Goal: Information Seeking & Learning: Learn about a topic

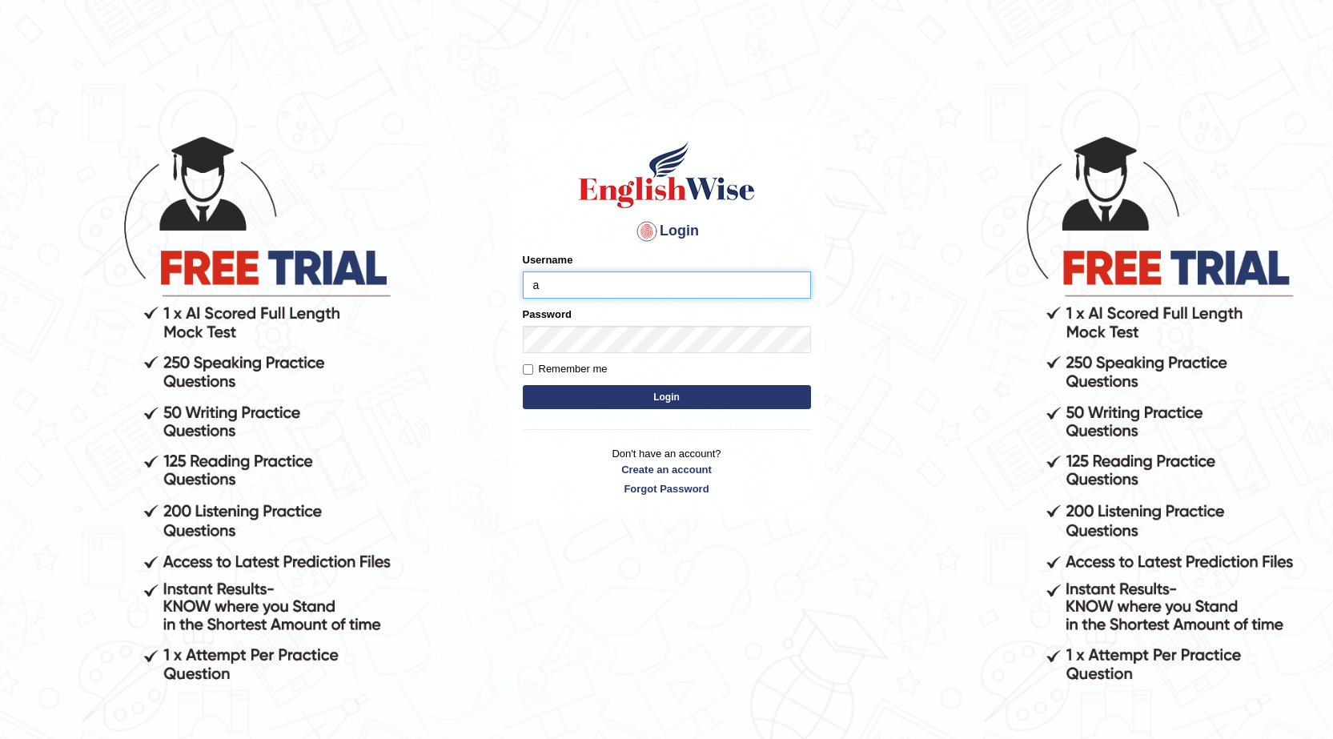
click at [523, 385] on button "Login" at bounding box center [667, 397] width 288 height 24
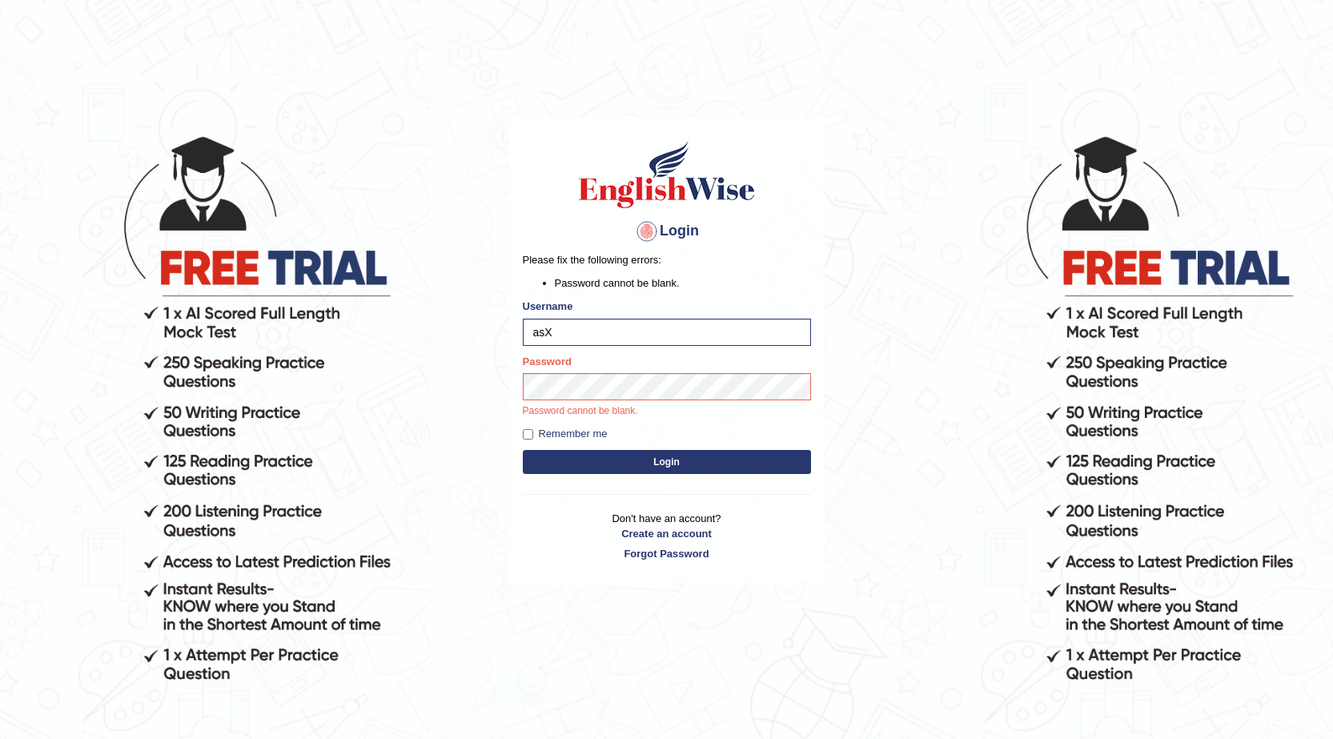
click at [1161, 114] on body "Login Please fix the following errors: Password cannot be blank. Username asX P…" at bounding box center [666, 435] width 1333 height 739
click at [1155, 127] on body "Login Please fix the following errors: Password cannot be blank. Username asX P…" at bounding box center [666, 435] width 1333 height 739
click at [585, 332] on input "asX" at bounding box center [667, 332] width 288 height 27
type input "a"
type input "0425200959"
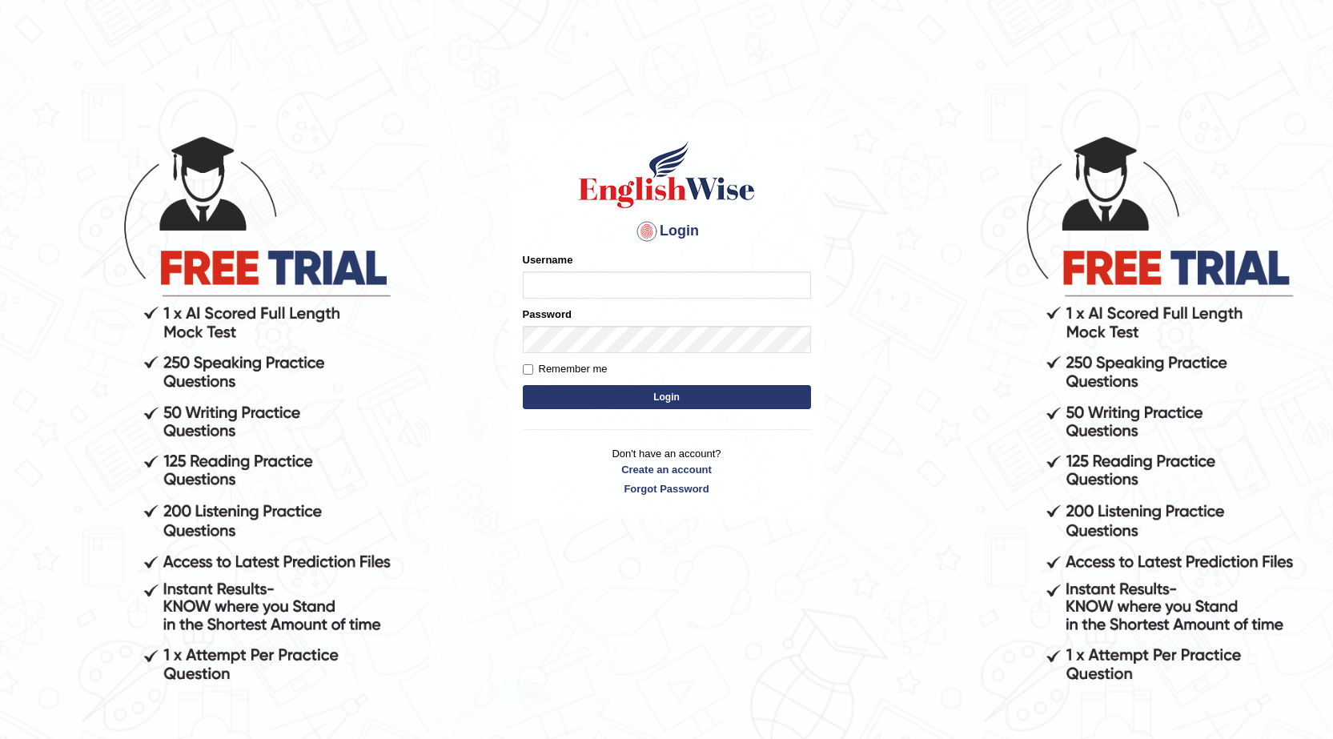
click at [637, 285] on input "Username" at bounding box center [667, 284] width 288 height 27
type input "0425200959"
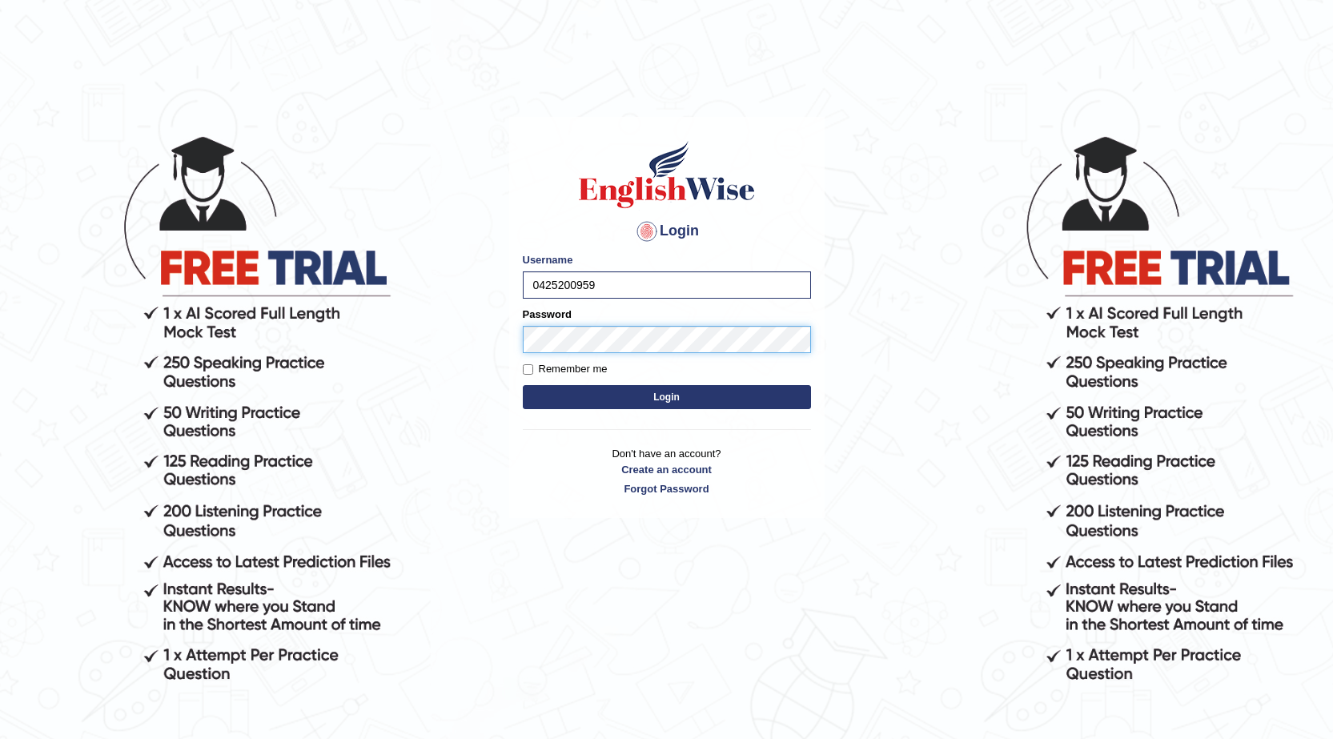
click at [523, 385] on button "Login" at bounding box center [667, 397] width 288 height 24
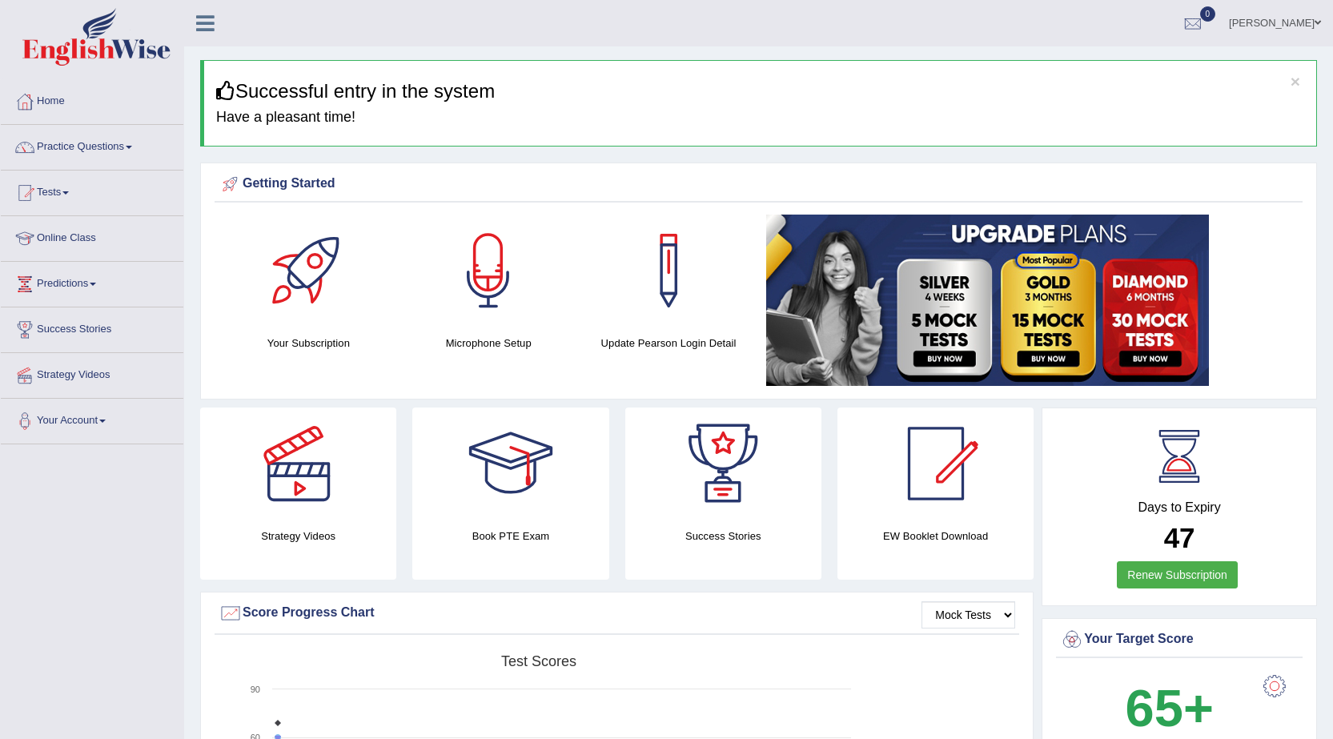
click at [132, 146] on span at bounding box center [129, 147] width 6 height 3
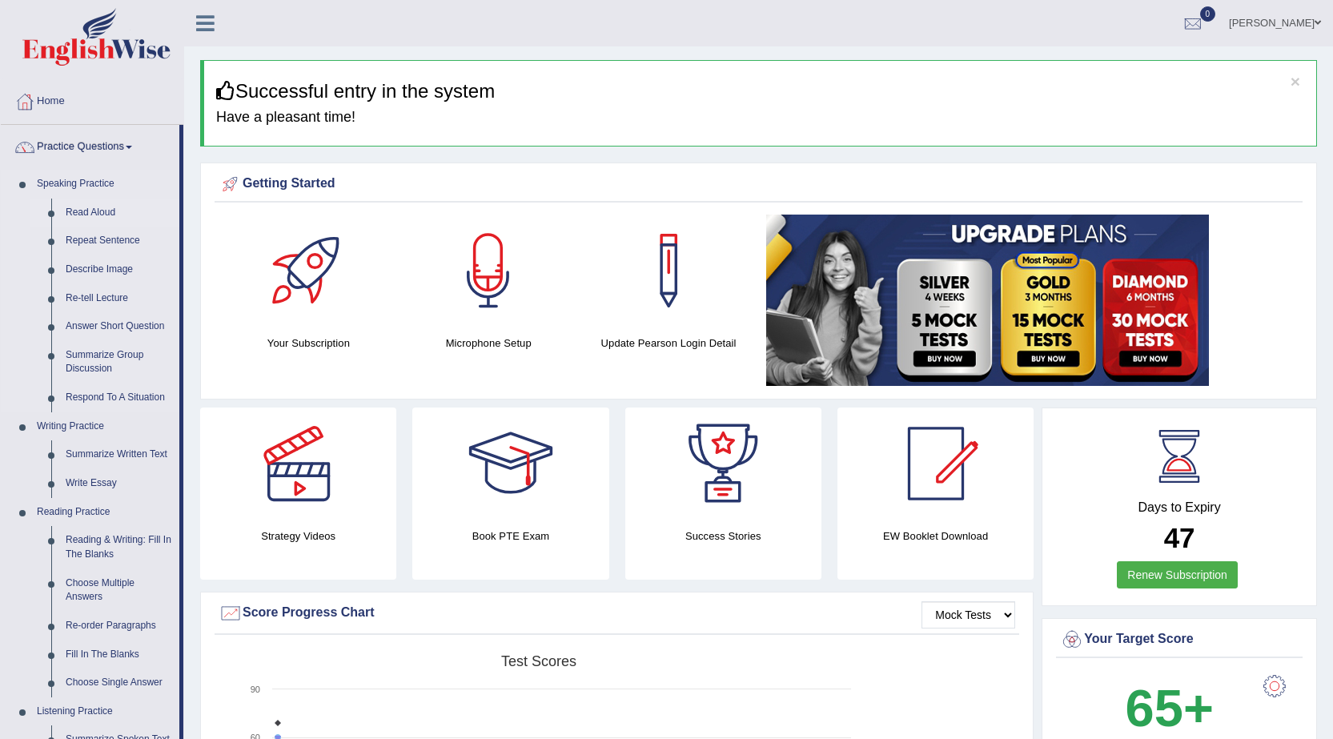
click at [108, 213] on link "Read Aloud" at bounding box center [118, 213] width 121 height 29
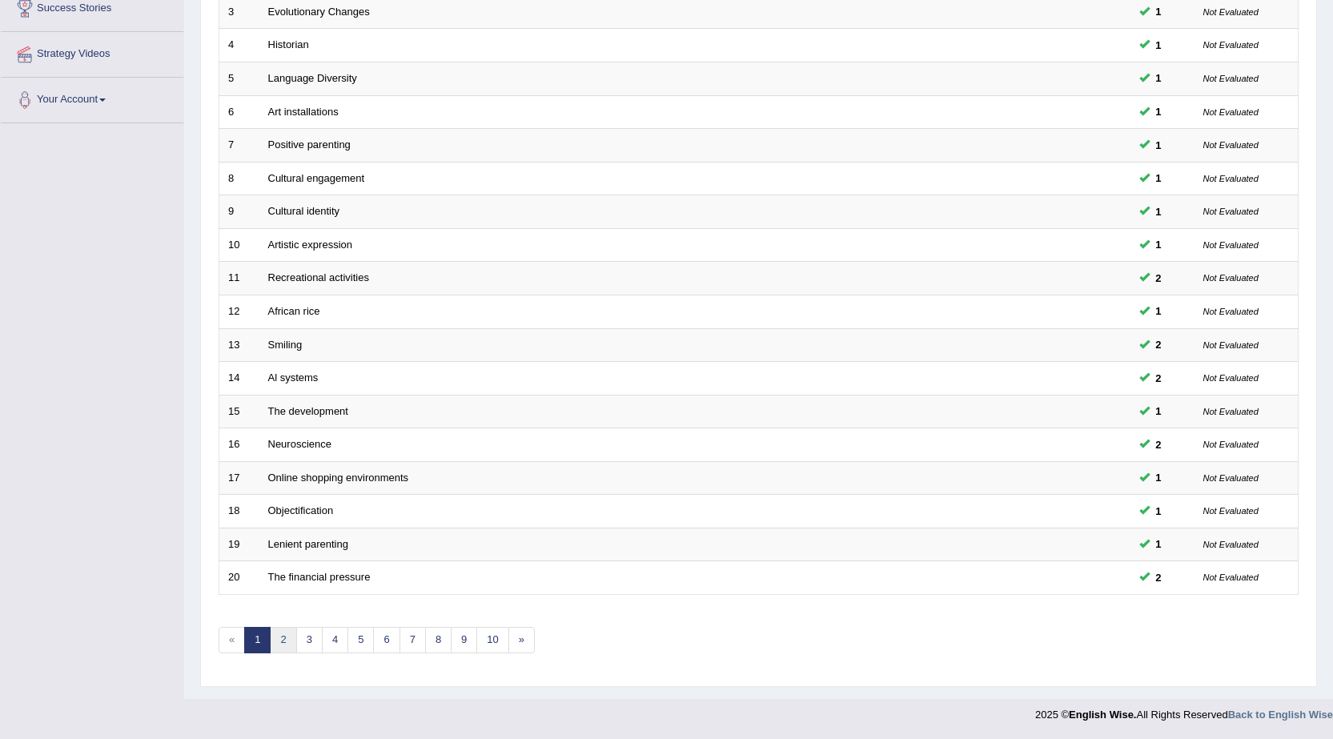
click at [286, 641] on link "2" at bounding box center [283, 640] width 26 height 26
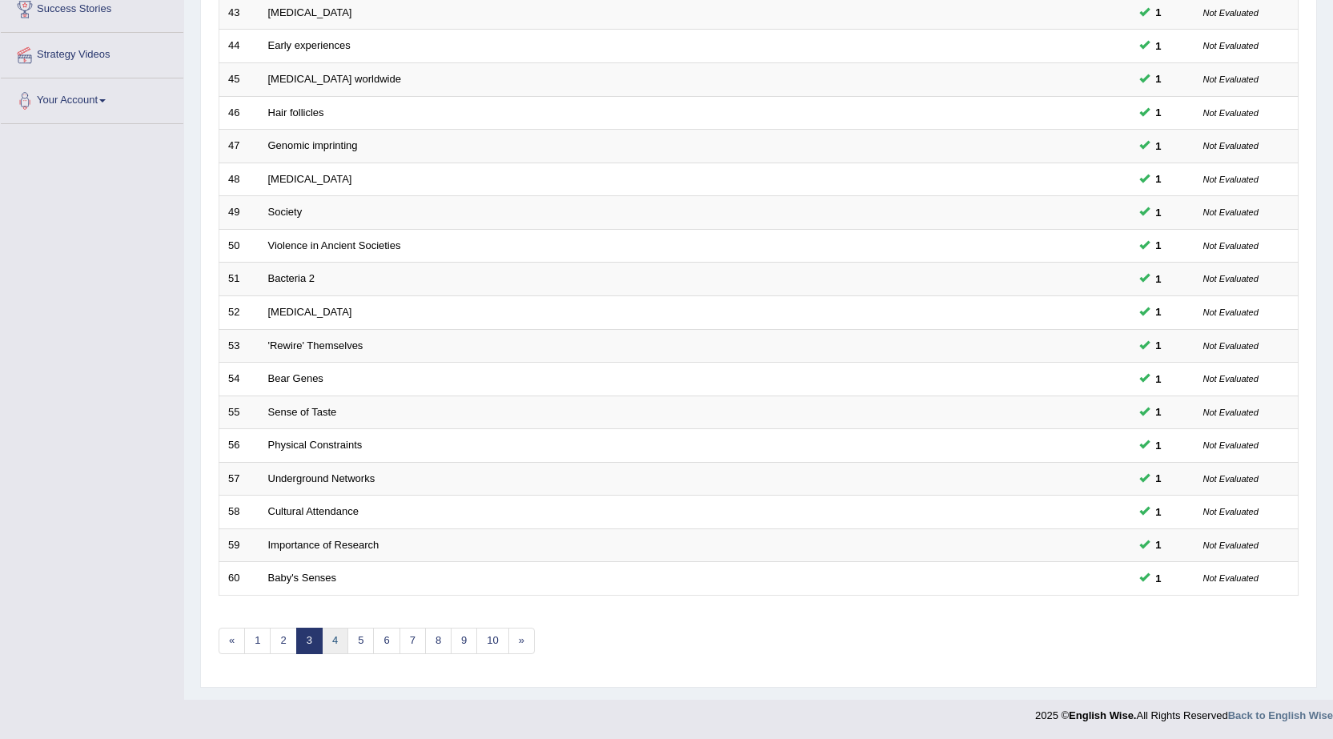
click at [339, 641] on link "4" at bounding box center [335, 641] width 26 height 26
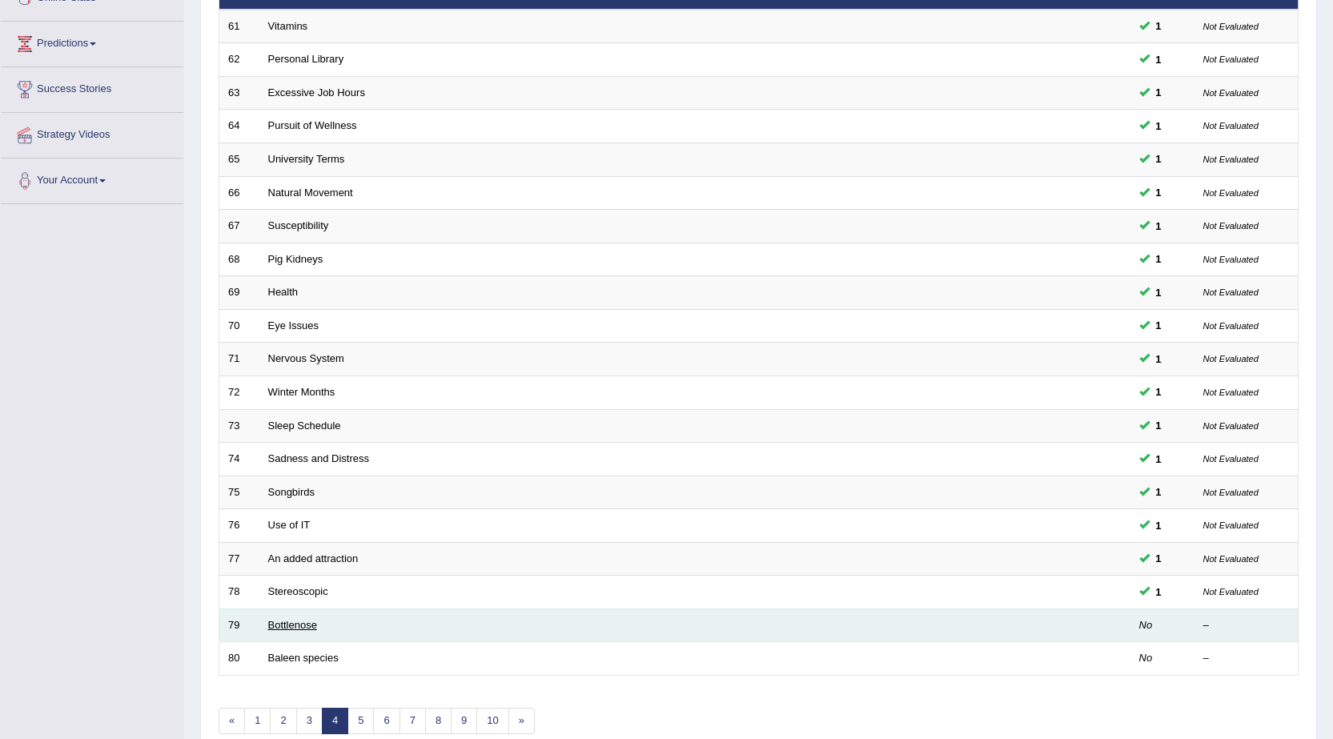
click at [292, 628] on link "Bottlenose" at bounding box center [292, 625] width 49 height 12
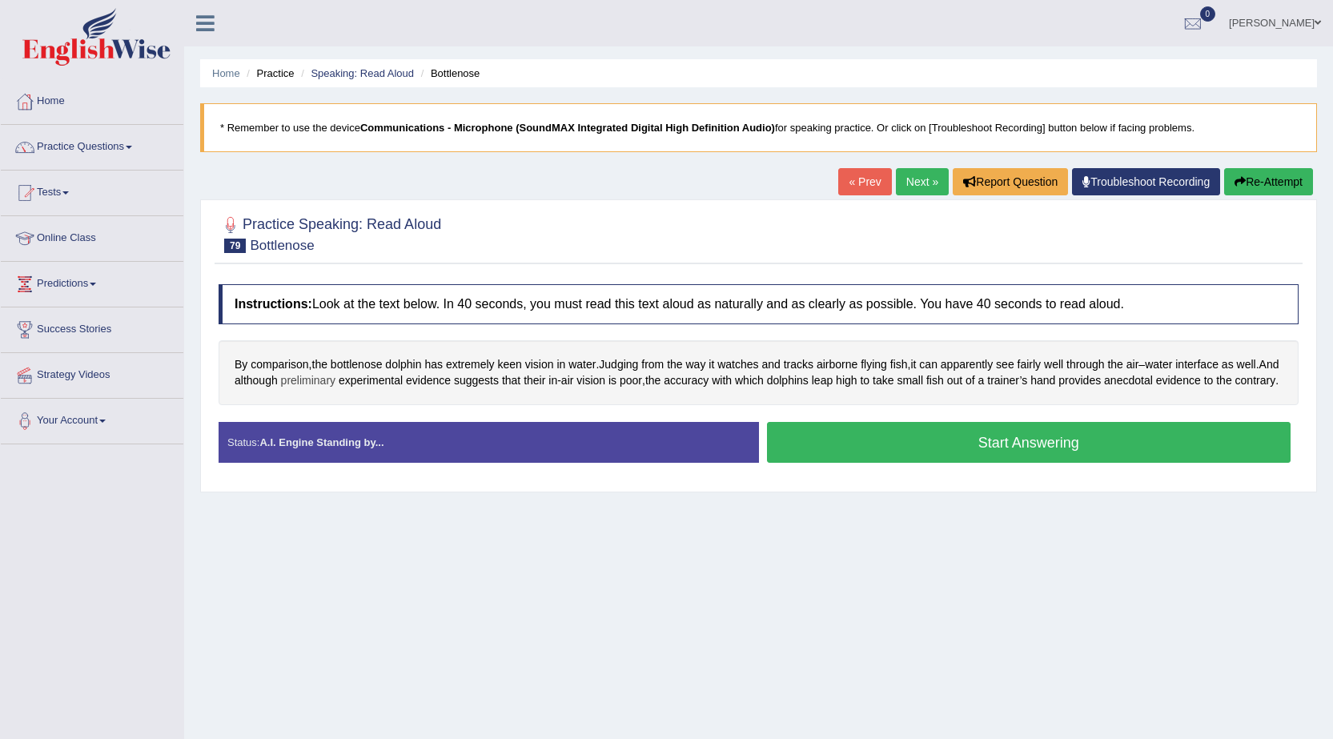
click at [335, 378] on span "preliminary" at bounding box center [308, 380] width 54 height 17
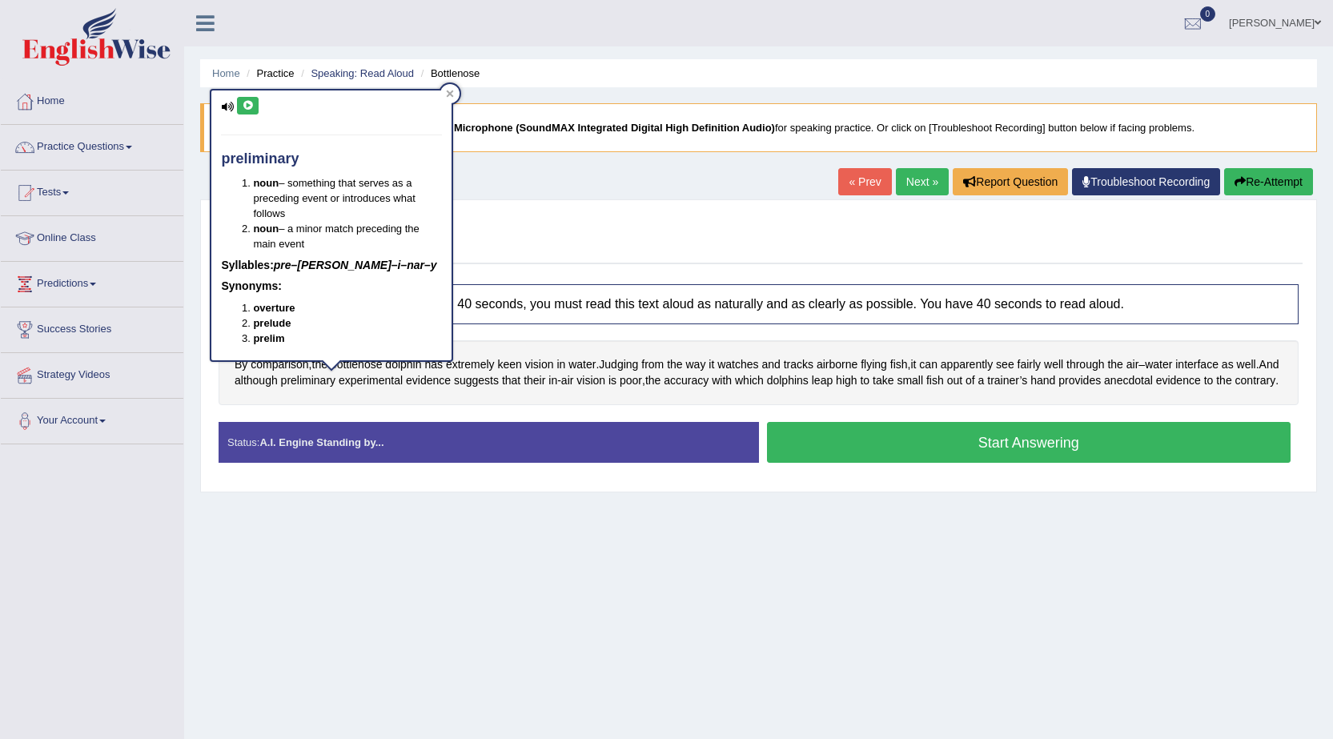
click at [243, 103] on icon at bounding box center [248, 106] width 12 height 10
click at [449, 91] on icon at bounding box center [450, 94] width 8 height 8
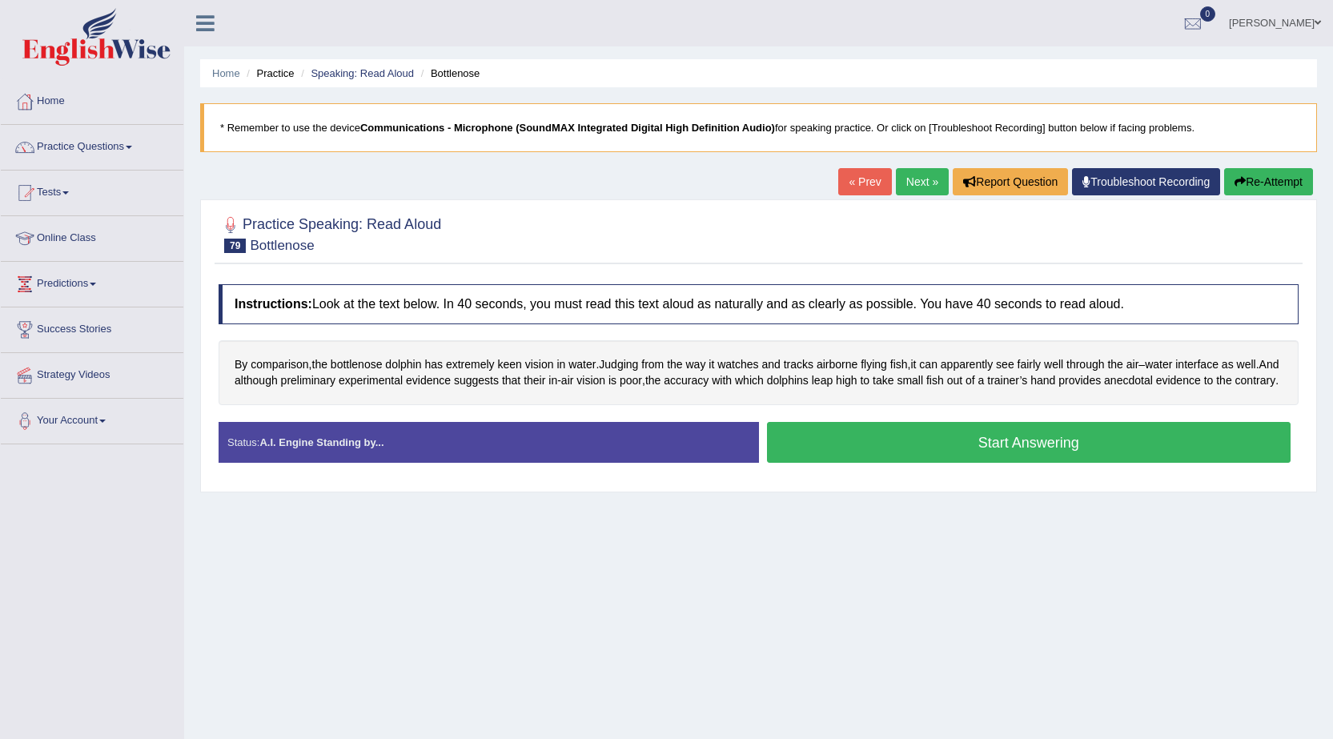
click at [1054, 463] on button "Start Answering" at bounding box center [1029, 442] width 524 height 41
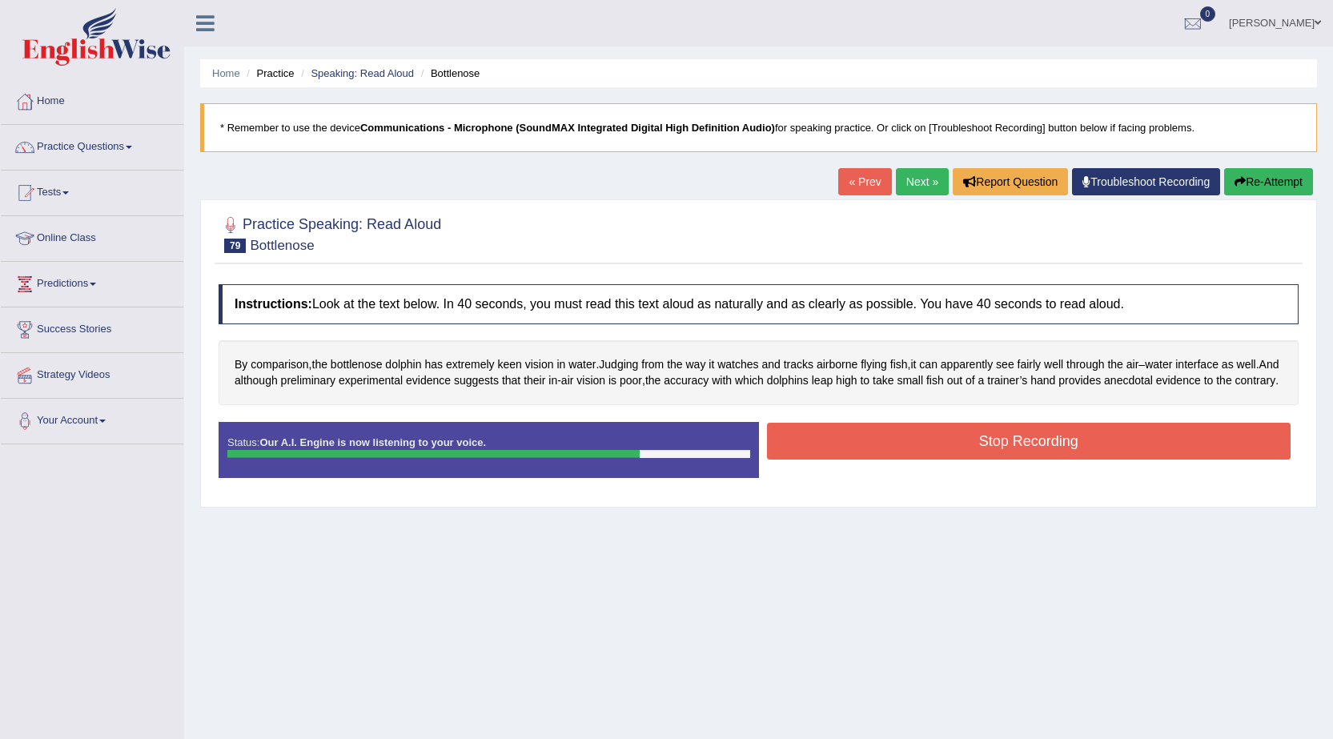
click at [1005, 445] on button "Stop Recording" at bounding box center [1029, 441] width 524 height 37
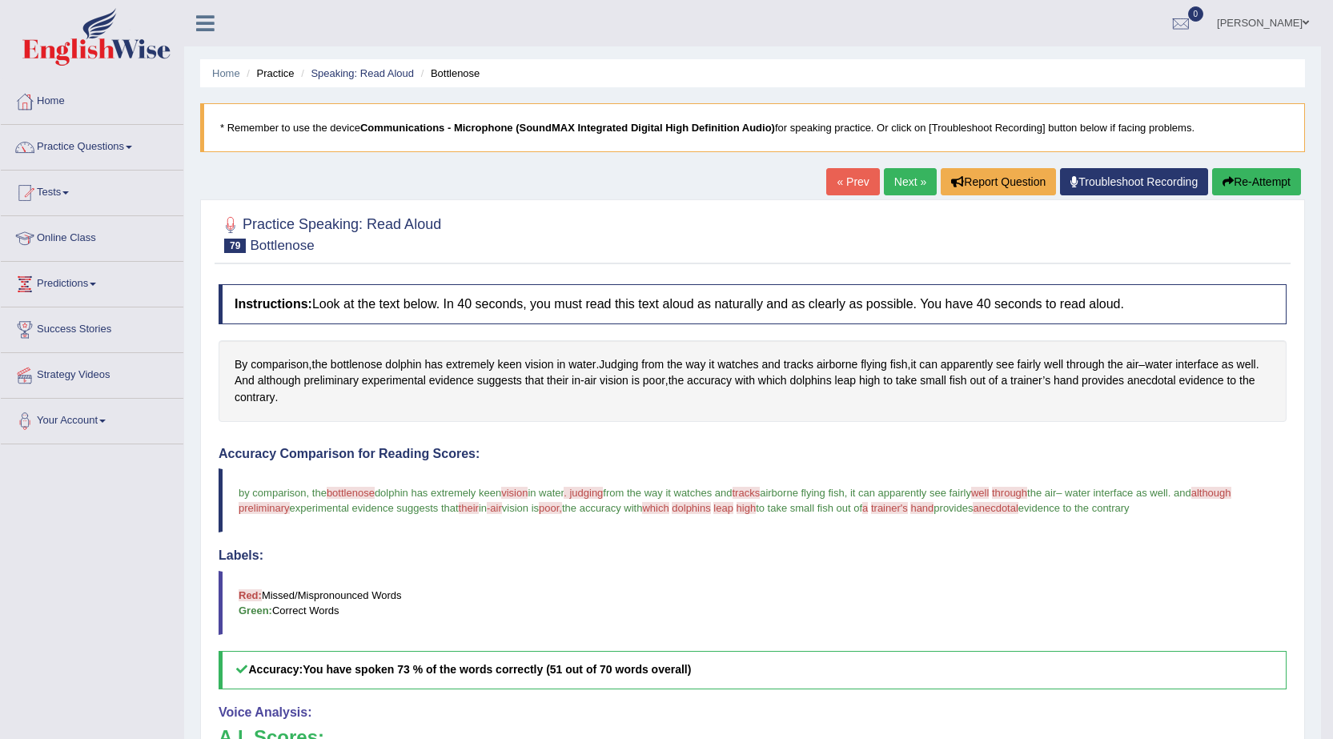
click at [898, 188] on link "Next »" at bounding box center [910, 181] width 53 height 27
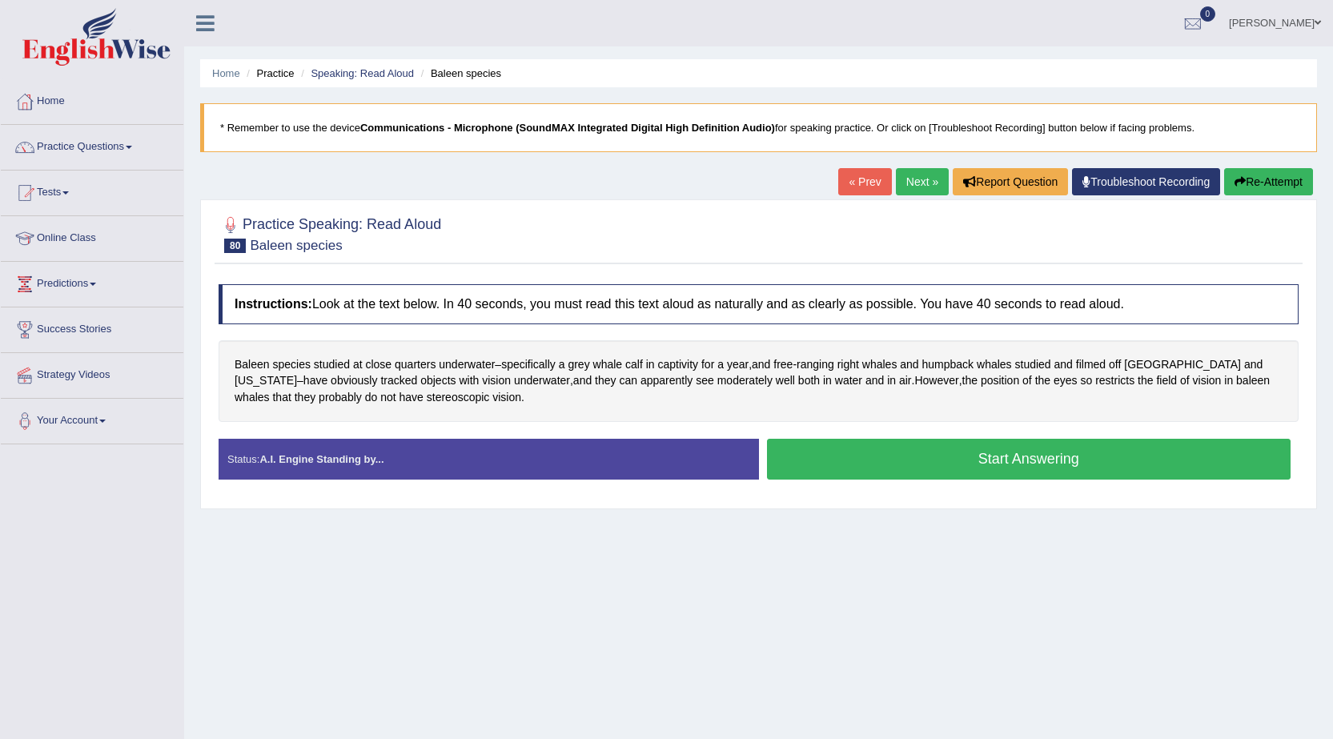
click at [1037, 474] on button "Start Answering" at bounding box center [1029, 459] width 524 height 41
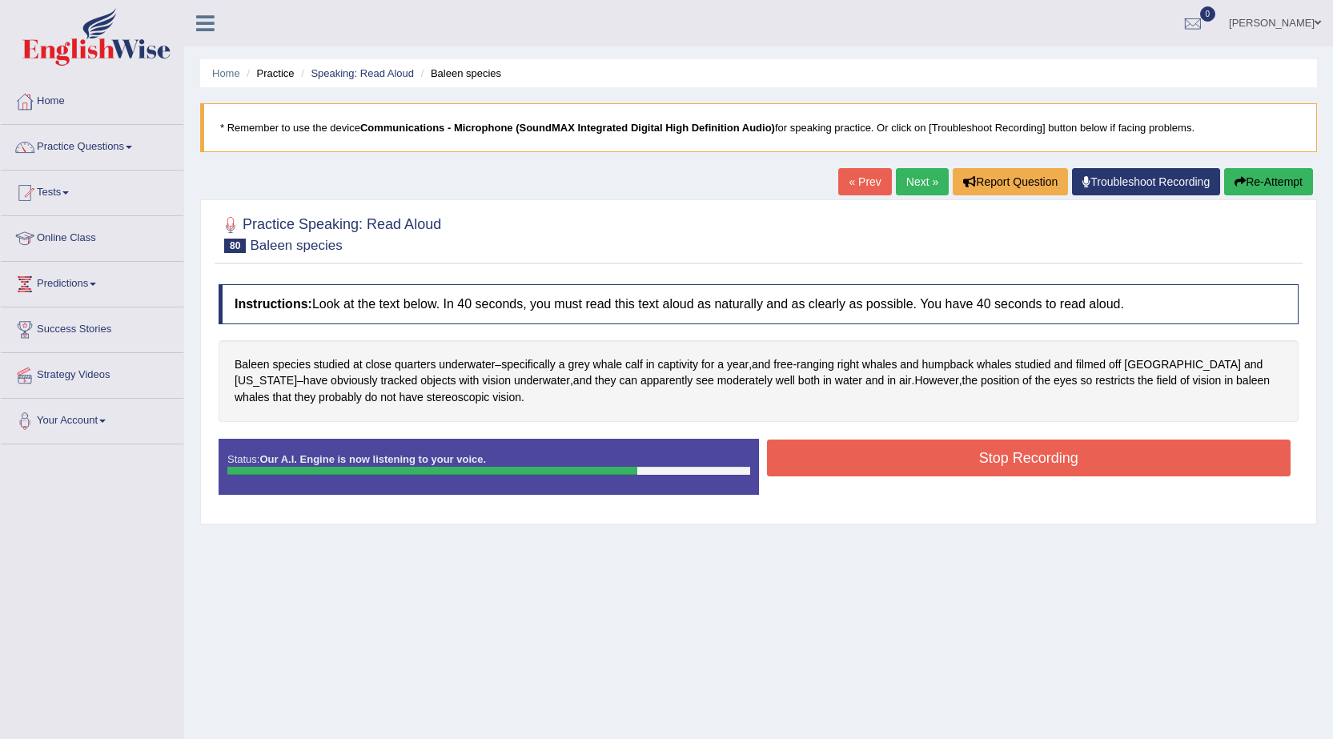
click at [1058, 470] on button "Stop Recording" at bounding box center [1029, 458] width 524 height 37
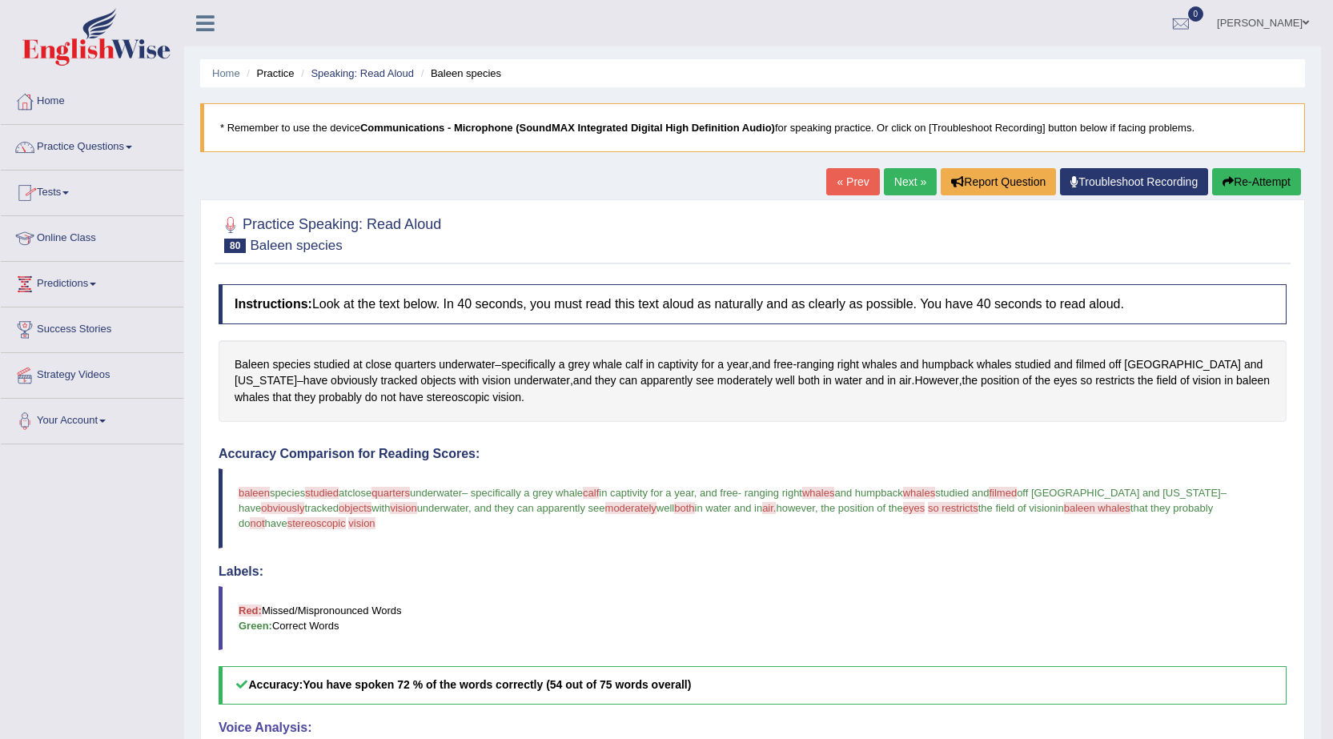
click at [909, 188] on link "Next »" at bounding box center [910, 181] width 53 height 27
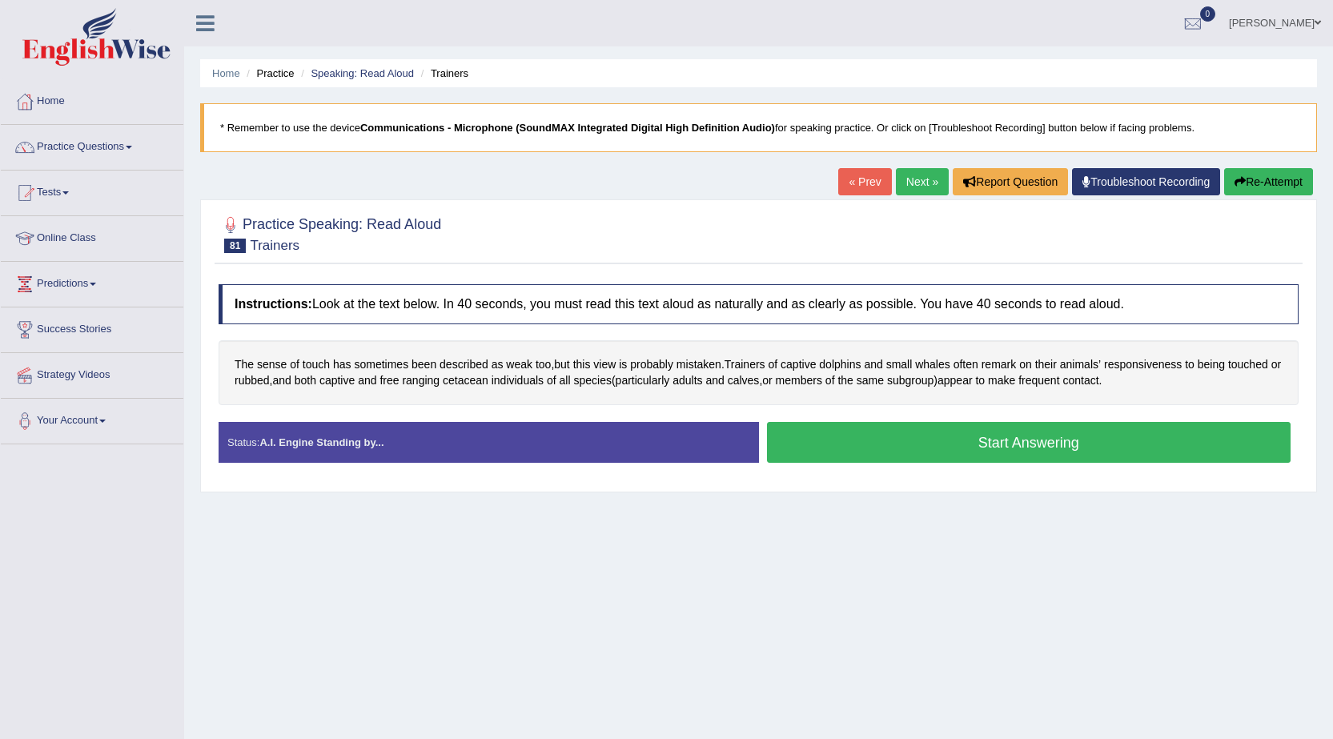
click at [1062, 453] on button "Start Answering" at bounding box center [1029, 442] width 524 height 41
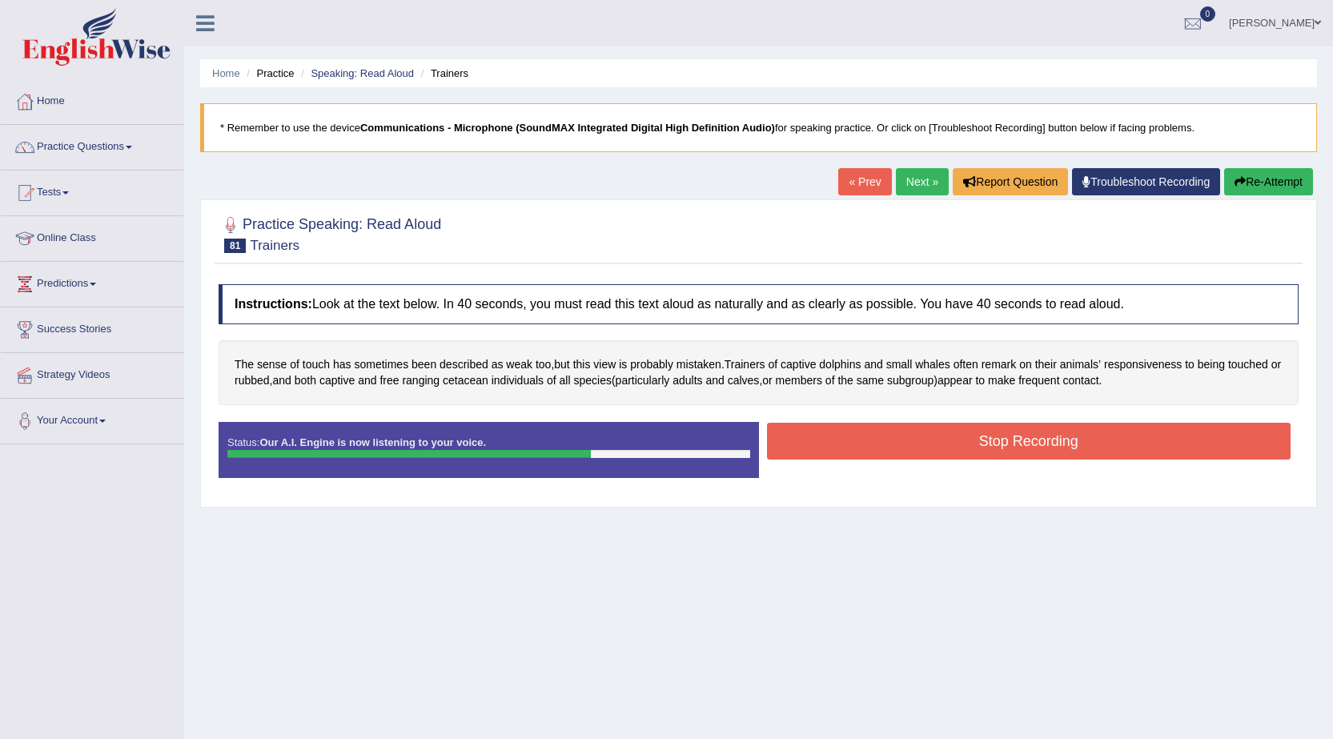
click at [1022, 439] on button "Stop Recording" at bounding box center [1029, 441] width 524 height 37
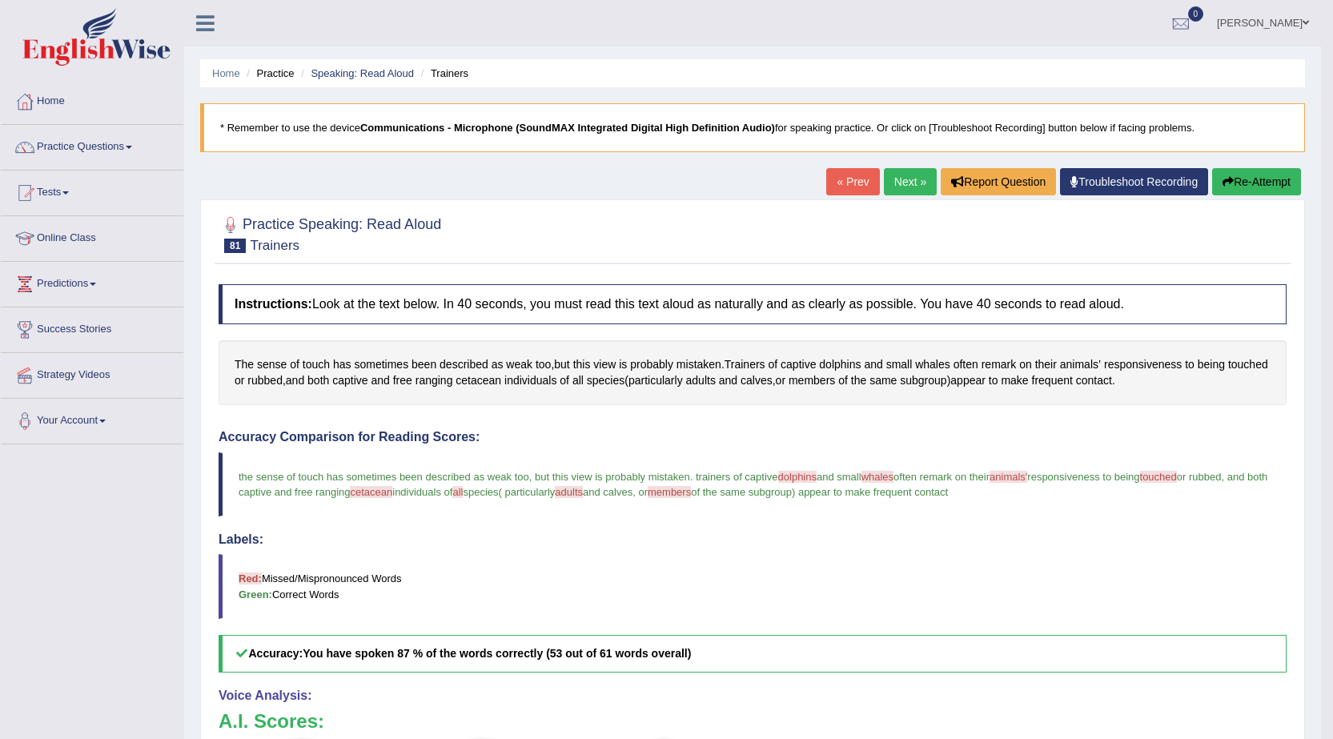
click at [918, 186] on link "Next »" at bounding box center [910, 181] width 53 height 27
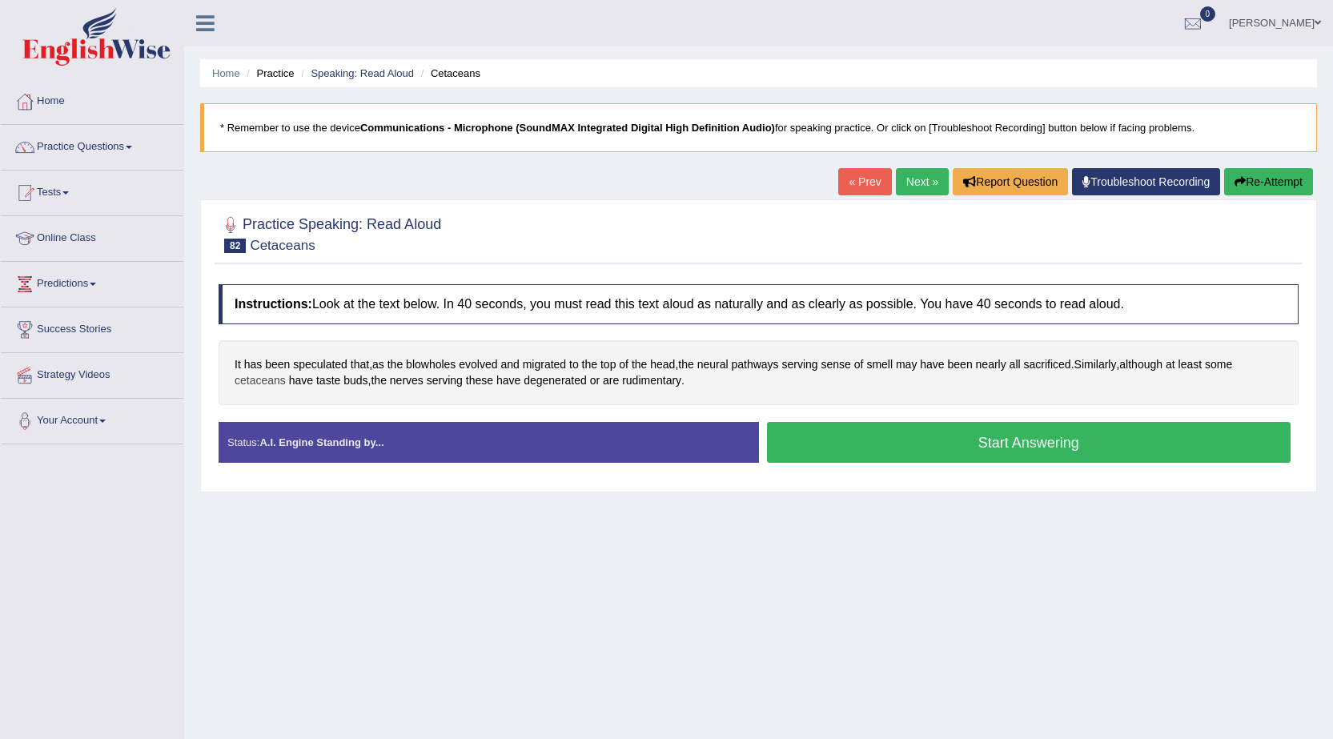
click at [253, 384] on span "cetaceans" at bounding box center [260, 380] width 51 height 17
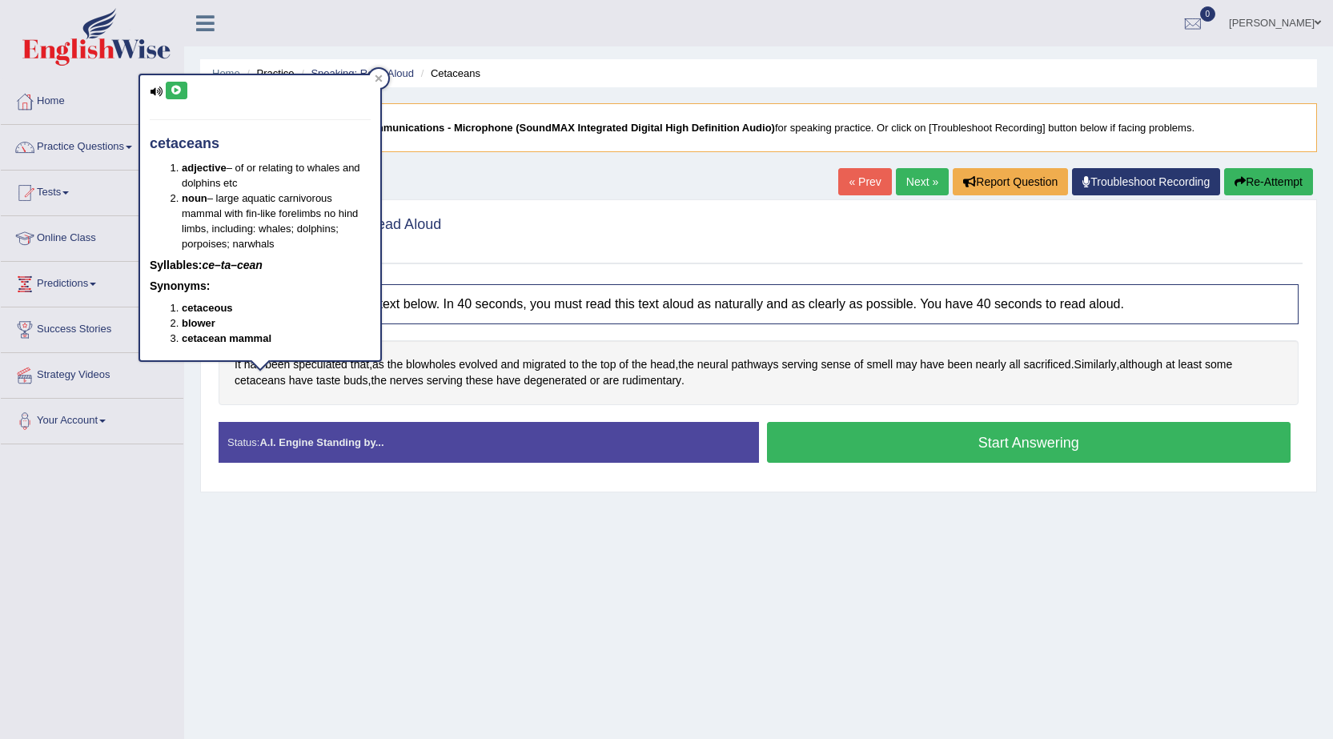
click at [175, 87] on icon at bounding box center [177, 91] width 12 height 10
click at [356, 570] on div "Home Practice Speaking: Read Aloud Cetaceans * Remember to use the device Commu…" at bounding box center [758, 400] width 1149 height 801
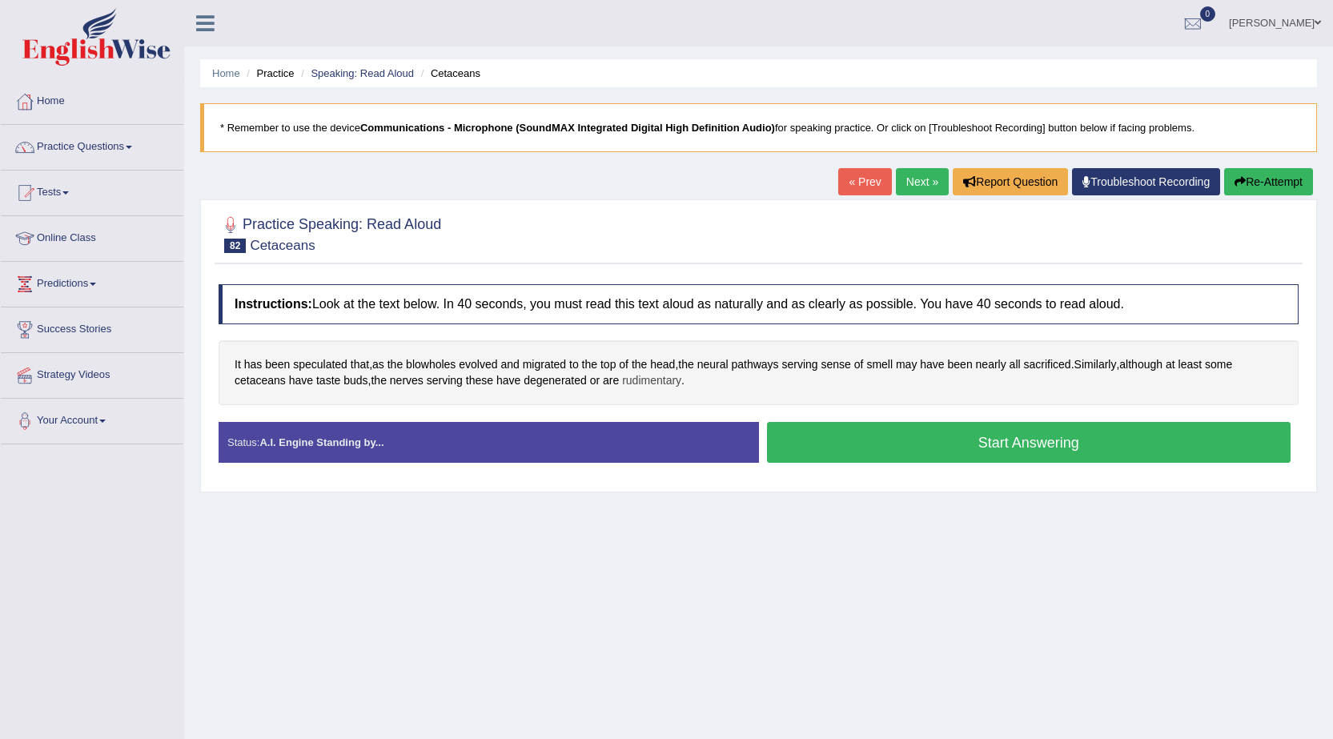
click at [646, 380] on span "rudimentary" at bounding box center [651, 380] width 59 height 17
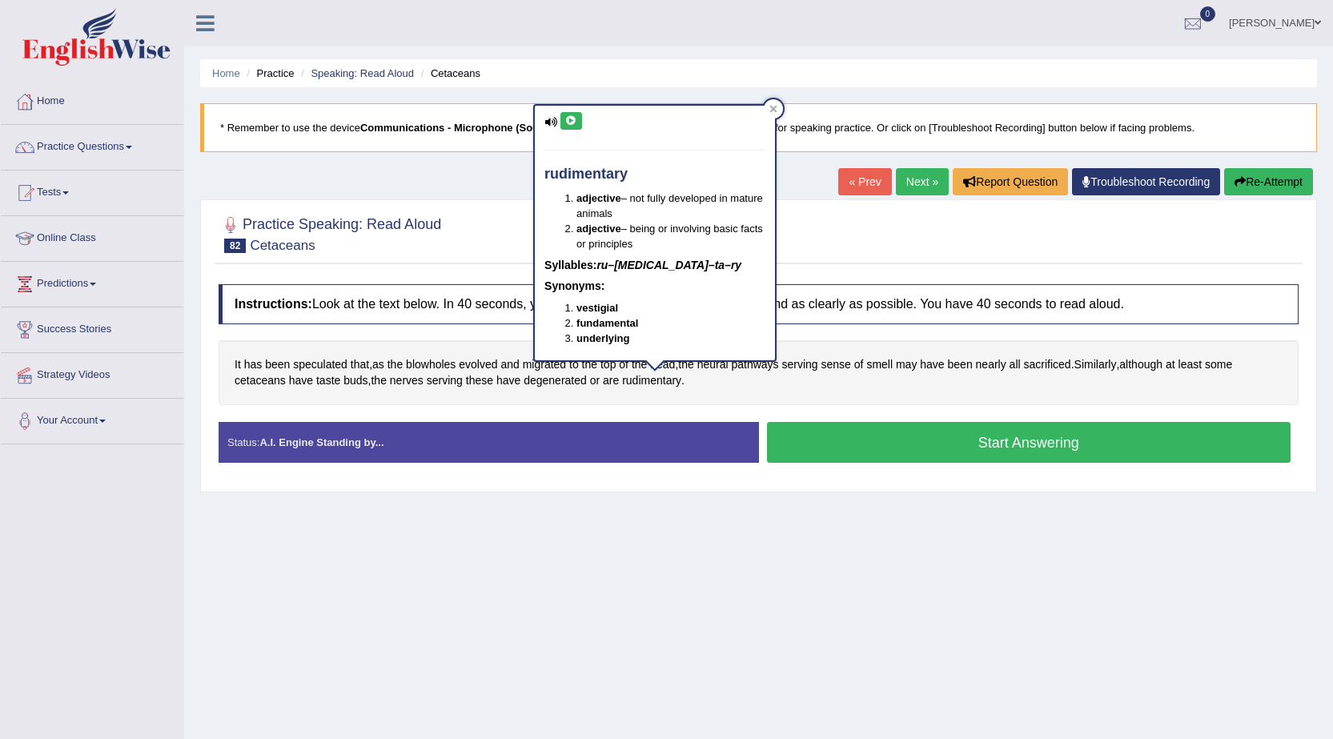
click at [572, 123] on icon at bounding box center [571, 121] width 12 height 10
click at [572, 120] on icon at bounding box center [571, 121] width 12 height 10
click at [528, 588] on div "Home Practice Speaking: Read Aloud Cetaceans * Remember to use the device Commu…" at bounding box center [758, 400] width 1149 height 801
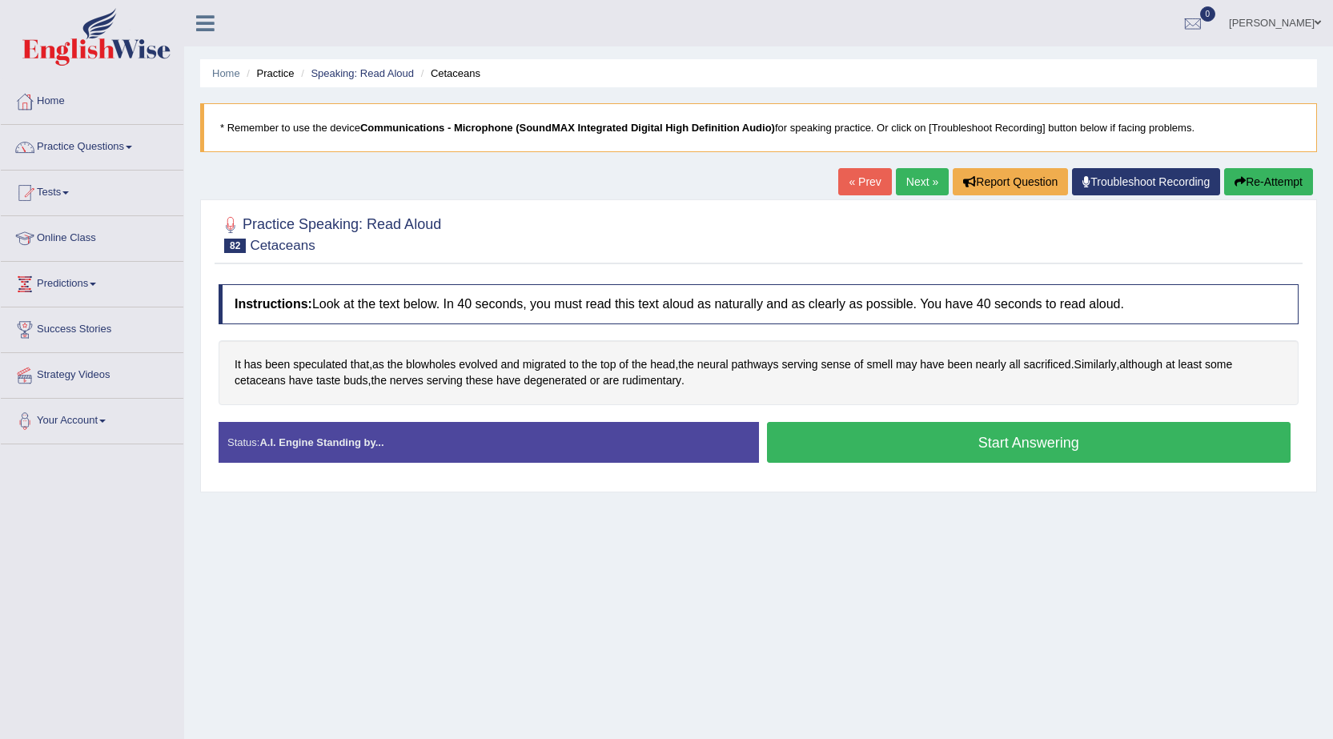
click at [1015, 444] on button "Start Answering" at bounding box center [1029, 442] width 524 height 41
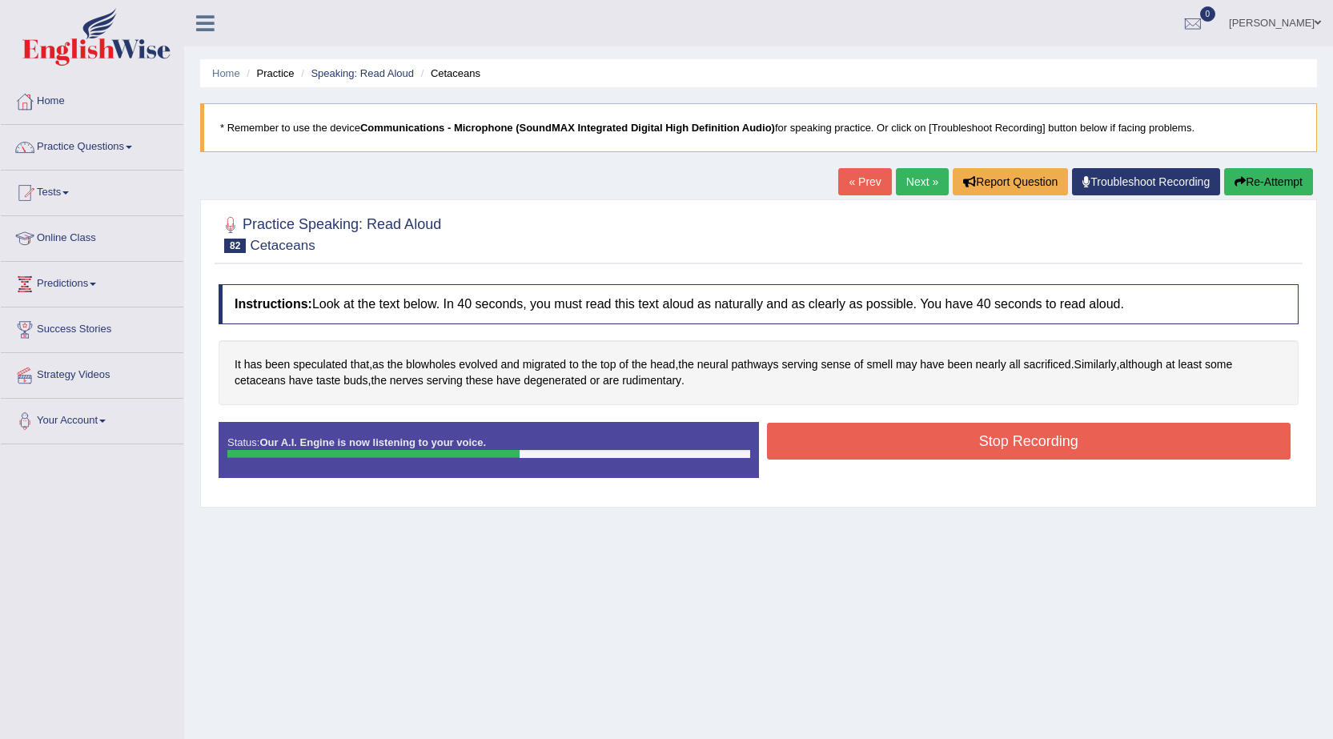
click at [918, 443] on button "Stop Recording" at bounding box center [1029, 441] width 524 height 37
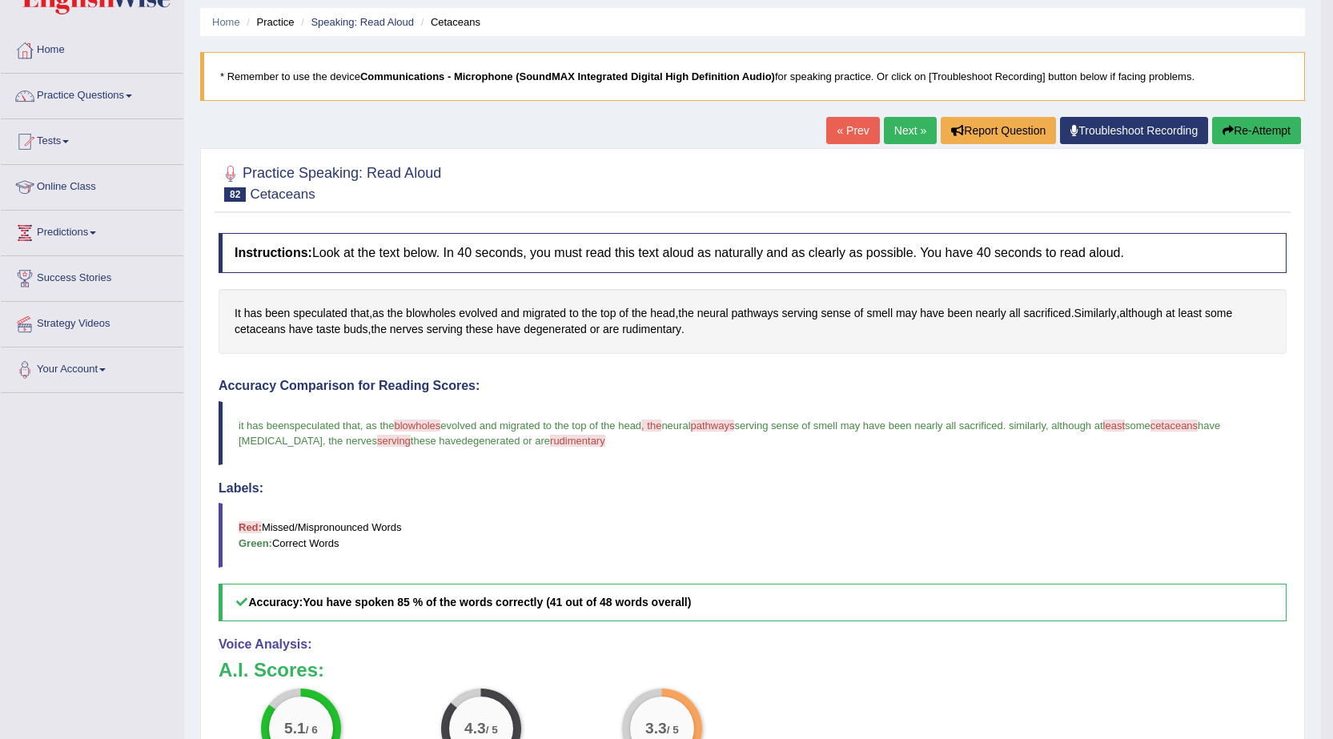
scroll to position [80, 0]
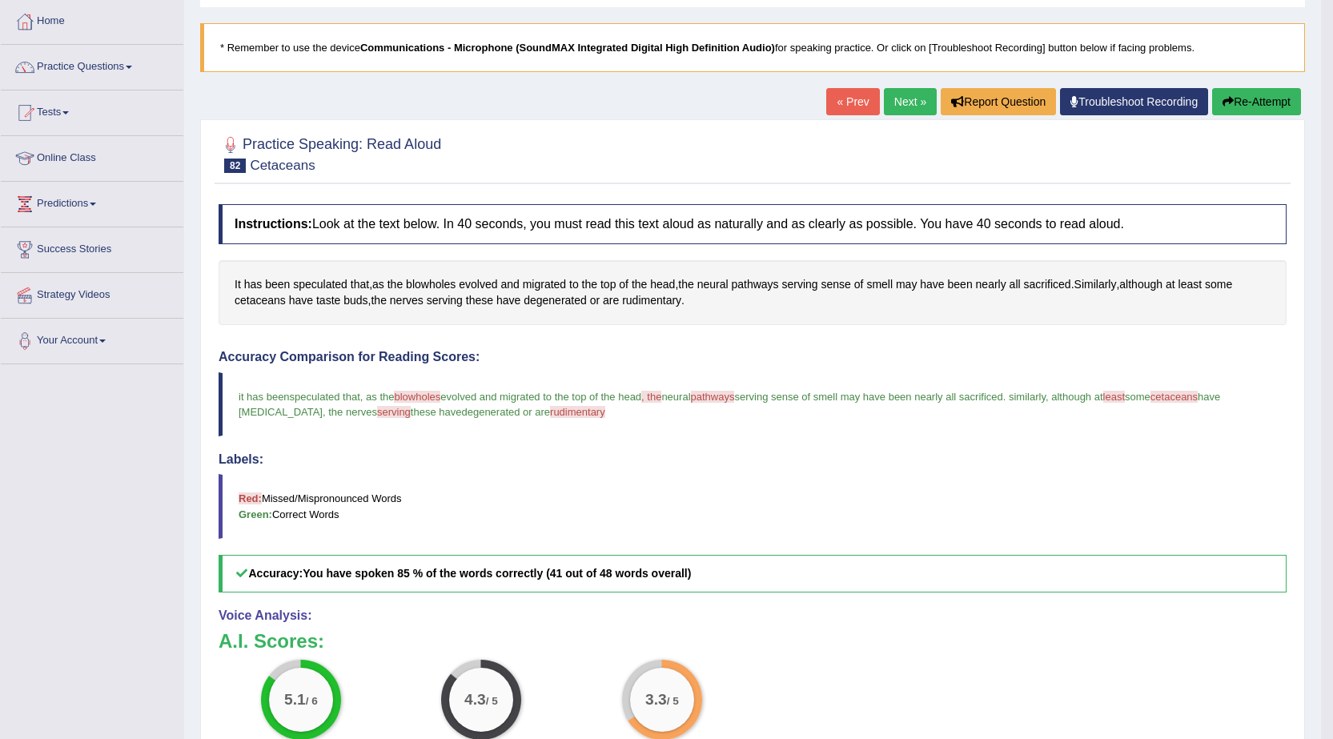
click at [898, 97] on link "Next »" at bounding box center [910, 101] width 53 height 27
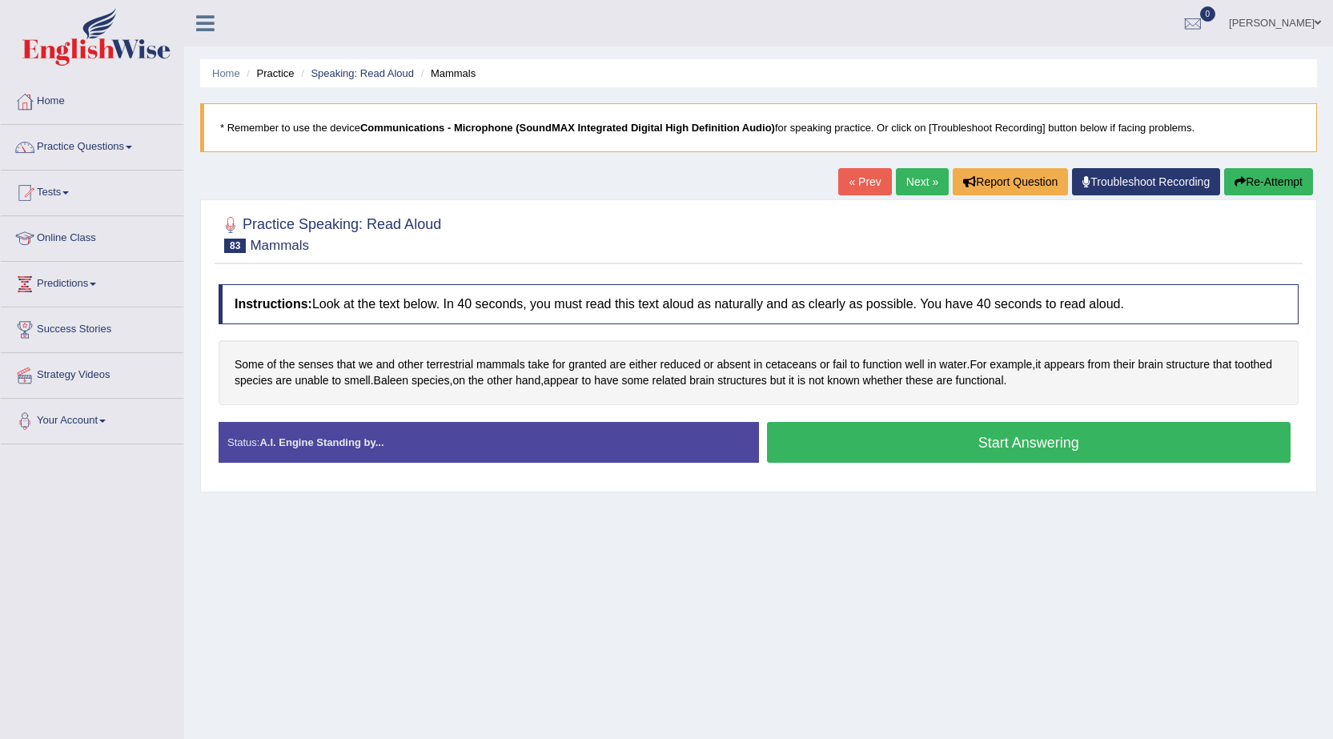
click at [992, 445] on button "Start Answering" at bounding box center [1029, 442] width 524 height 41
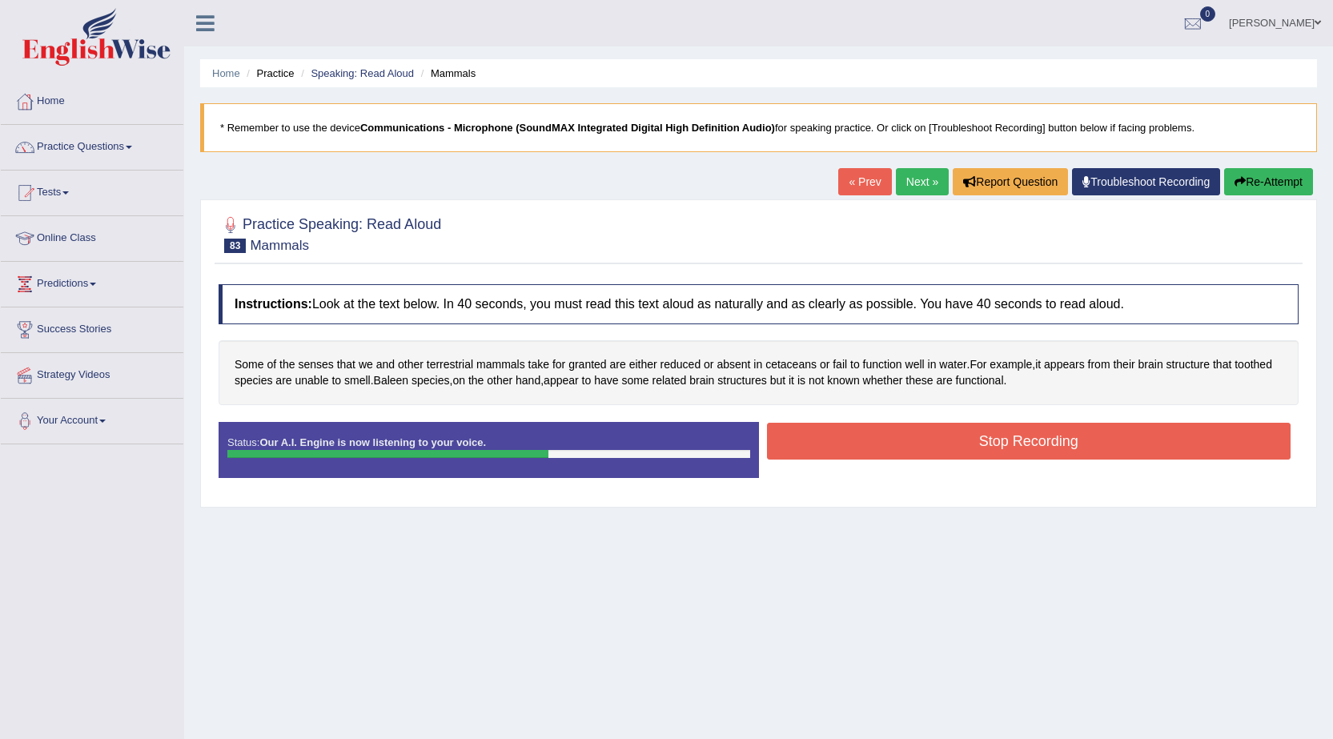
click at [995, 432] on button "Stop Recording" at bounding box center [1029, 441] width 524 height 37
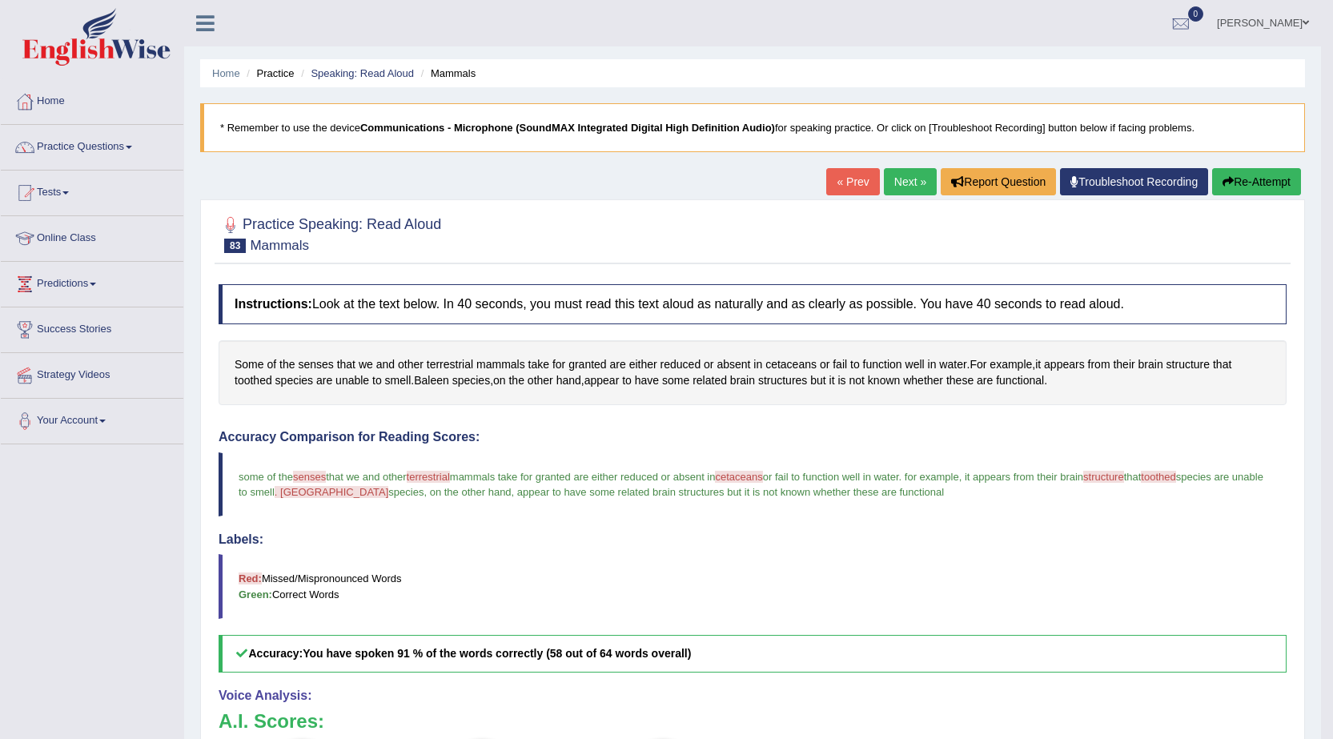
click at [904, 181] on link "Next »" at bounding box center [910, 181] width 53 height 27
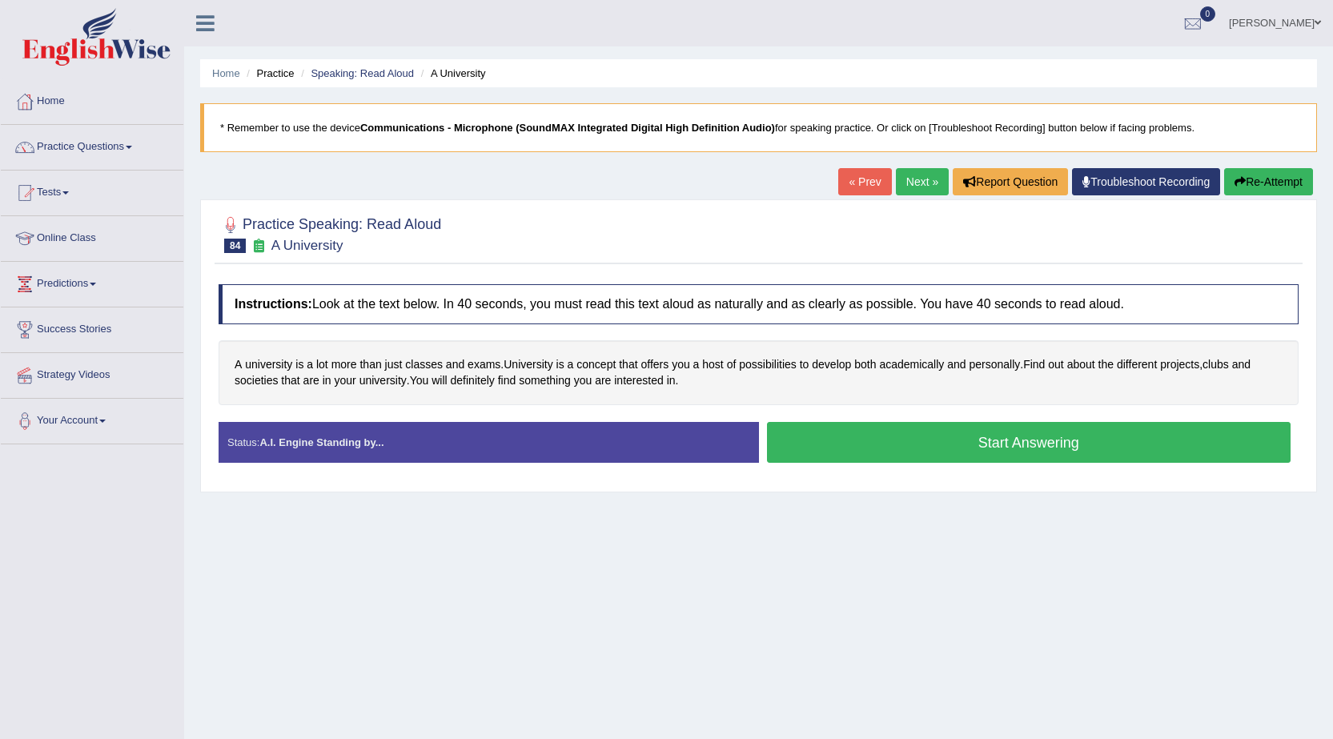
click at [912, 442] on button "Start Answering" at bounding box center [1029, 442] width 524 height 41
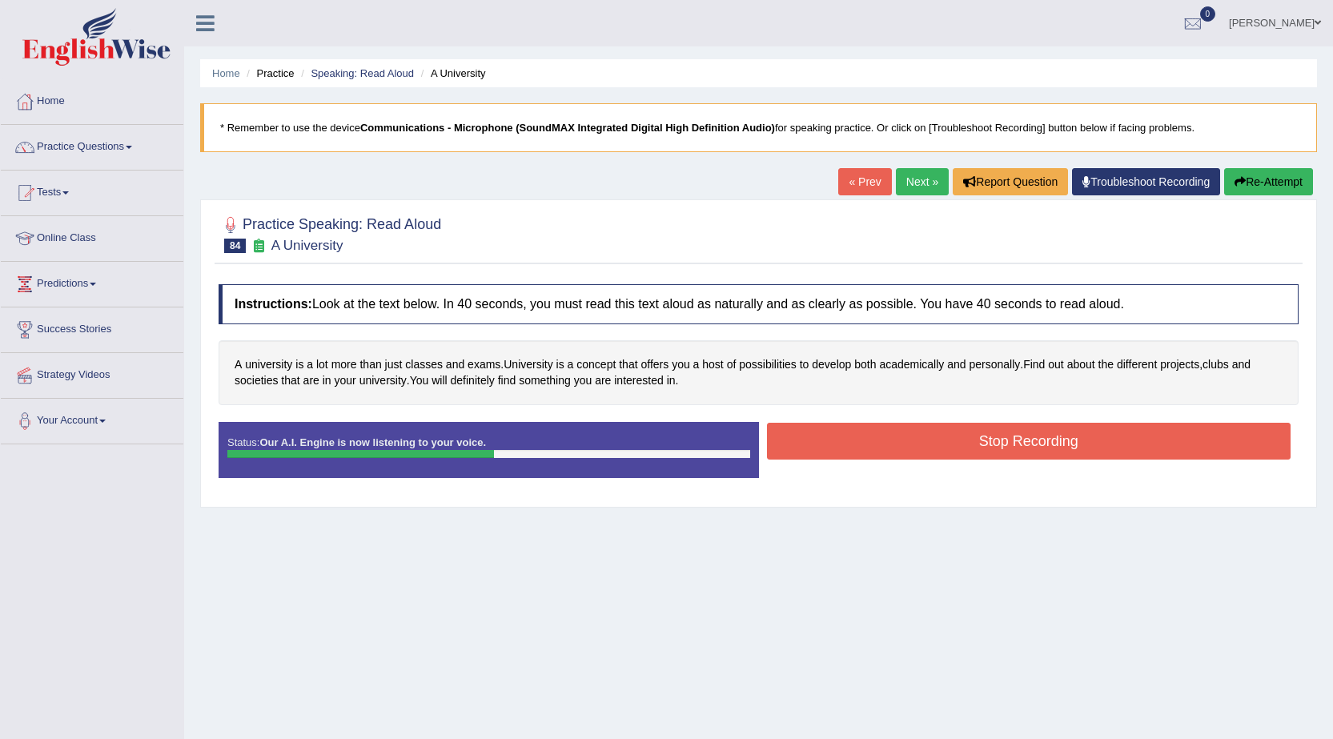
click at [974, 432] on button "Stop Recording" at bounding box center [1029, 441] width 524 height 37
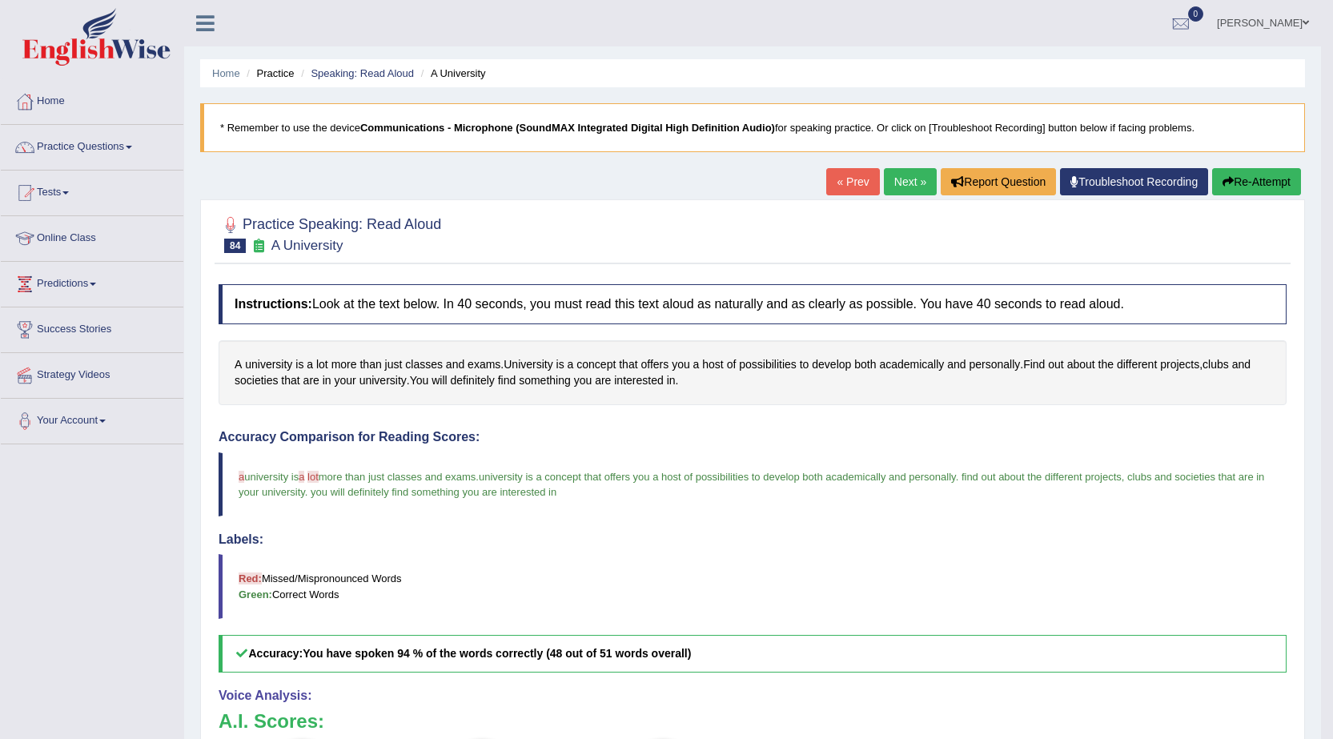
click at [905, 187] on link "Next »" at bounding box center [910, 181] width 53 height 27
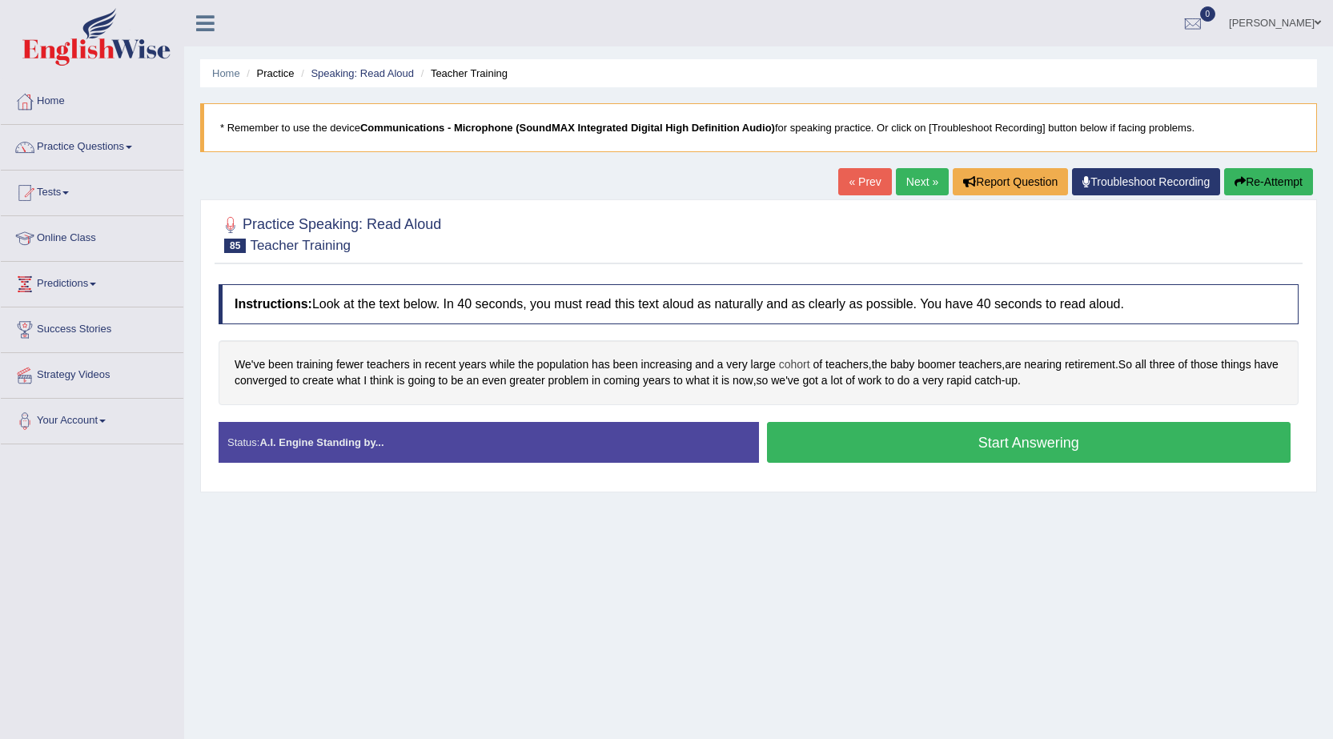
click at [797, 364] on span "cohort" at bounding box center [794, 364] width 31 height 17
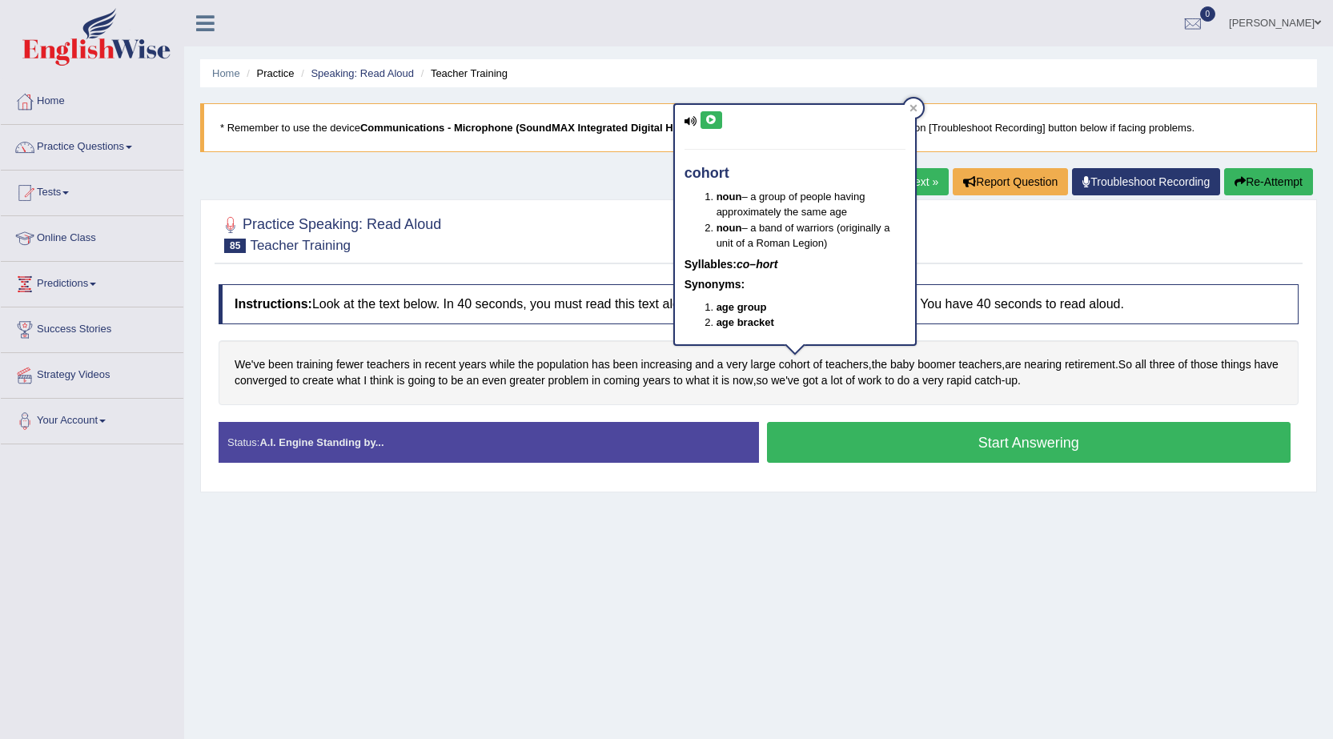
click at [716, 125] on button at bounding box center [712, 120] width 22 height 18
click at [701, 587] on div "Home Practice Speaking: Read Aloud Teacher Training * Remember to use the devic…" at bounding box center [758, 400] width 1149 height 801
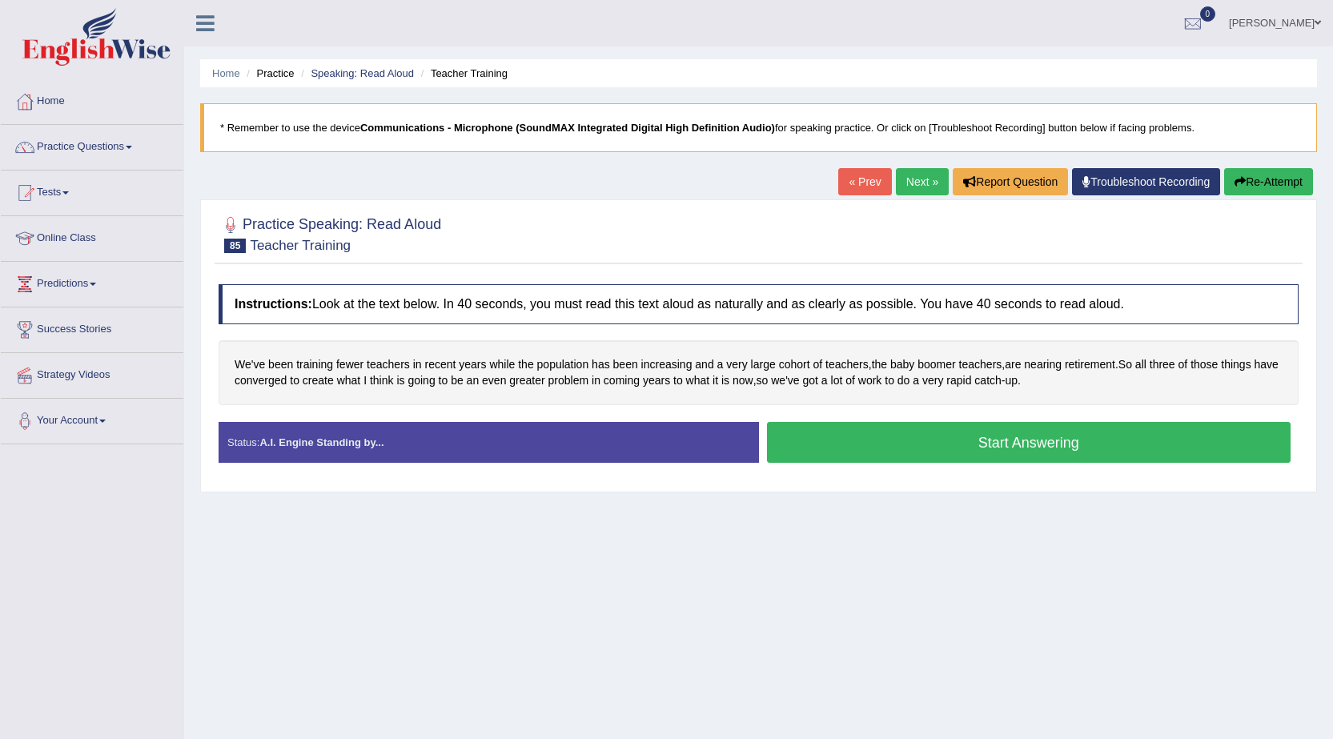
click at [985, 451] on button "Start Answering" at bounding box center [1029, 442] width 524 height 41
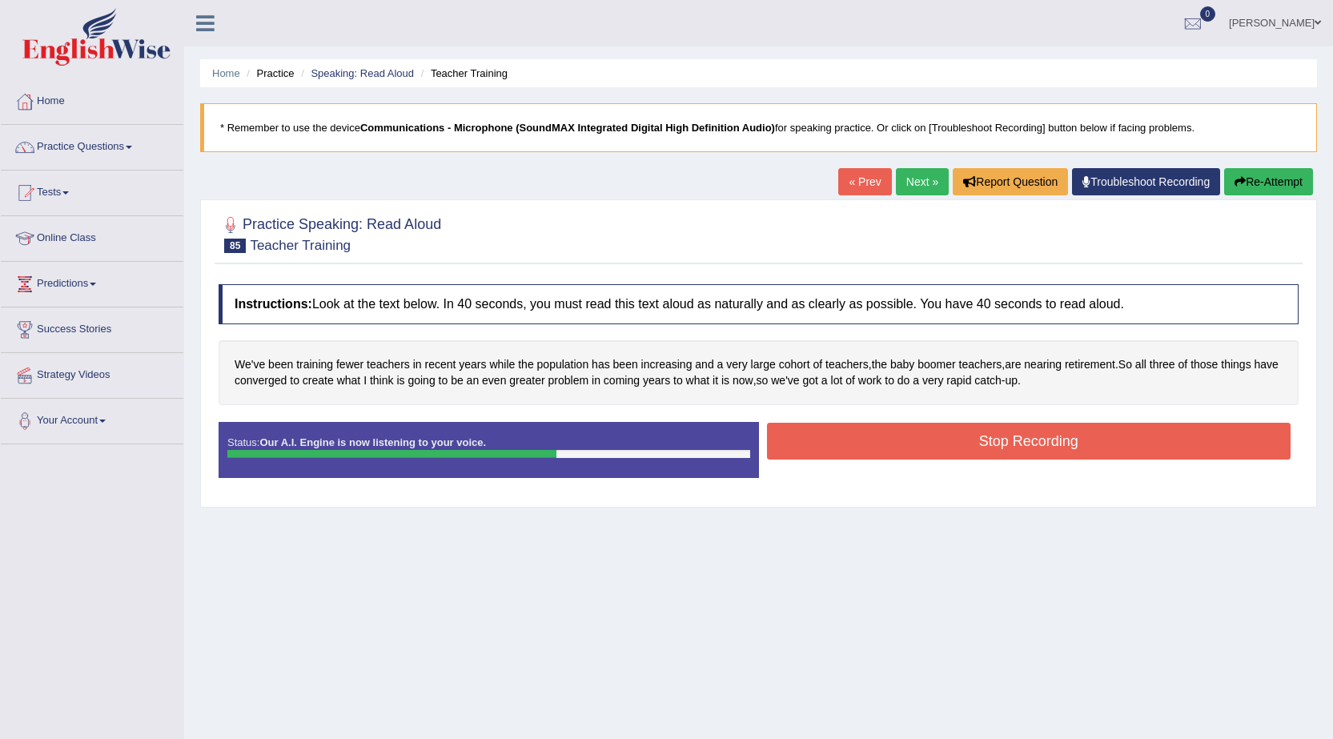
click at [989, 440] on button "Stop Recording" at bounding box center [1029, 441] width 524 height 37
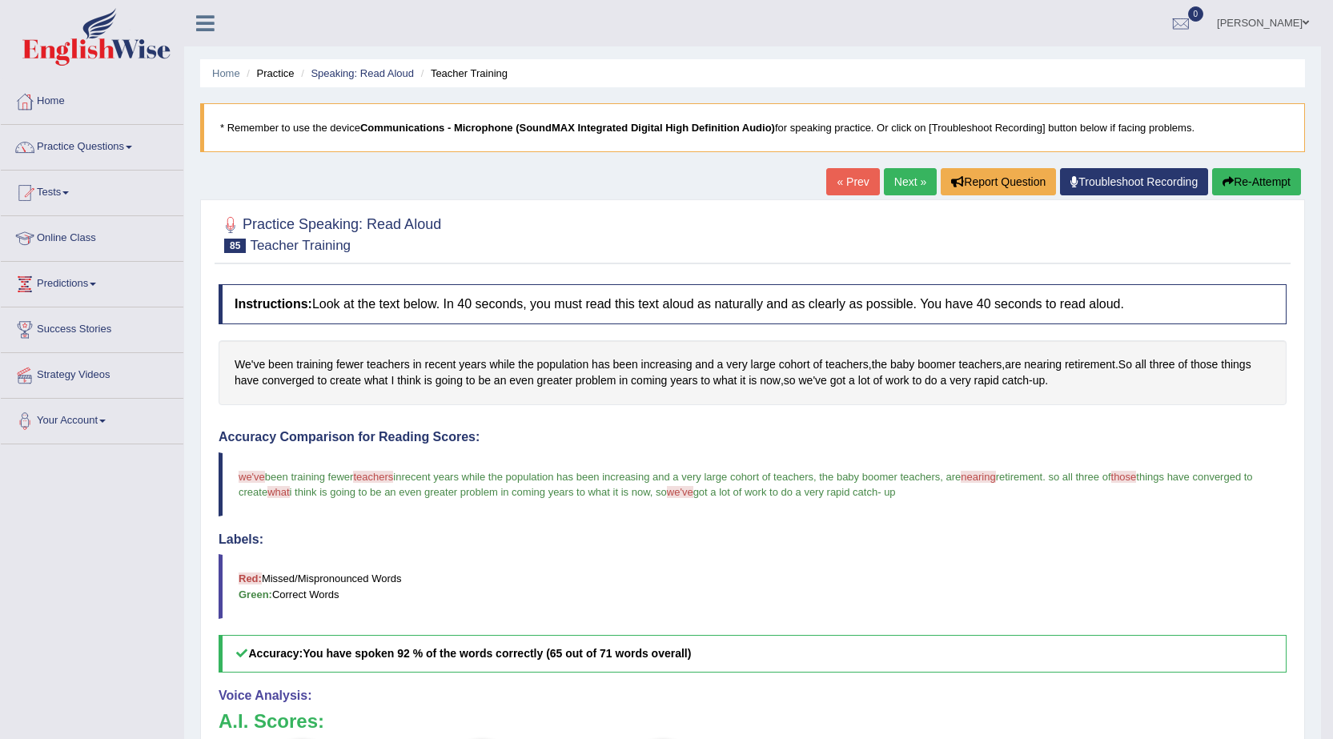
click at [891, 183] on link "Next »" at bounding box center [910, 181] width 53 height 27
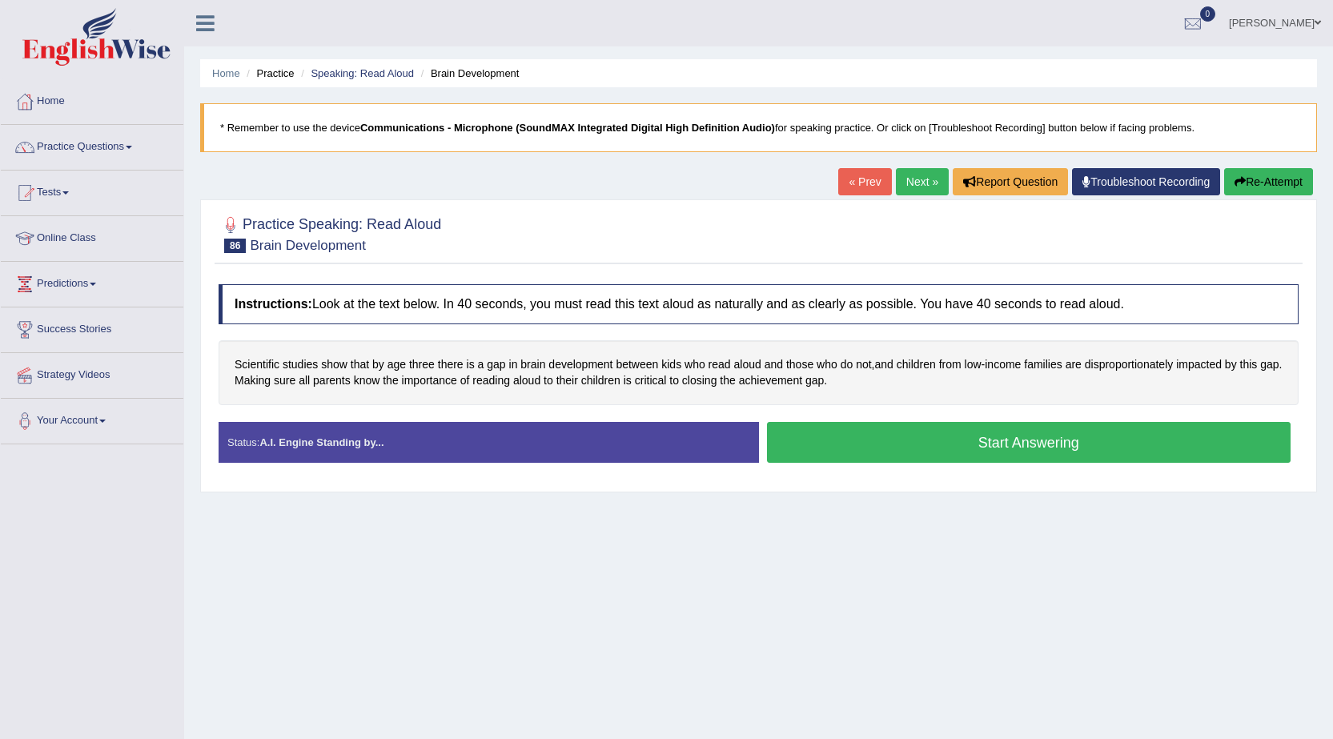
click at [1047, 443] on button "Start Answering" at bounding box center [1029, 442] width 524 height 41
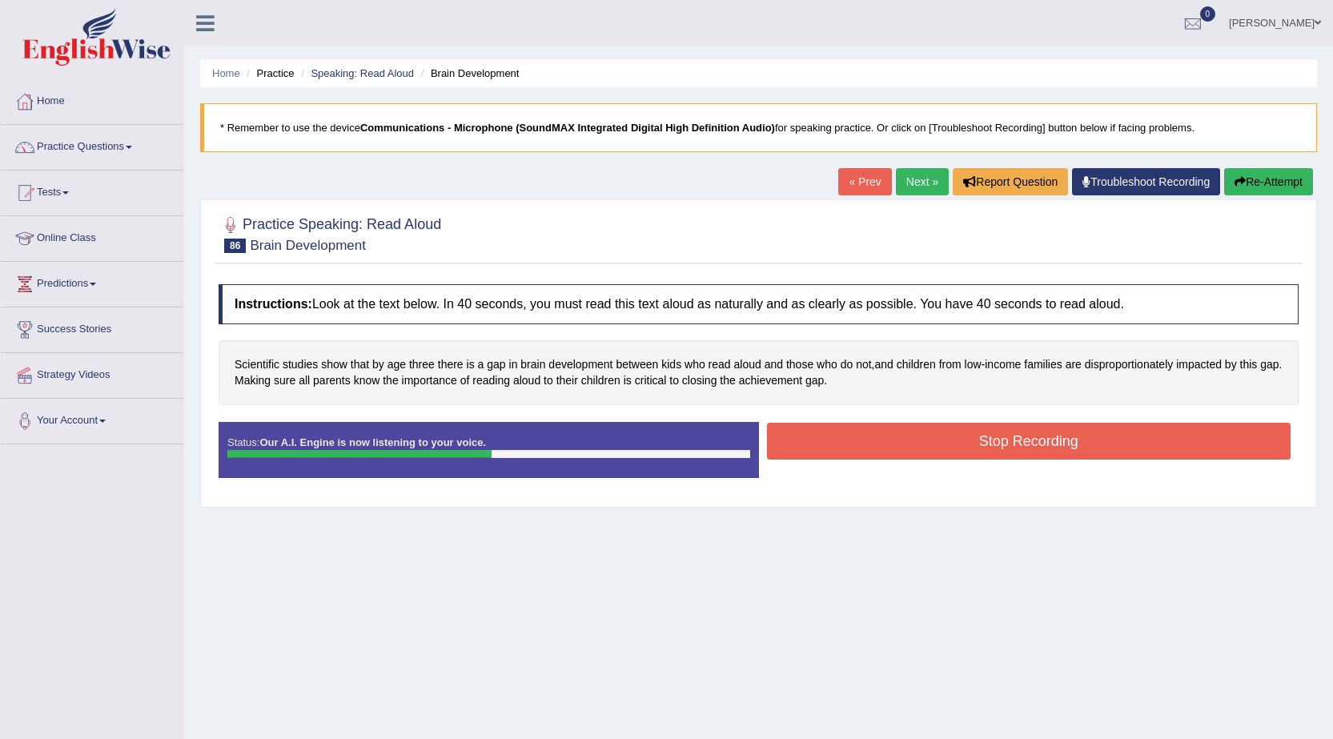
click at [1022, 451] on button "Stop Recording" at bounding box center [1029, 441] width 524 height 37
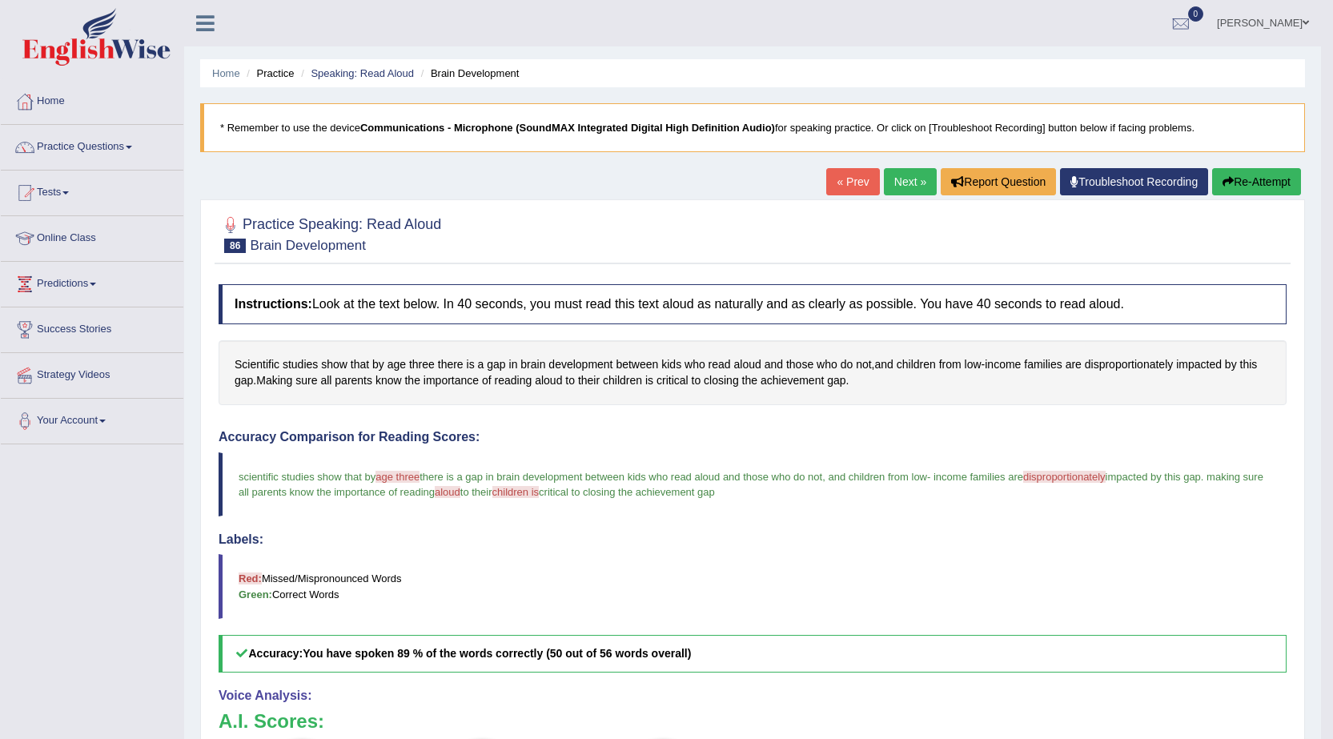
click at [897, 183] on link "Next »" at bounding box center [910, 181] width 53 height 27
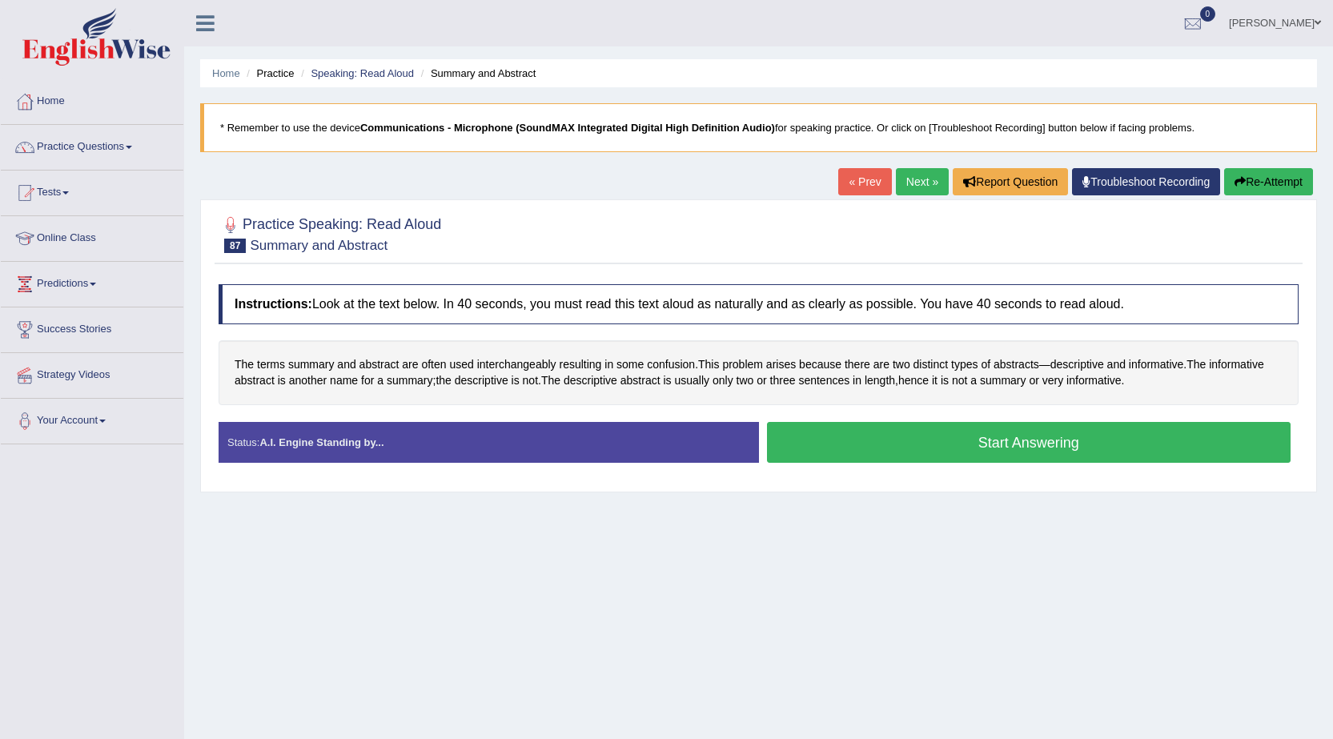
click at [1003, 452] on button "Start Answering" at bounding box center [1029, 442] width 524 height 41
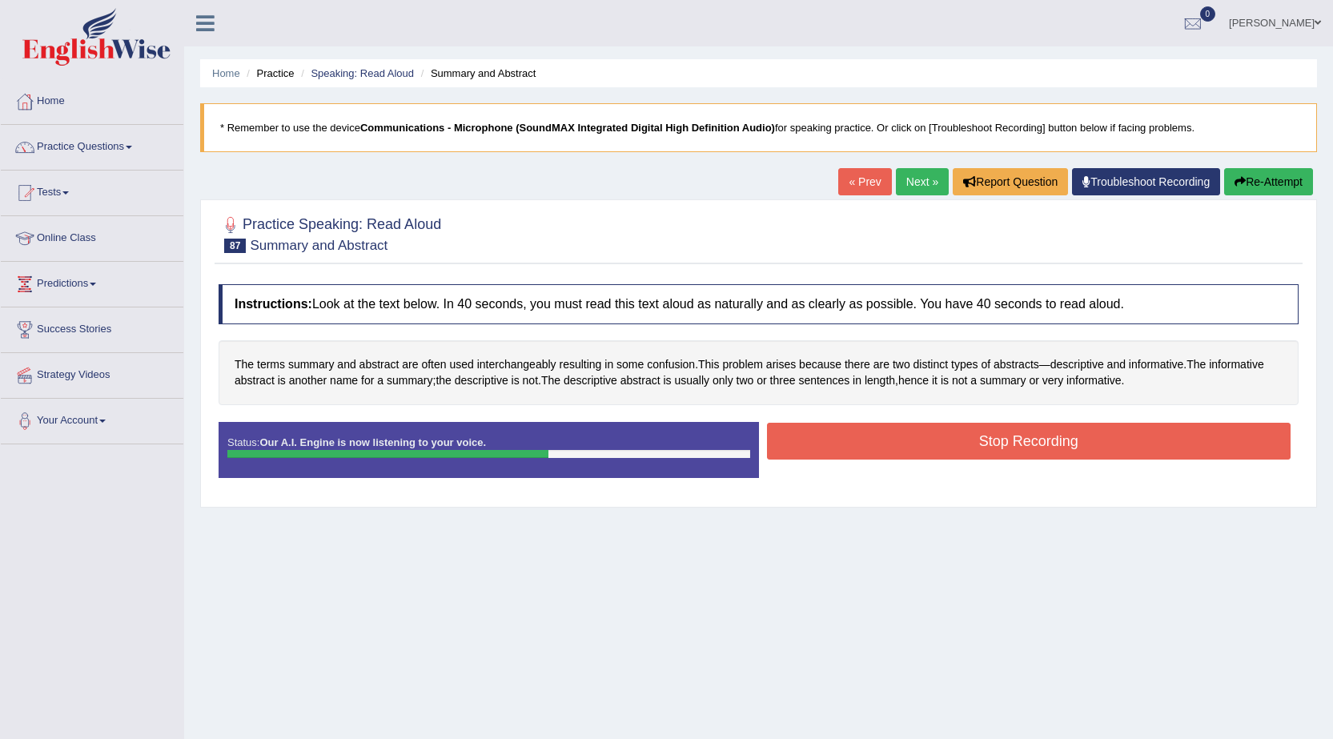
click at [991, 446] on button "Stop Recording" at bounding box center [1029, 441] width 524 height 37
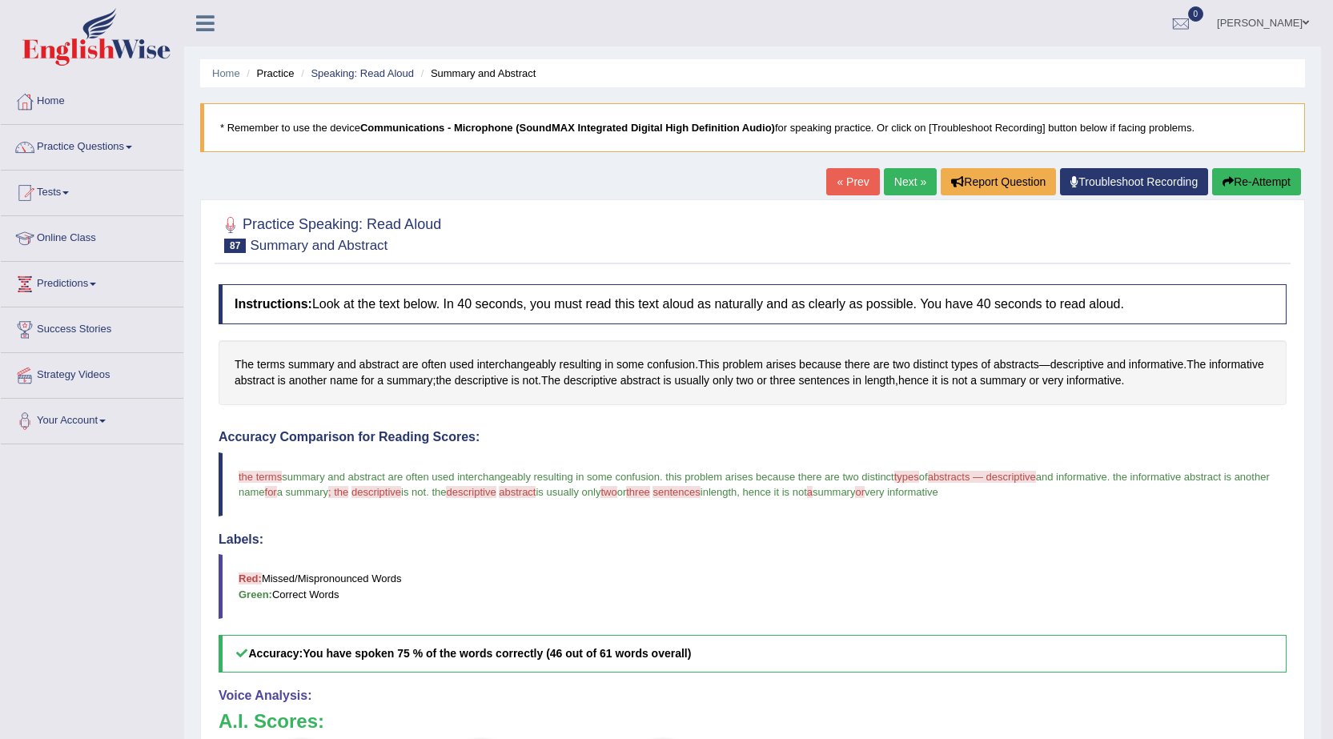
click at [890, 183] on link "Next »" at bounding box center [910, 181] width 53 height 27
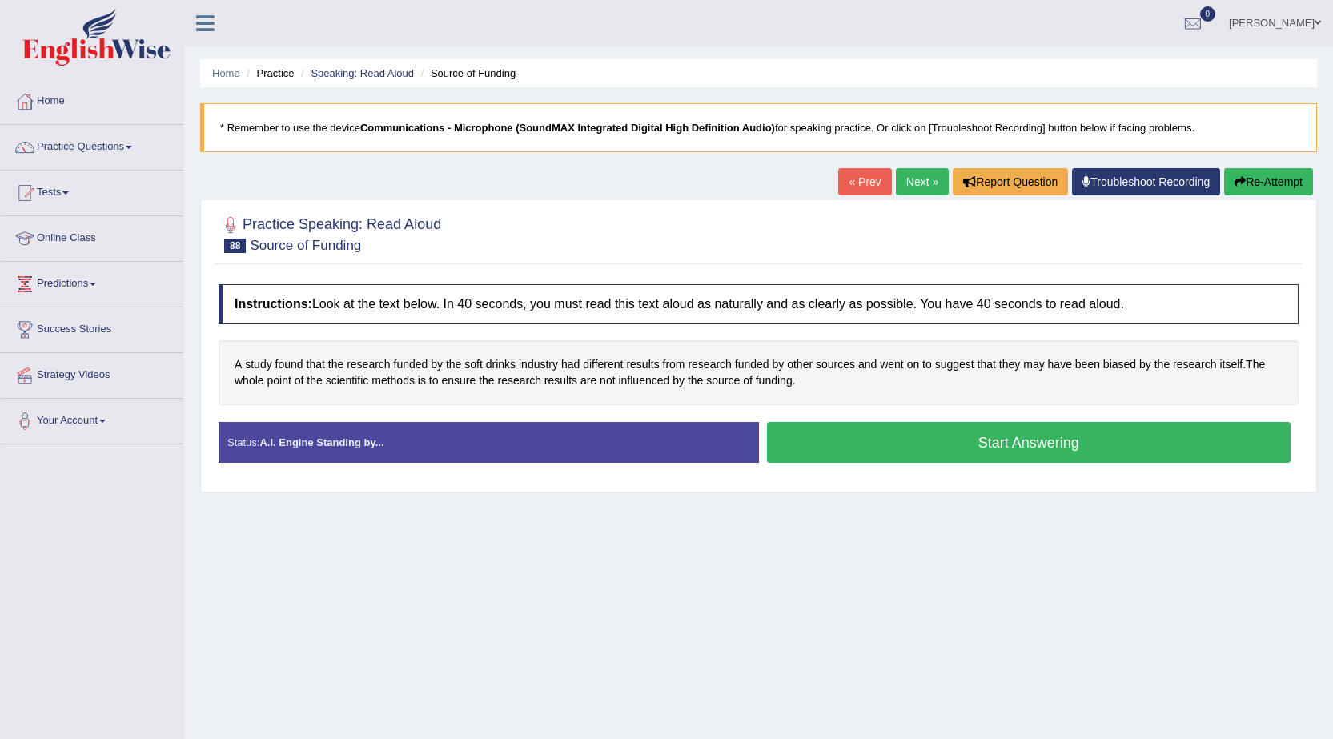
click at [978, 451] on button "Start Answering" at bounding box center [1029, 442] width 524 height 41
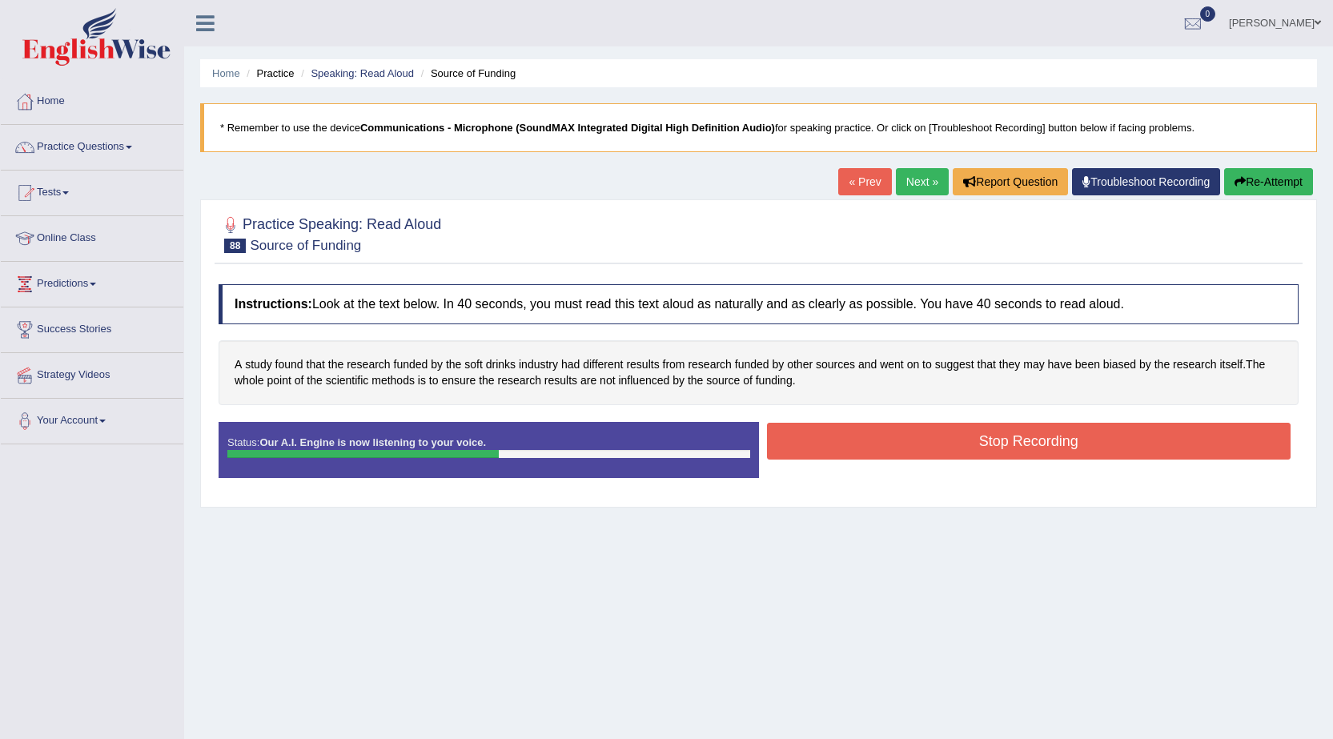
click at [991, 438] on button "Stop Recording" at bounding box center [1029, 441] width 524 height 37
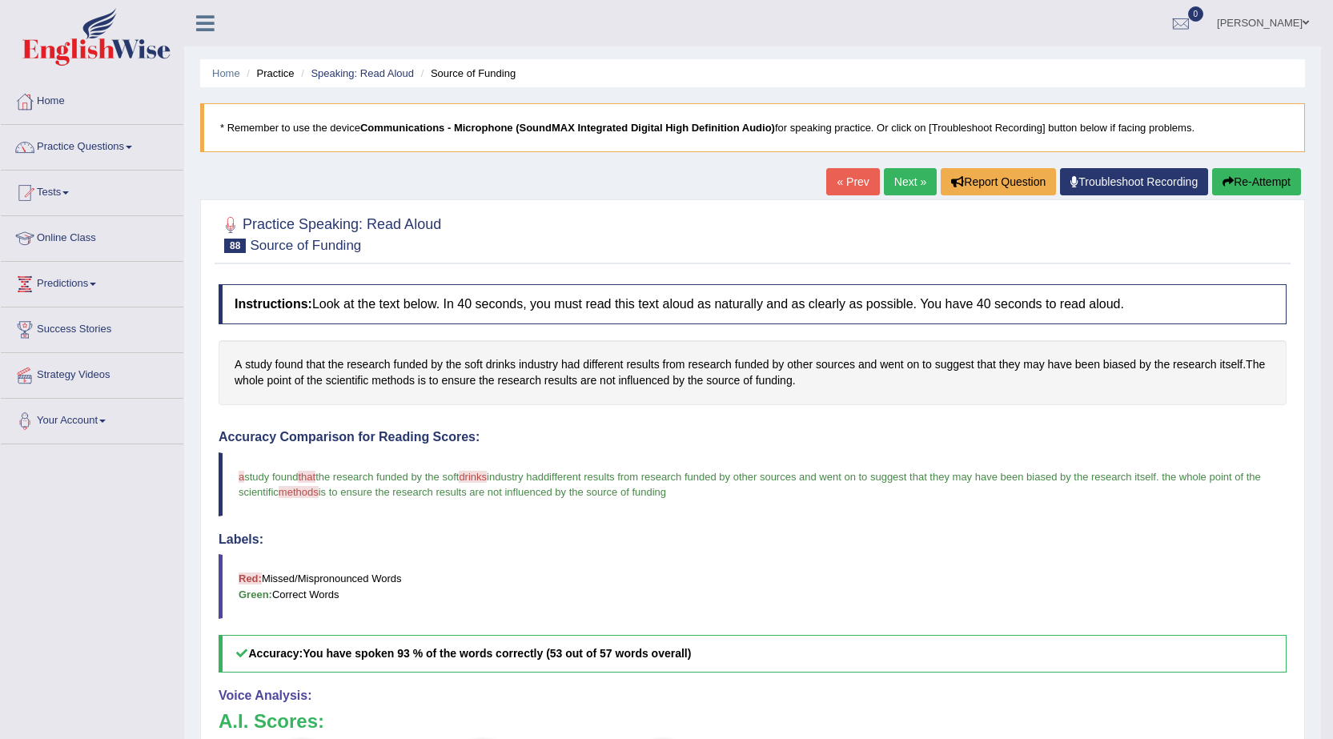
click at [906, 181] on link "Next »" at bounding box center [910, 181] width 53 height 27
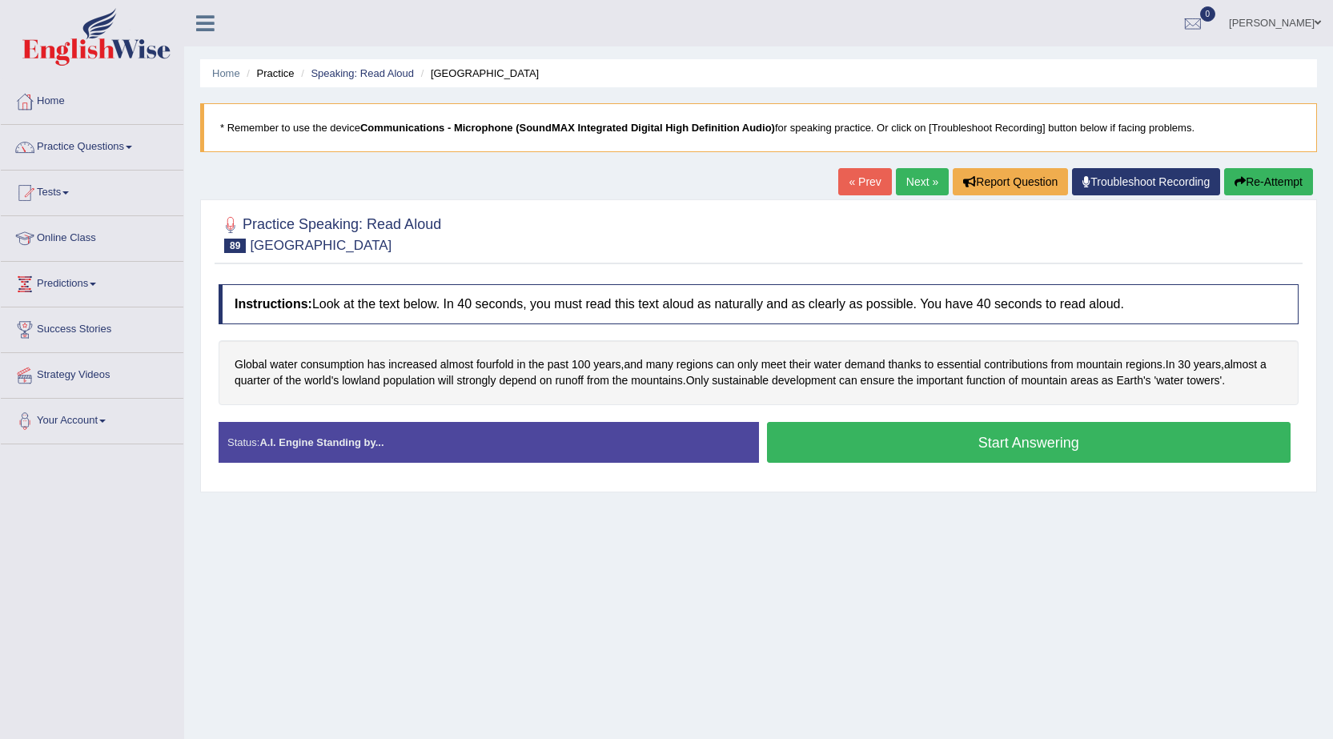
click at [1060, 440] on button "Start Answering" at bounding box center [1029, 442] width 524 height 41
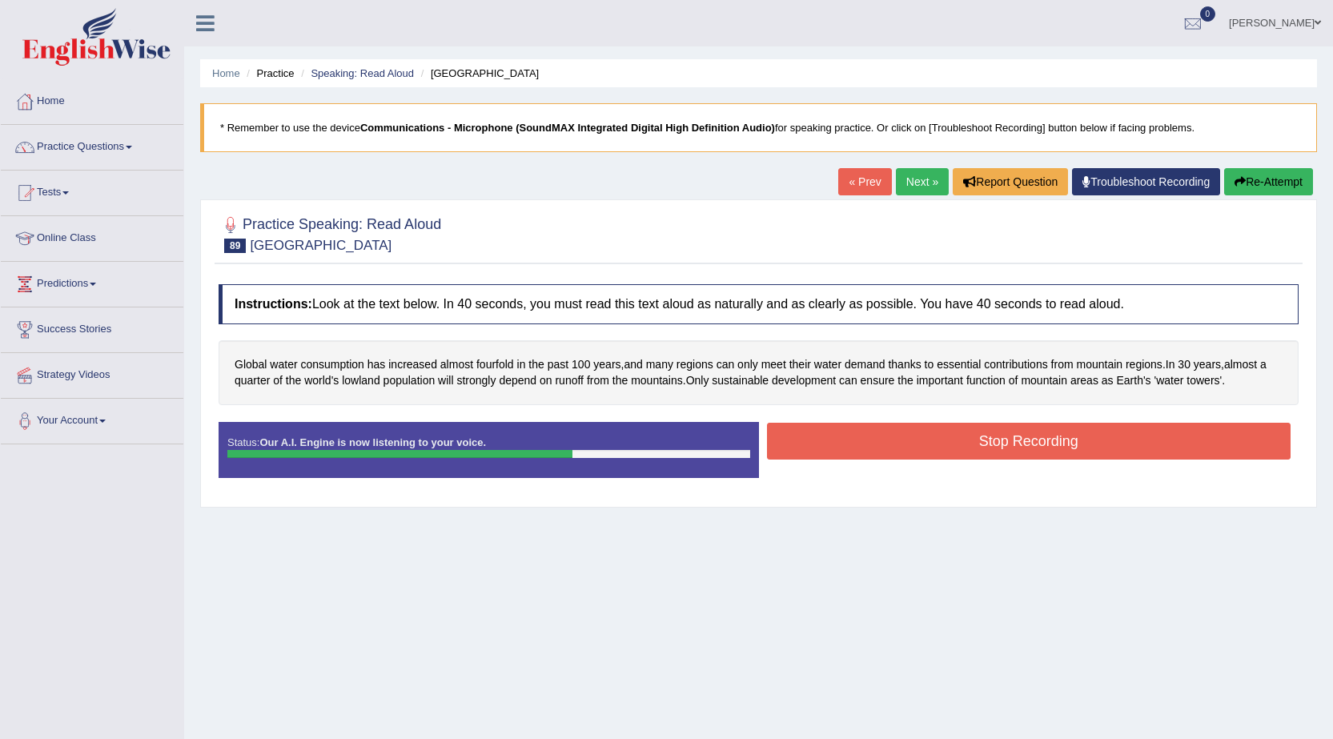
click at [939, 454] on button "Stop Recording" at bounding box center [1029, 441] width 524 height 37
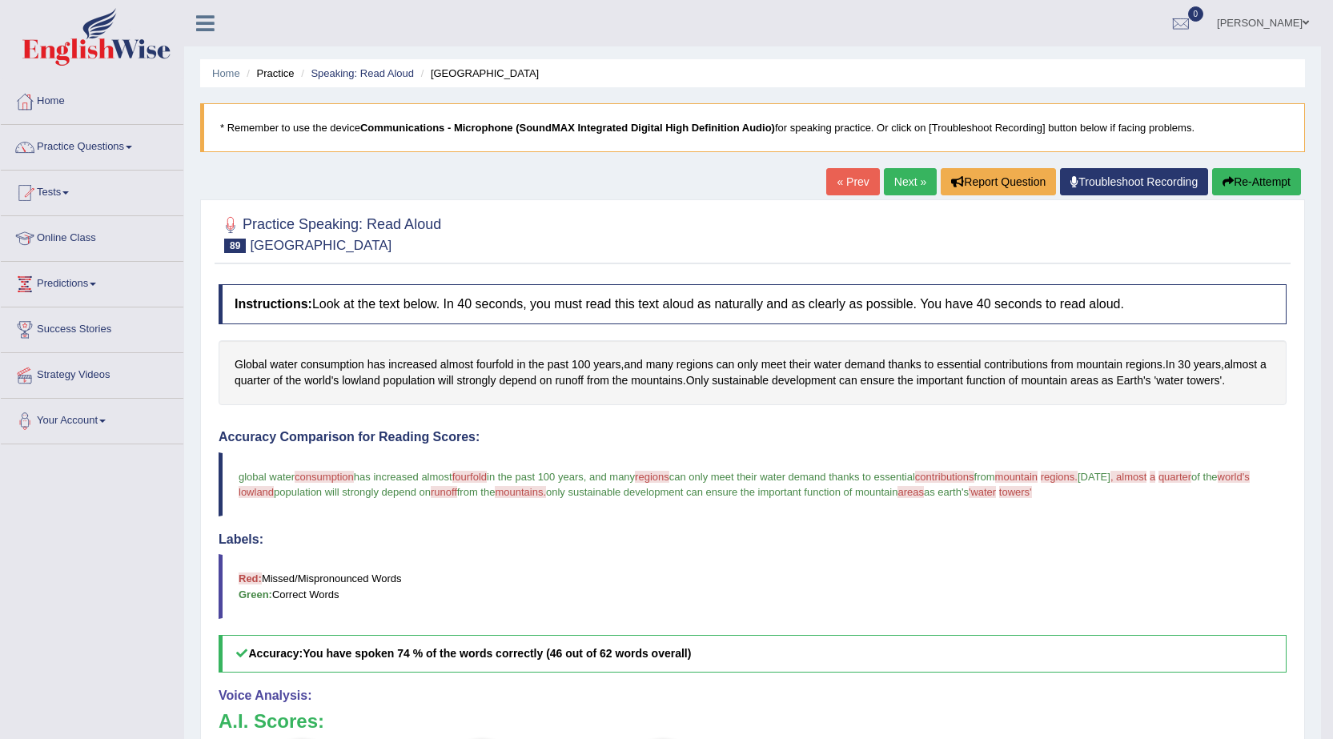
click at [895, 175] on link "Next »" at bounding box center [910, 181] width 53 height 27
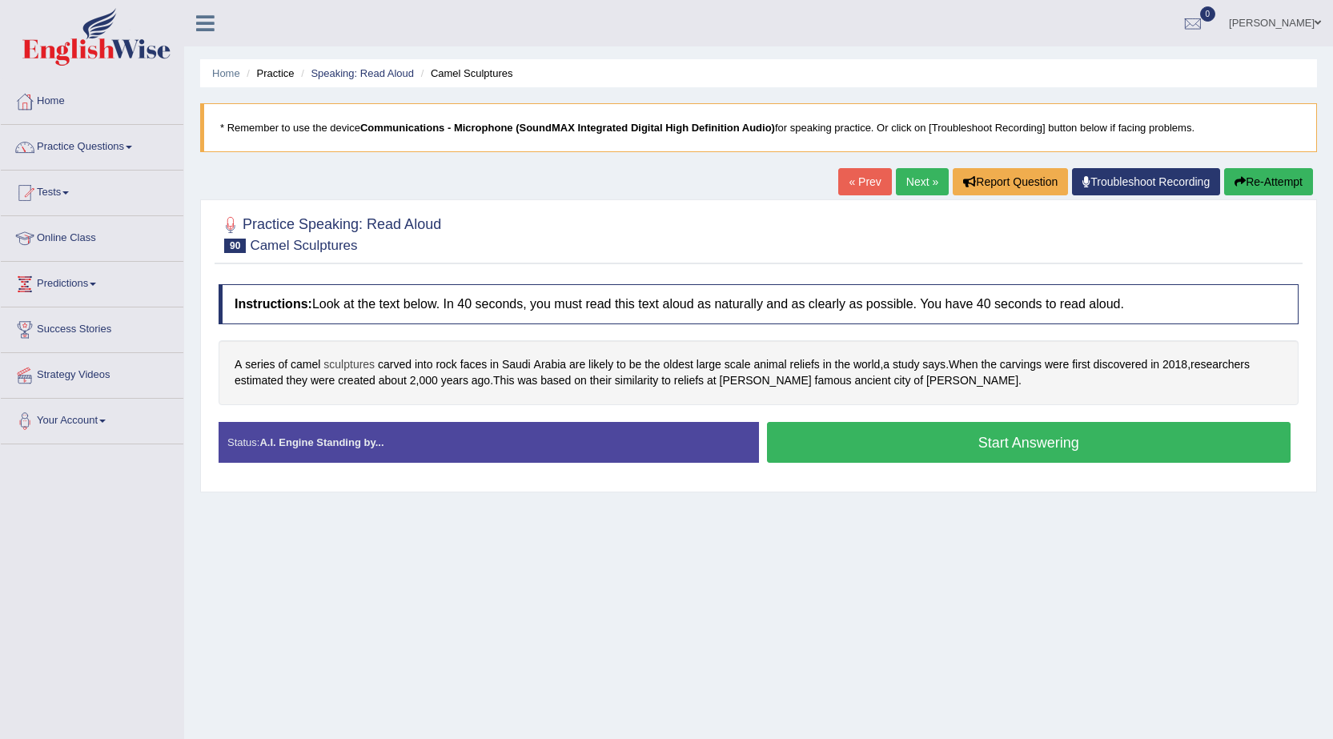
click at [336, 362] on span "sculptures" at bounding box center [348, 364] width 51 height 17
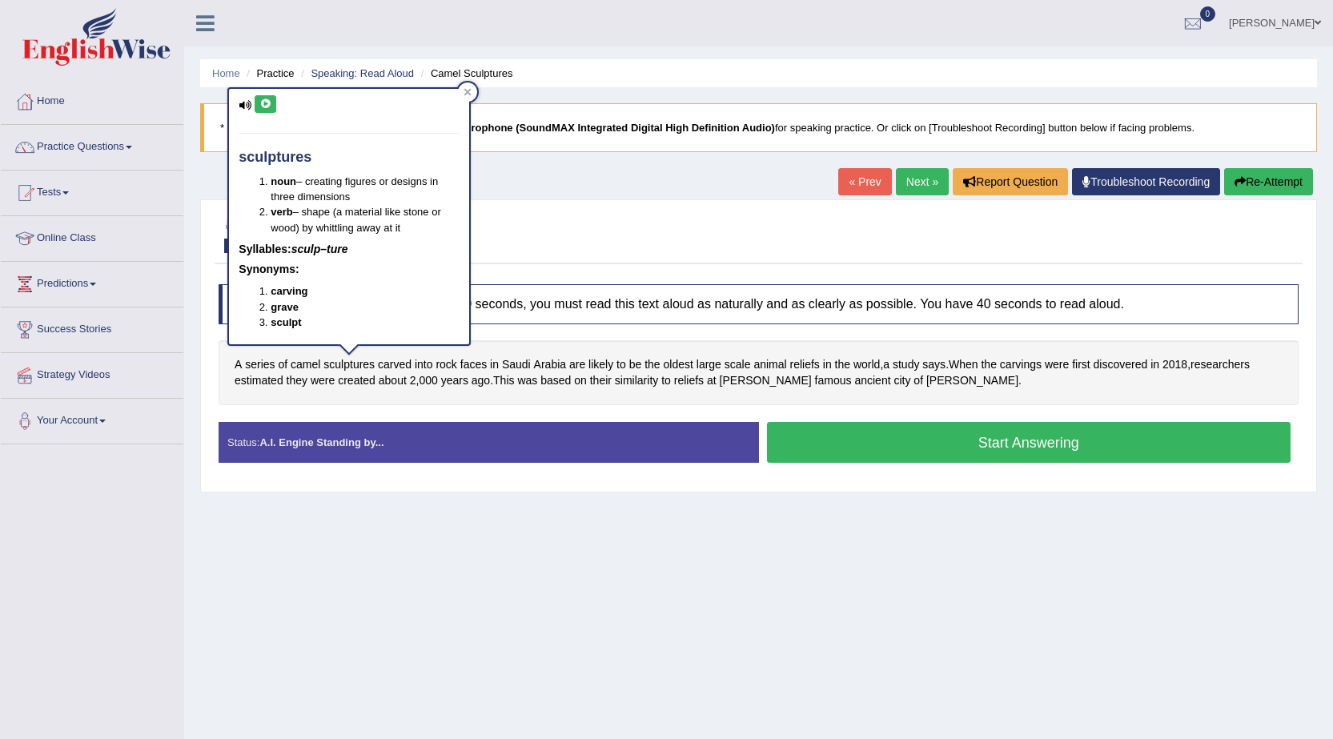
click at [262, 96] on button at bounding box center [266, 104] width 22 height 18
click at [263, 103] on icon at bounding box center [265, 104] width 12 height 10
click at [406, 633] on div "Home Practice Speaking: Read Aloud Camel Sculptures * Remember to use the devic…" at bounding box center [758, 400] width 1149 height 801
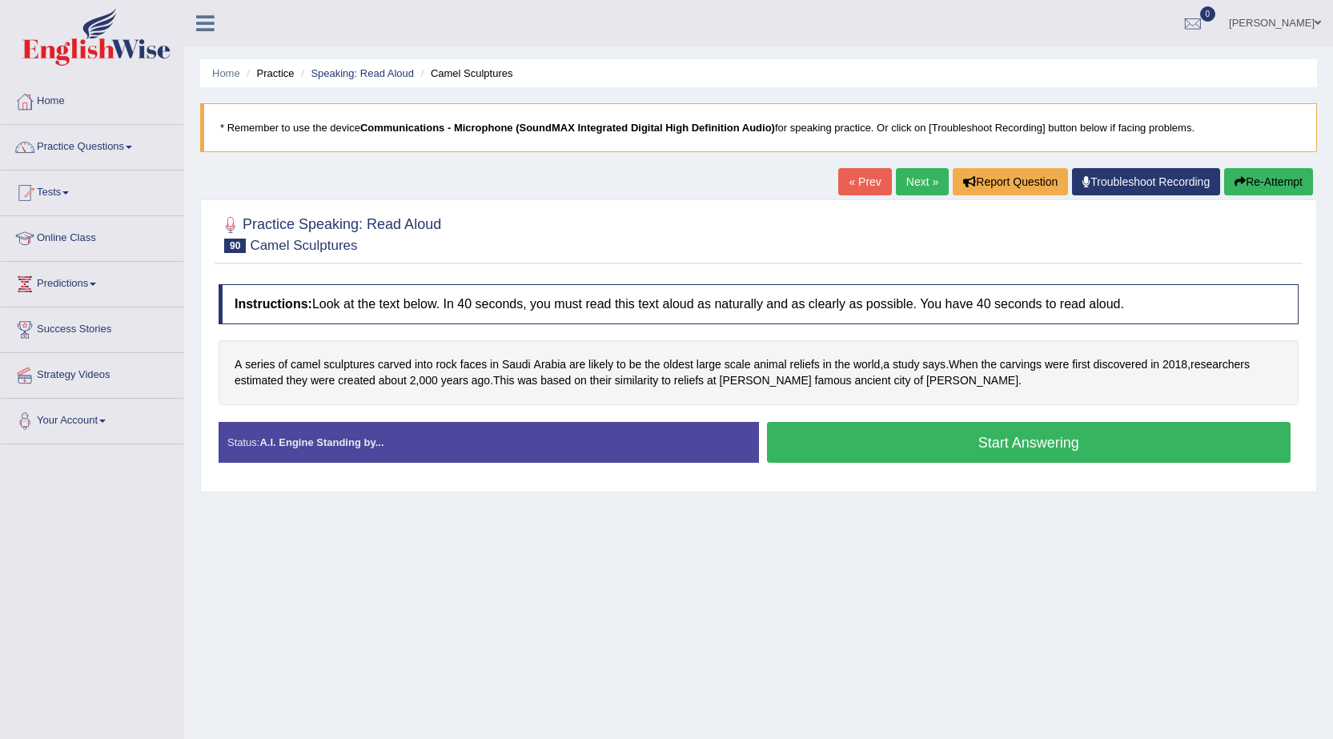
click at [870, 458] on button "Start Answering" at bounding box center [1029, 442] width 524 height 41
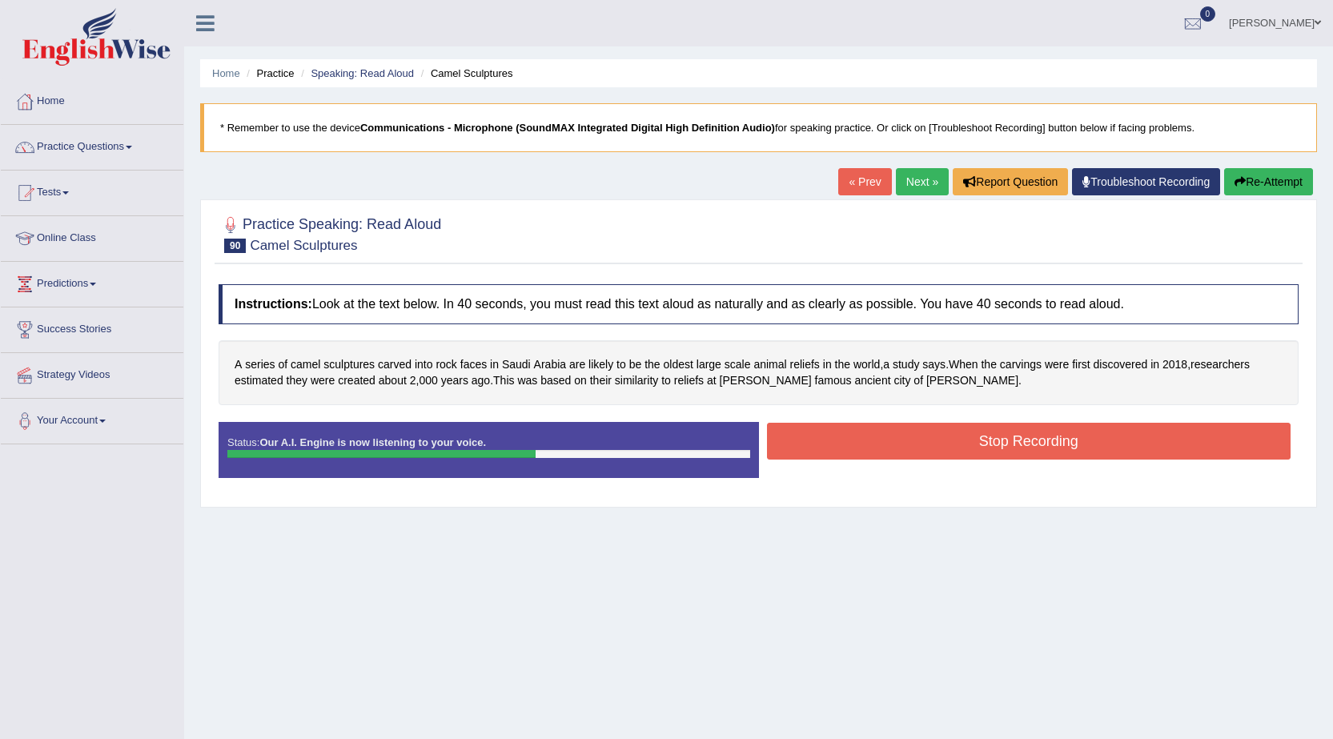
click at [1099, 443] on button "Stop Recording" at bounding box center [1029, 441] width 524 height 37
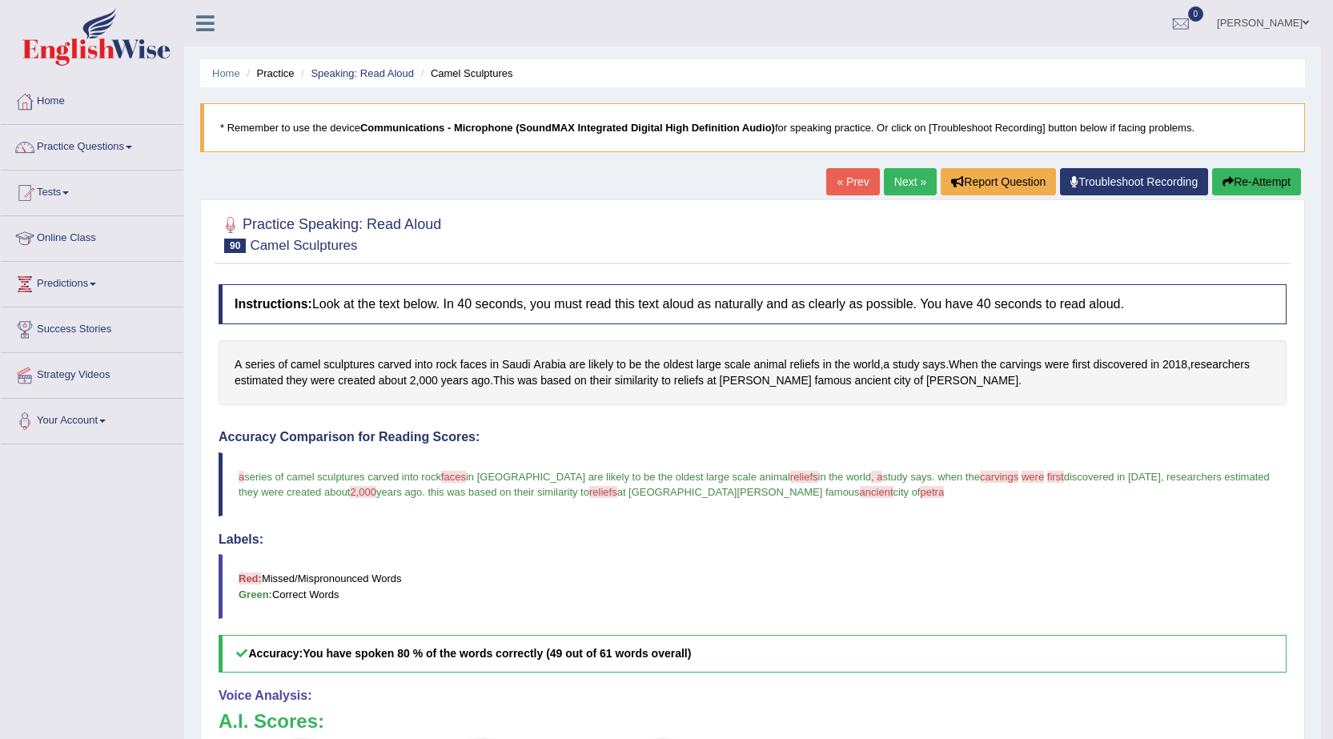
click at [912, 187] on link "Next »" at bounding box center [910, 181] width 53 height 27
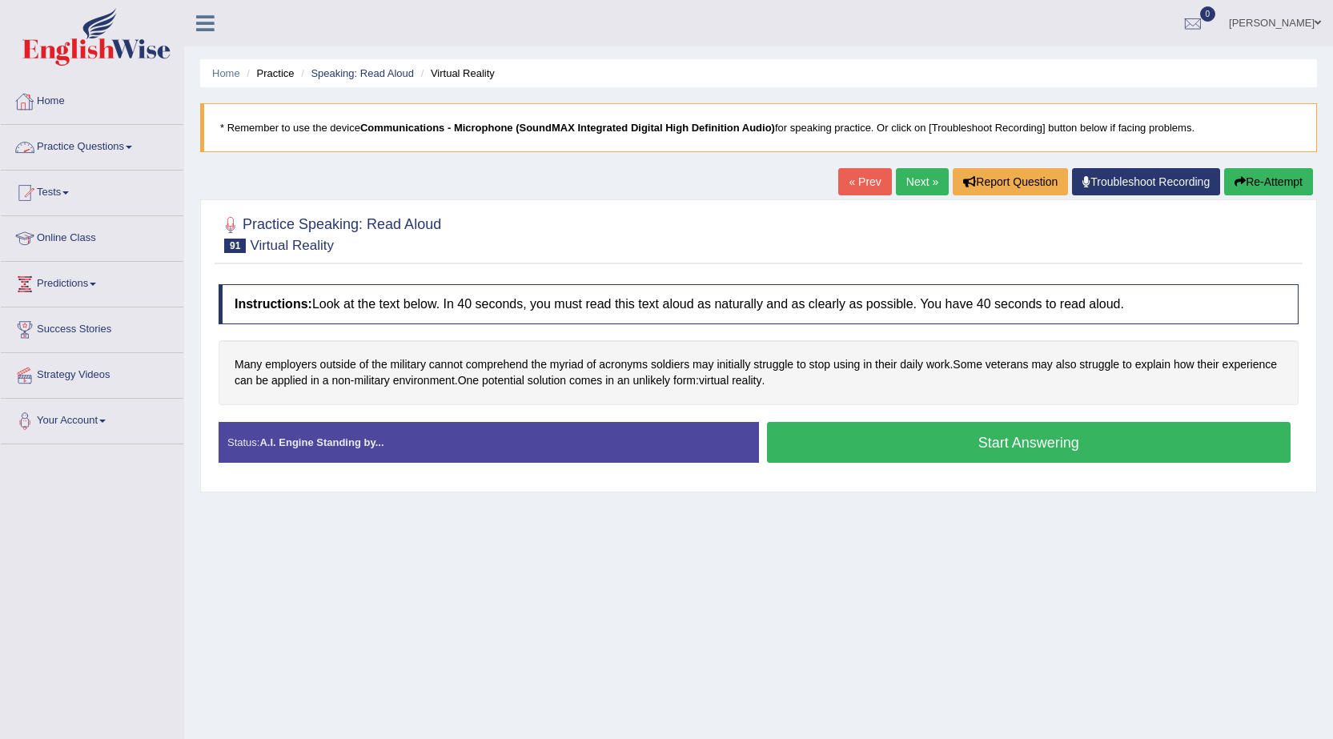
click at [131, 146] on link "Practice Questions" at bounding box center [92, 145] width 183 height 40
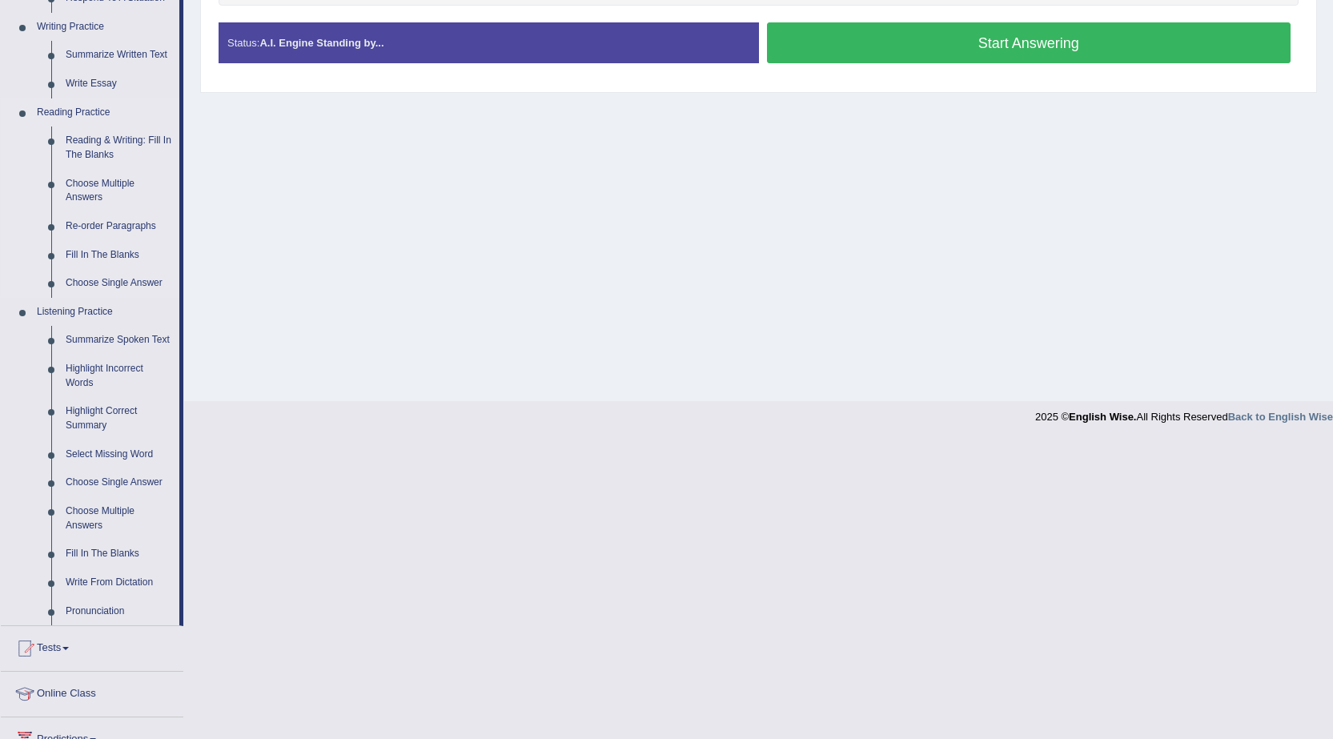
scroll to position [400, 0]
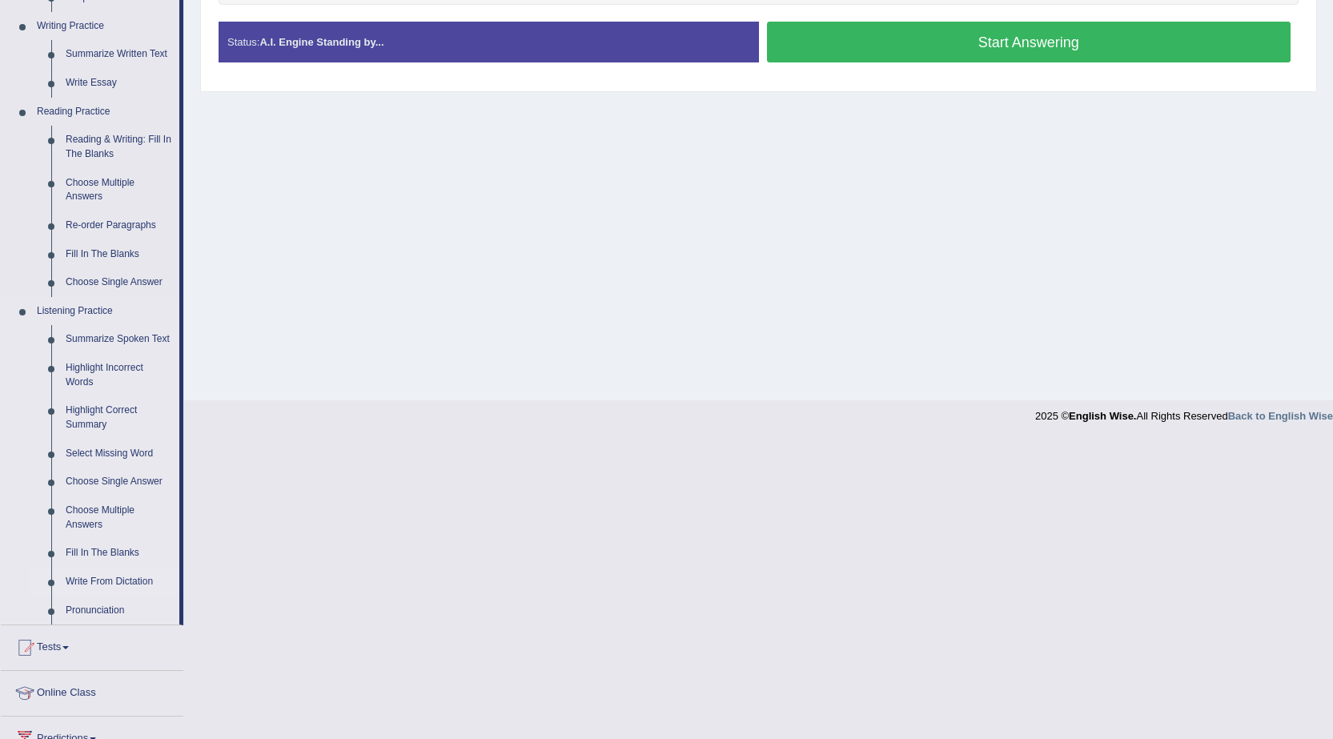
click at [107, 583] on link "Write From Dictation" at bounding box center [118, 582] width 121 height 29
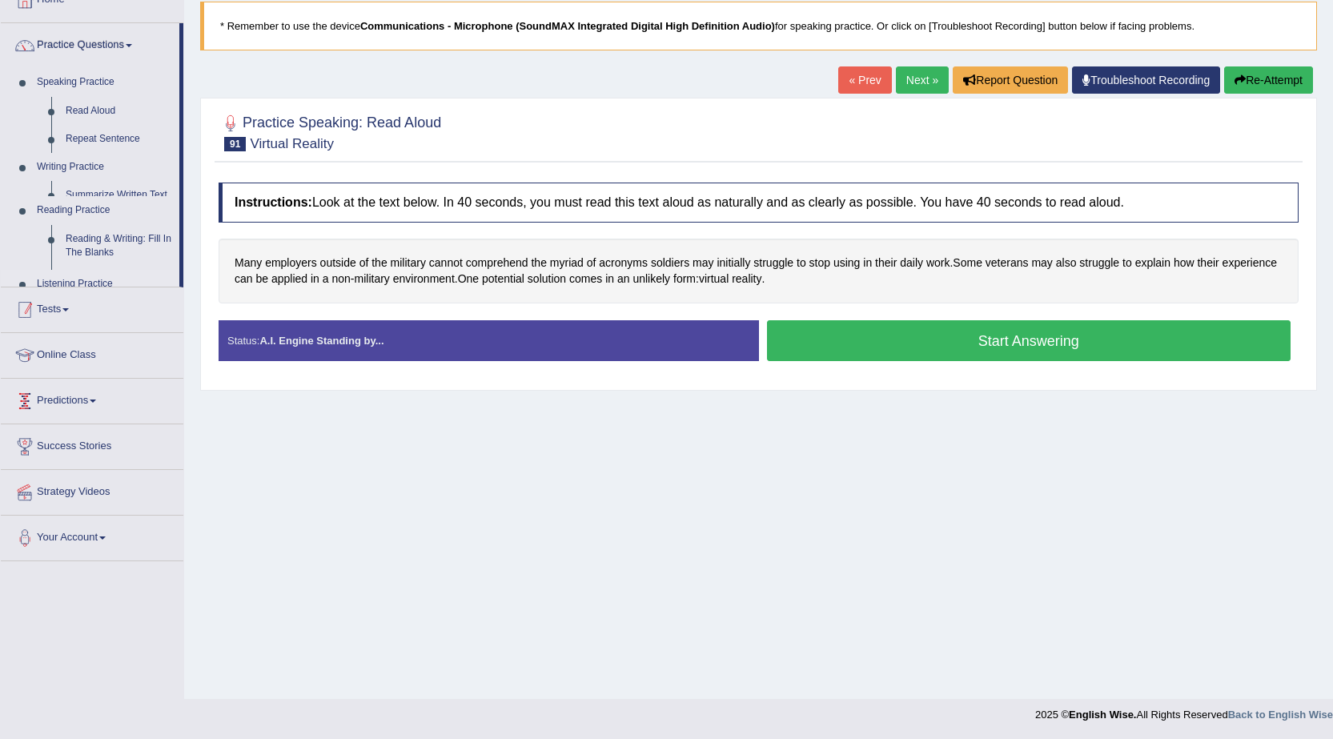
scroll to position [102, 0]
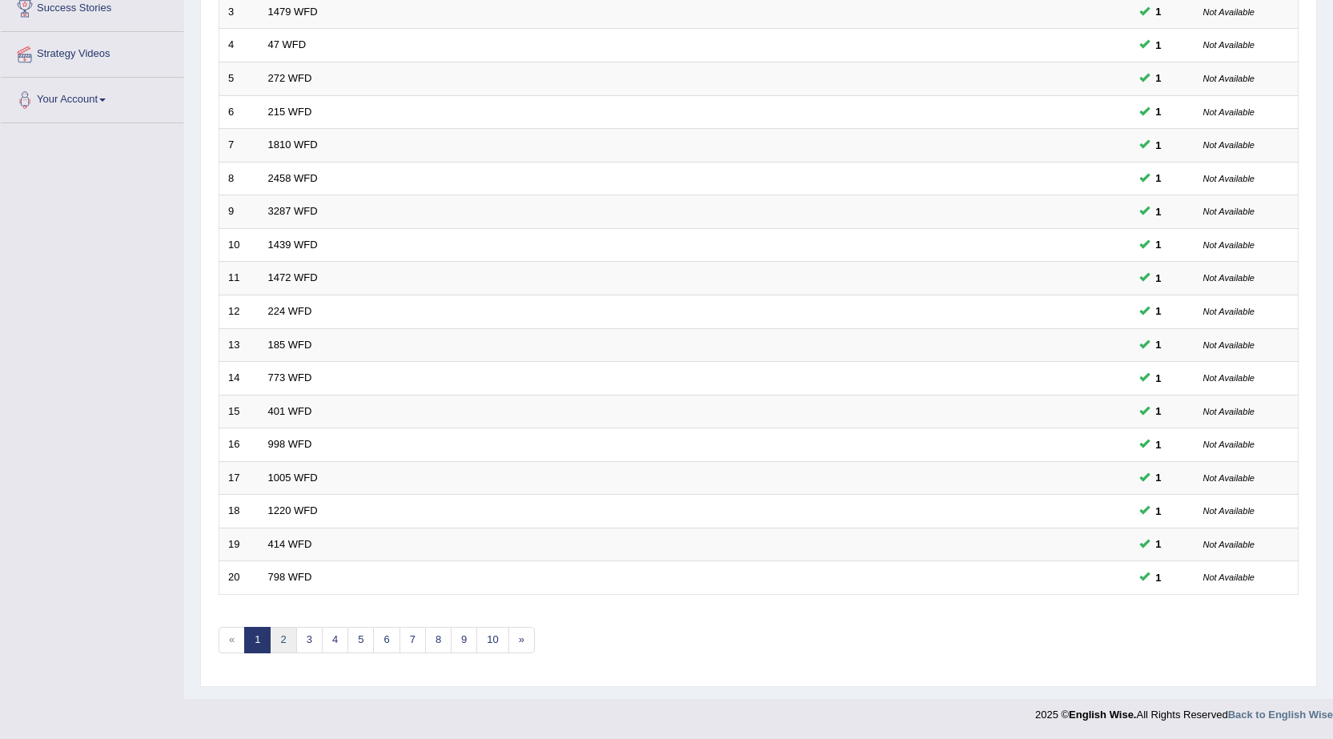
click at [285, 627] on link "2" at bounding box center [283, 640] width 26 height 26
click at [315, 644] on link "3" at bounding box center [309, 640] width 26 height 26
click at [339, 643] on link "4" at bounding box center [335, 640] width 26 height 26
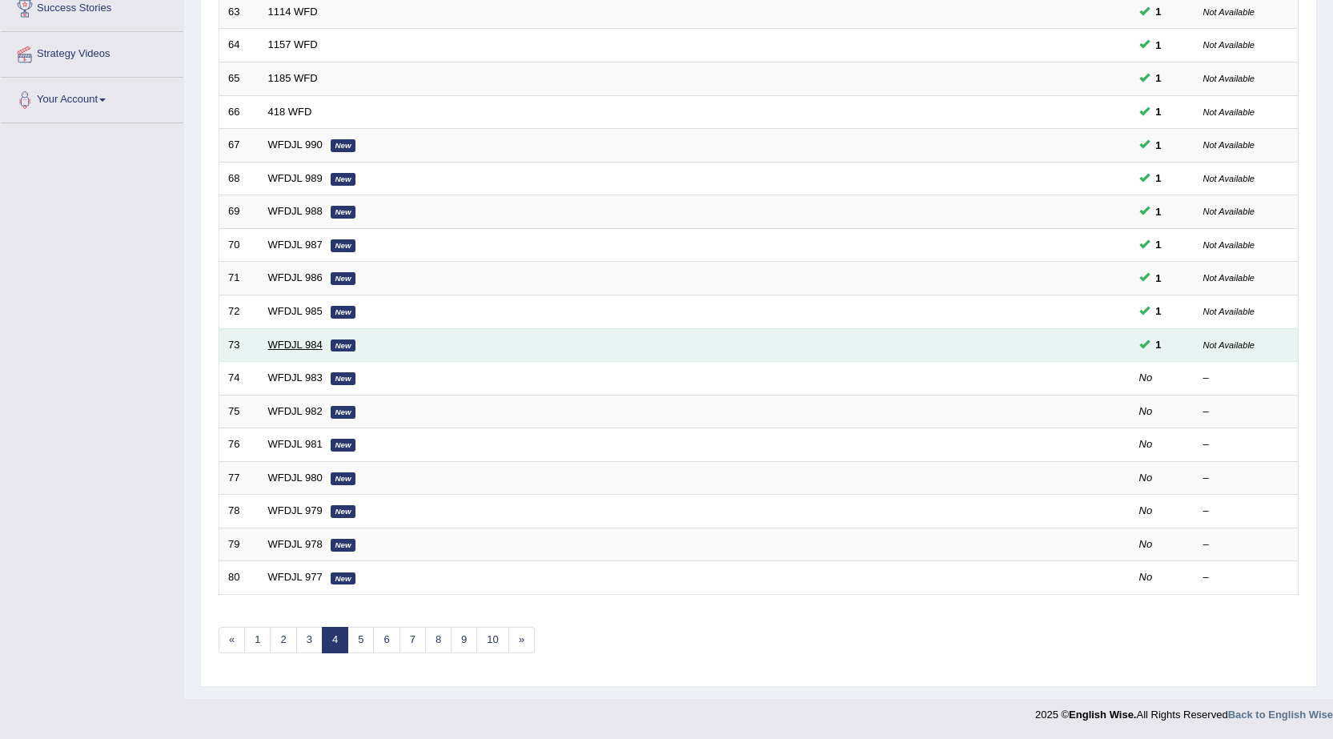
click at [304, 340] on link "WFDJL 984" at bounding box center [295, 345] width 54 height 12
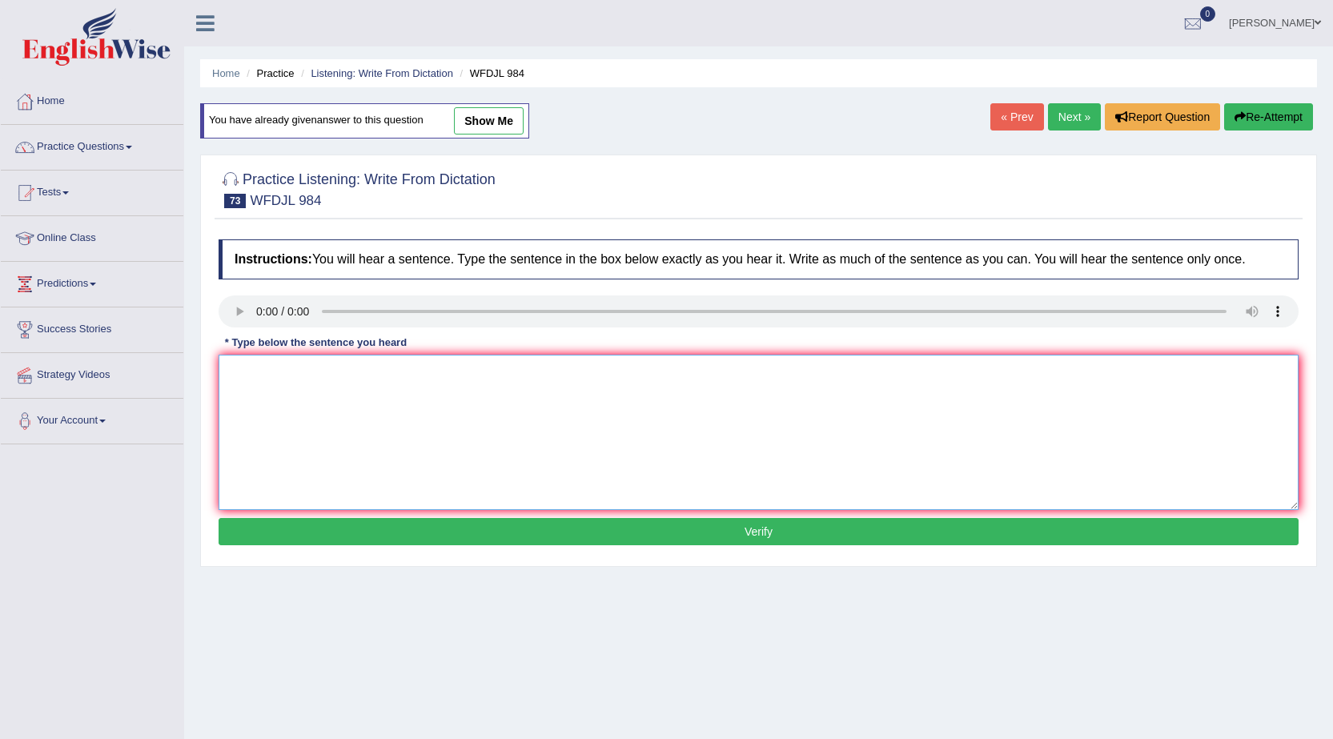
click at [236, 372] on textarea at bounding box center [759, 432] width 1080 height 155
type textarea "The assembly decided to give more power to local people."
click at [429, 523] on button "Verify" at bounding box center [759, 531] width 1080 height 27
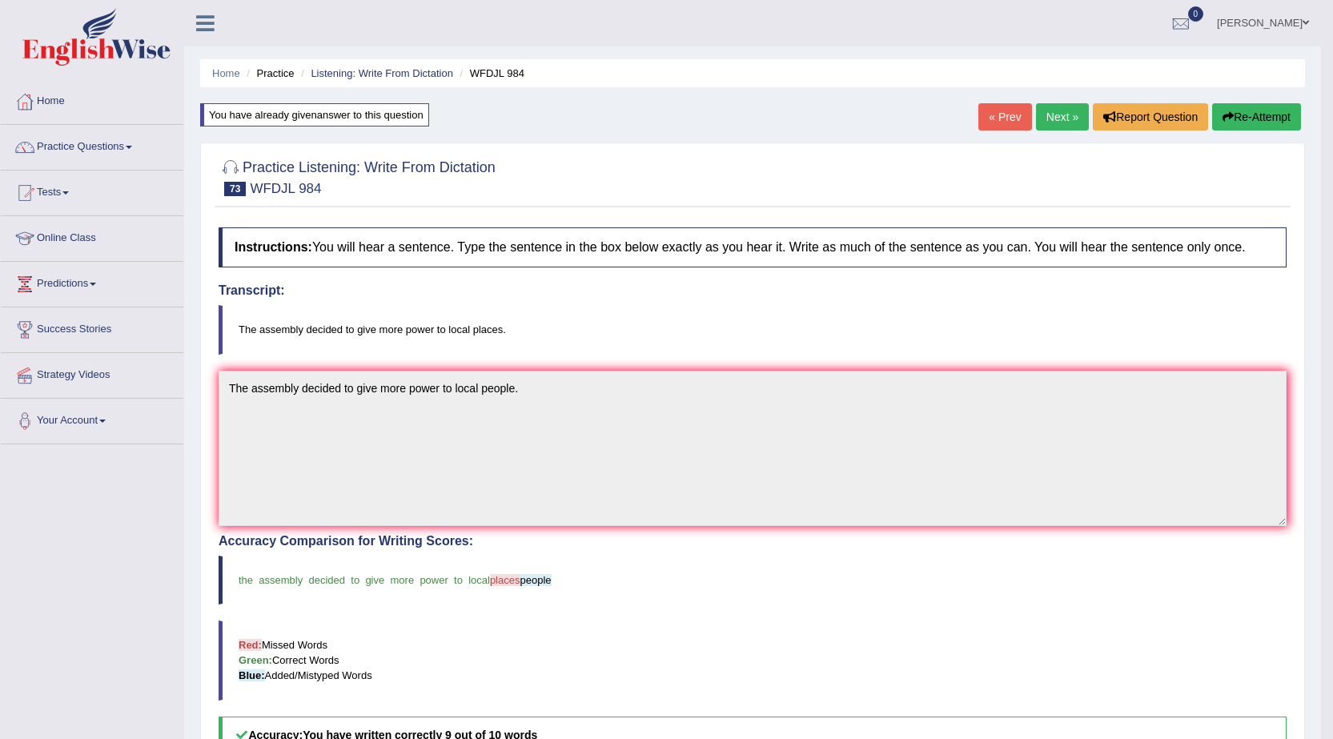
click at [1050, 119] on link "Next »" at bounding box center [1062, 116] width 53 height 27
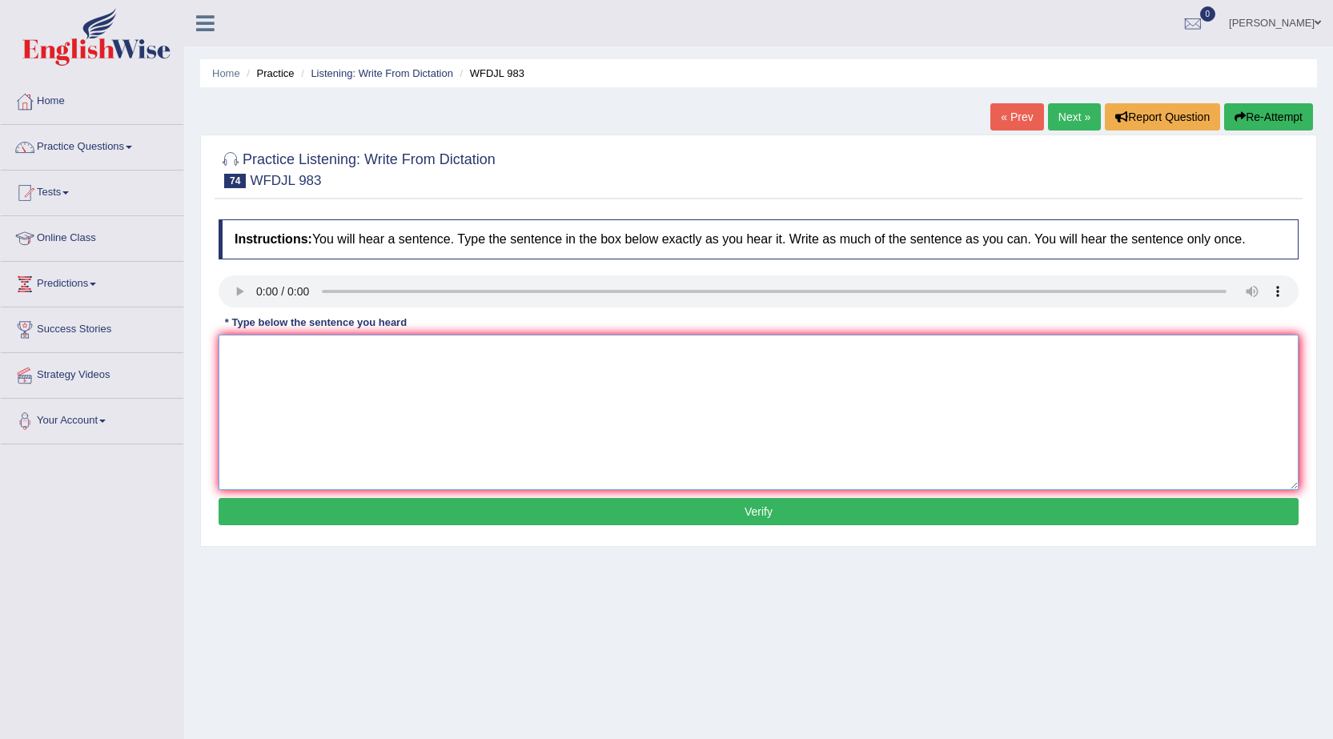
click at [263, 363] on textarea at bounding box center [759, 412] width 1080 height 155
type textarea "Banks are trying to ,make money from the market that groying fast."
click at [614, 514] on button "Verify" at bounding box center [759, 511] width 1080 height 27
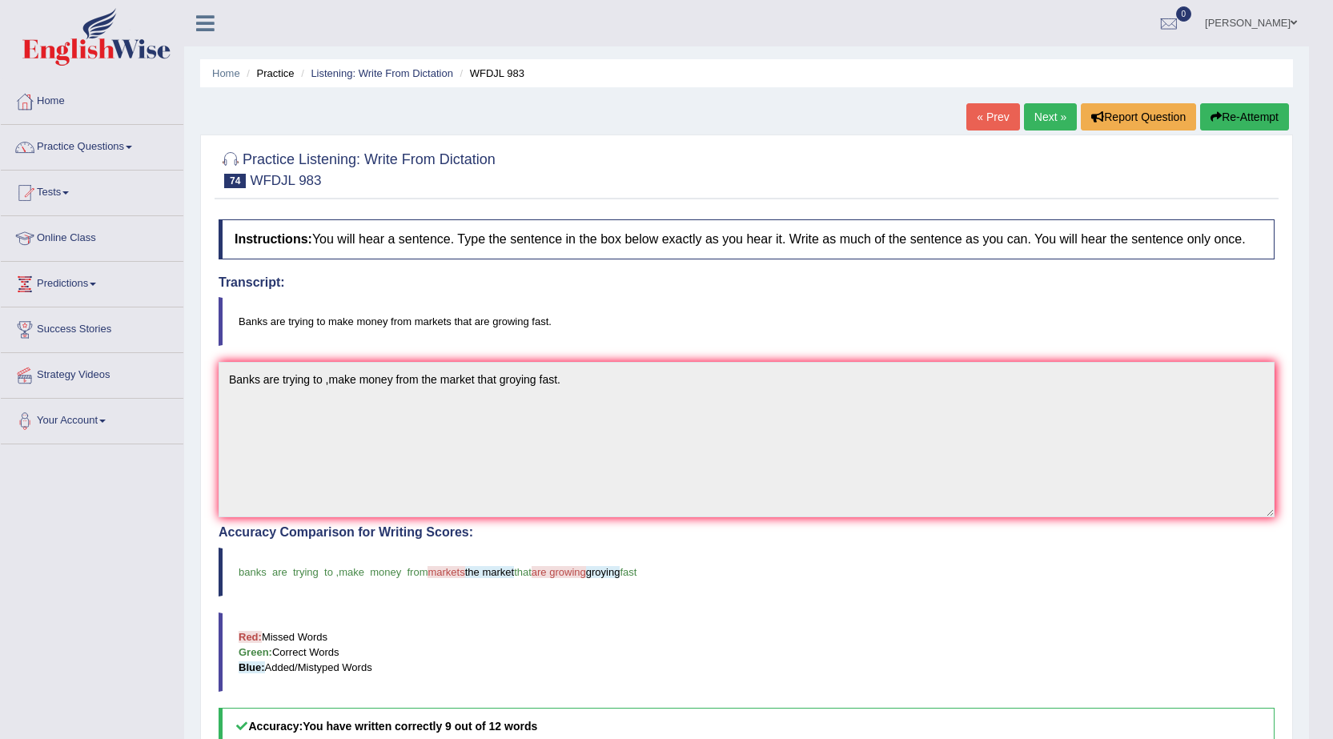
click at [1044, 115] on link "Next »" at bounding box center [1050, 116] width 53 height 27
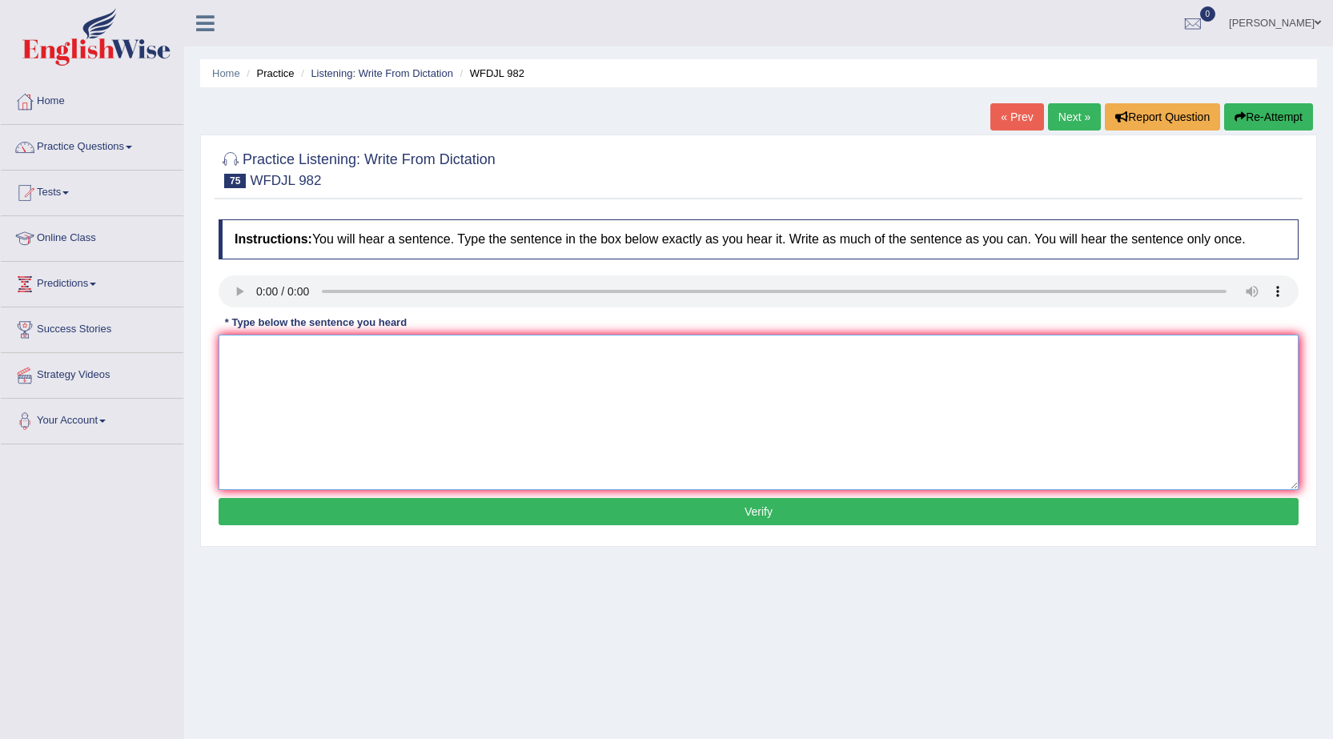
click at [239, 362] on textarea at bounding box center [759, 412] width 1080 height 155
type textarea "Good design can make a big difference and should not be ignored."
click at [617, 506] on button "Verify" at bounding box center [759, 511] width 1080 height 27
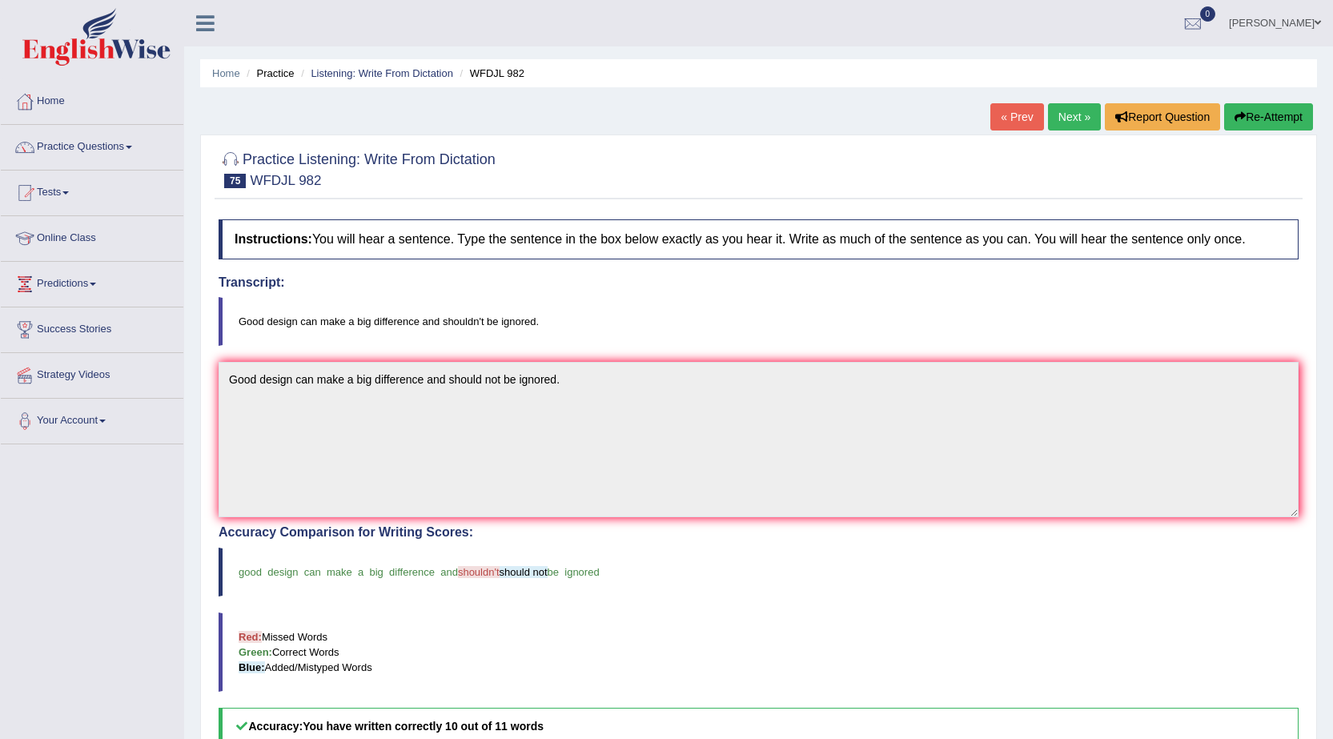
click at [1081, 114] on link "Next »" at bounding box center [1074, 116] width 53 height 27
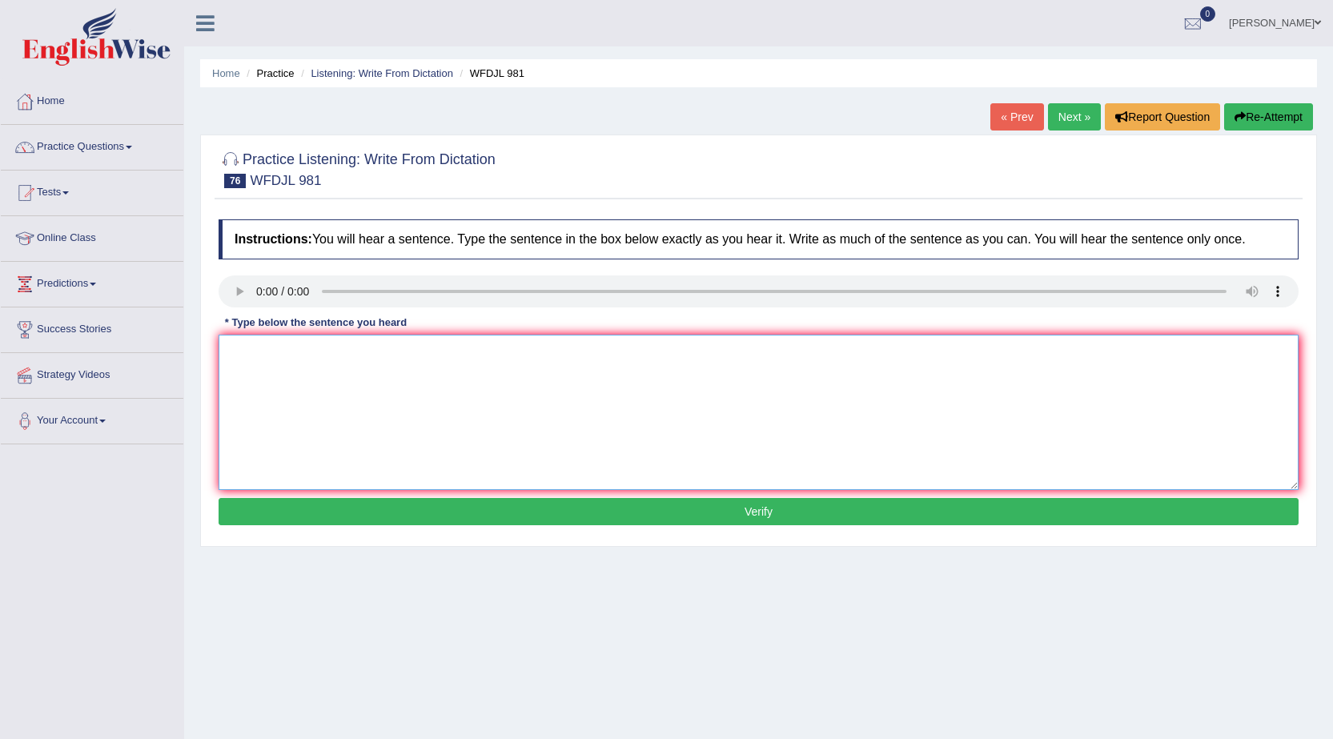
click at [242, 359] on textarea at bounding box center [759, 412] width 1080 height 155
type textarea "Trees in cities help deal with rain water."
click at [793, 510] on button "Verify" at bounding box center [759, 511] width 1080 height 27
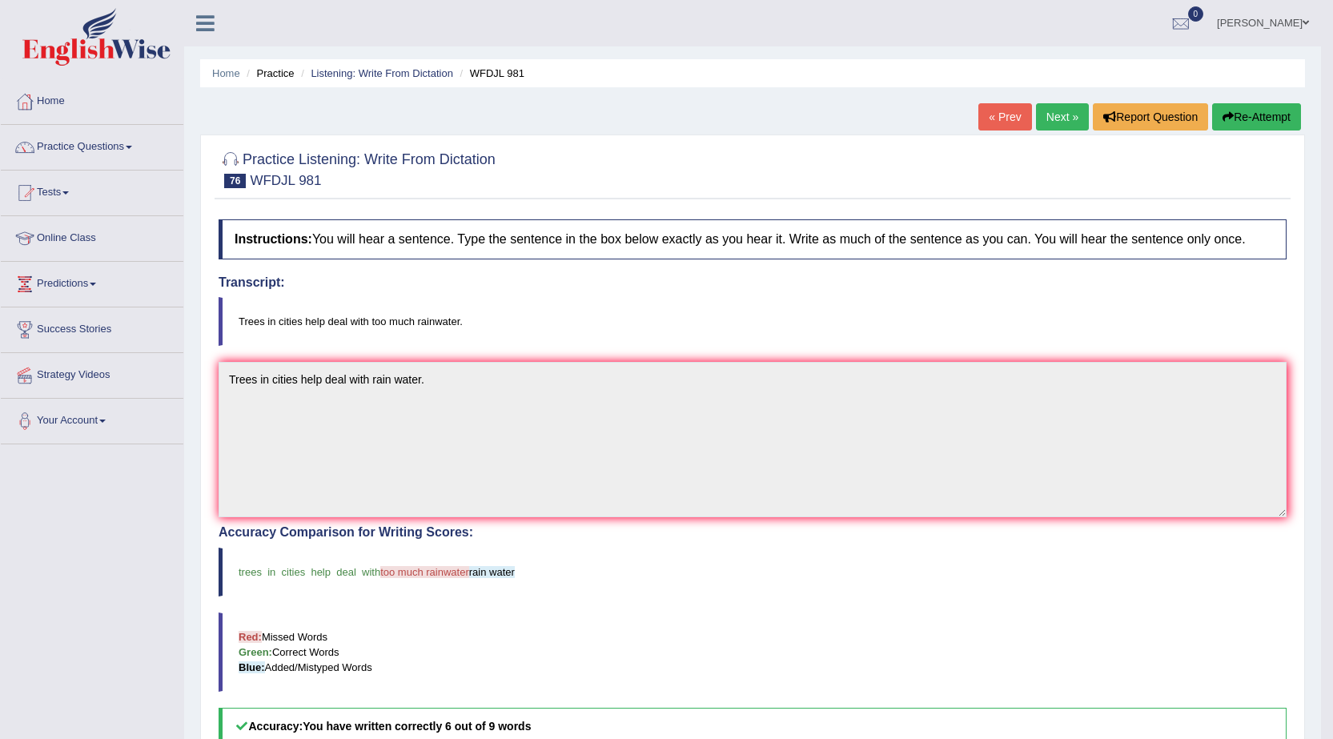
click at [1061, 110] on link "Next »" at bounding box center [1062, 116] width 53 height 27
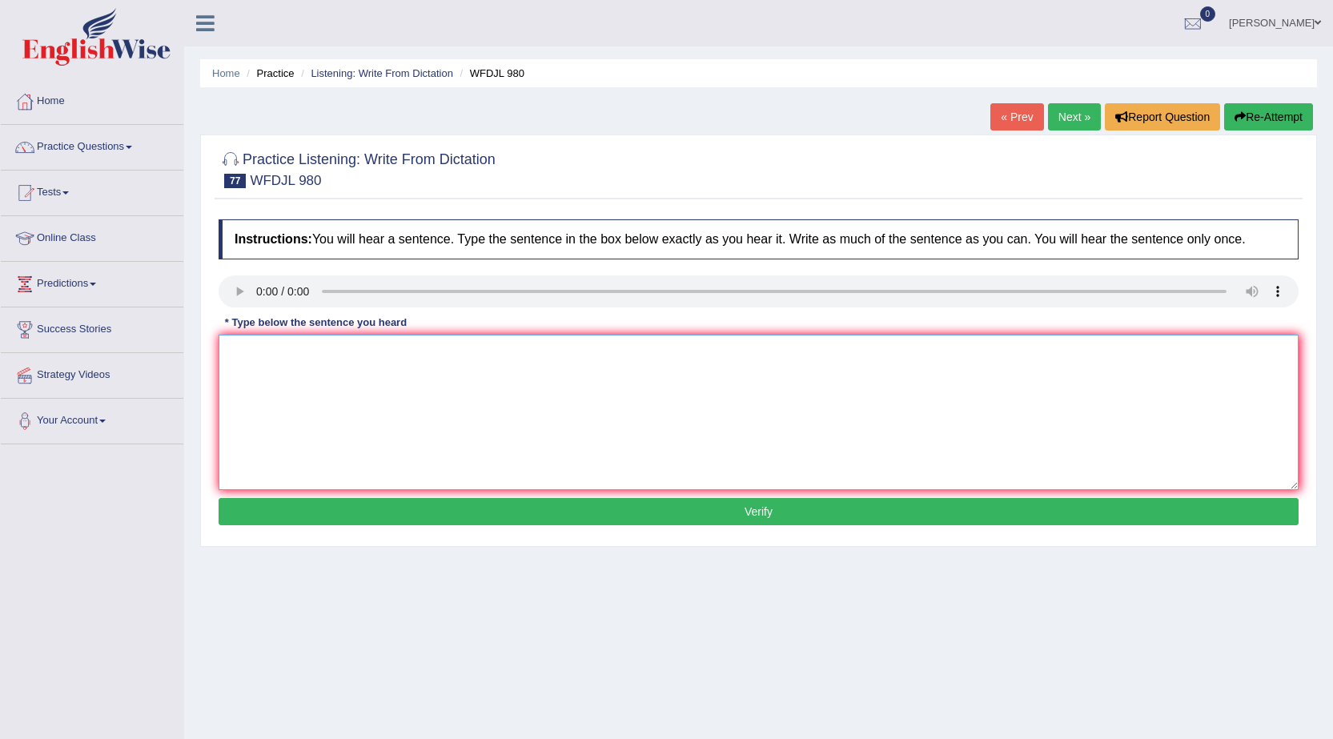
click at [241, 361] on textarea at bounding box center [759, 412] width 1080 height 155
type textarea "The class teaches about the nombers and how to use well."
click at [759, 516] on button "Verify" at bounding box center [759, 511] width 1080 height 27
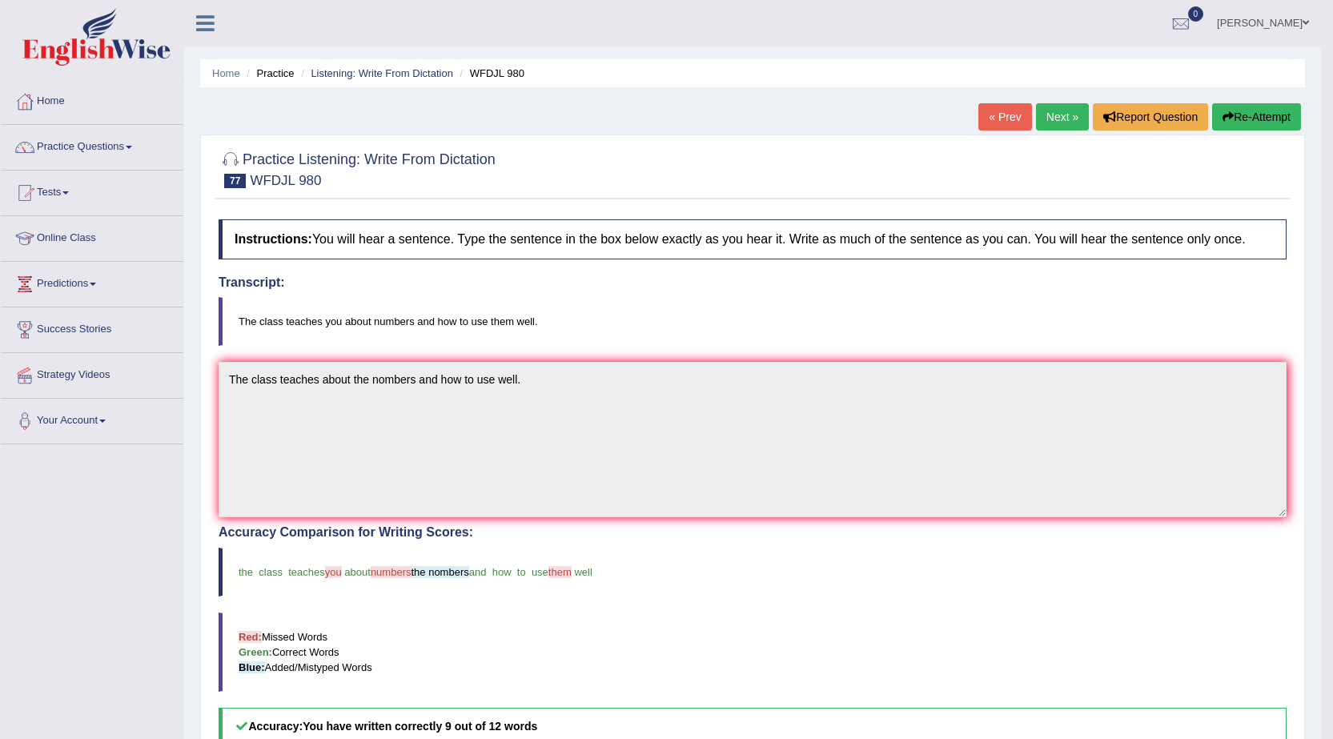
click at [1052, 109] on link "Next »" at bounding box center [1062, 116] width 53 height 27
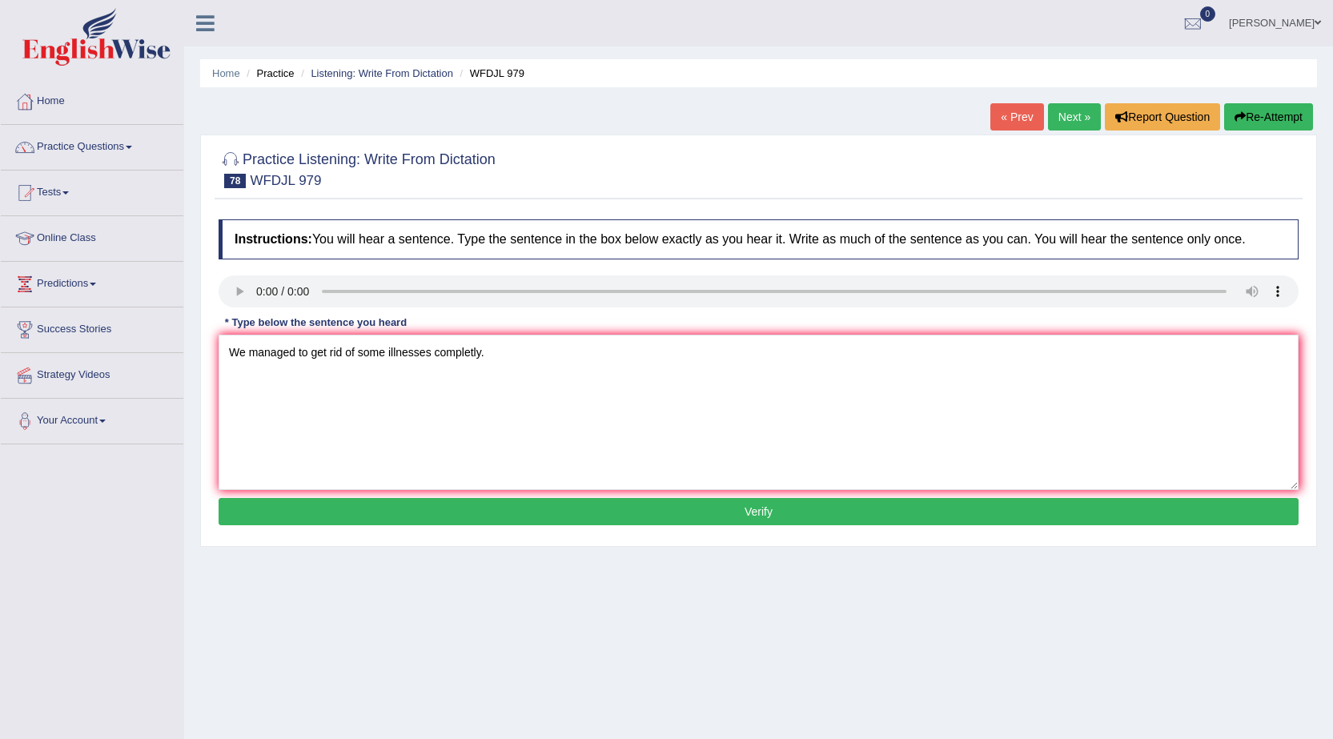
type textarea "We managed to get rid of some illnesses completly."
click at [338, 509] on button "Verify" at bounding box center [759, 511] width 1080 height 27
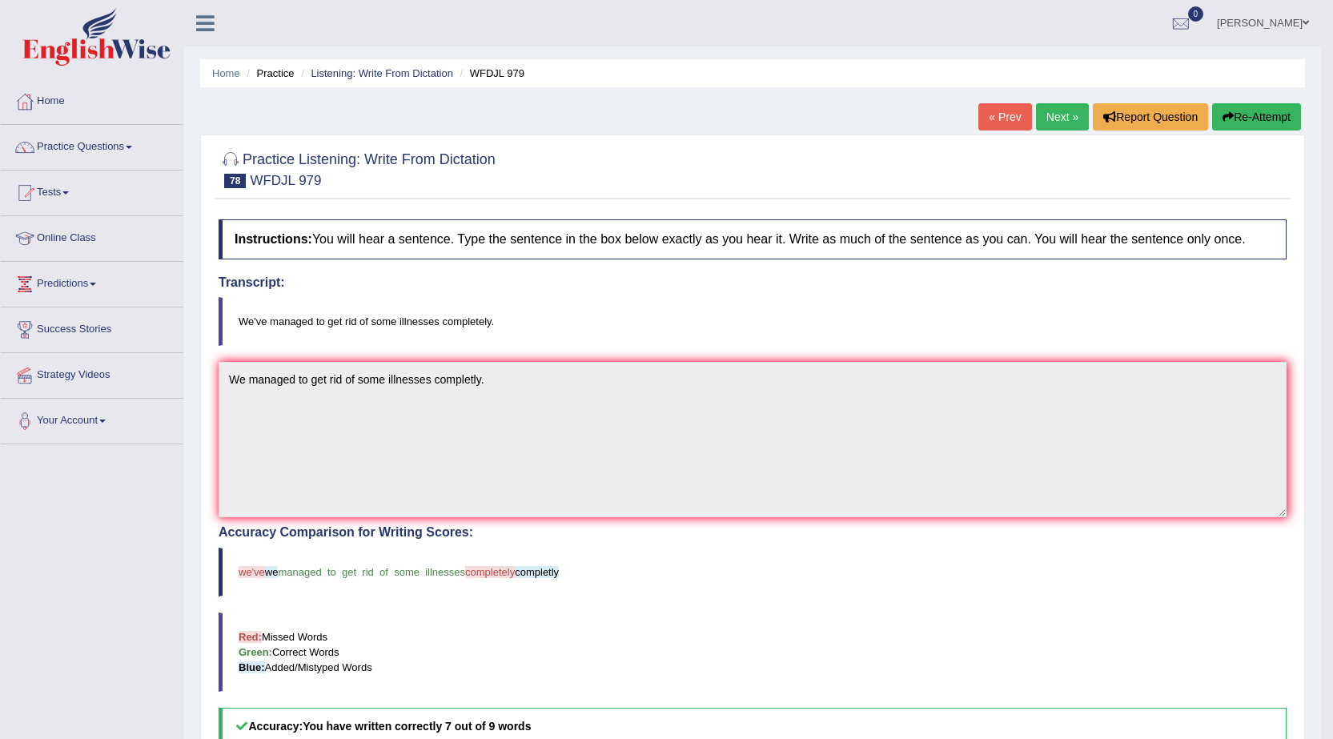
click at [1042, 119] on link "Next »" at bounding box center [1062, 116] width 53 height 27
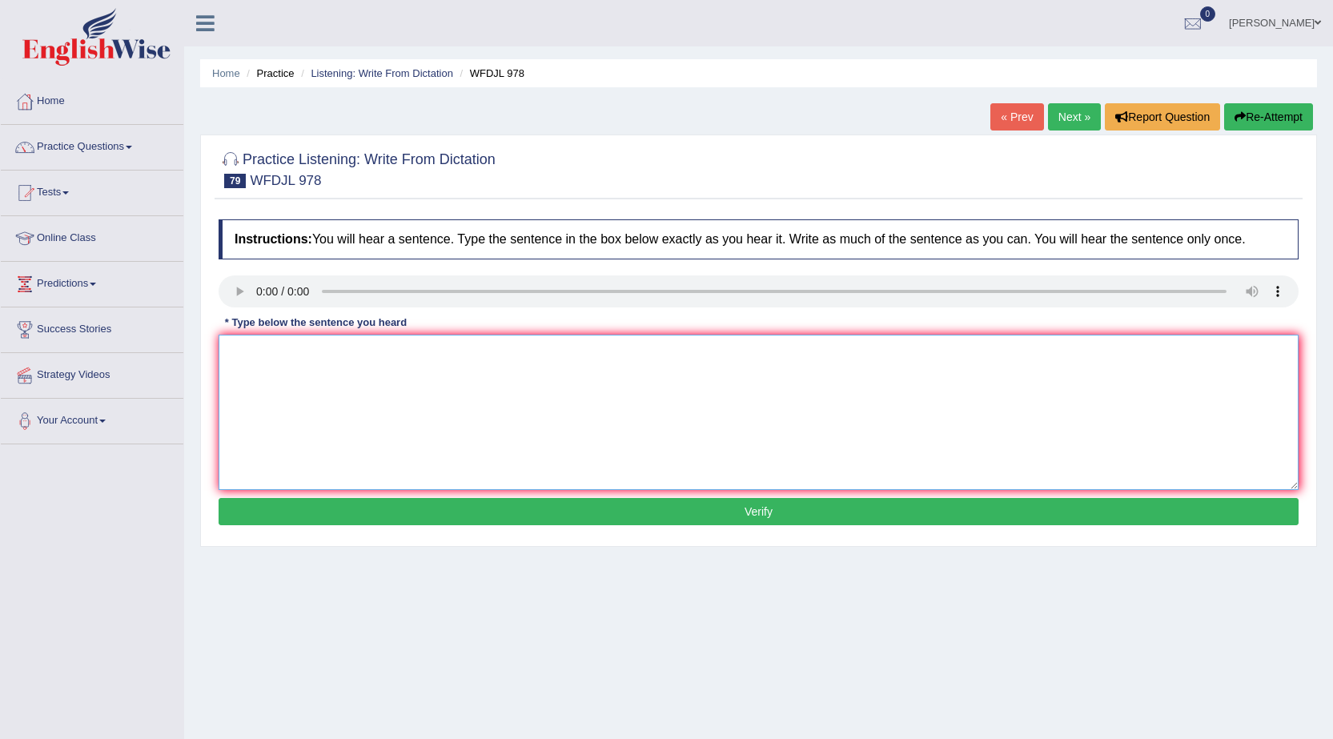
click at [239, 351] on textarea at bounding box center [759, 412] width 1080 height 155
type textarea "Health experts recomend that consuming fish its nutrietional benefits."
click at [323, 520] on button "Verify" at bounding box center [759, 511] width 1080 height 27
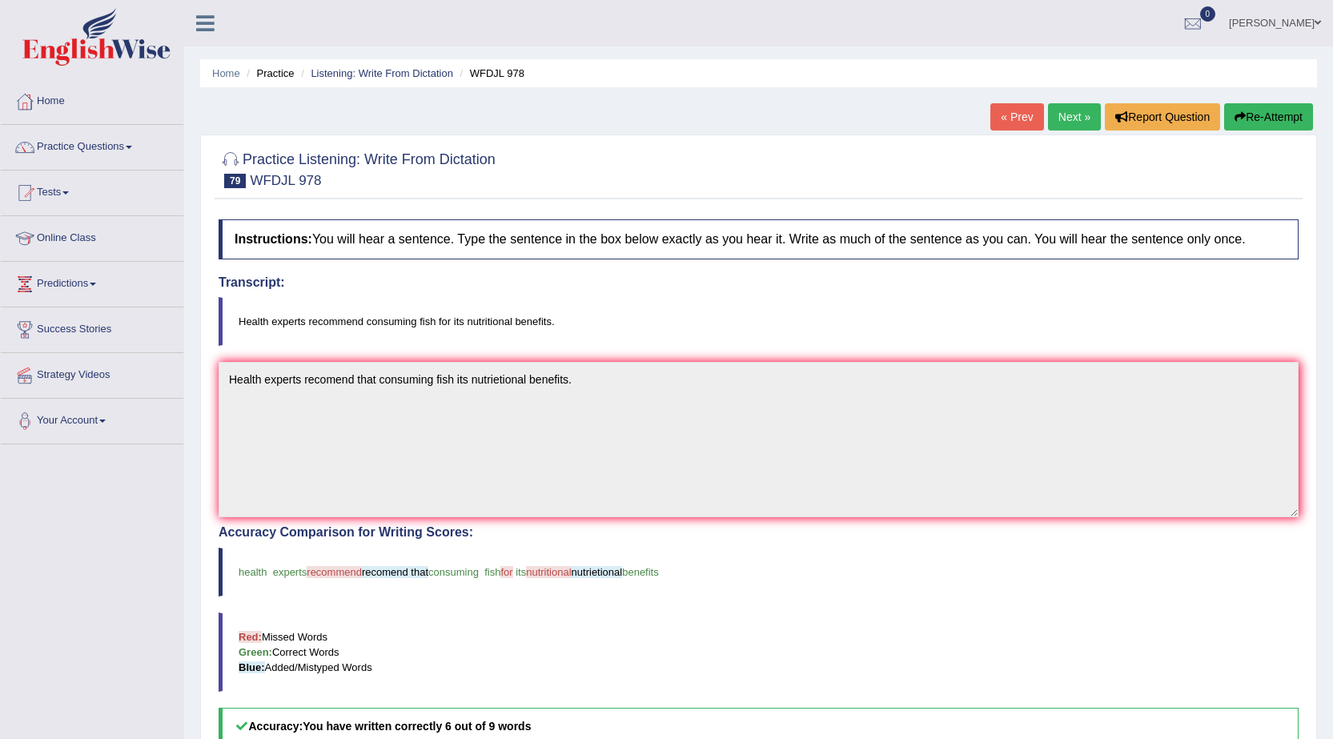
click at [1058, 109] on link "Next »" at bounding box center [1074, 116] width 53 height 27
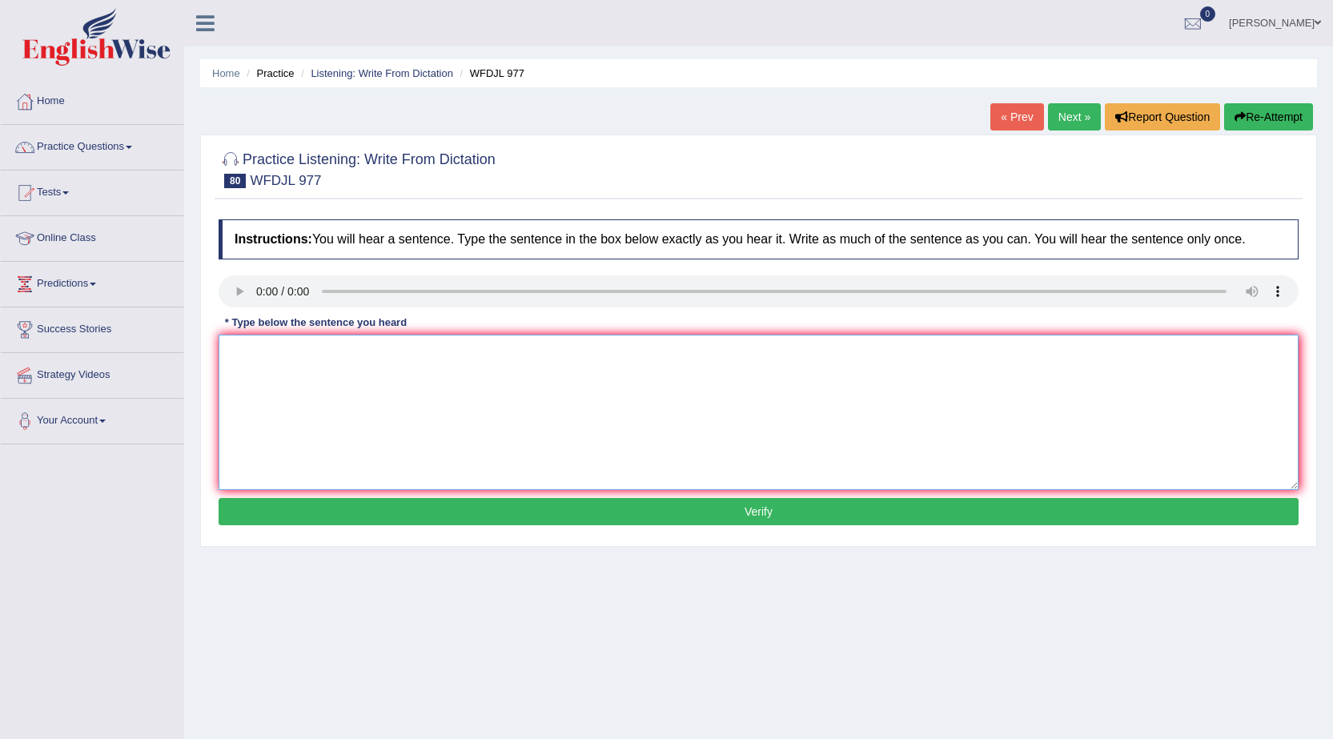
click at [255, 361] on textarea at bounding box center [759, 412] width 1080 height 155
type textarea "There are many ways to manage your buisness well."
click at [307, 510] on button "Verify" at bounding box center [759, 511] width 1080 height 27
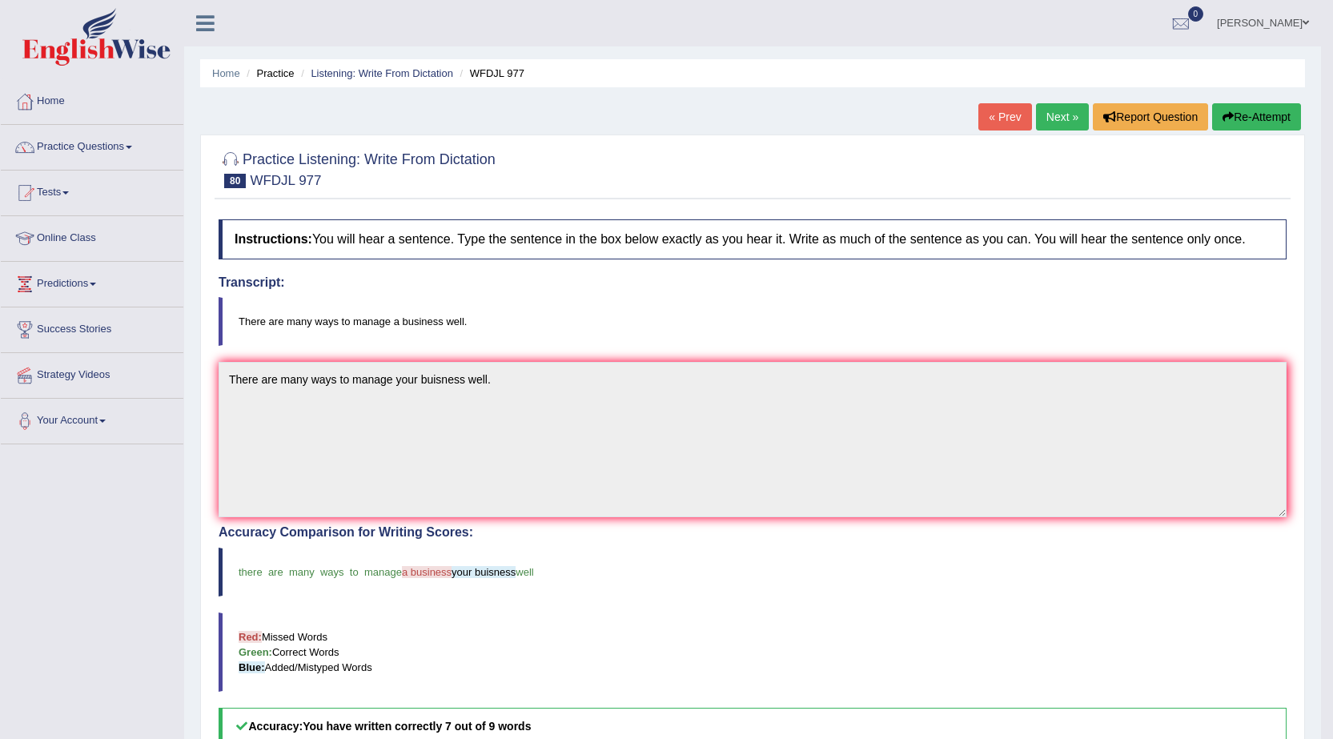
click at [1060, 106] on link "Next »" at bounding box center [1062, 116] width 53 height 27
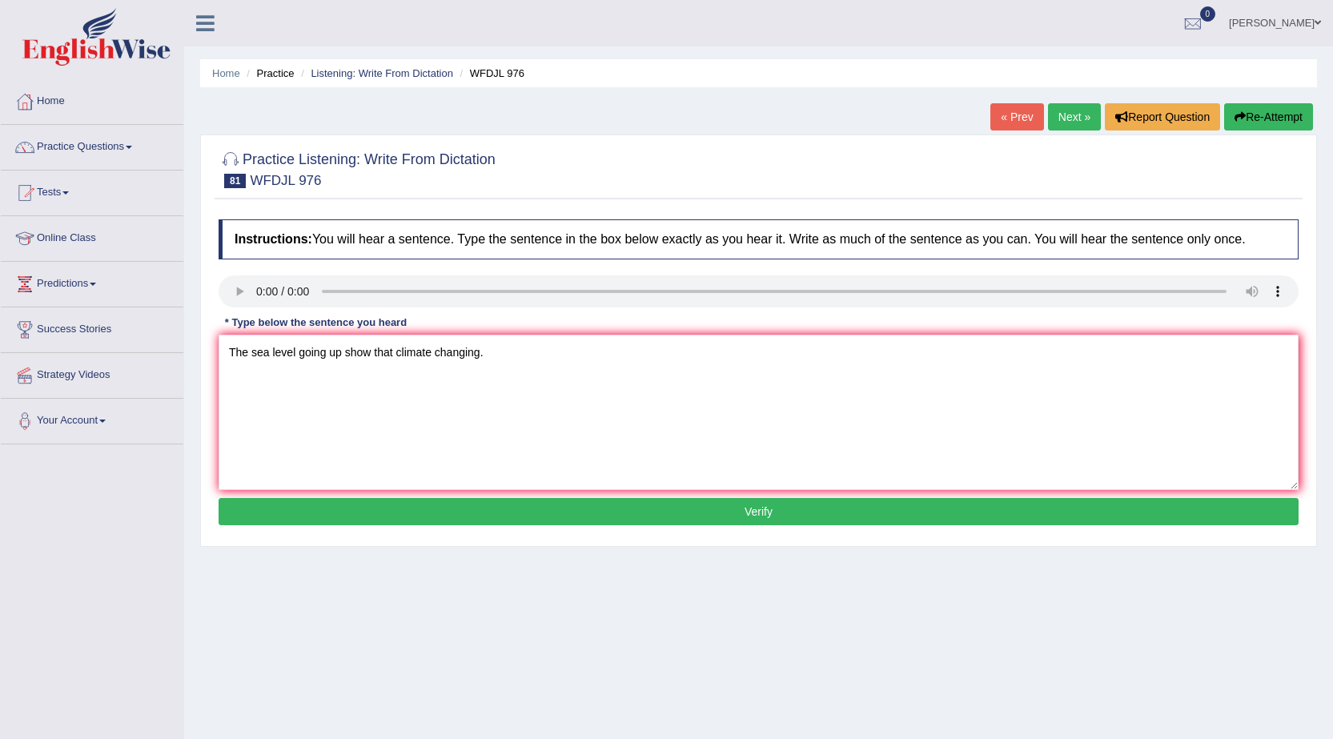
type textarea "The sea level going up show that climate changing."
click at [433, 508] on button "Verify" at bounding box center [759, 511] width 1080 height 27
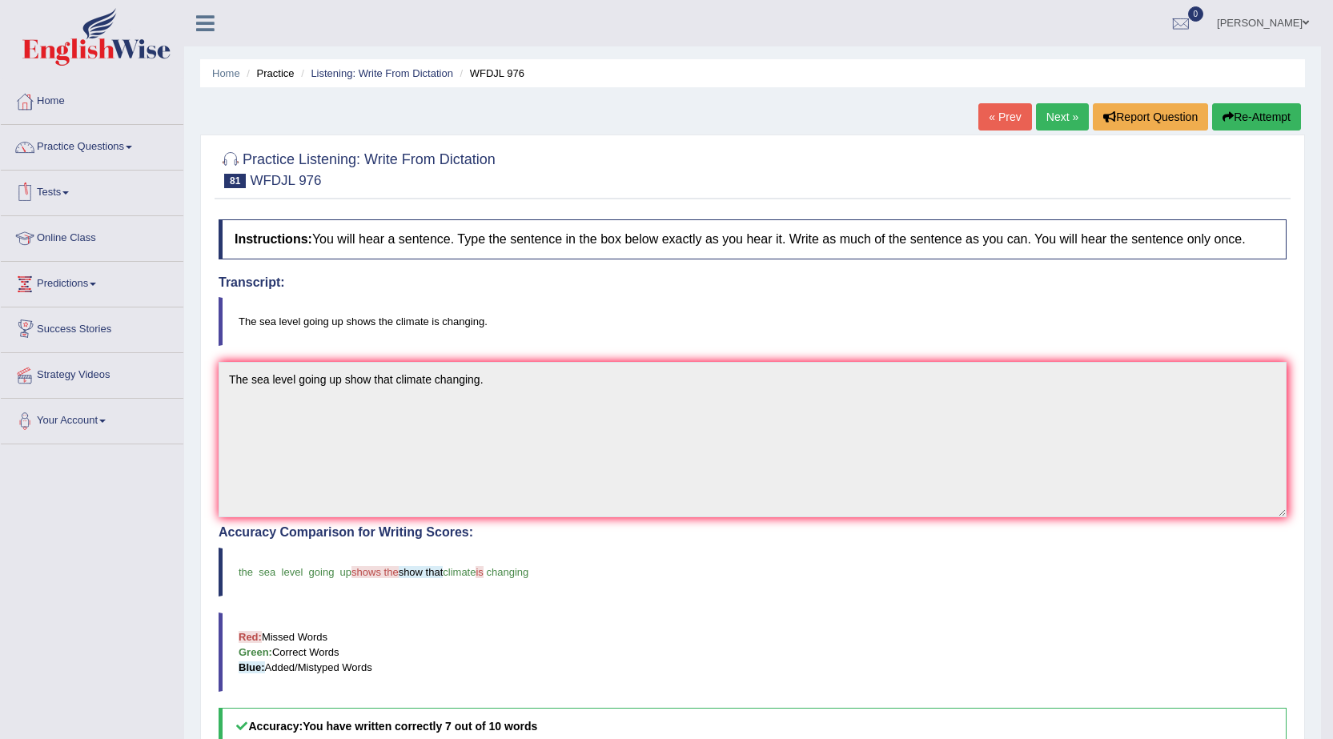
click at [1058, 106] on link "Next »" at bounding box center [1062, 116] width 53 height 27
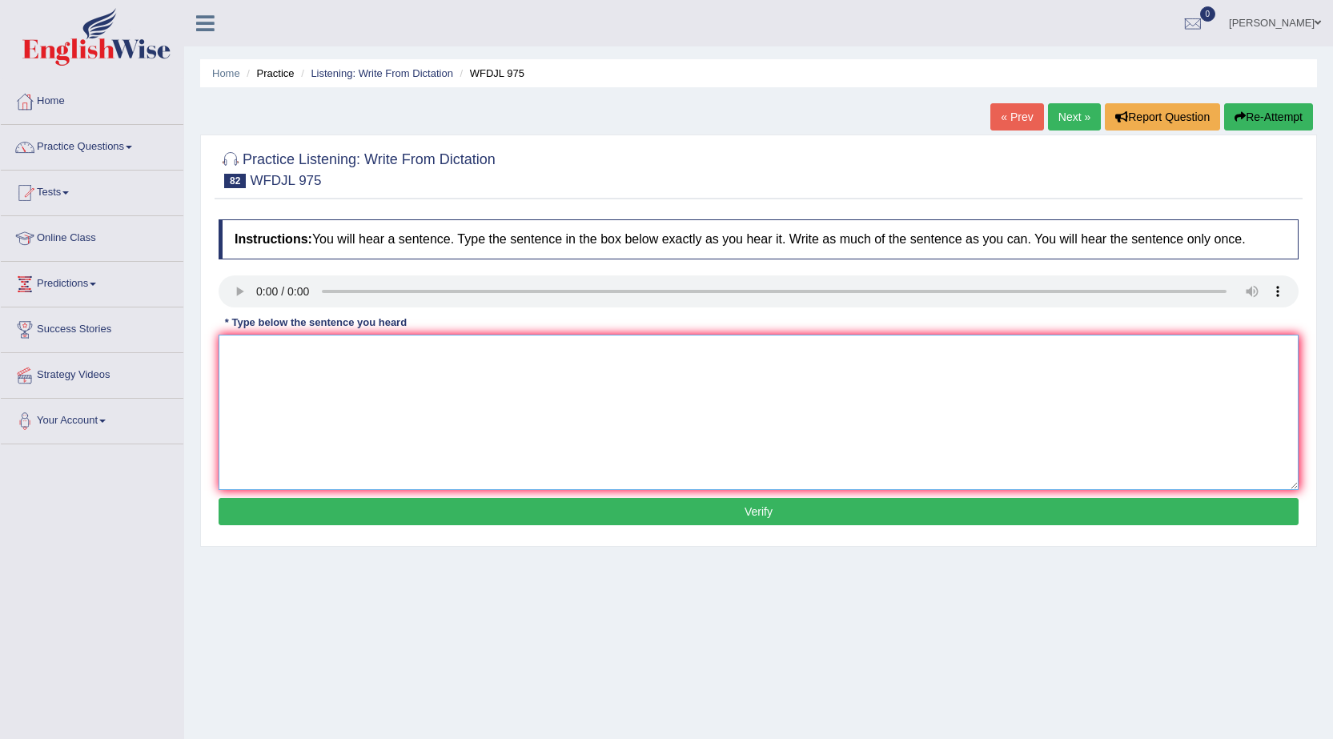
click at [281, 391] on textarea at bounding box center [759, 412] width 1080 height 155
type textarea "The goal is to get new people invest in company."
click at [504, 501] on button "Verify" at bounding box center [759, 511] width 1080 height 27
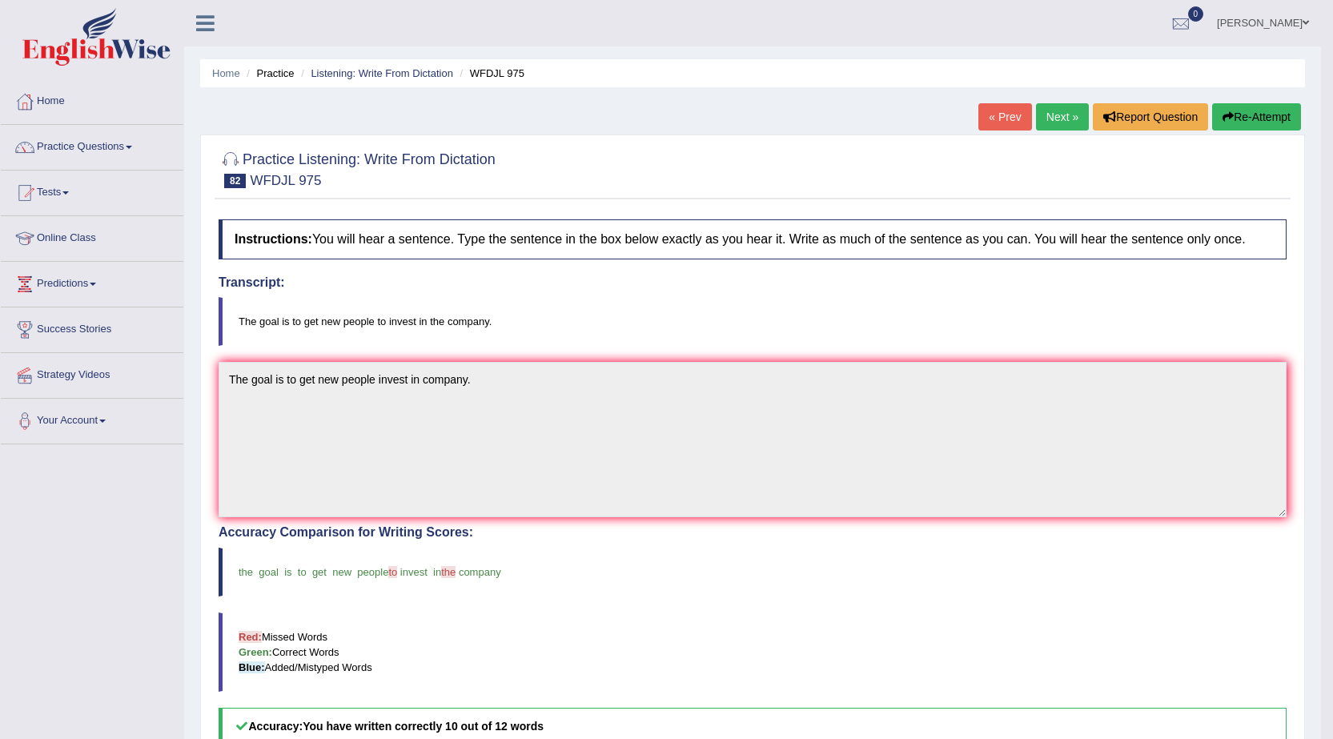
click at [1049, 113] on link "Next »" at bounding box center [1062, 116] width 53 height 27
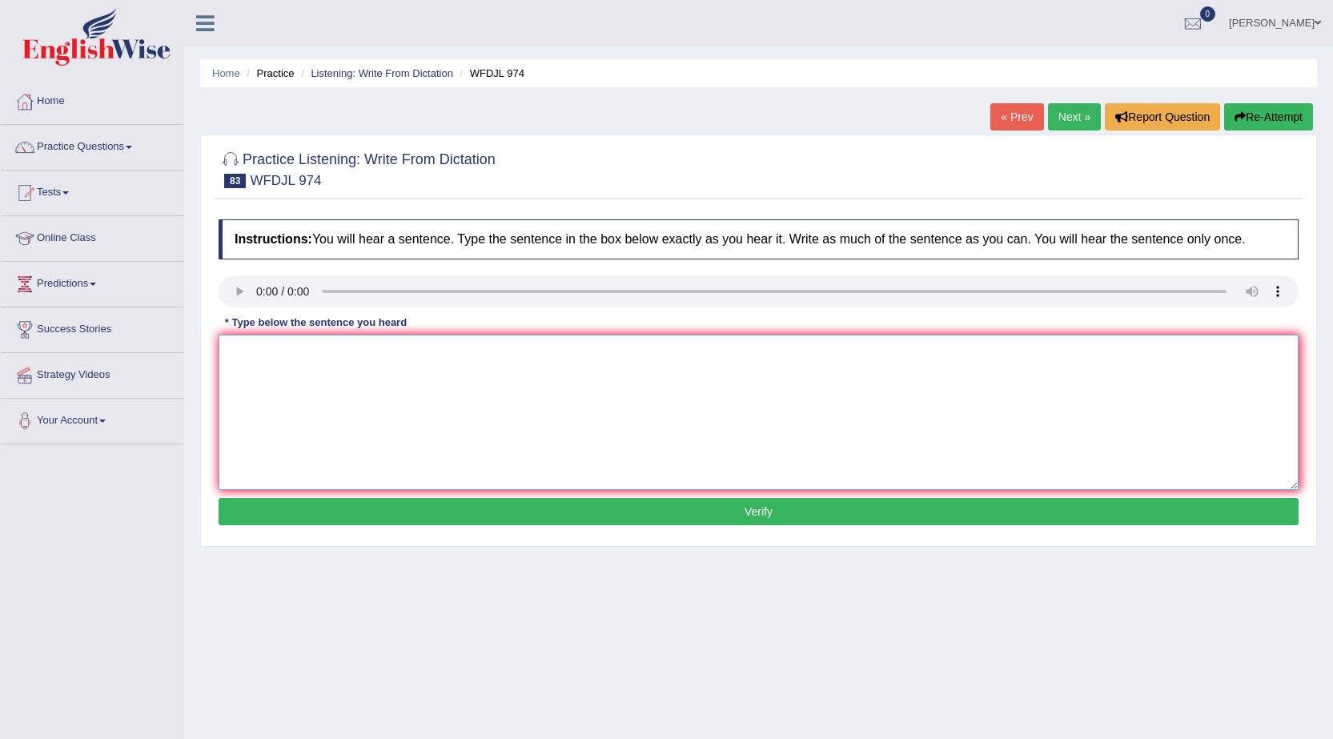
click at [247, 366] on textarea at bounding box center [759, 412] width 1080 height 155
type textarea "They are fixing up the every part of the building now."
click at [383, 506] on button "Verify" at bounding box center [759, 511] width 1080 height 27
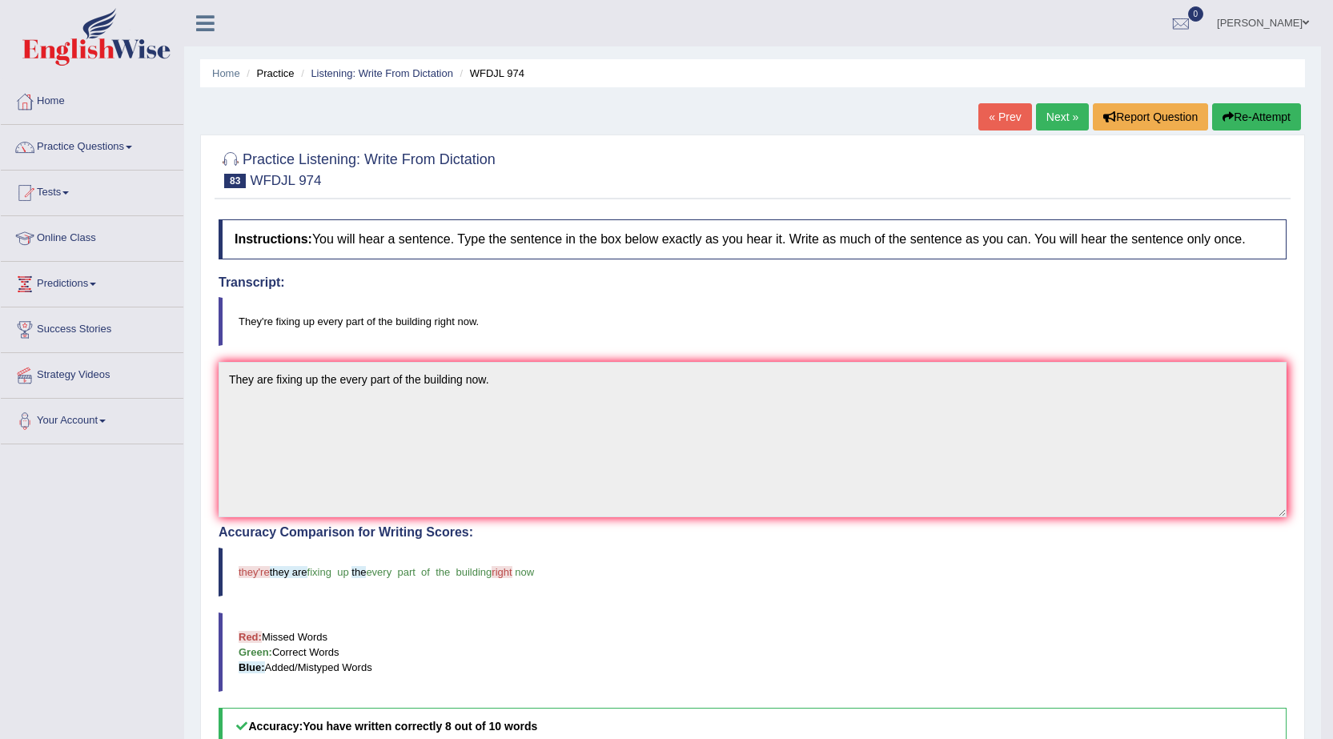
click at [1052, 102] on div "Home Practice Listening: Write From Dictation WFDJL 974 « Prev Next » Report Qu…" at bounding box center [752, 491] width 1137 height 982
click at [1056, 125] on link "Next »" at bounding box center [1062, 116] width 53 height 27
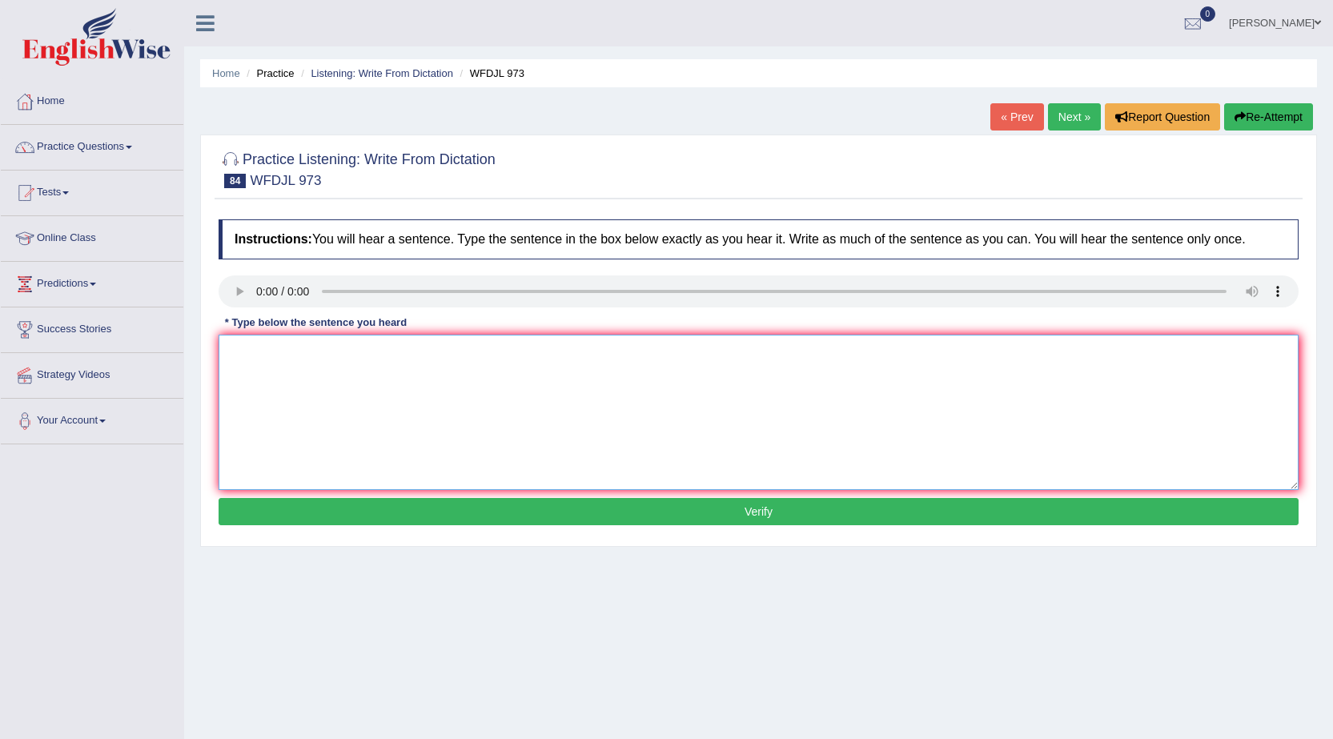
click at [261, 351] on textarea at bounding box center [759, 412] width 1080 height 155
type textarea "You will learn what you need to do with class outline."
click at [457, 499] on button "Verify" at bounding box center [759, 511] width 1080 height 27
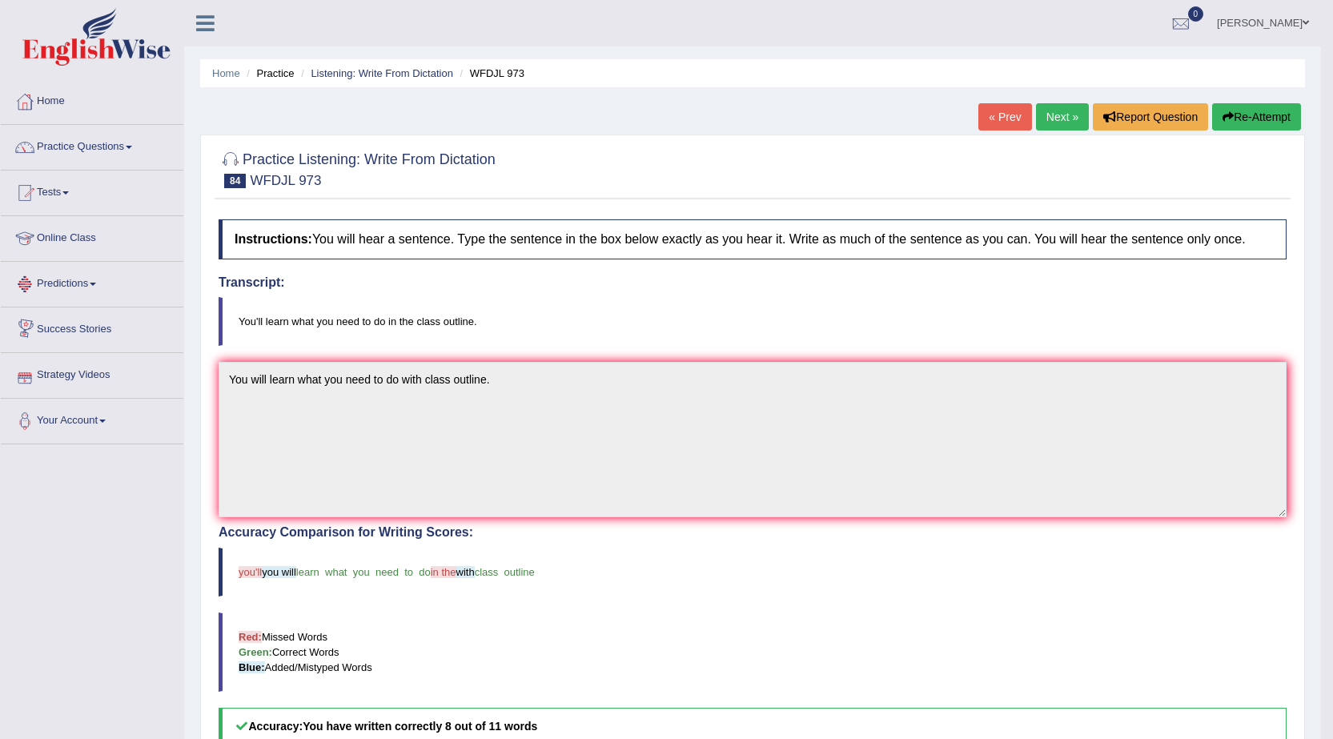
click at [1047, 114] on link "Next »" at bounding box center [1062, 116] width 53 height 27
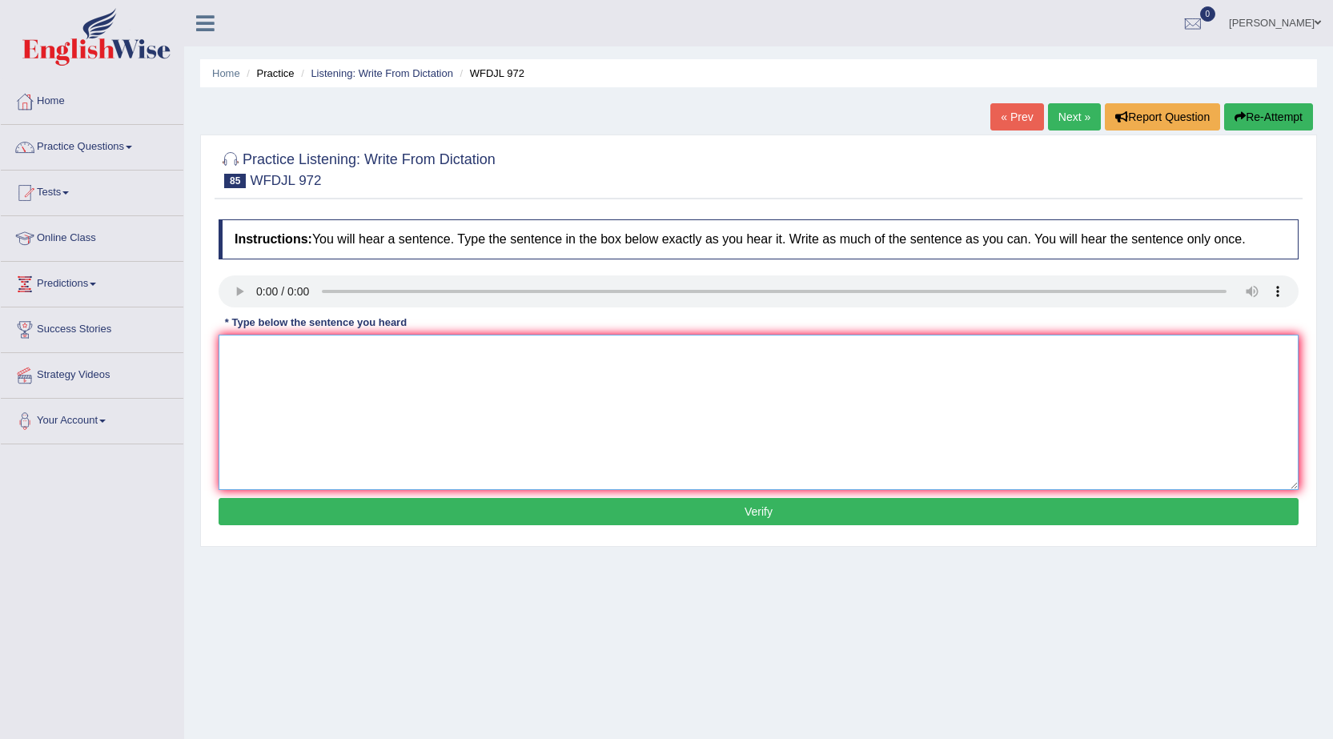
click at [255, 369] on textarea at bounding box center [759, 412] width 1080 height 155
type textarea "Watching people help us figur out why they are doing."
click at [488, 519] on button "Verify" at bounding box center [759, 511] width 1080 height 27
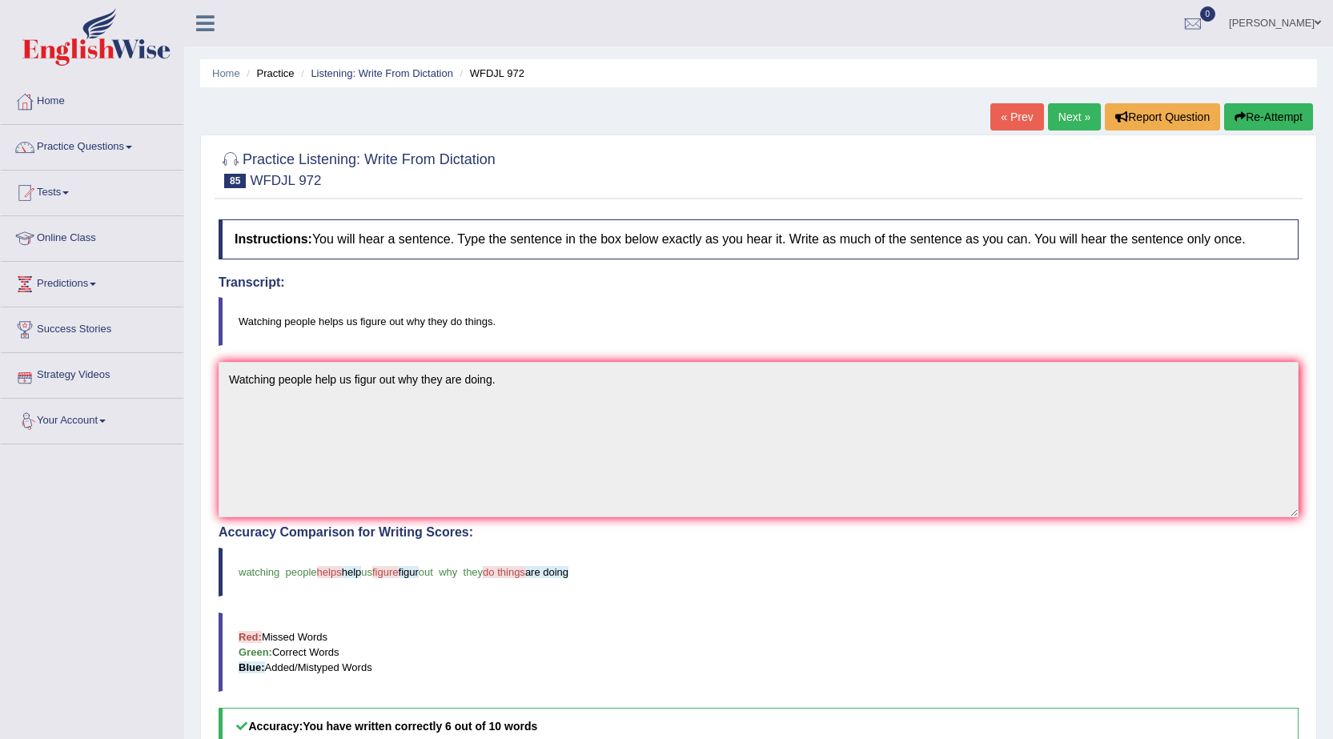
click at [1072, 115] on link "Next »" at bounding box center [1074, 116] width 53 height 27
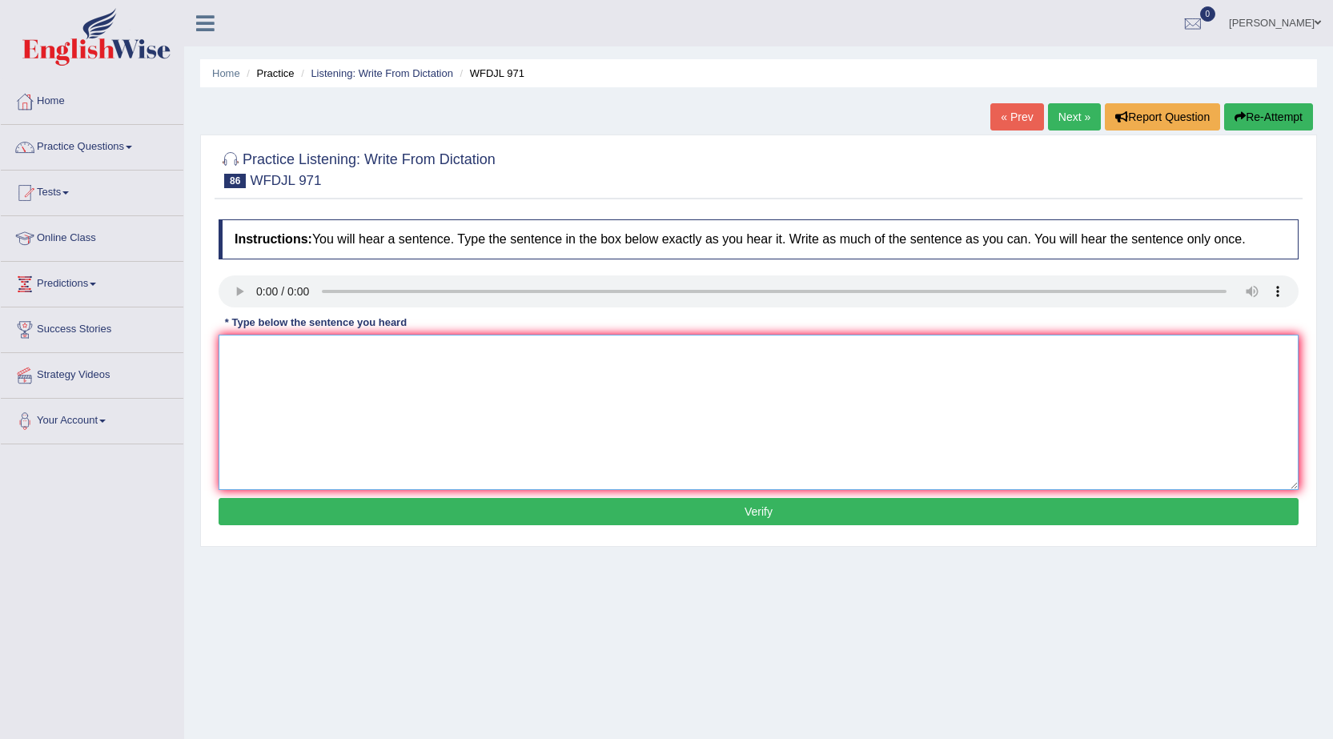
click at [239, 364] on textarea at bounding box center [759, 412] width 1080 height 155
type textarea "Working out make you feel good and keep your body healthy."
click at [598, 510] on button "Verify" at bounding box center [759, 511] width 1080 height 27
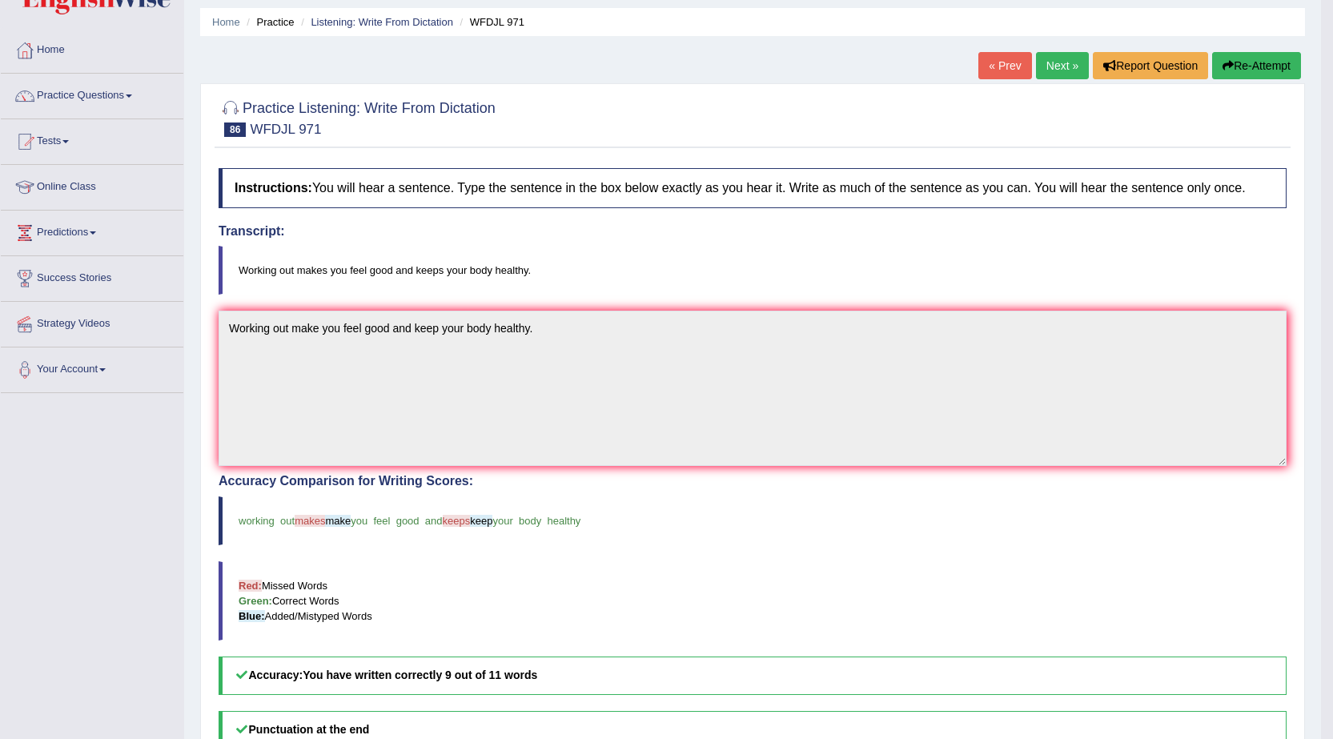
scroll to position [80, 0]
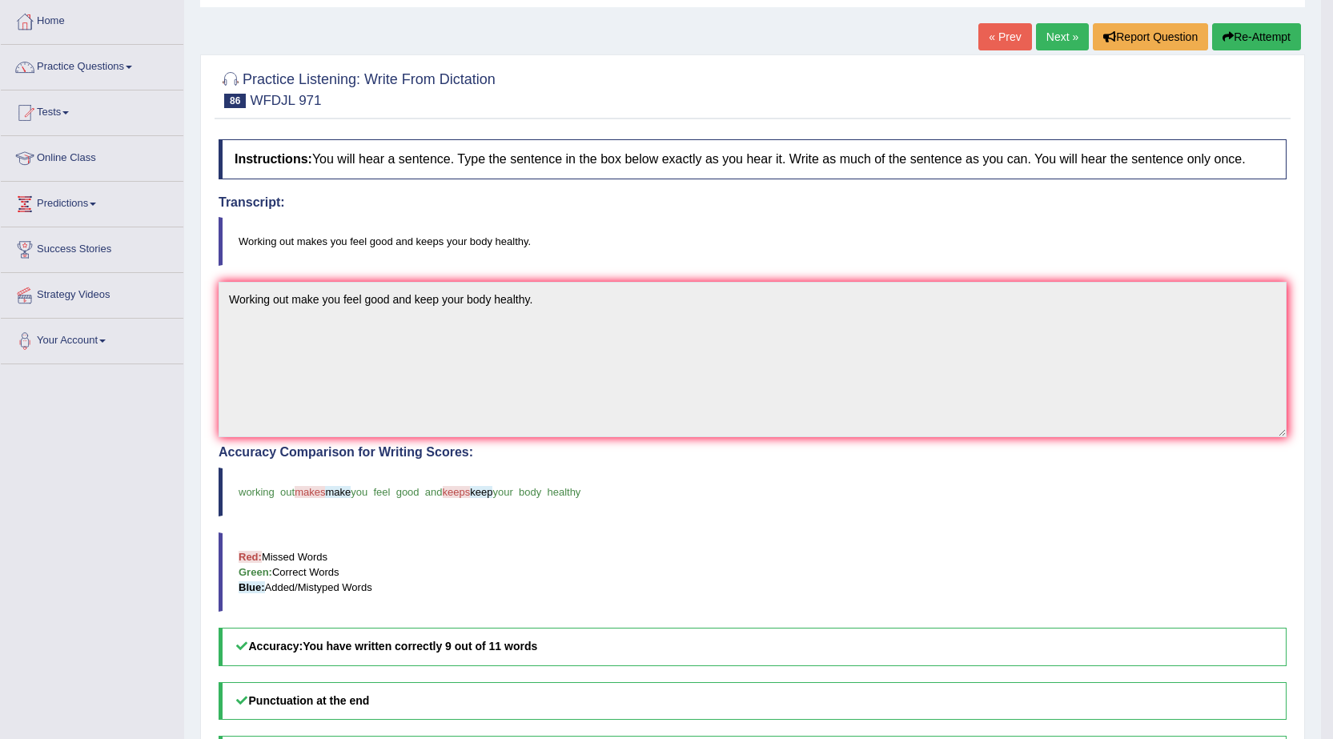
click at [1067, 37] on link "Next »" at bounding box center [1062, 36] width 53 height 27
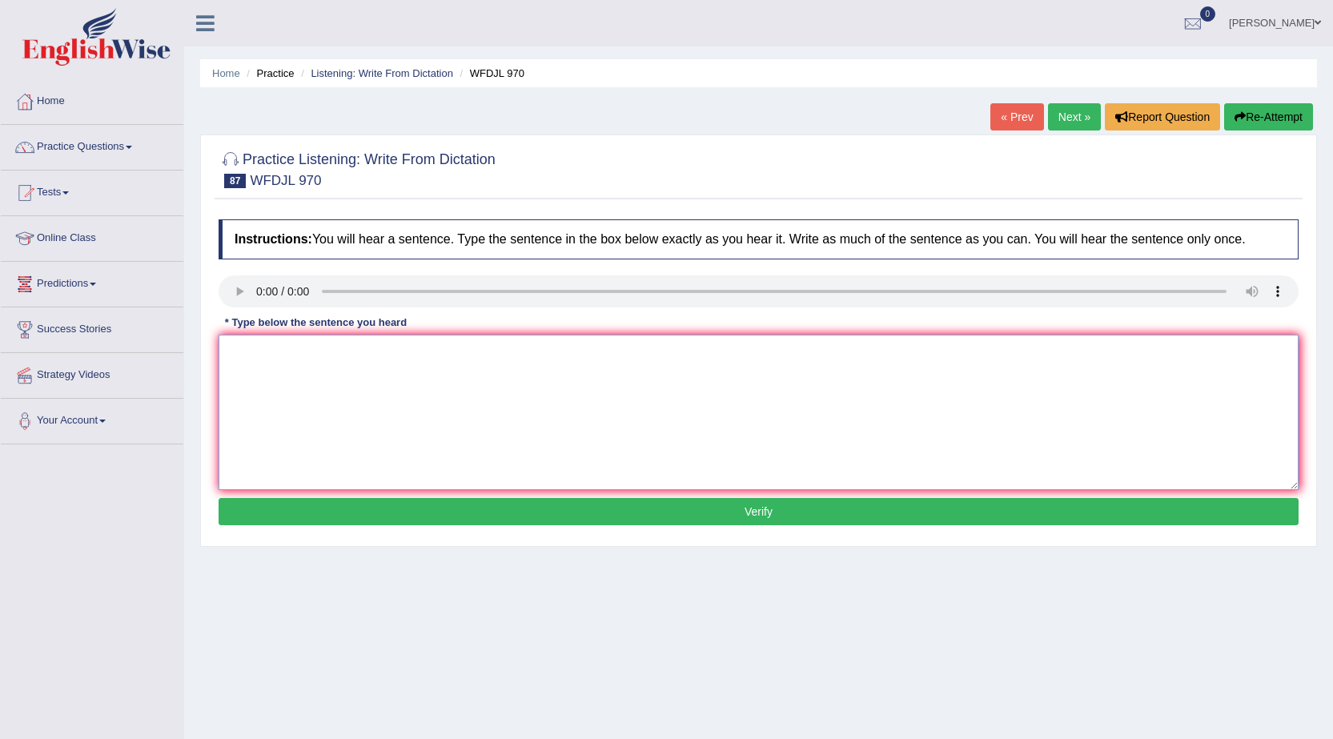
click at [258, 357] on textarea at bounding box center [759, 412] width 1080 height 155
click at [410, 351] on textarea "Special program let you look in what you intrested in." at bounding box center [759, 412] width 1080 height 155
type textarea "Special program let you look in that you intrested in."
click at [383, 504] on button "Verify" at bounding box center [759, 511] width 1080 height 27
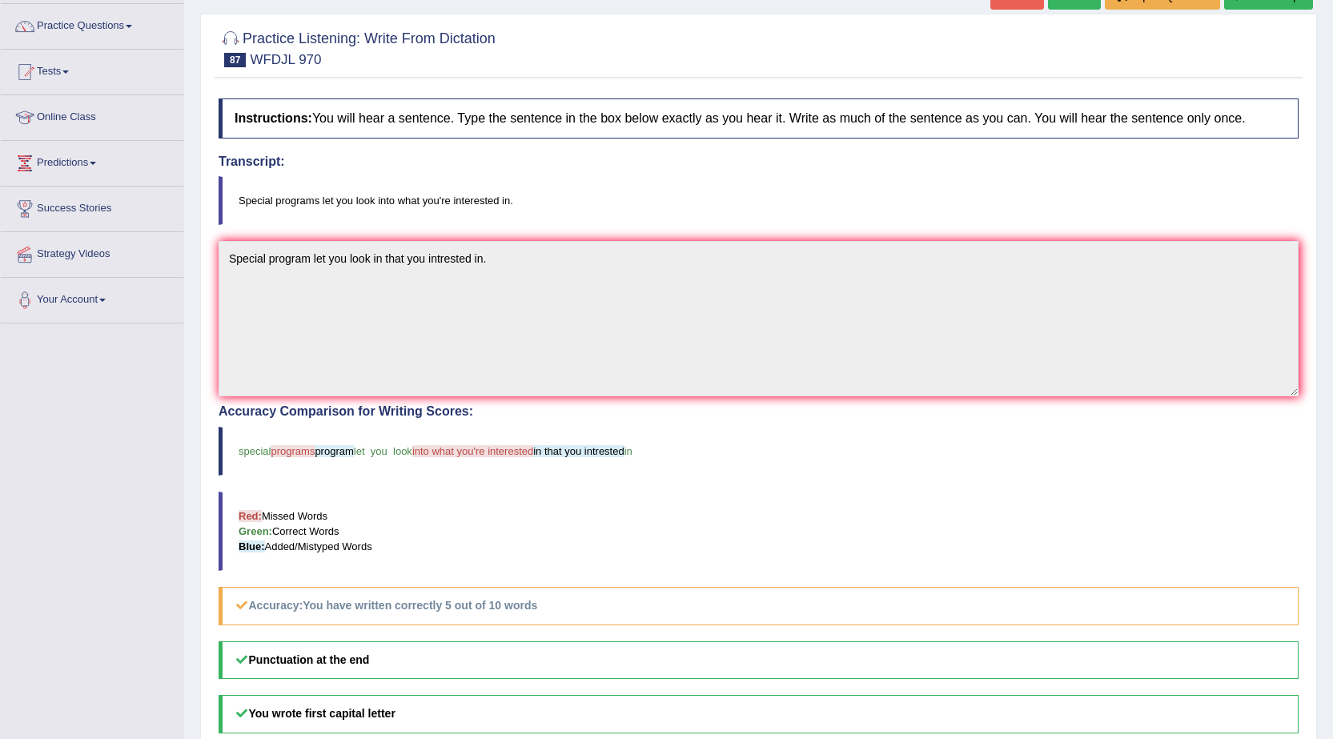
scroll to position [80, 0]
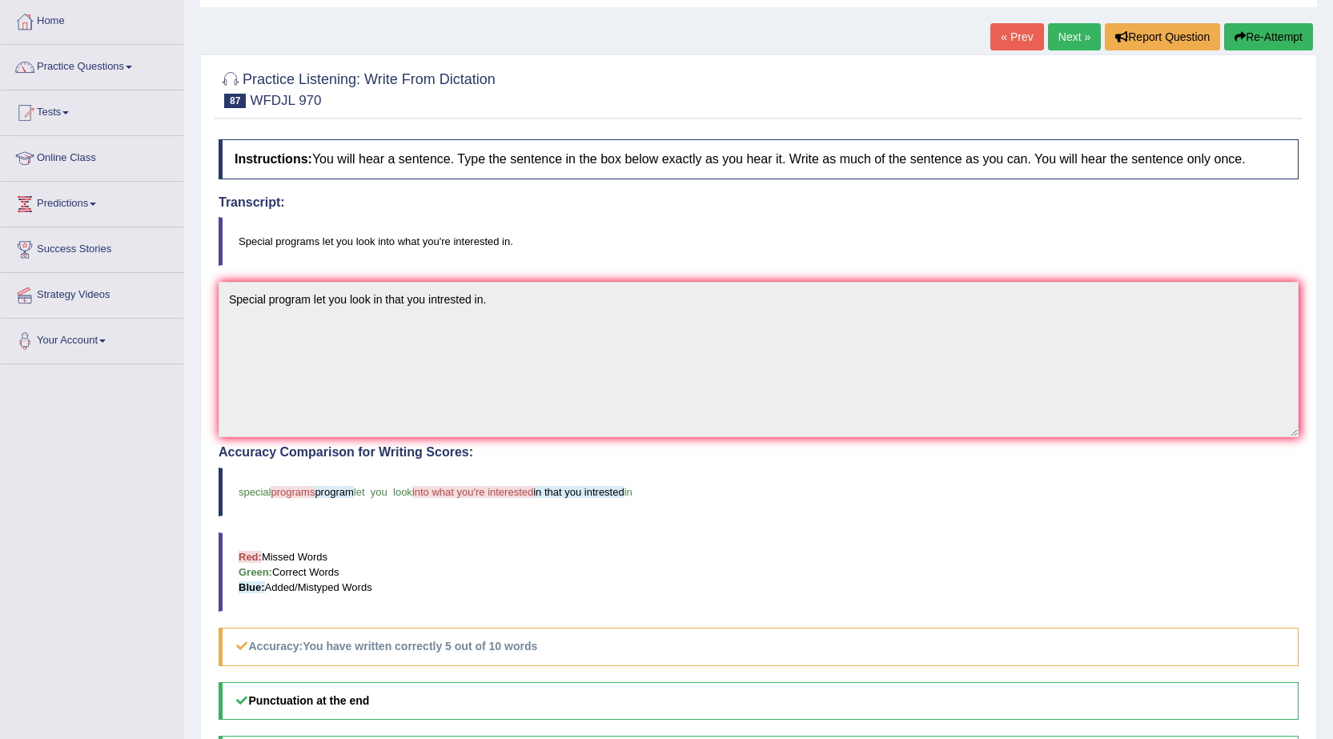
click at [1083, 38] on link "Next »" at bounding box center [1074, 36] width 53 height 27
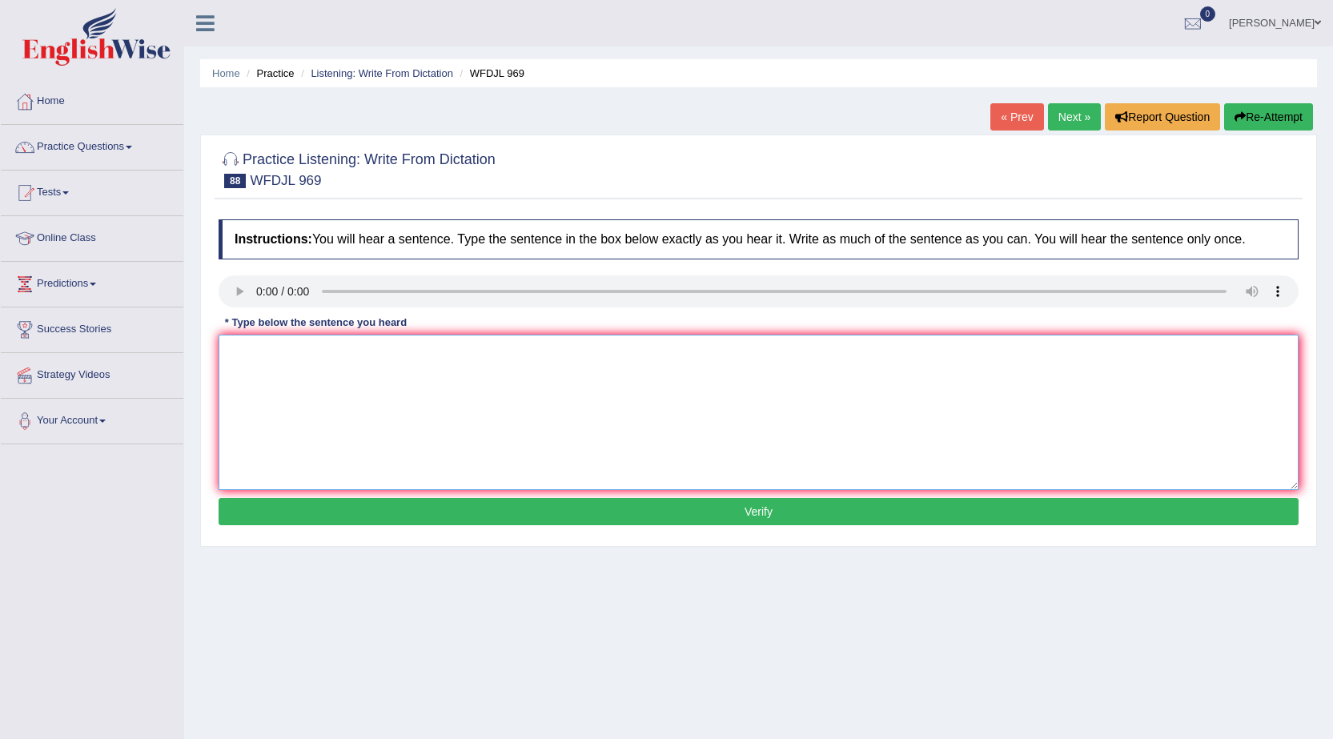
click at [239, 359] on textarea at bounding box center [759, 412] width 1080 height 155
click at [315, 352] on textarea "Going to the musium ie very good learning experience." at bounding box center [759, 412] width 1080 height 155
click at [320, 358] on textarea "Going to the musium ie very good learning experience." at bounding box center [759, 412] width 1080 height 155
type textarea "Going to the museum ie very good learning experience."
click at [313, 509] on button "Verify" at bounding box center [759, 511] width 1080 height 27
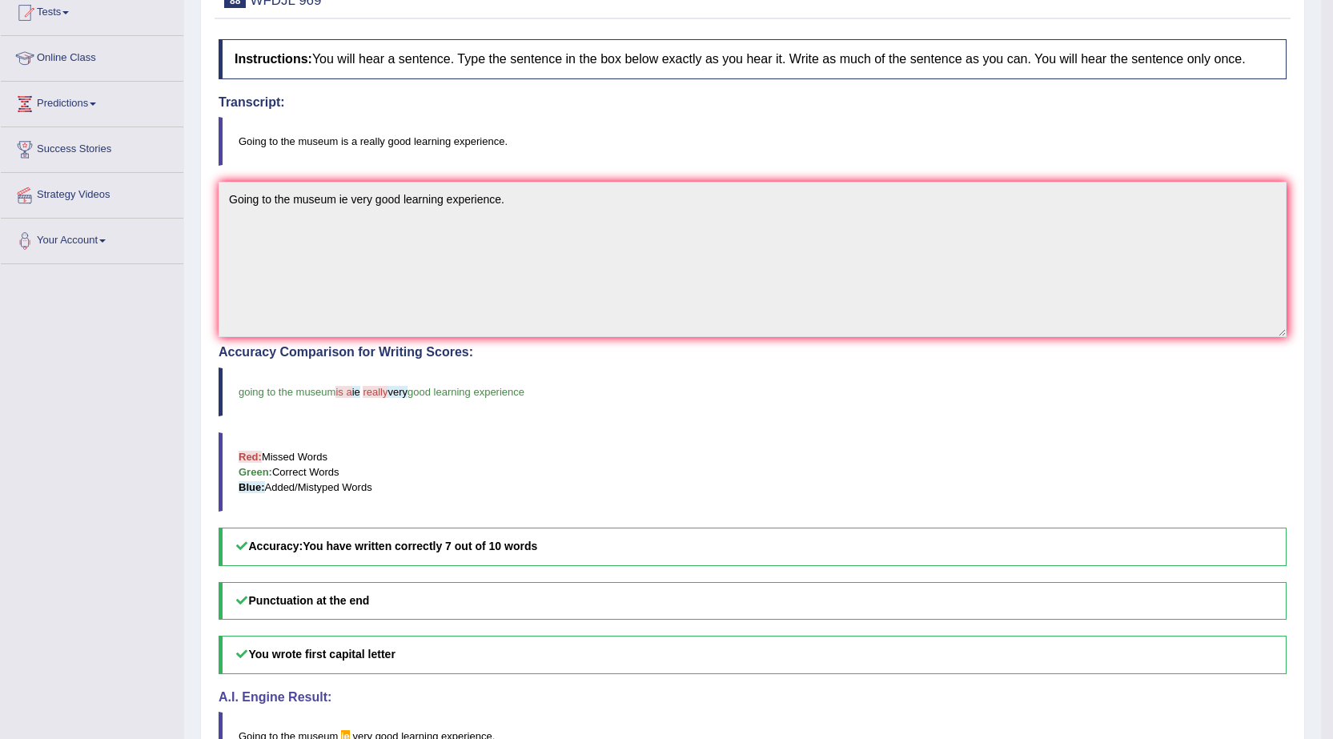
scroll to position [80, 0]
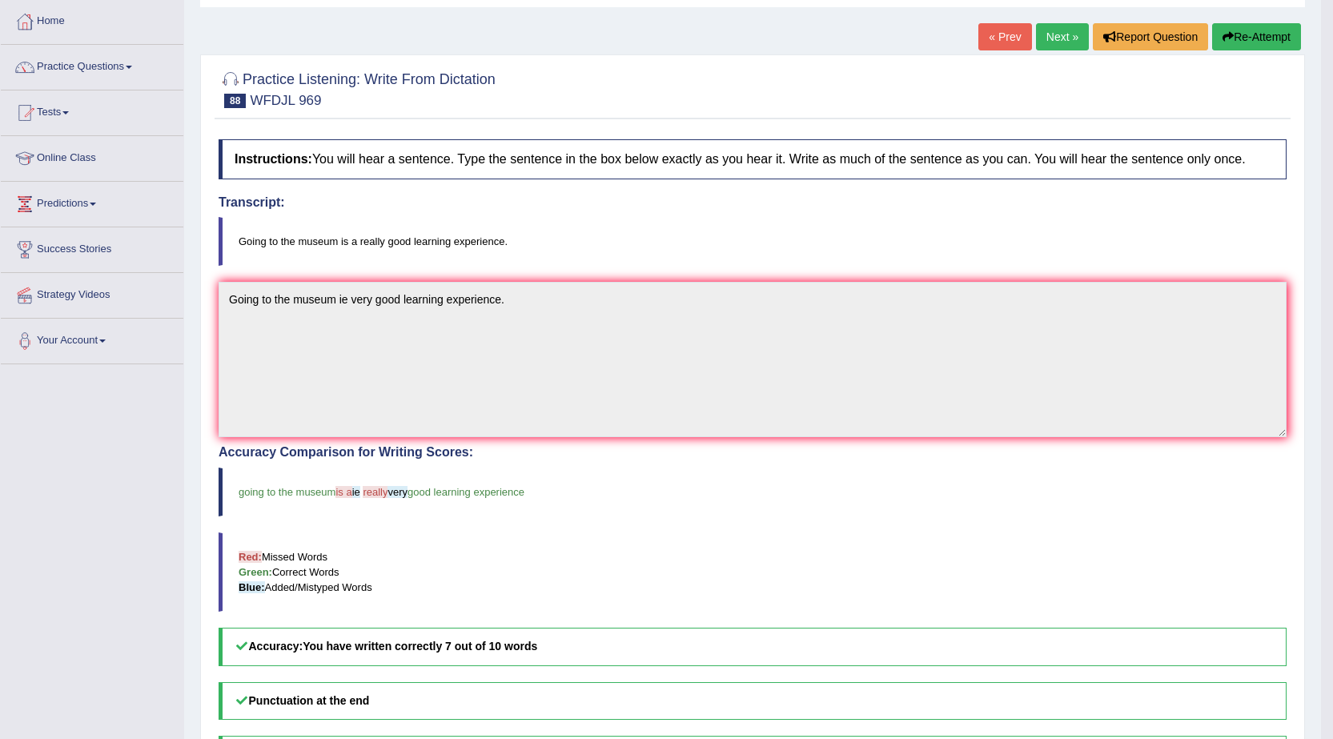
click at [1049, 36] on link "Next »" at bounding box center [1062, 36] width 53 height 27
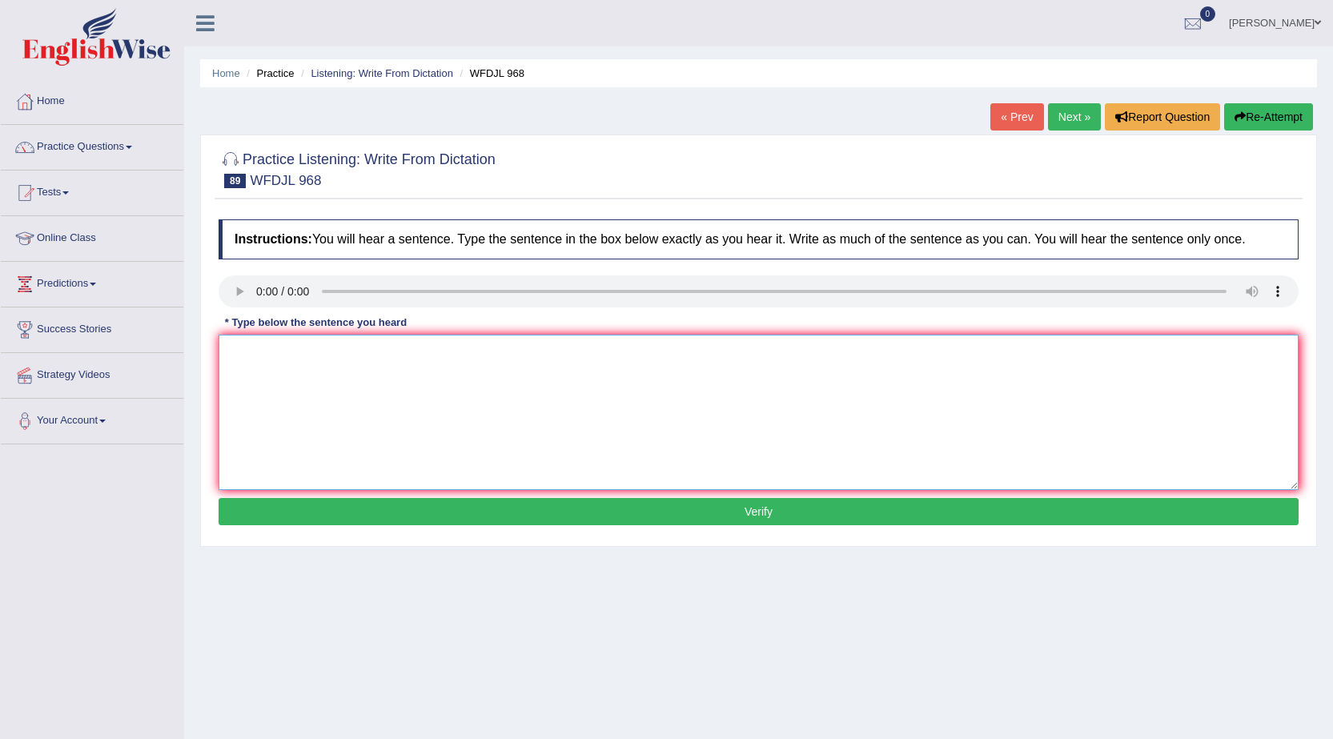
click at [243, 342] on textarea at bounding box center [759, 412] width 1080 height 155
type textarea "There are four main part to the project you are doing."
click at [364, 511] on button "Verify" at bounding box center [759, 511] width 1080 height 27
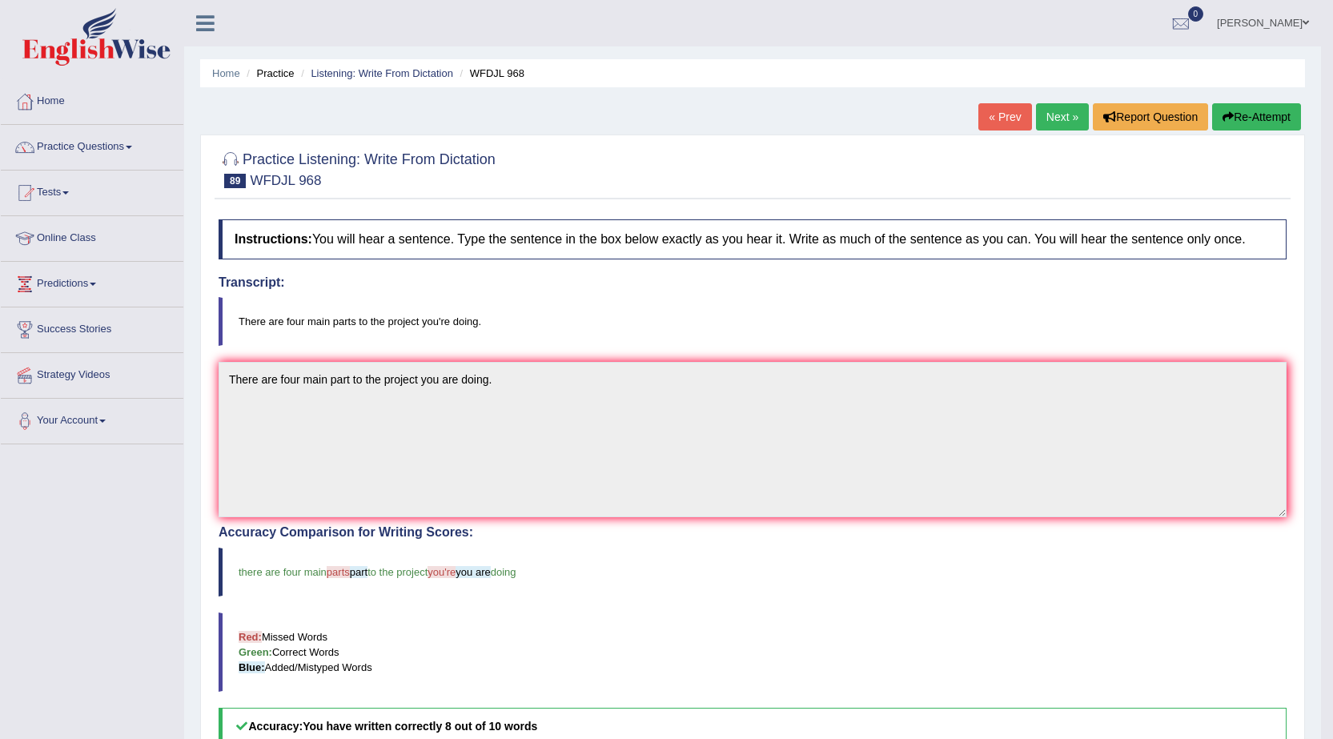
click at [1054, 117] on link "Next »" at bounding box center [1062, 116] width 53 height 27
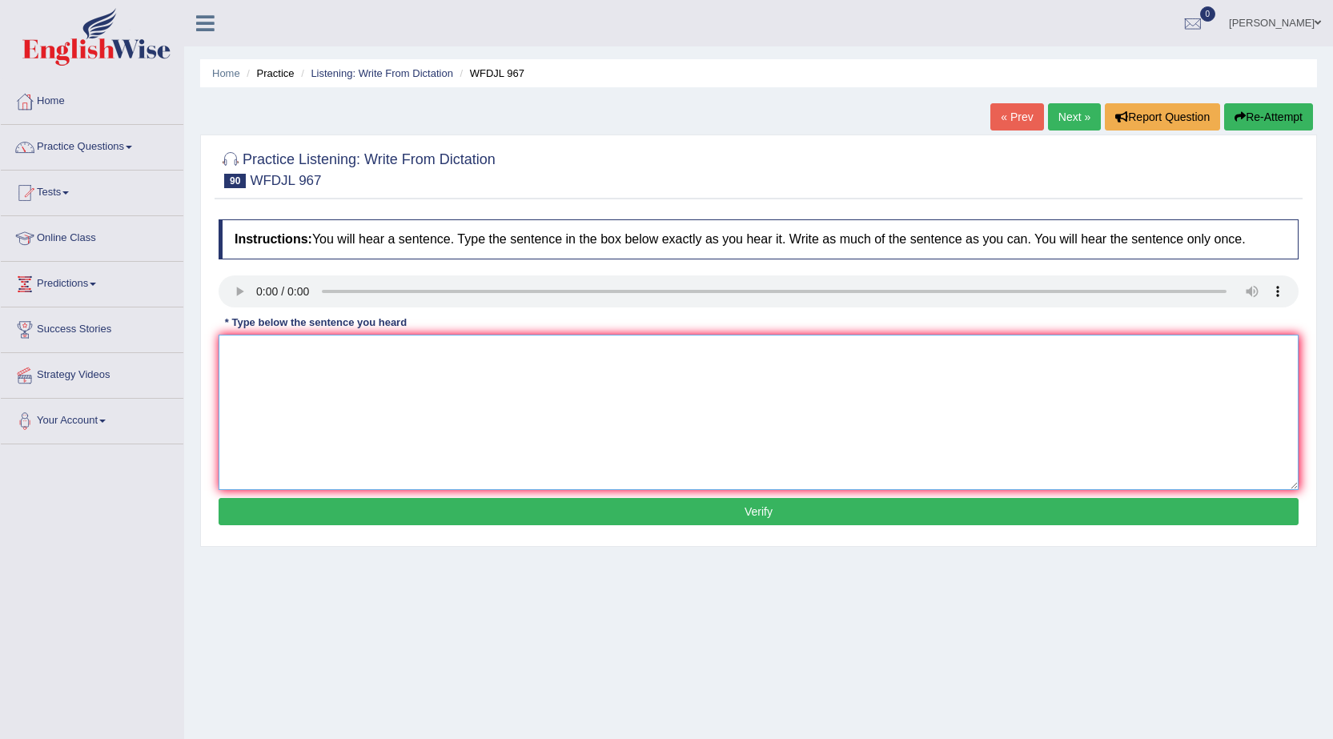
click at [243, 359] on textarea at bounding box center [759, 412] width 1080 height 155
click at [241, 359] on textarea "Ph" at bounding box center [759, 412] width 1080 height 155
type textarea "Phelospher you logic to deeply understand why people doing."
click at [318, 510] on button "Verify" at bounding box center [759, 511] width 1080 height 27
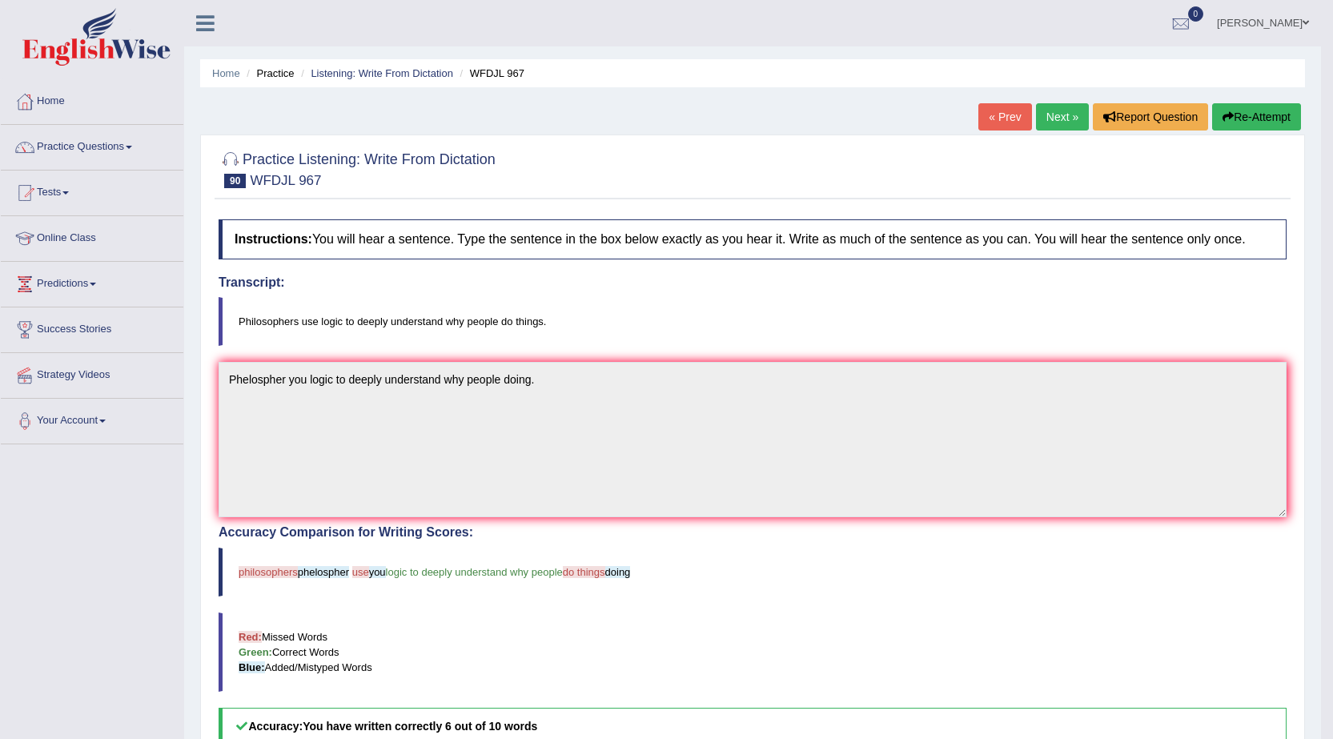
click at [1054, 122] on link "Next »" at bounding box center [1062, 116] width 53 height 27
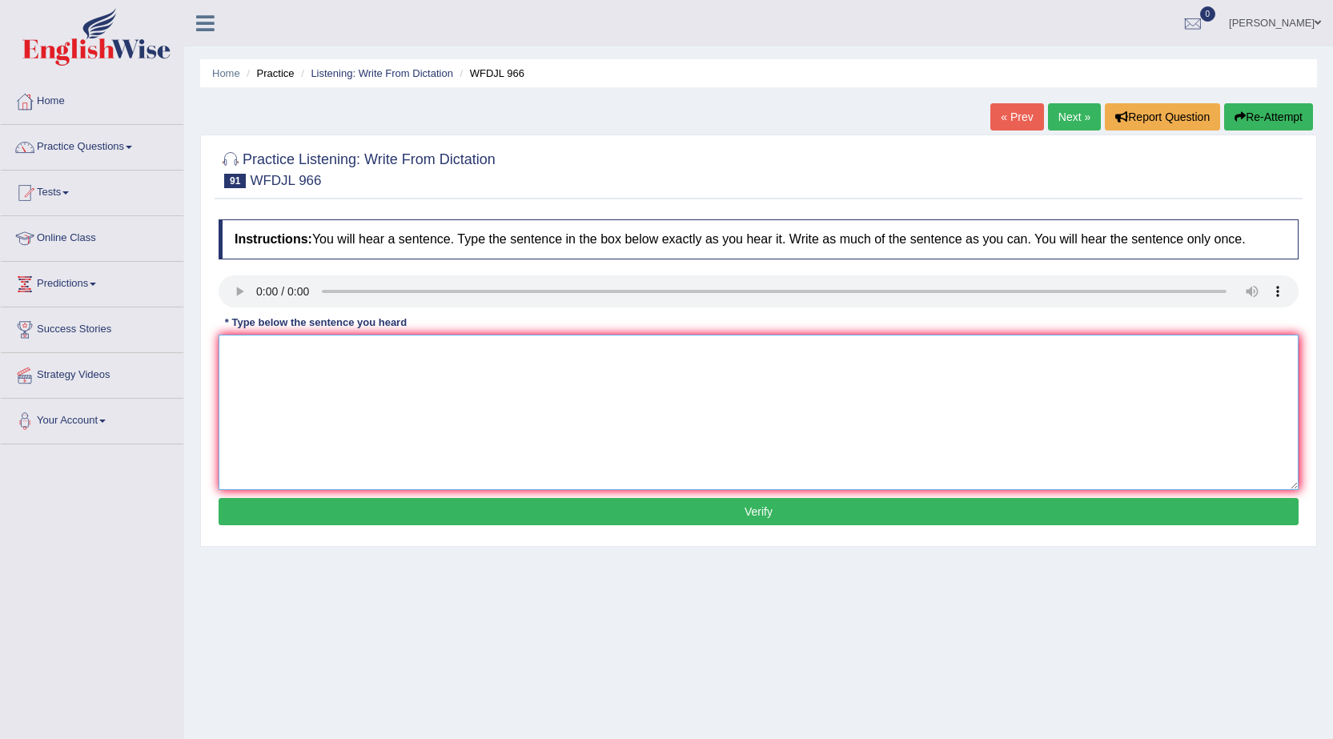
click at [246, 363] on textarea at bounding box center [759, 412] width 1080 height 155
type textarea "The history class inculding three big assignments in writing."
click at [414, 501] on button "Verify" at bounding box center [759, 511] width 1080 height 27
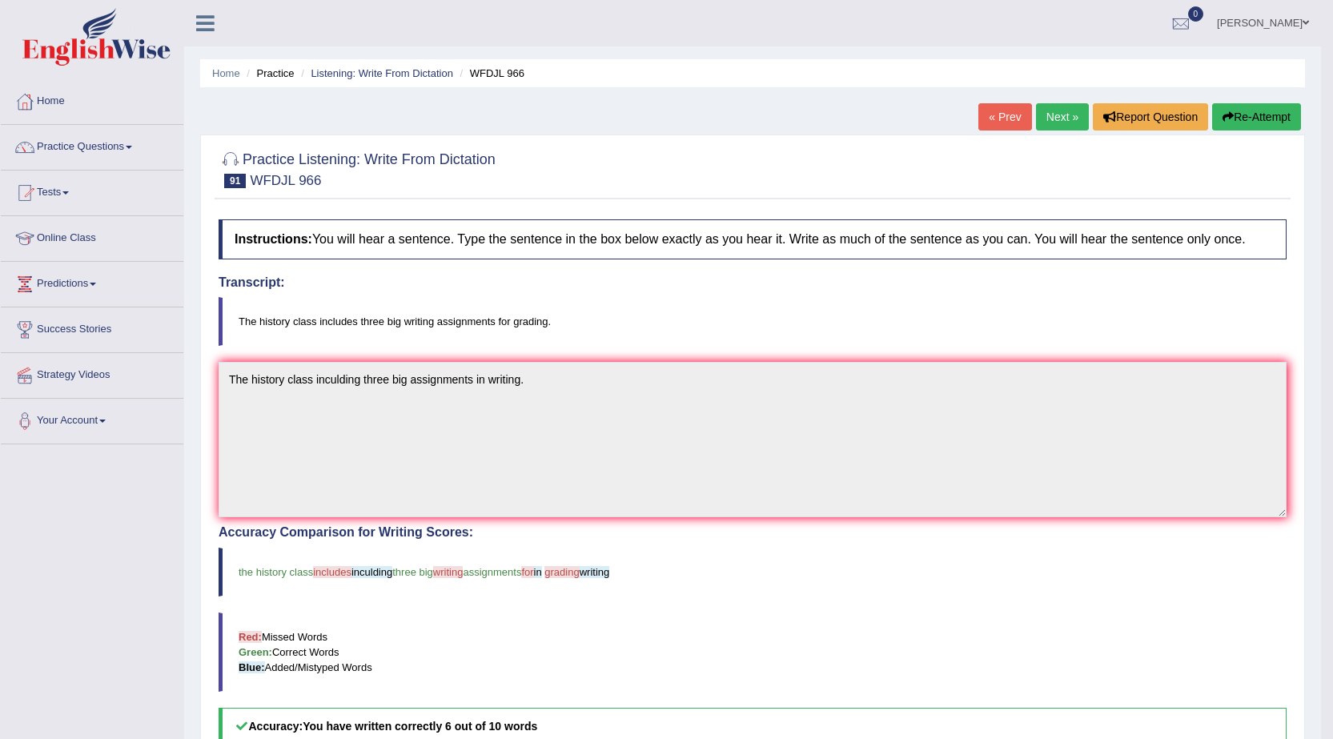
click at [1065, 109] on link "Next »" at bounding box center [1062, 116] width 53 height 27
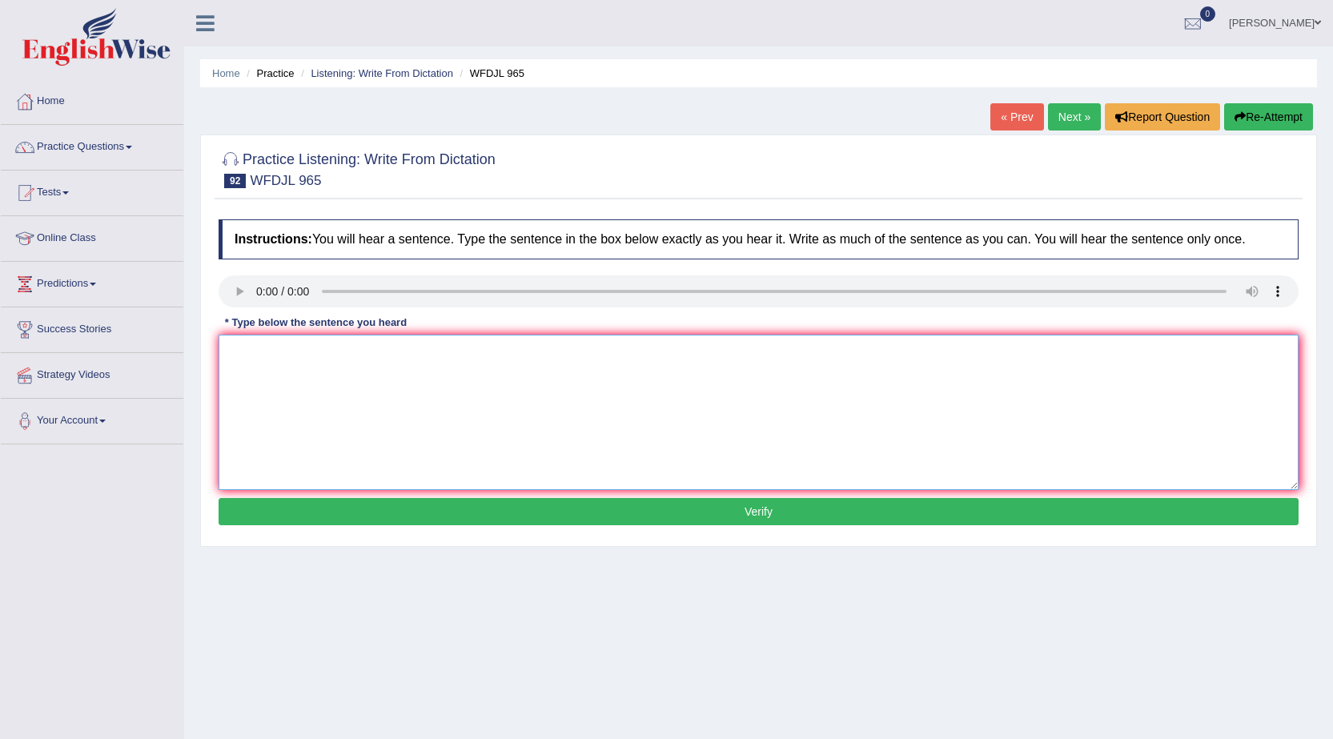
click at [244, 345] on textarea at bounding box center [759, 412] width 1080 height 155
click at [341, 351] on textarea "Soon well nown condutor will lead the" at bounding box center [759, 412] width 1080 height 155
click at [432, 355] on textarea "Soon well nown conductor will lead the" at bounding box center [759, 412] width 1080 height 155
type textarea "Soon well nown conductor will lead the archestra in consert."
click at [437, 504] on button "Verify" at bounding box center [759, 511] width 1080 height 27
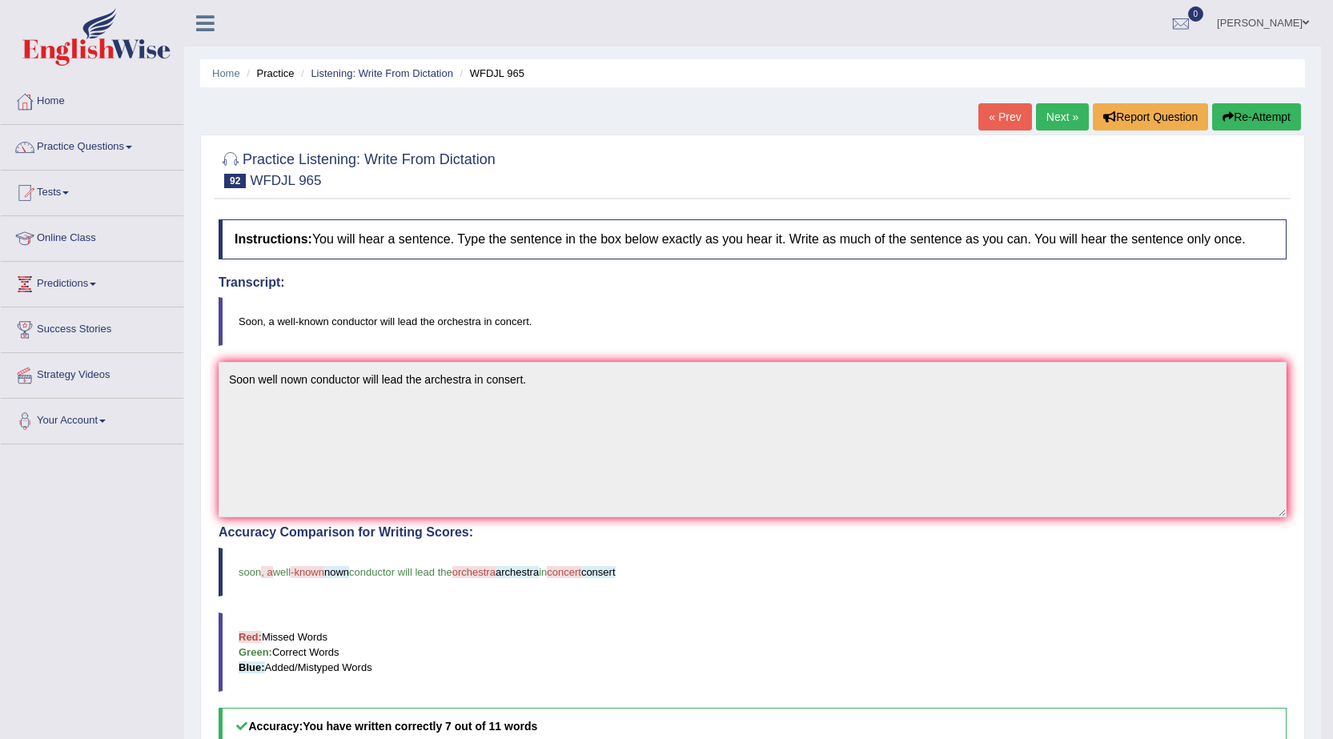
click at [1057, 119] on link "Next »" at bounding box center [1062, 116] width 53 height 27
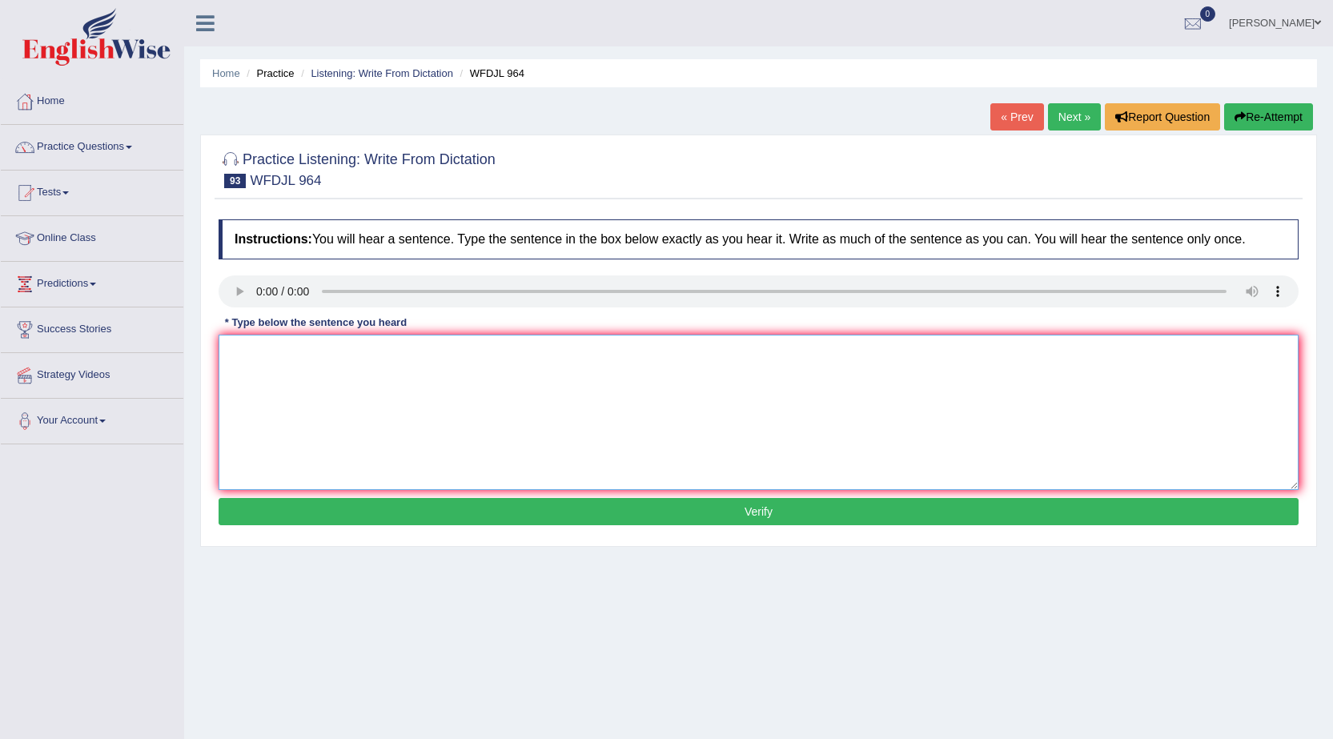
click at [259, 359] on textarea at bounding box center [759, 412] width 1080 height 155
type textarea "Learning to think critical is big part of education."
click at [447, 504] on button "Verify" at bounding box center [759, 511] width 1080 height 27
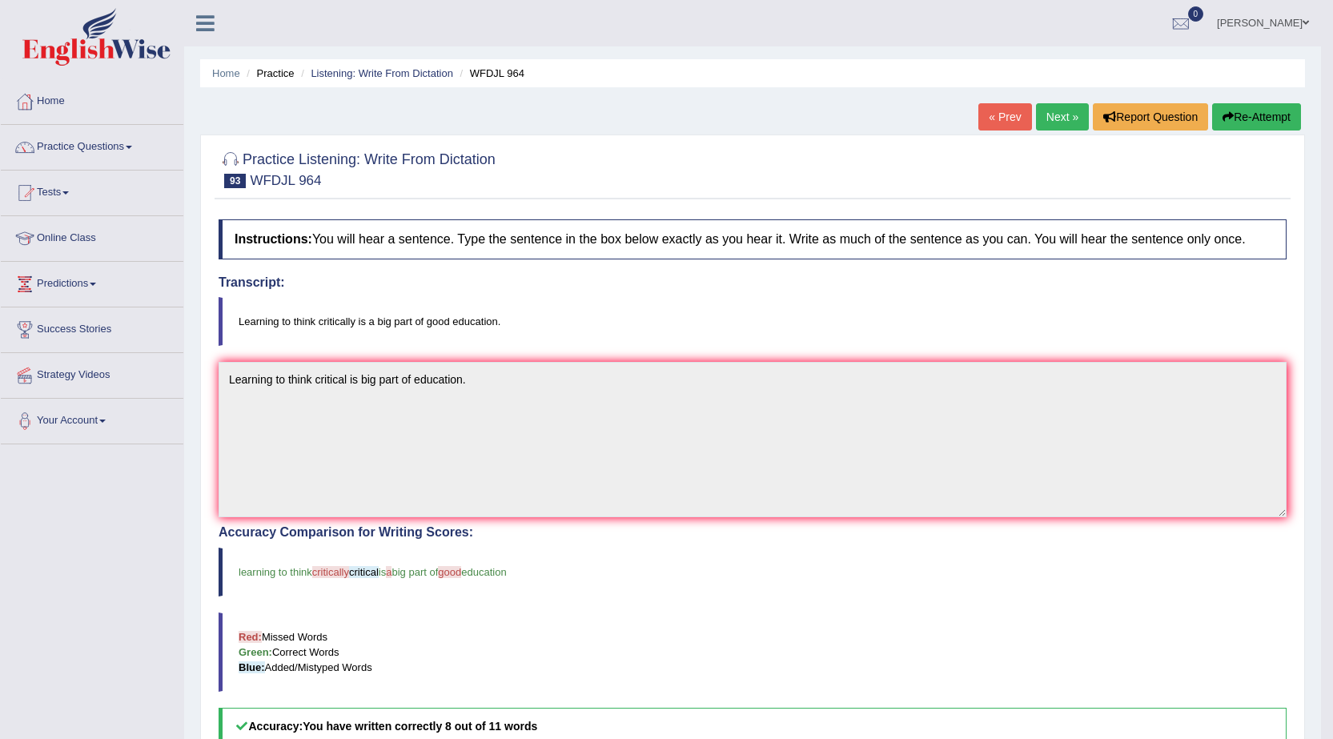
click at [1059, 117] on link "Next »" at bounding box center [1062, 116] width 53 height 27
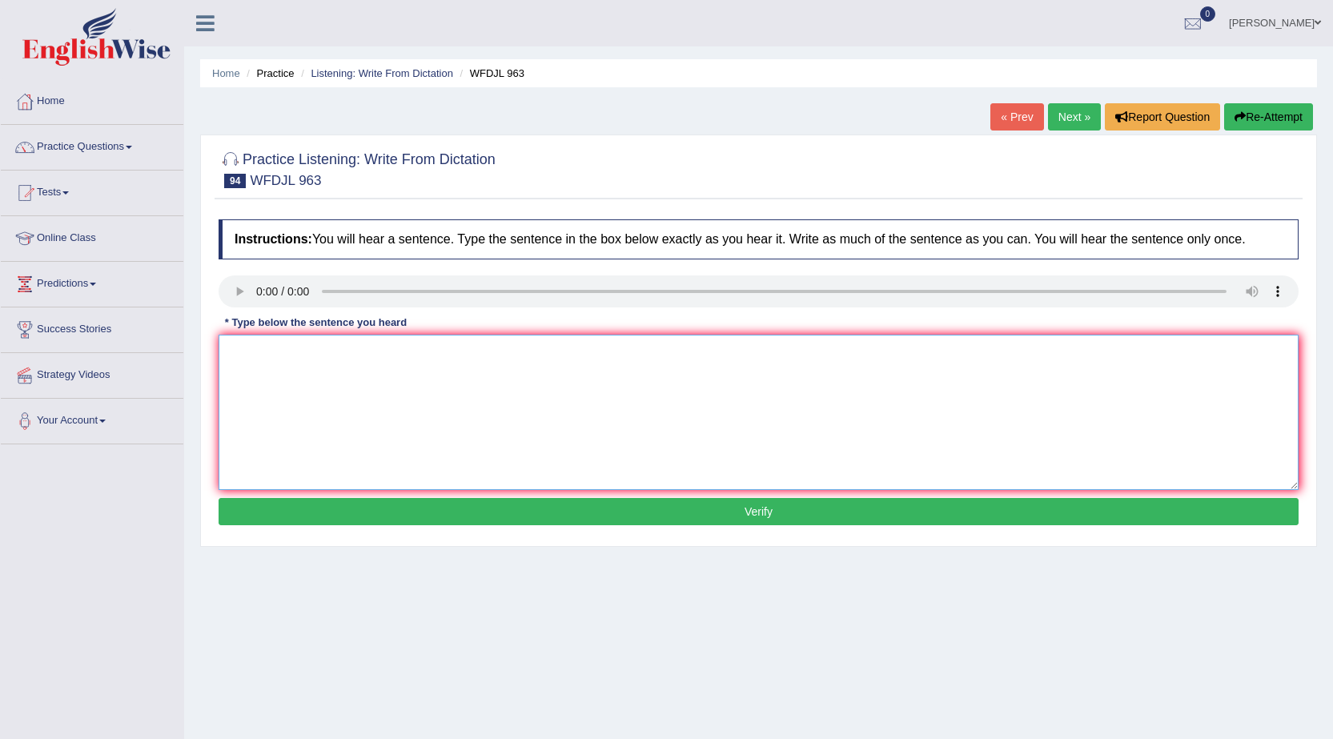
click at [229, 380] on textarea at bounding box center [759, 412] width 1080 height 155
type textarea "With the weather changing farmers are changing how they farm."
click at [325, 508] on button "Verify" at bounding box center [759, 511] width 1080 height 27
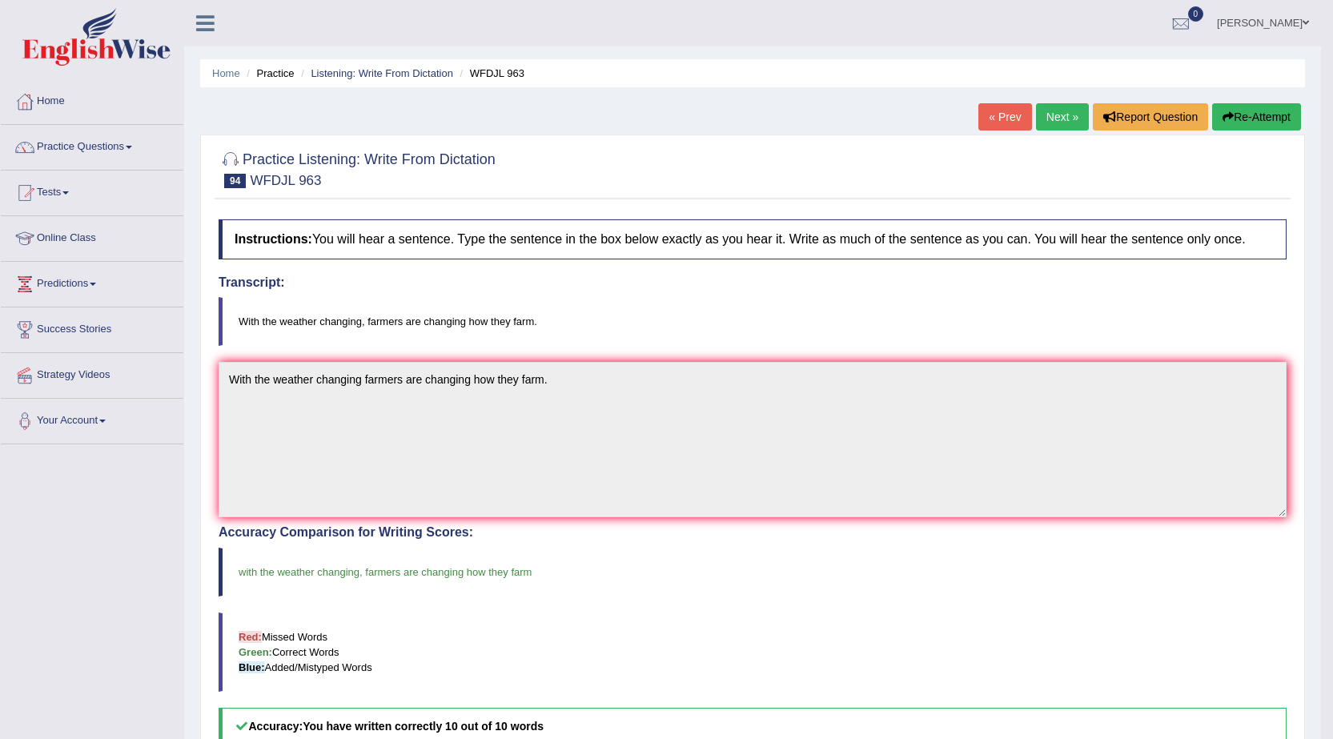
click at [1049, 118] on link "Next »" at bounding box center [1062, 116] width 53 height 27
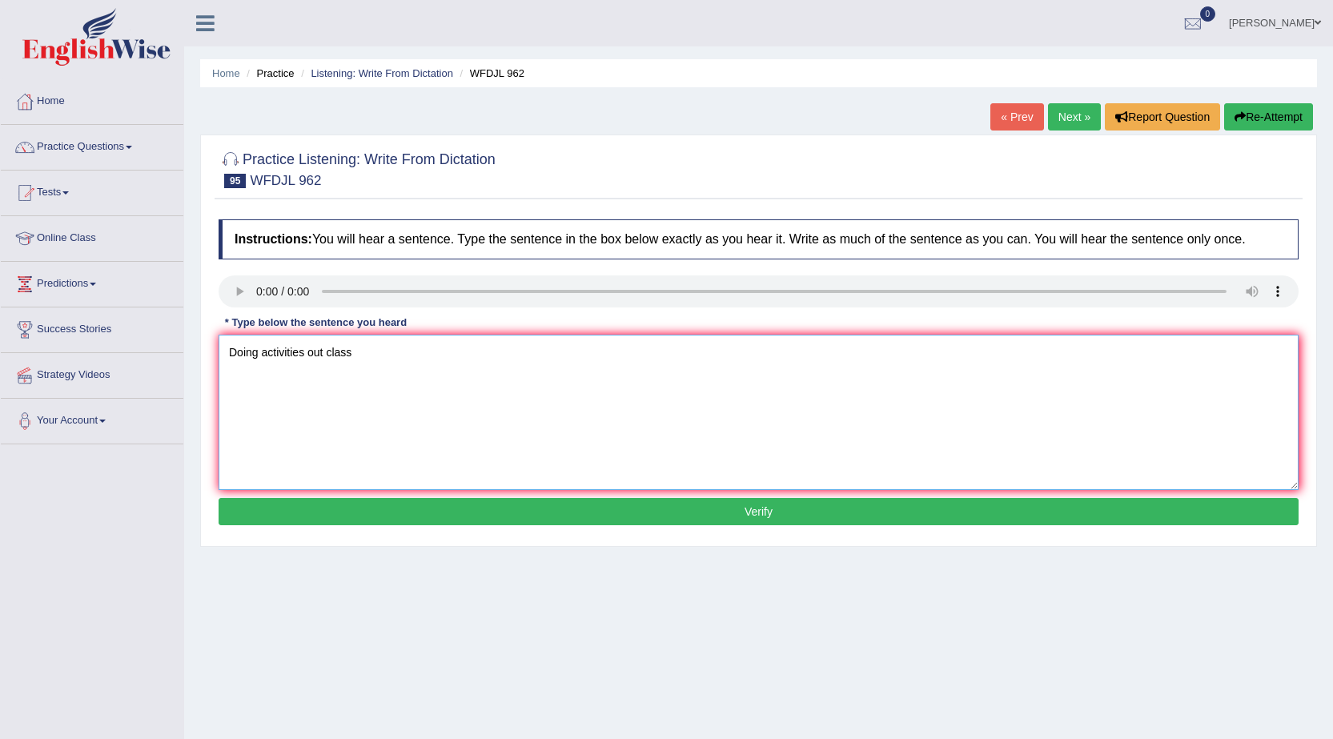
click at [322, 353] on textarea "Doing activities out class" at bounding box center [759, 412] width 1080 height 155
click at [381, 361] on textarea "Doing activities outside class" at bounding box center [759, 412] width 1080 height 155
type textarea "Doing activities outside class help students learn more skills."
click at [429, 513] on button "Verify" at bounding box center [759, 511] width 1080 height 27
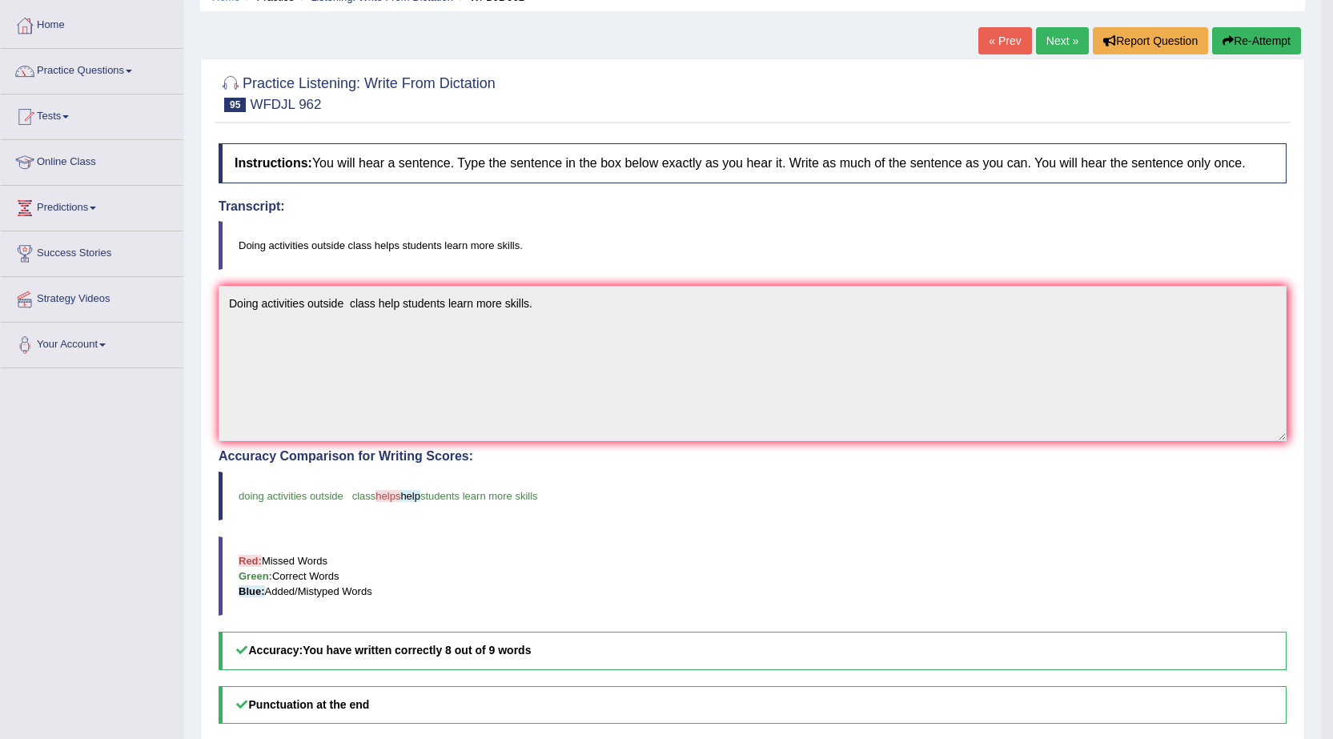
scroll to position [80, 0]
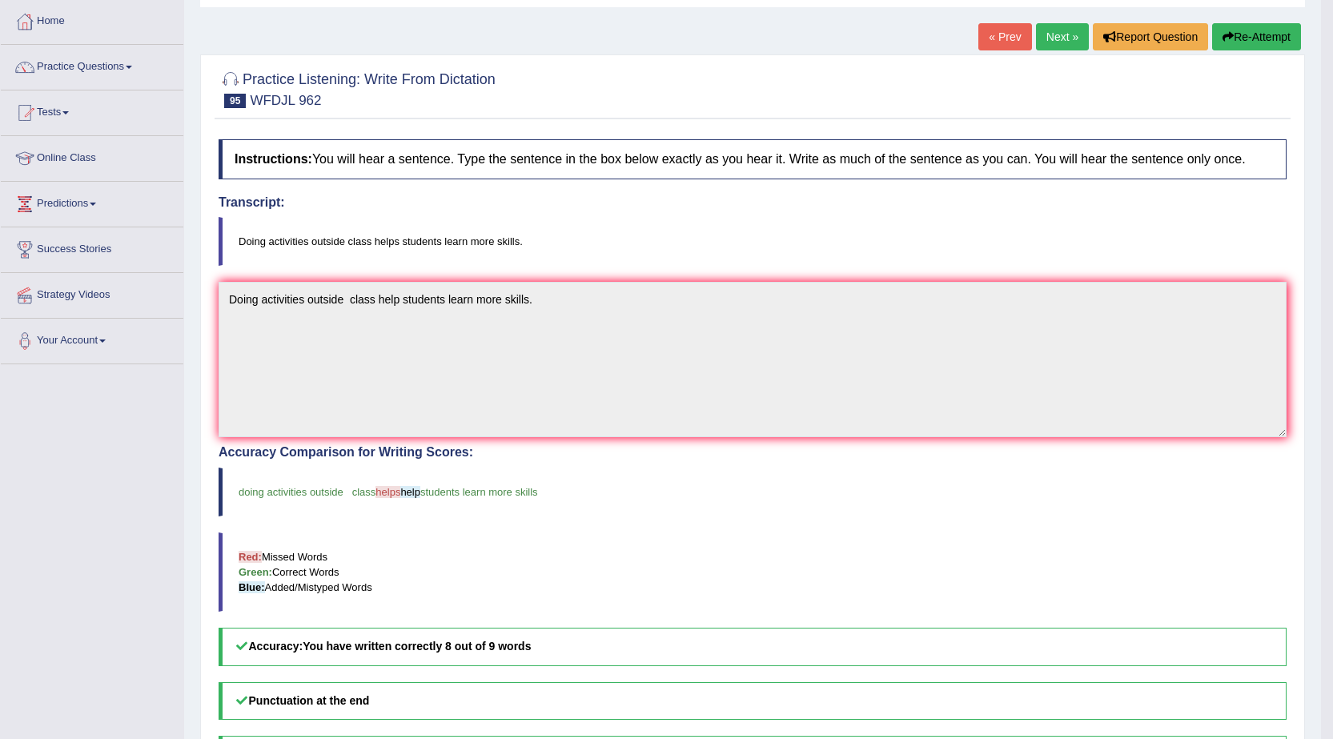
click at [1042, 34] on link "Next »" at bounding box center [1062, 36] width 53 height 27
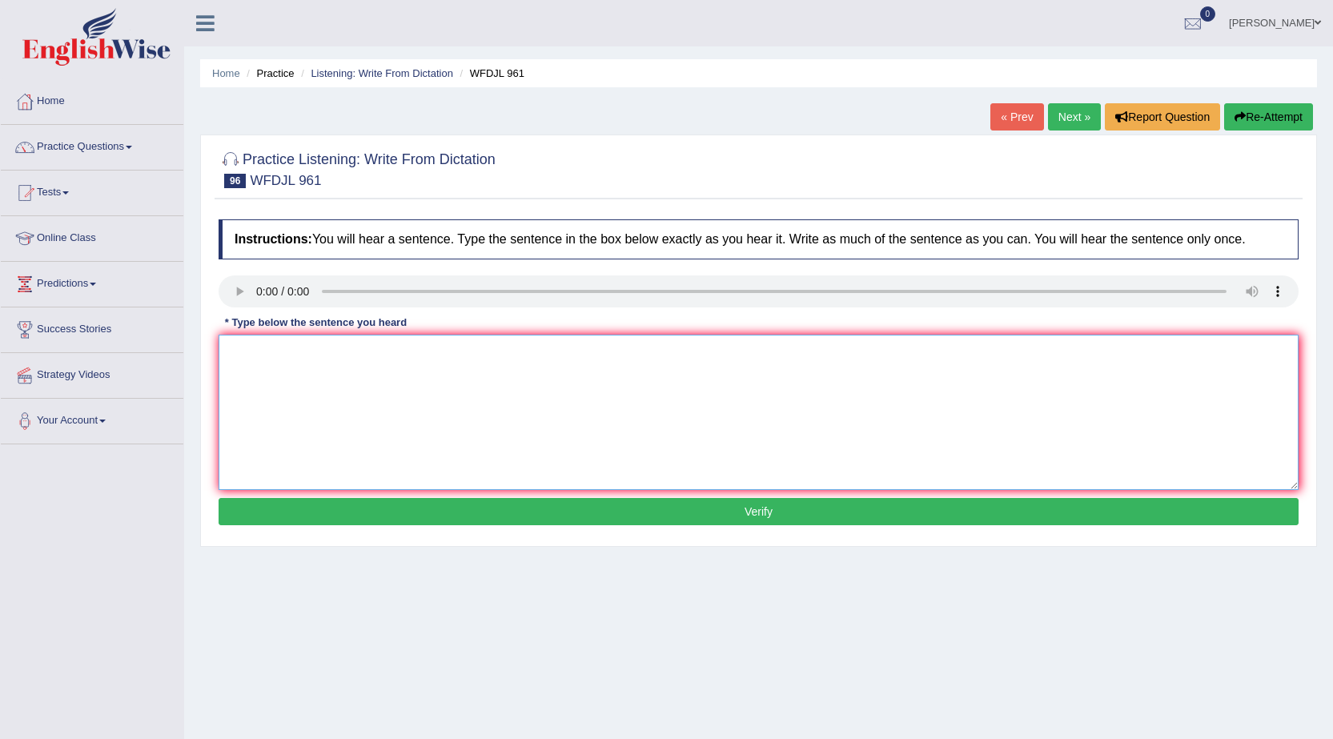
click at [239, 359] on textarea at bounding box center [759, 412] width 1080 height 155
type textarea "A good abstract auick tell you what about study."
click at [465, 519] on button "Verify" at bounding box center [759, 511] width 1080 height 27
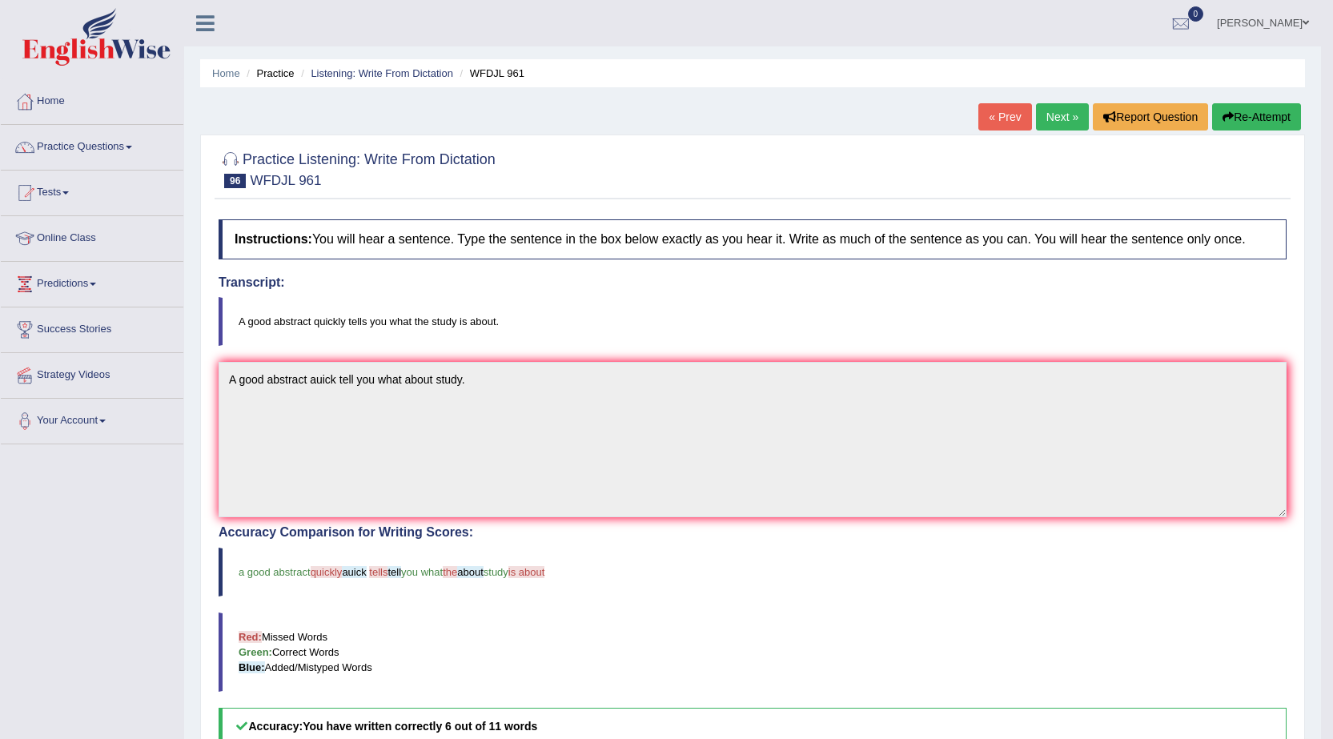
click at [1056, 110] on link "Next »" at bounding box center [1062, 116] width 53 height 27
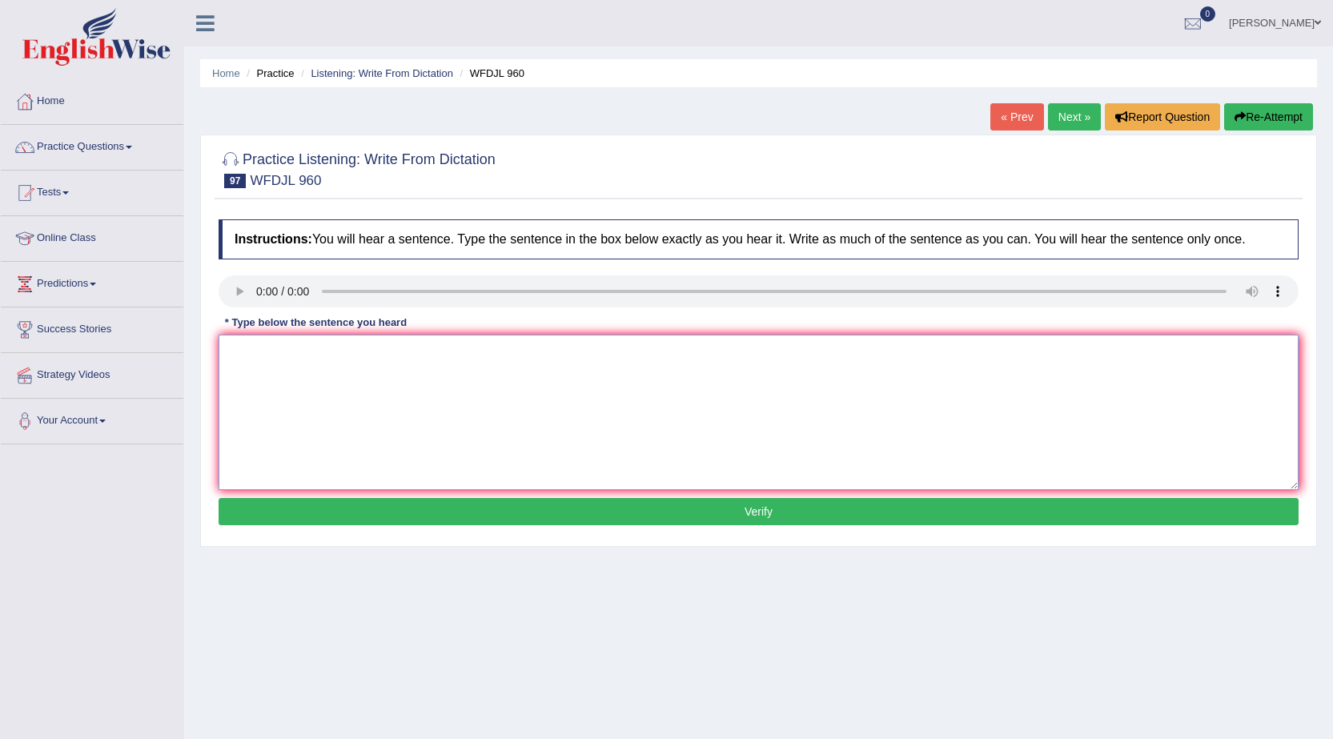
click at [253, 384] on textarea at bounding box center [759, 412] width 1080 height 155
type textarea "Please put the book back where its belong in the library."
click at [413, 504] on button "Verify" at bounding box center [759, 511] width 1080 height 27
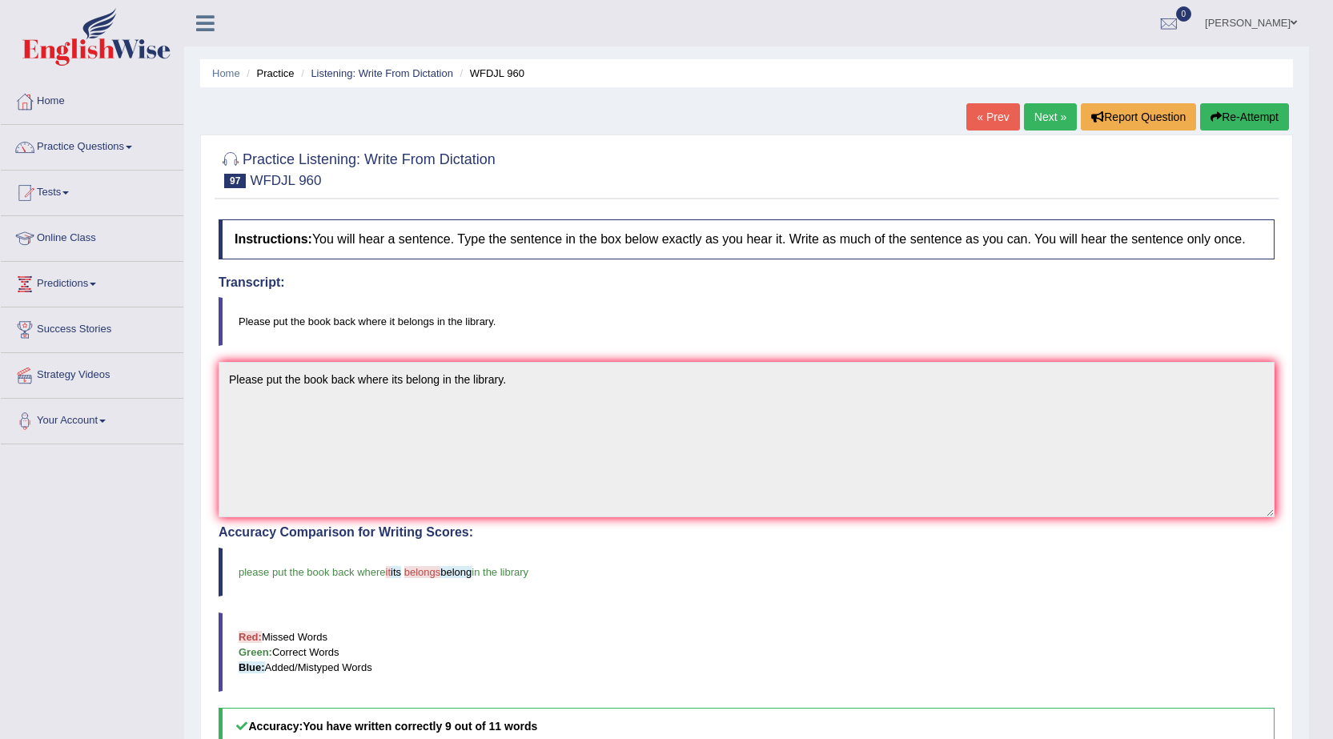
click at [1036, 123] on link "Next »" at bounding box center [1050, 116] width 53 height 27
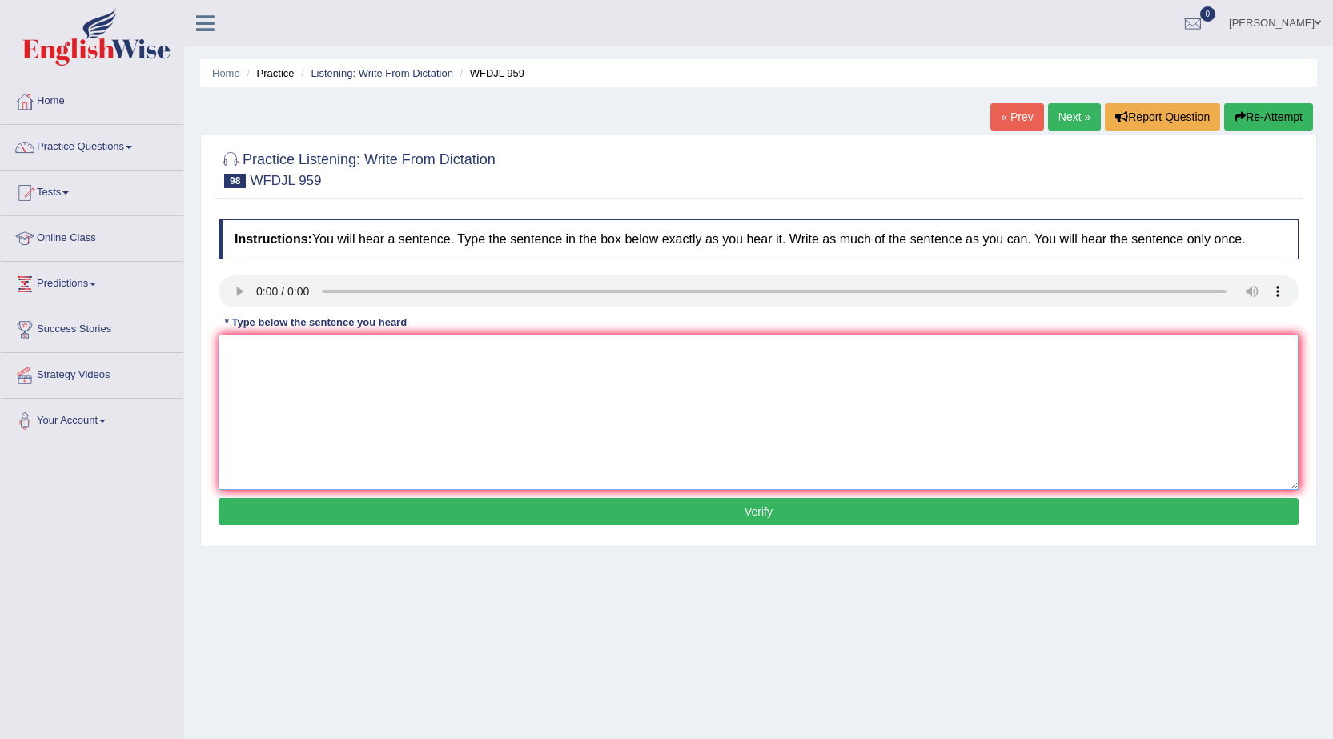
click at [246, 352] on textarea at bounding box center [759, 412] width 1080 height 155
type textarea "Schools really care about stoping students copying work."
click at [356, 522] on button "Verify" at bounding box center [759, 511] width 1080 height 27
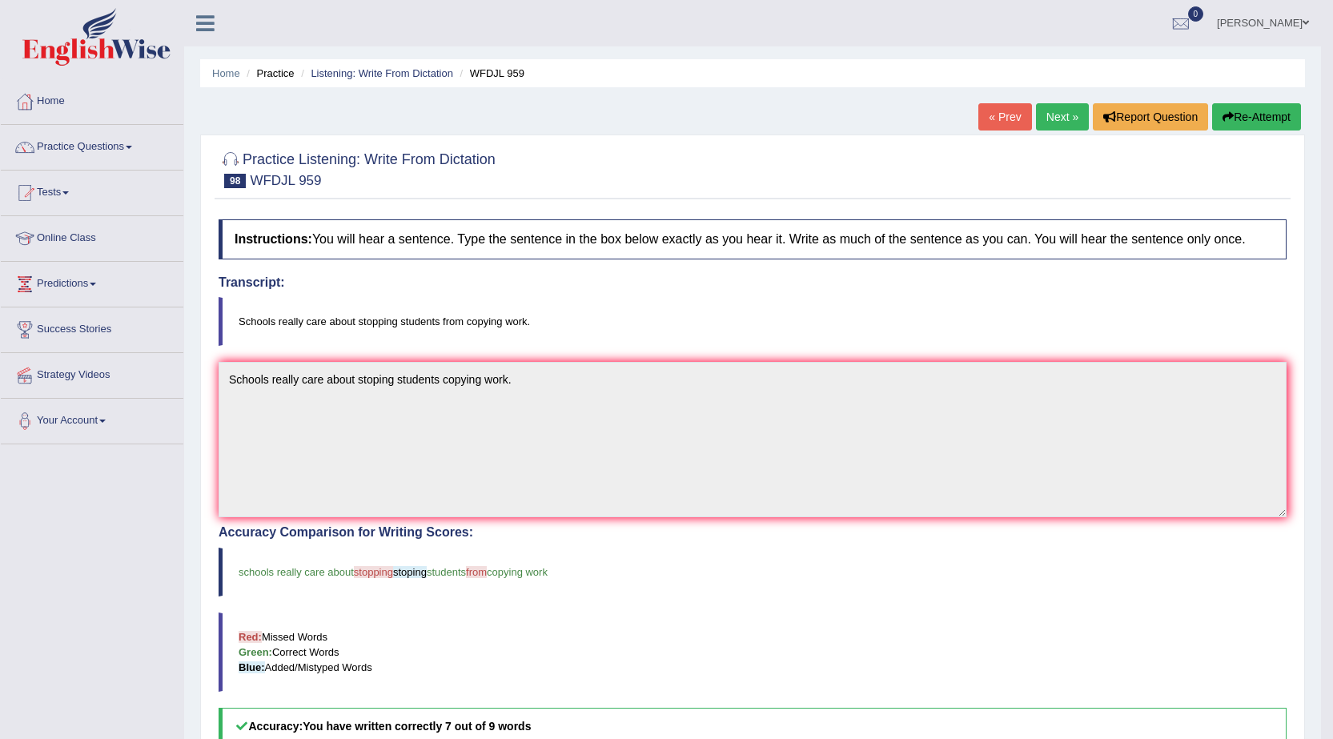
click at [1068, 118] on link "Next »" at bounding box center [1062, 116] width 53 height 27
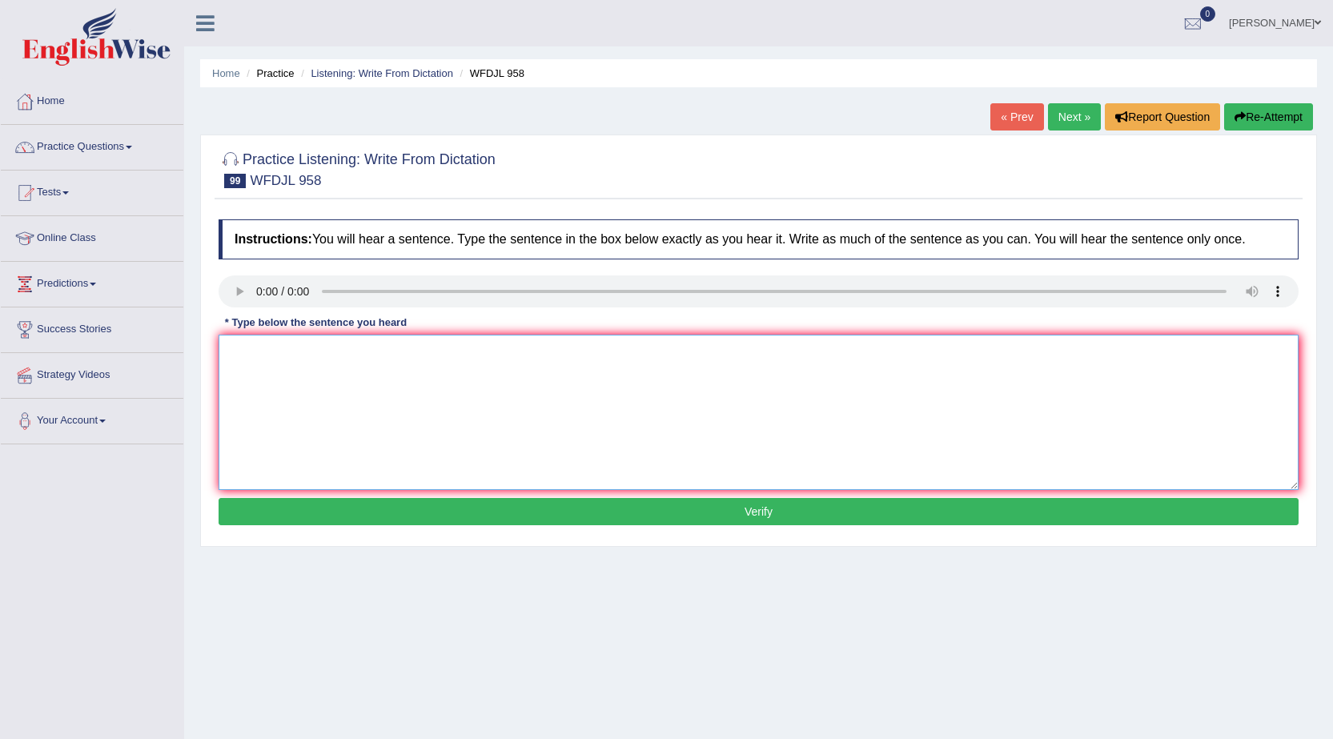
click at [247, 357] on textarea at bounding box center [759, 412] width 1080 height 155
click at [258, 352] on textarea "Testa and exams will be main part in your grads." at bounding box center [759, 412] width 1080 height 155
type textarea "Tests and exams will be main part in your grads."
click at [399, 496] on div "Instructions: You will hear a sentence. Type the sentence in the box below exac…" at bounding box center [759, 374] width 1088 height 327
click at [408, 514] on button "Verify" at bounding box center [759, 511] width 1080 height 27
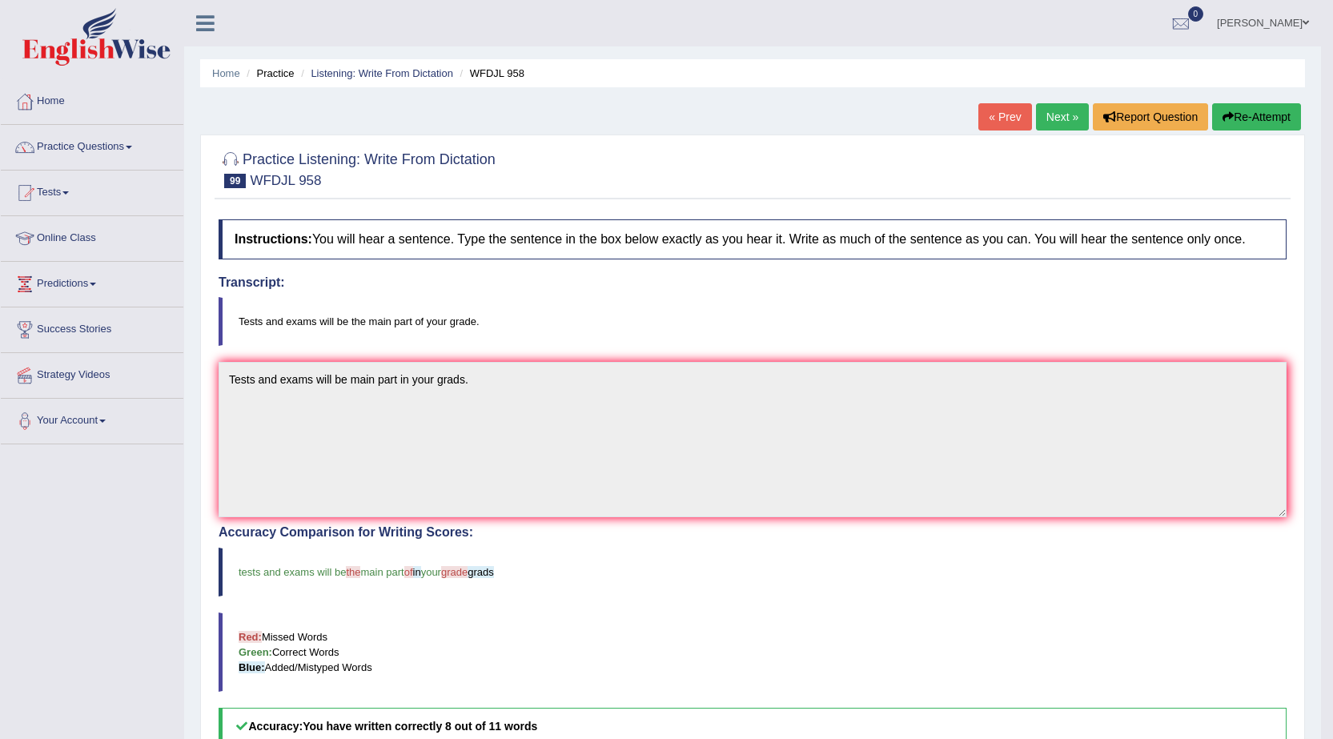
click at [1054, 118] on link "Next »" at bounding box center [1062, 116] width 53 height 27
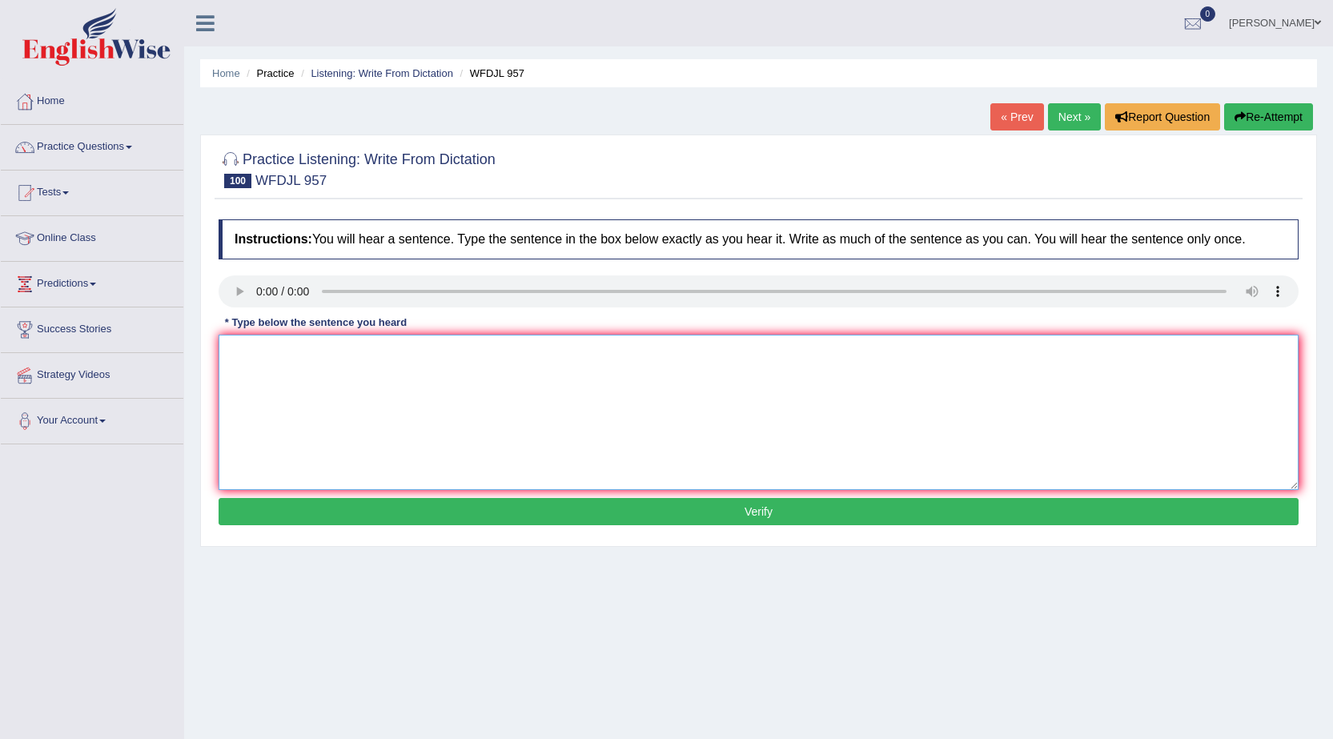
click at [239, 342] on textarea at bounding box center [759, 412] width 1080 height 155
type textarea "Remember your home work is due [DATE] without fail."
click at [329, 509] on button "Verify" at bounding box center [759, 511] width 1080 height 27
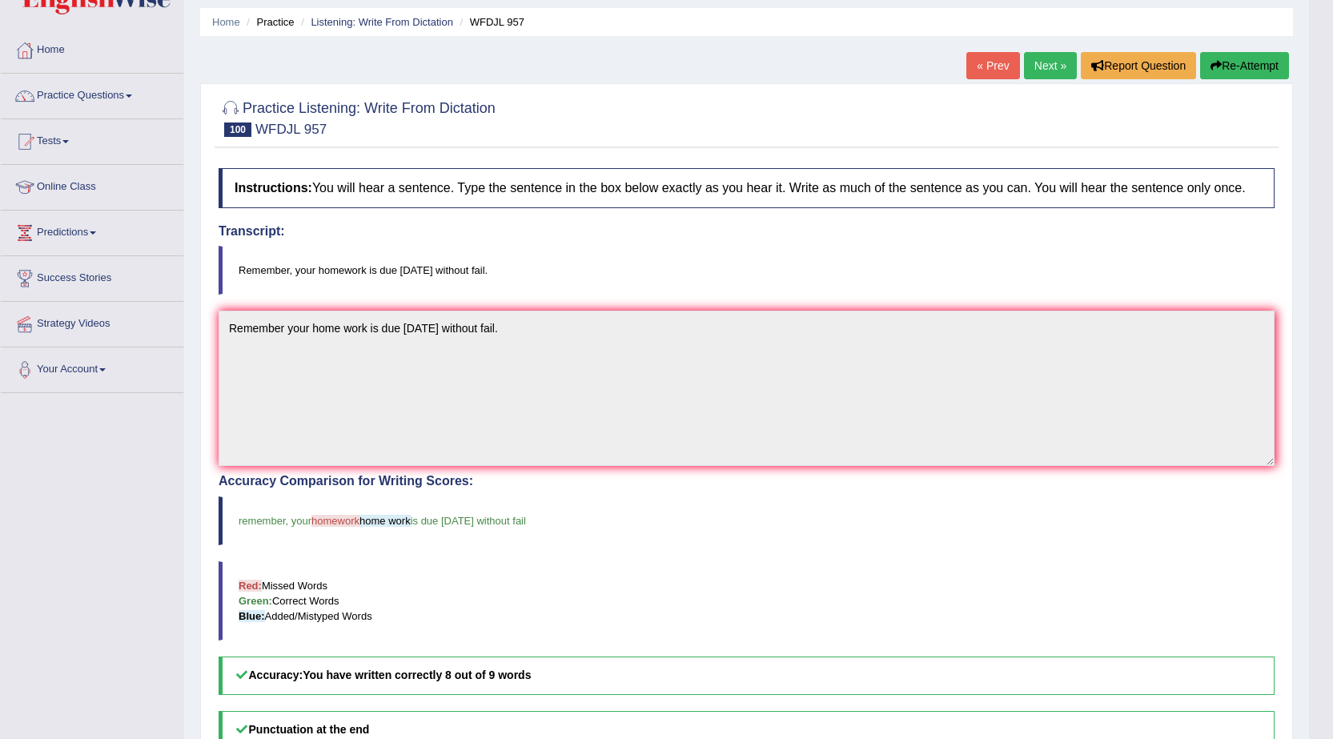
scroll to position [43, 0]
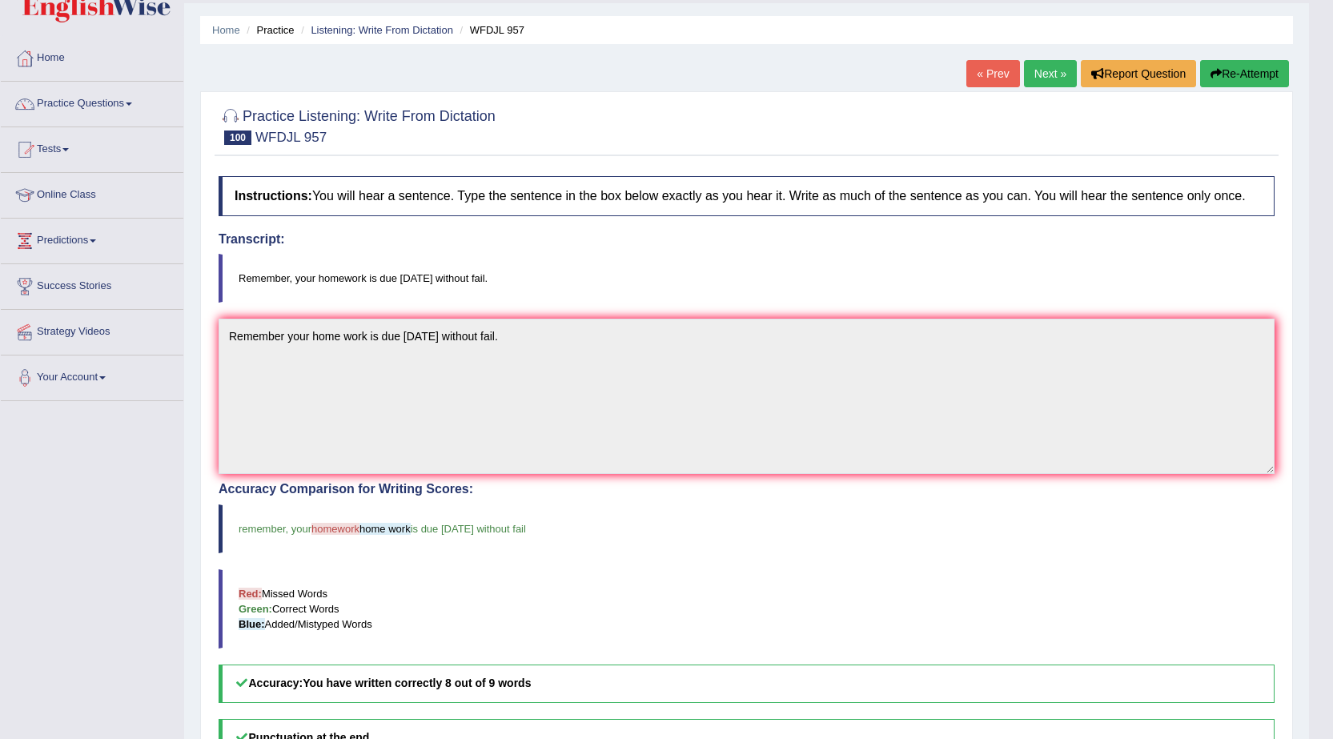
click at [129, 100] on link "Practice Questions" at bounding box center [92, 102] width 183 height 40
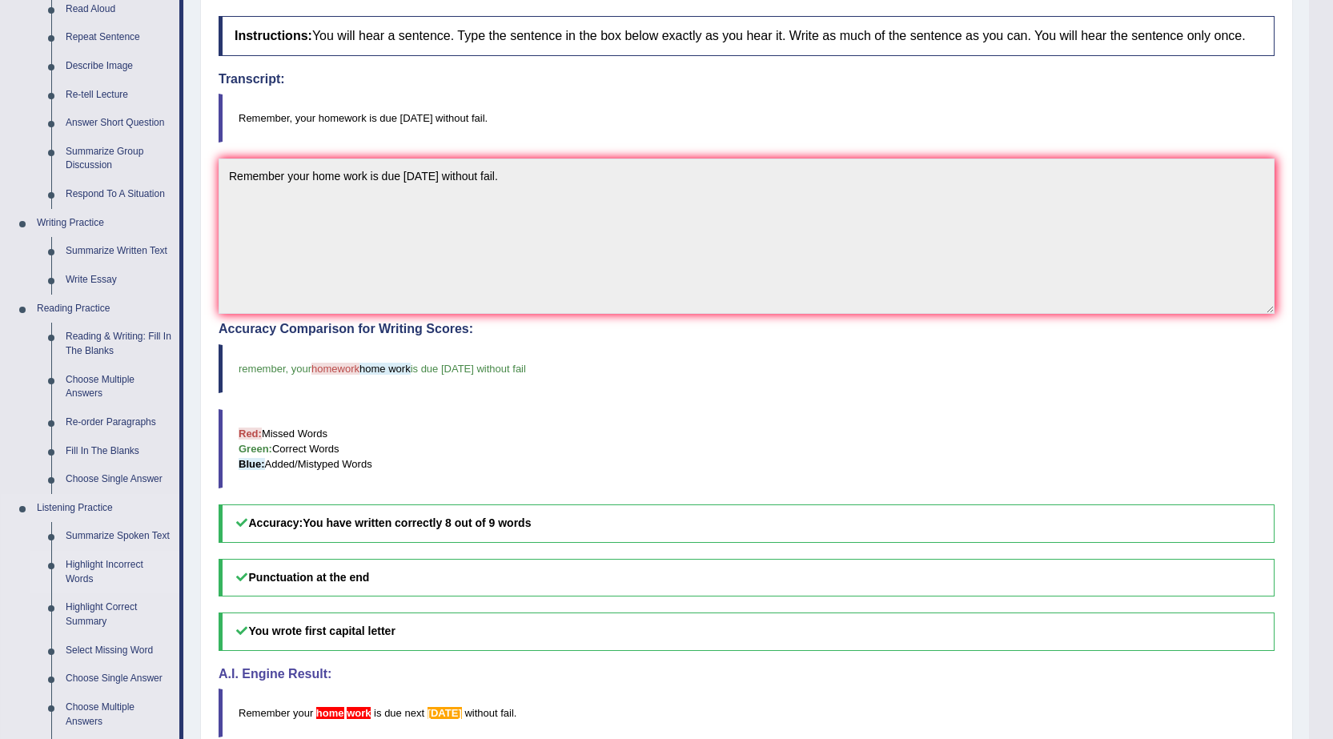
scroll to position [283, 0]
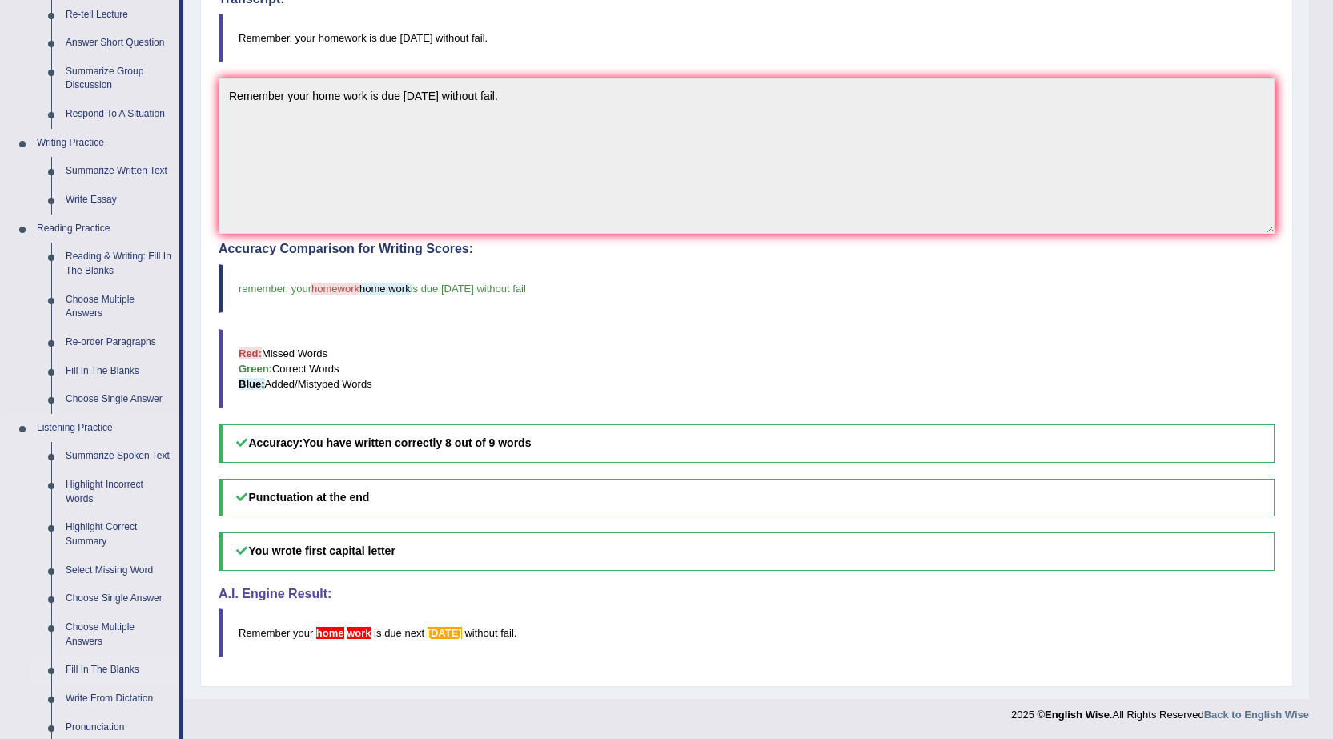
click at [117, 670] on link "Fill In The Blanks" at bounding box center [118, 670] width 121 height 29
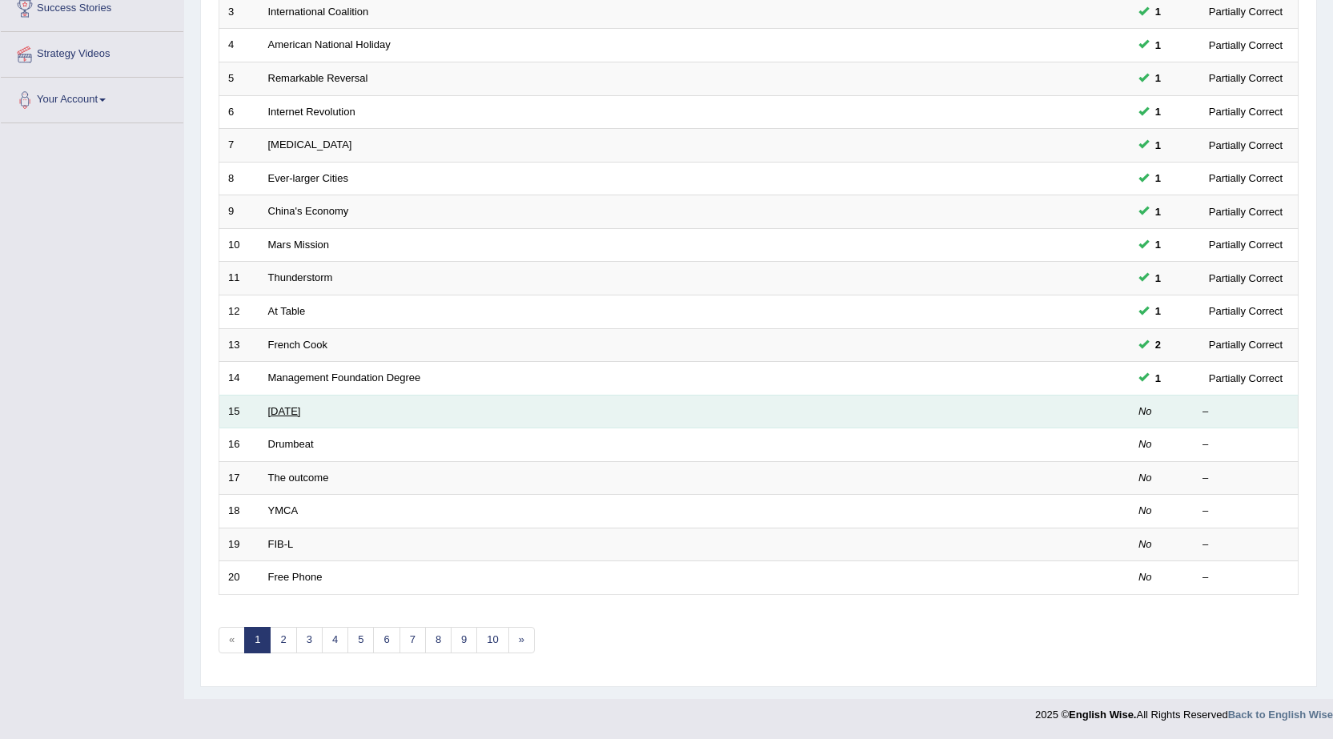
scroll to position [321, 0]
click at [301, 416] on link "Valentine's Day" at bounding box center [284, 411] width 33 height 12
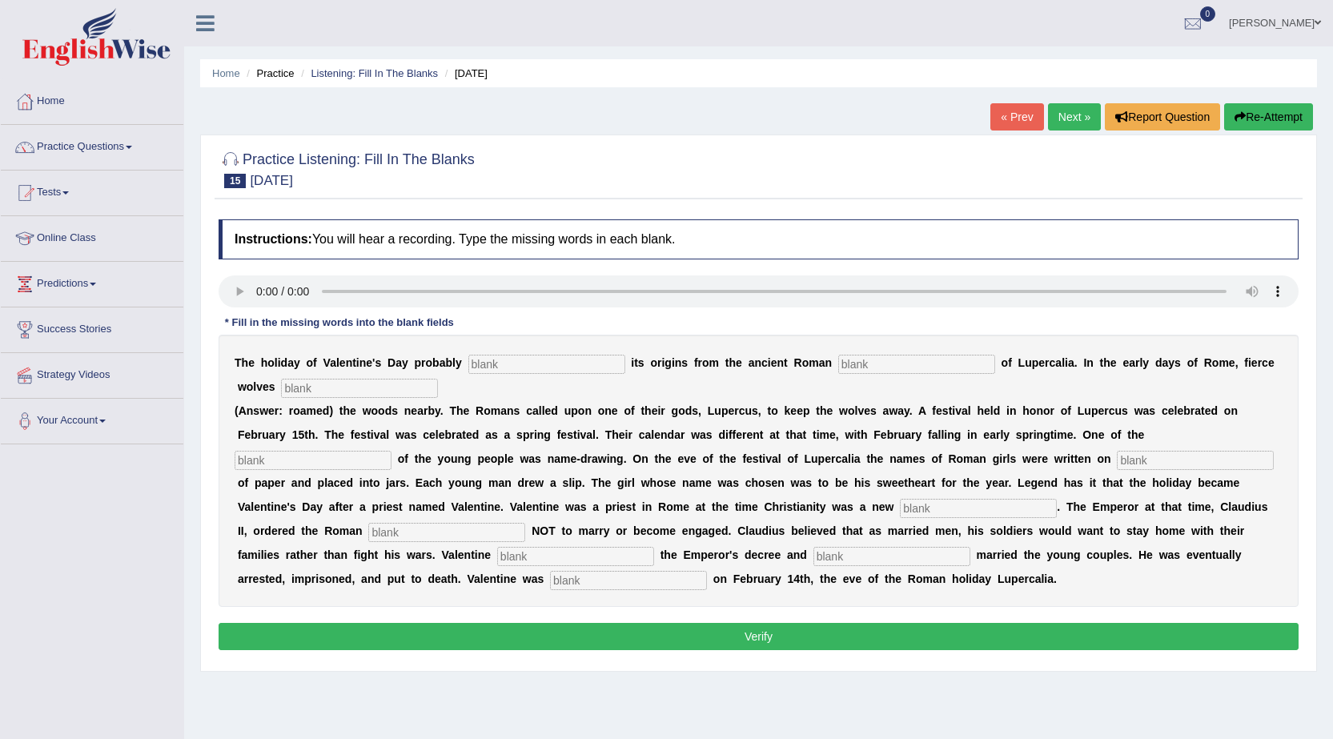
click at [493, 368] on input "text" at bounding box center [546, 364] width 157 height 19
type input "derived"
click at [874, 366] on input "text" at bounding box center [916, 364] width 157 height 19
type input "feast"
click at [258, 460] on input "text" at bounding box center [313, 460] width 157 height 19
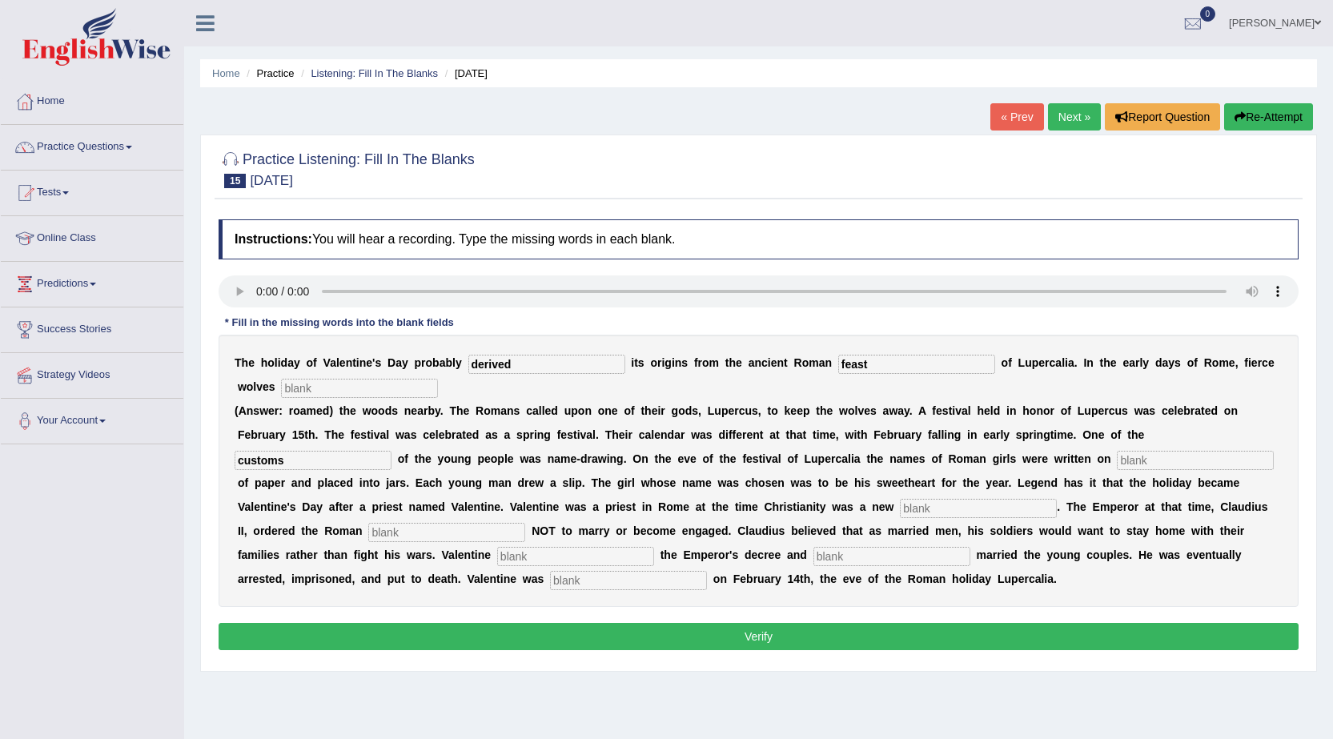
type input "customs"
click at [1130, 461] on input "text" at bounding box center [1195, 460] width 157 height 19
type input "p"
type input "slips"
click at [913, 508] on input "text" at bounding box center [978, 508] width 157 height 19
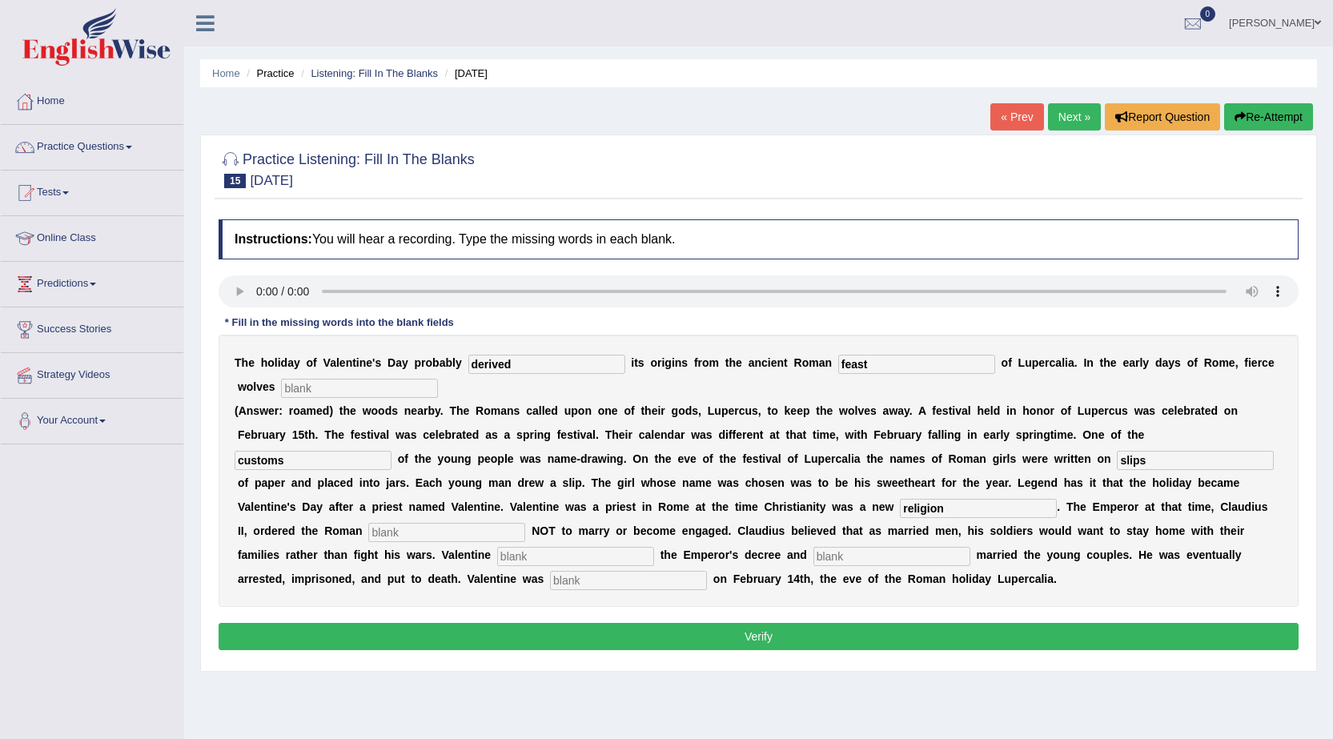
type input "religion"
click at [390, 532] on input "text" at bounding box center [446, 532] width 157 height 19
type input "soldger"
click at [516, 559] on input "text" at bounding box center [575, 556] width 157 height 19
type input "devide"
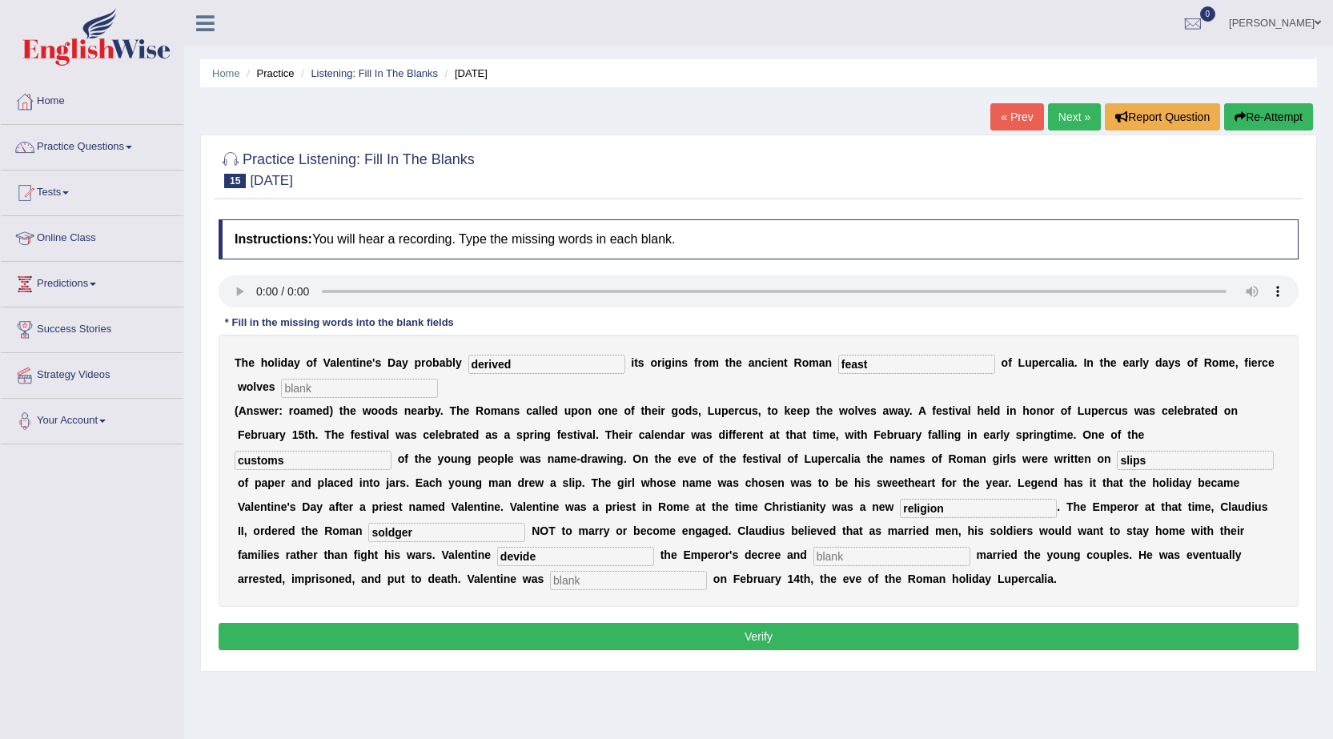
click at [835, 557] on input "text" at bounding box center [891, 556] width 157 height 19
type input "secertly"
click at [681, 637] on button "Verify" at bounding box center [759, 636] width 1080 height 27
click at [348, 395] on input "text" at bounding box center [359, 388] width 157 height 19
click at [368, 392] on input "text" at bounding box center [359, 388] width 157 height 19
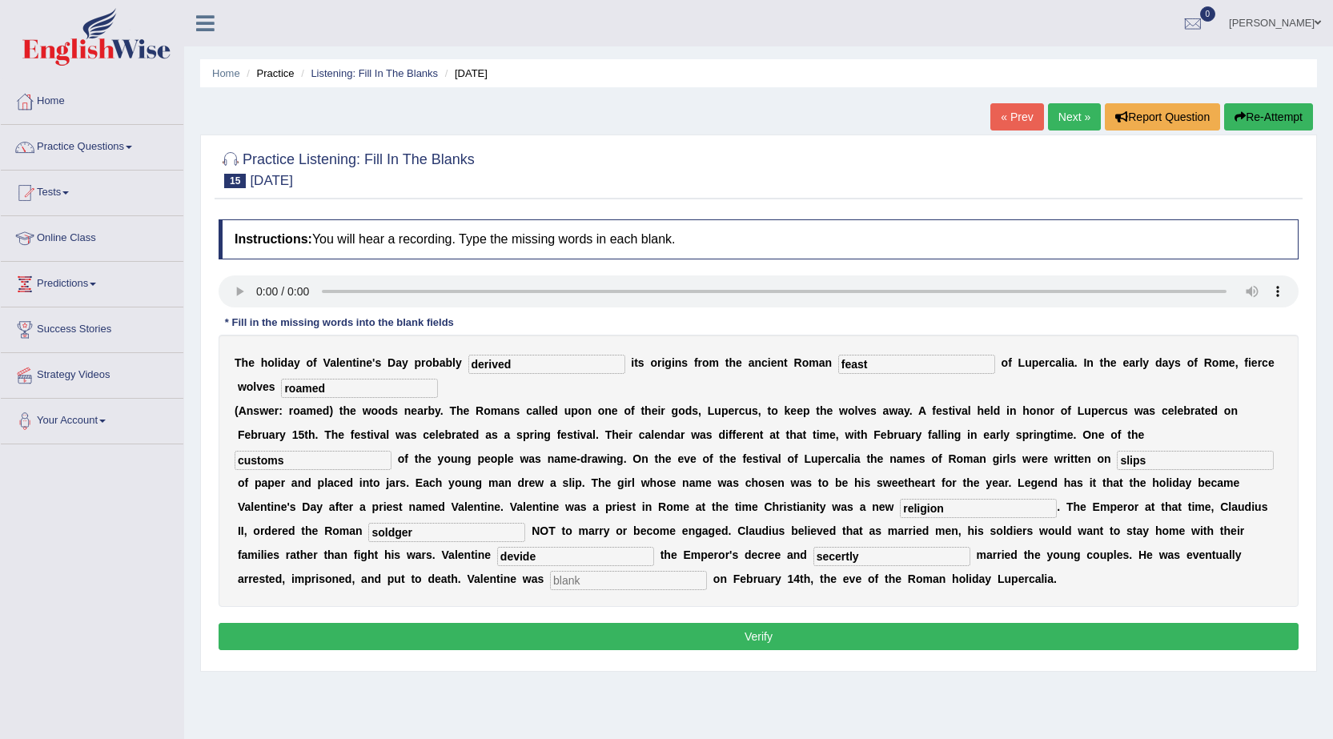
type input "roamed"
click at [575, 588] on input "text" at bounding box center [628, 580] width 157 height 19
type input "beheaded"
click at [620, 638] on button "Verify" at bounding box center [759, 636] width 1080 height 27
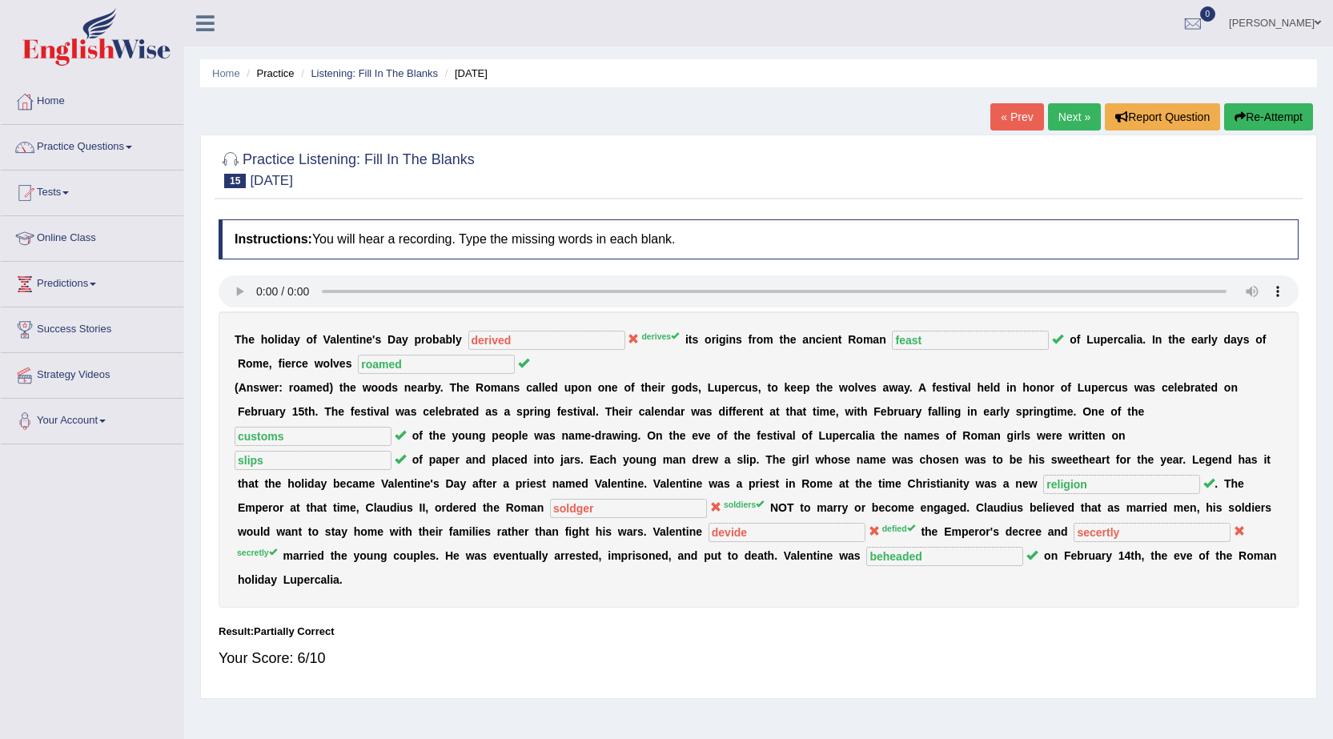
click at [1060, 109] on link "Next »" at bounding box center [1074, 116] width 53 height 27
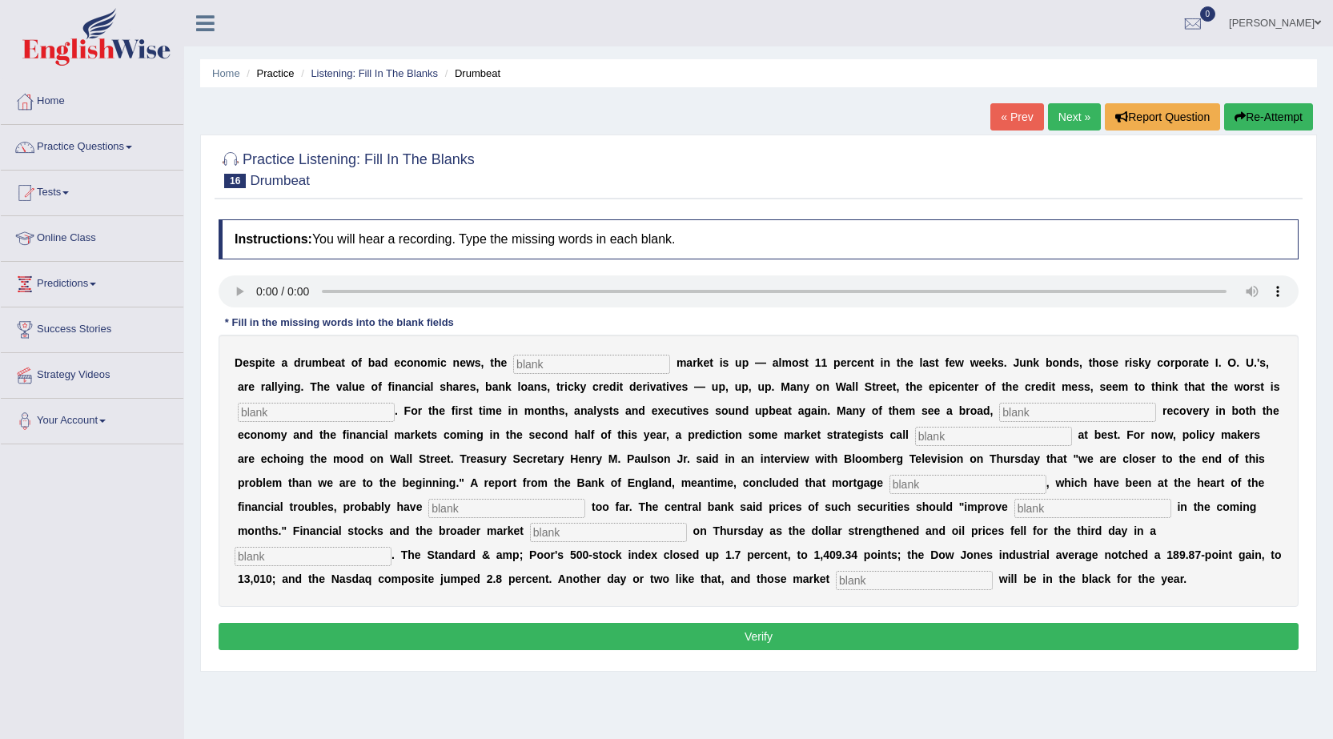
click at [552, 361] on input "text" at bounding box center [591, 364] width 157 height 19
click at [535, 363] on input "text" at bounding box center [591, 364] width 157 height 19
type input "stock"
click at [345, 412] on input "text" at bounding box center [316, 412] width 157 height 19
type input "over"
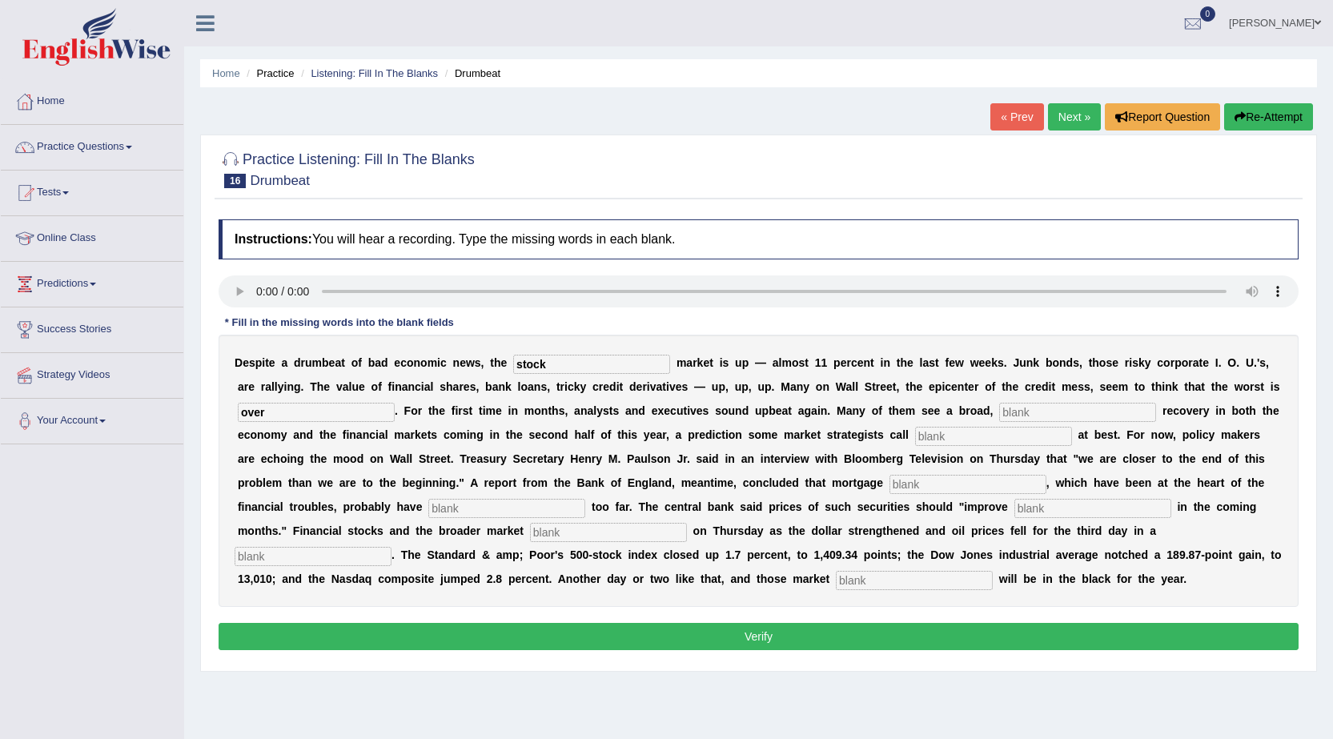
click at [1006, 411] on input "text" at bounding box center [1077, 412] width 157 height 19
type input "sustained"
click at [939, 436] on input "text" at bounding box center [993, 436] width 157 height 19
type input "hopeful"
click at [910, 481] on input "text" at bounding box center [968, 484] width 157 height 19
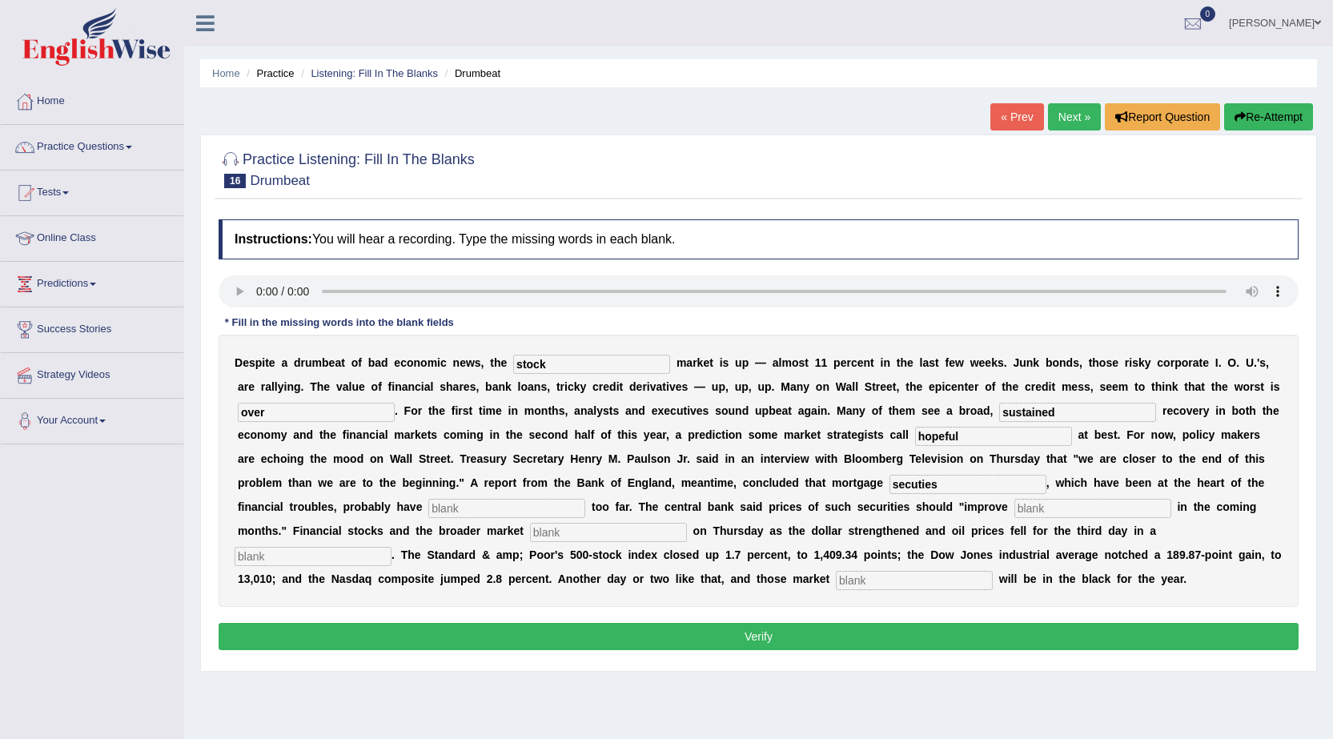
type input "secuties"
click at [492, 510] on input "text" at bounding box center [506, 508] width 157 height 19
type input "fallen"
click at [1058, 512] on input "text" at bounding box center [1092, 508] width 157 height 19
type input "graduly"
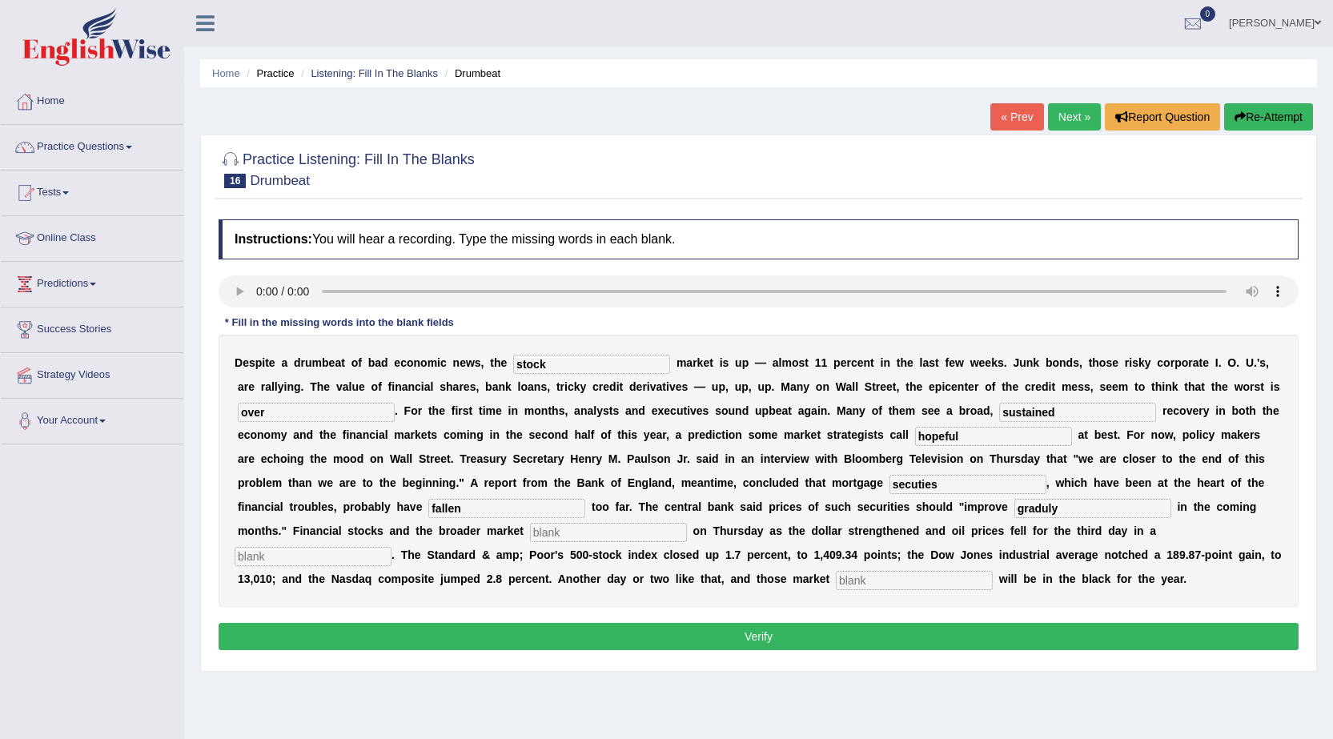
click at [350, 563] on input "text" at bounding box center [313, 556] width 157 height 19
type input "row"
click at [858, 583] on input "text" at bounding box center [914, 580] width 157 height 19
type input "benchmark"
click at [580, 531] on input "text" at bounding box center [608, 532] width 157 height 19
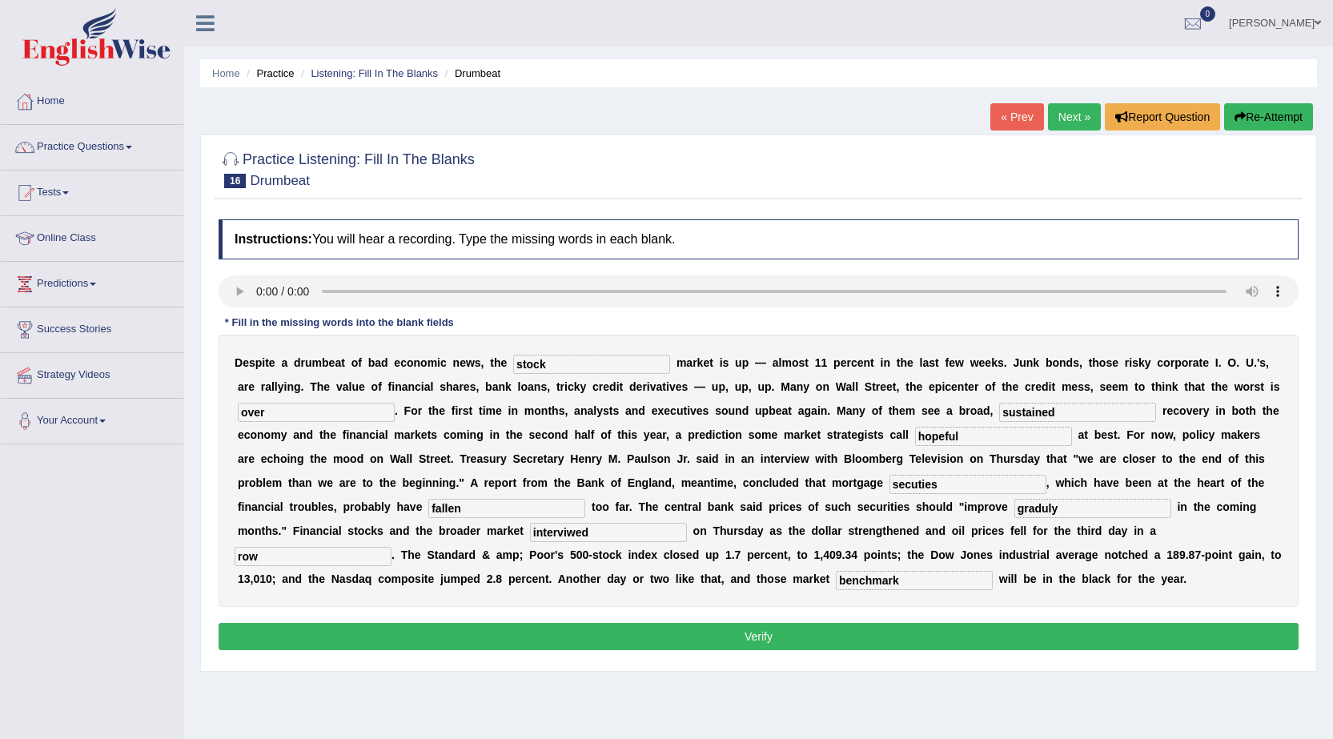
type input "interviwed"
click at [576, 644] on button "Verify" at bounding box center [759, 636] width 1080 height 27
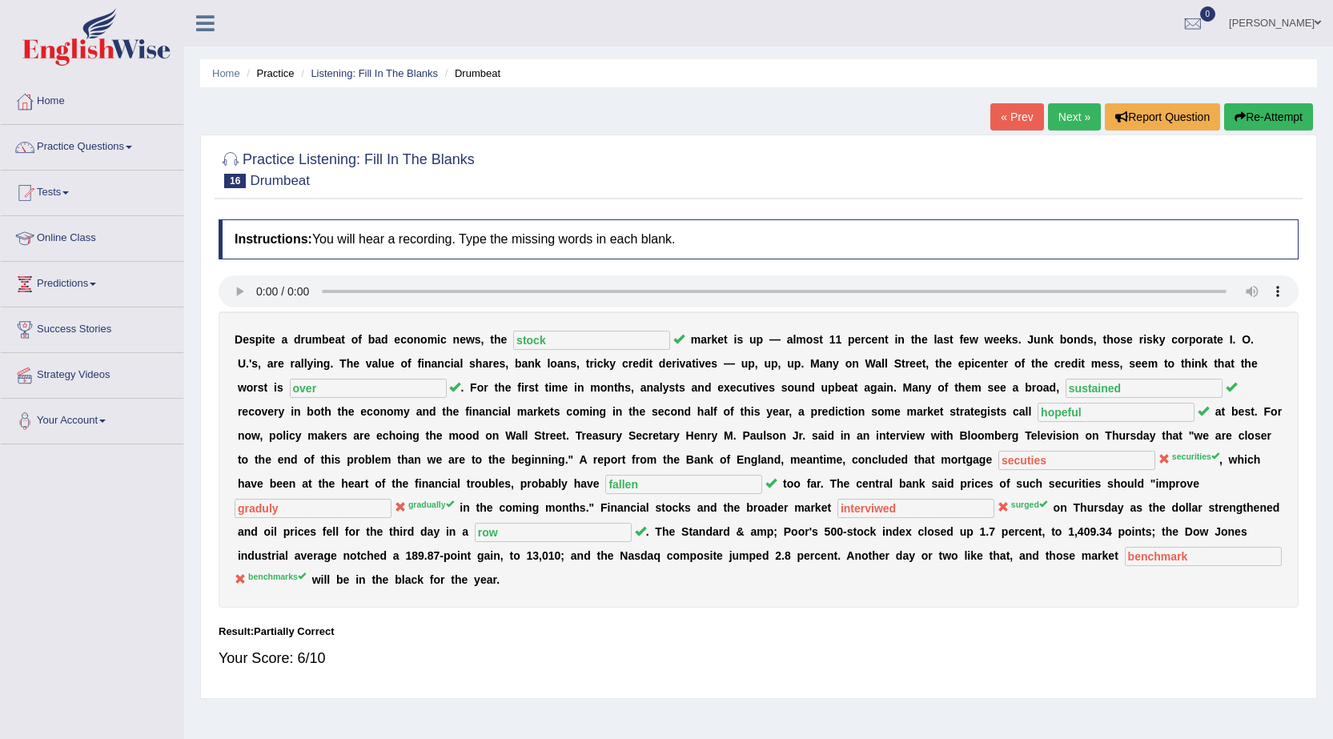
click at [1060, 117] on link "Next »" at bounding box center [1074, 116] width 53 height 27
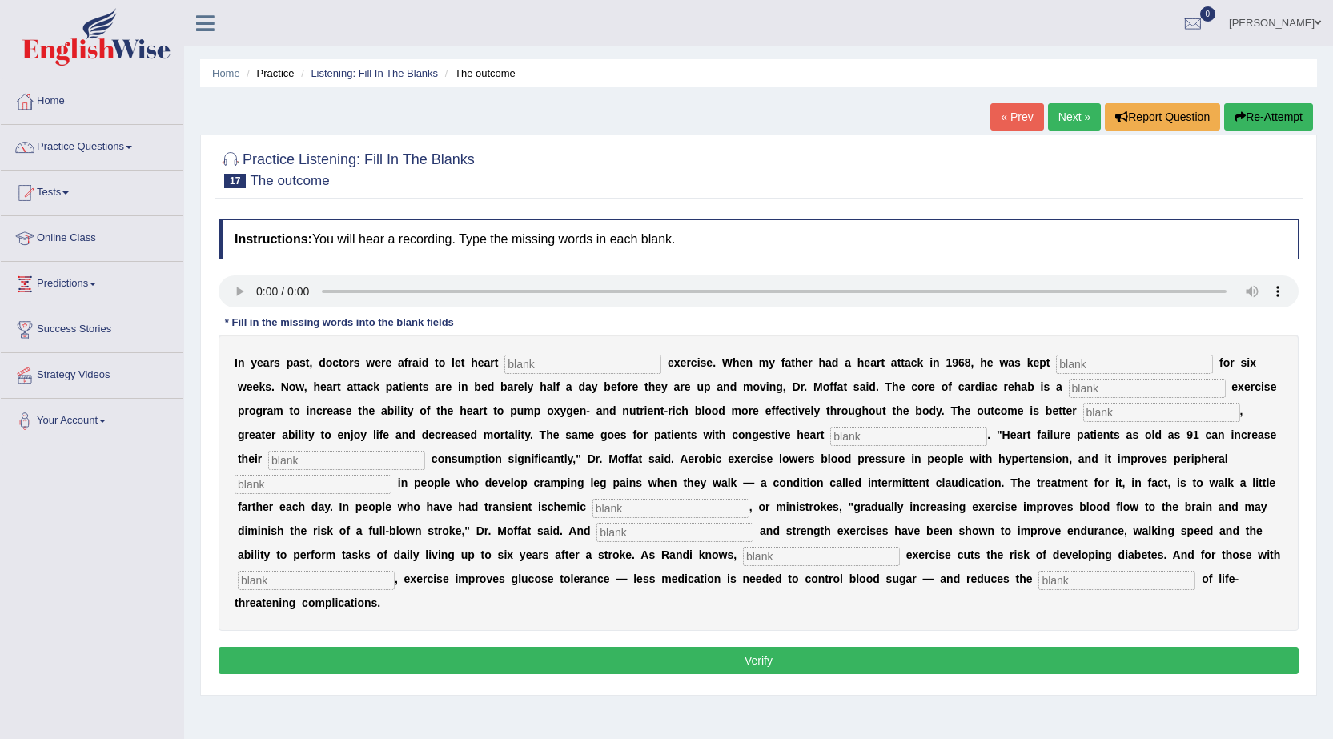
click at [524, 368] on input "text" at bounding box center [582, 364] width 157 height 19
type input "patients"
click at [1061, 360] on input "text" at bounding box center [1134, 364] width 157 height 19
type input "sedentary"
click at [1082, 388] on input "text" at bounding box center [1147, 388] width 157 height 19
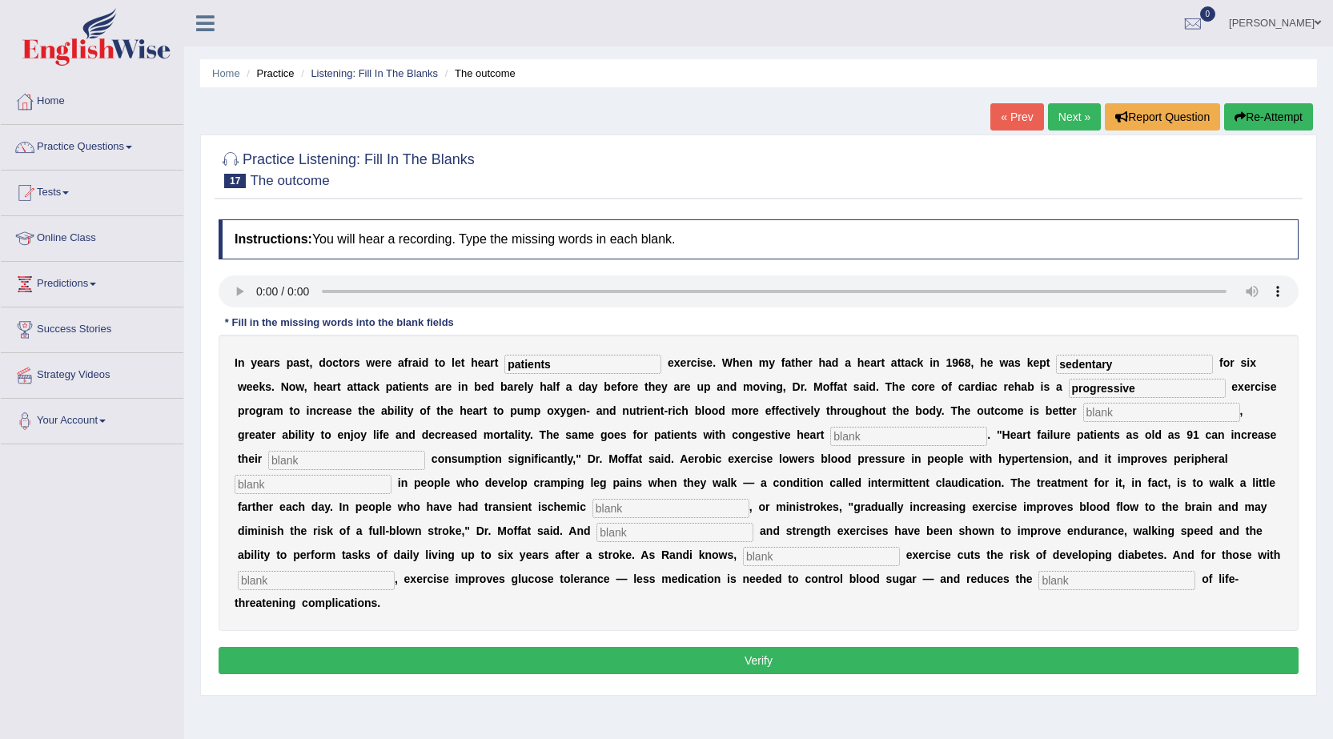
type input "progressive"
click at [1119, 412] on input "text" at bounding box center [1161, 412] width 157 height 19
type input "indures"
click at [866, 435] on input "text" at bounding box center [908, 436] width 157 height 19
type input "failuer"
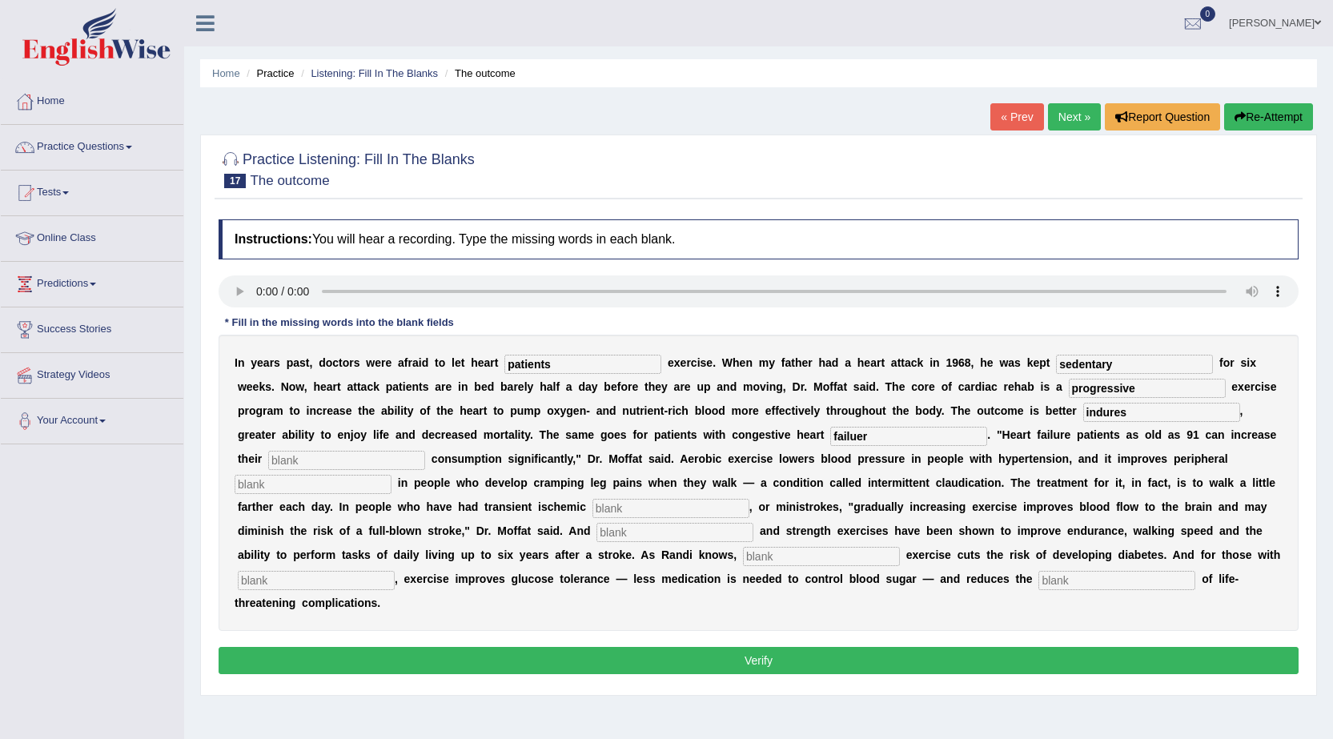
click at [604, 506] on input "text" at bounding box center [670, 508] width 157 height 19
type input "attacks"
click at [633, 536] on input "text" at bounding box center [674, 532] width 157 height 19
type input "arobic"
click at [765, 557] on input "text" at bounding box center [821, 556] width 157 height 19
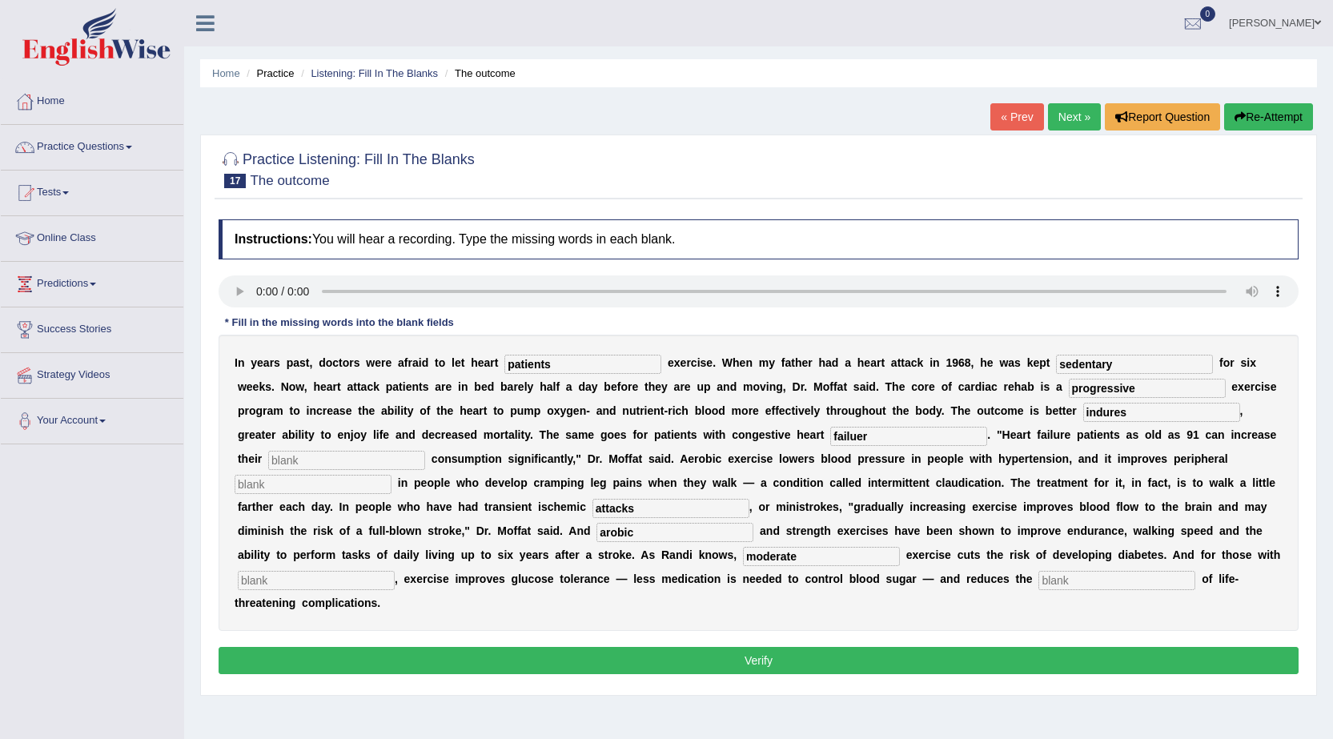
type input "moderate"
click at [358, 580] on input "text" at bounding box center [316, 580] width 157 height 19
type input "diabetes"
click at [1084, 580] on input "text" at bounding box center [1116, 580] width 157 height 19
type input "risks"
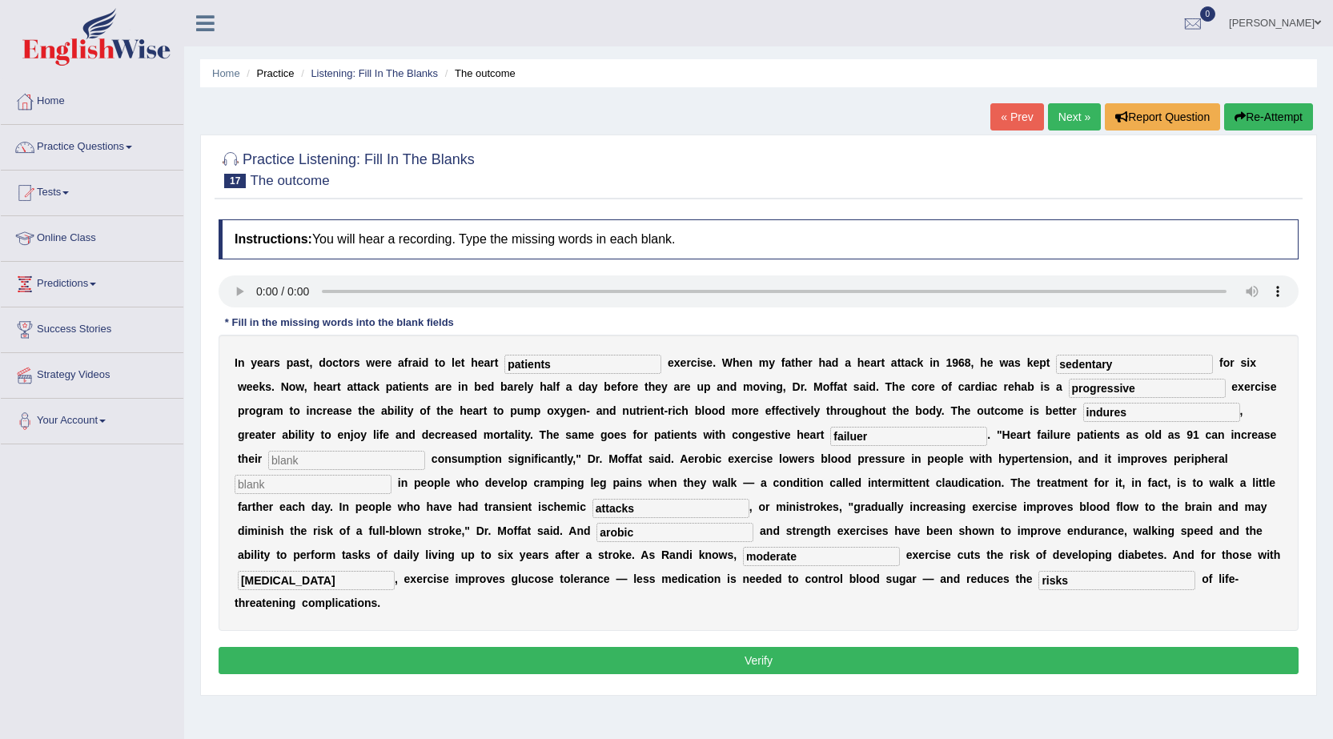
click at [329, 460] on input "text" at bounding box center [346, 460] width 157 height 19
type input "oxygen"
click at [310, 490] on input "text" at bounding box center [313, 484] width 157 height 19
type input "cirrculation"
click at [604, 533] on input "arobic" at bounding box center [674, 532] width 157 height 19
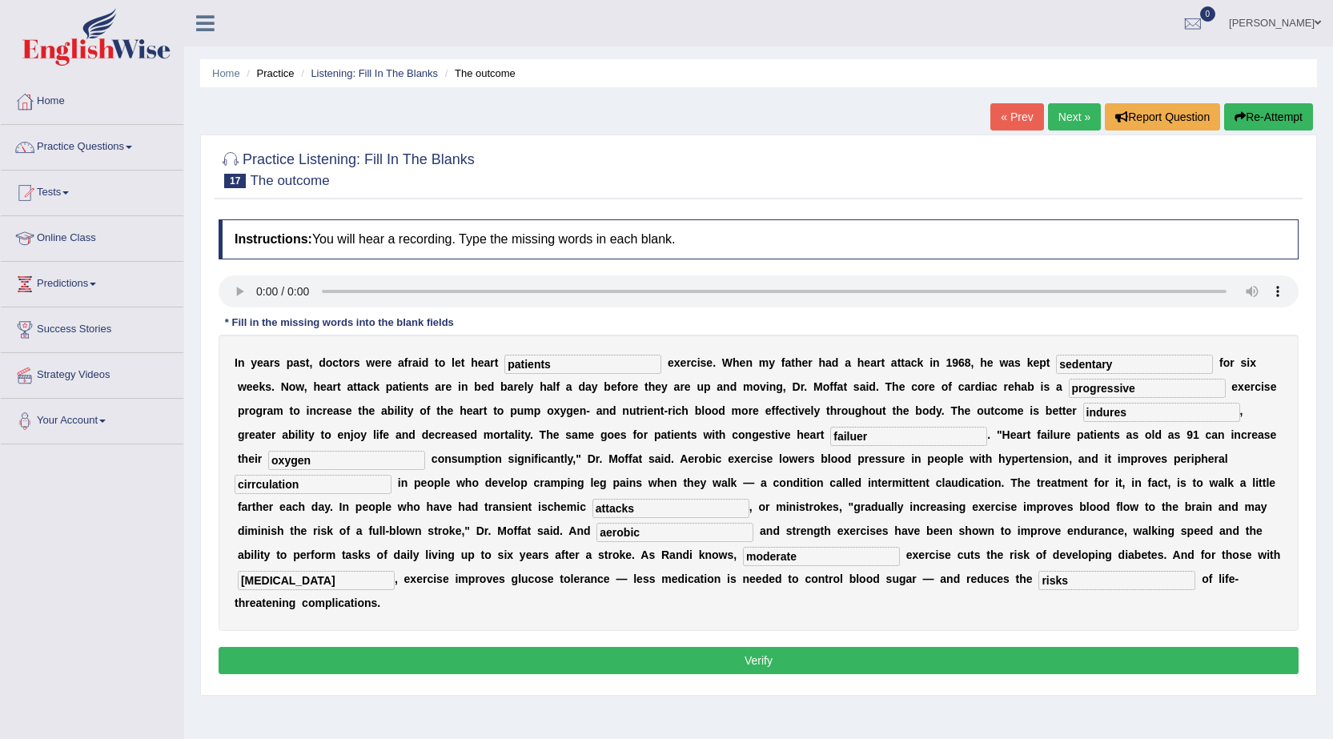
type input "aerobic"
click at [1017, 654] on button "Verify" at bounding box center [759, 660] width 1080 height 27
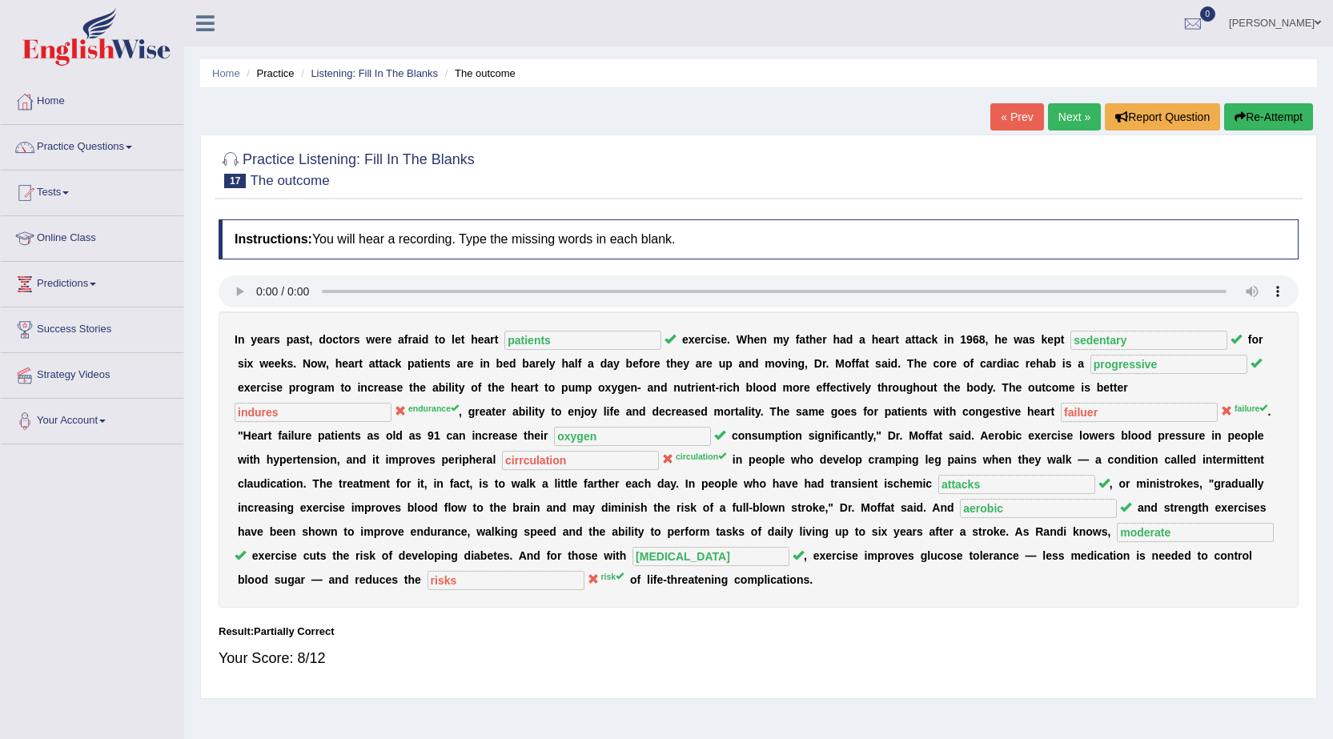
click at [1071, 114] on link "Next »" at bounding box center [1074, 116] width 53 height 27
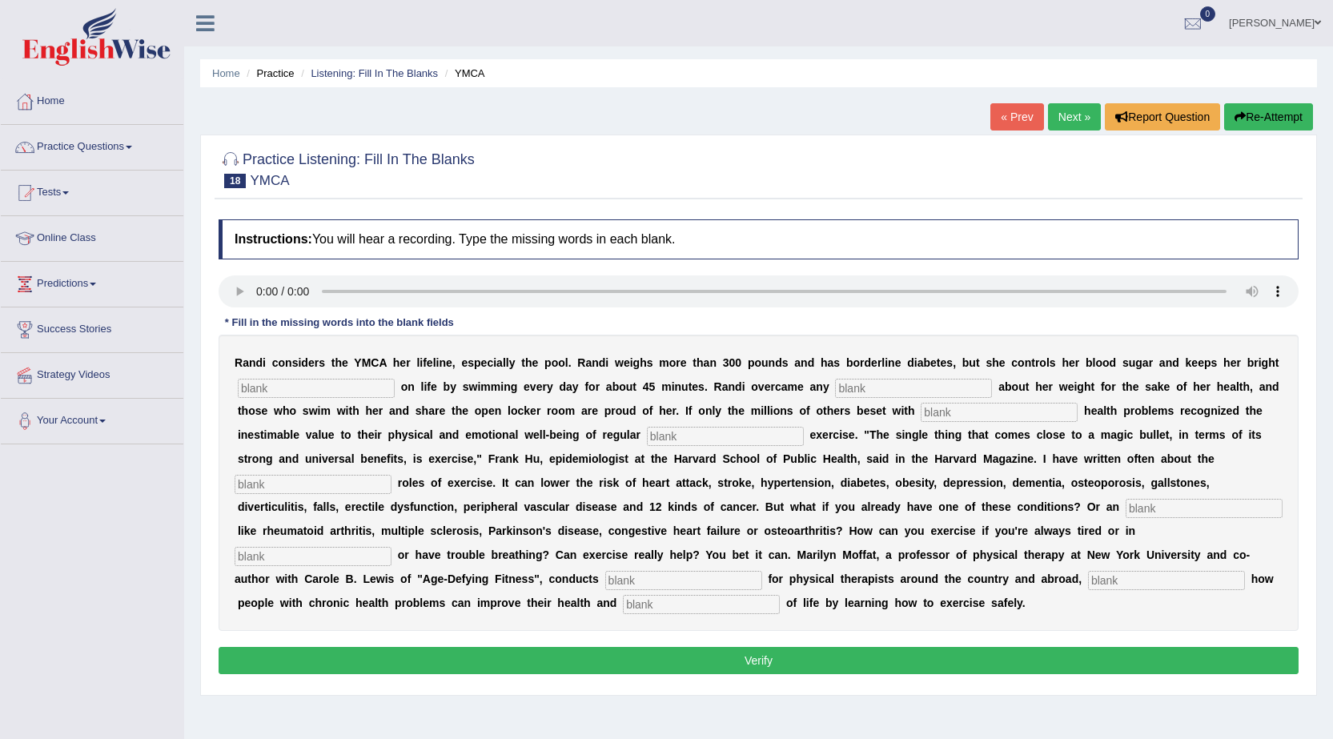
click at [329, 387] on input "text" at bounding box center [316, 388] width 157 height 19
type input "outlook"
click at [863, 387] on input "text" at bounding box center [913, 388] width 157 height 19
type input "self consious"
click at [933, 409] on input "text" at bounding box center [999, 412] width 157 height 19
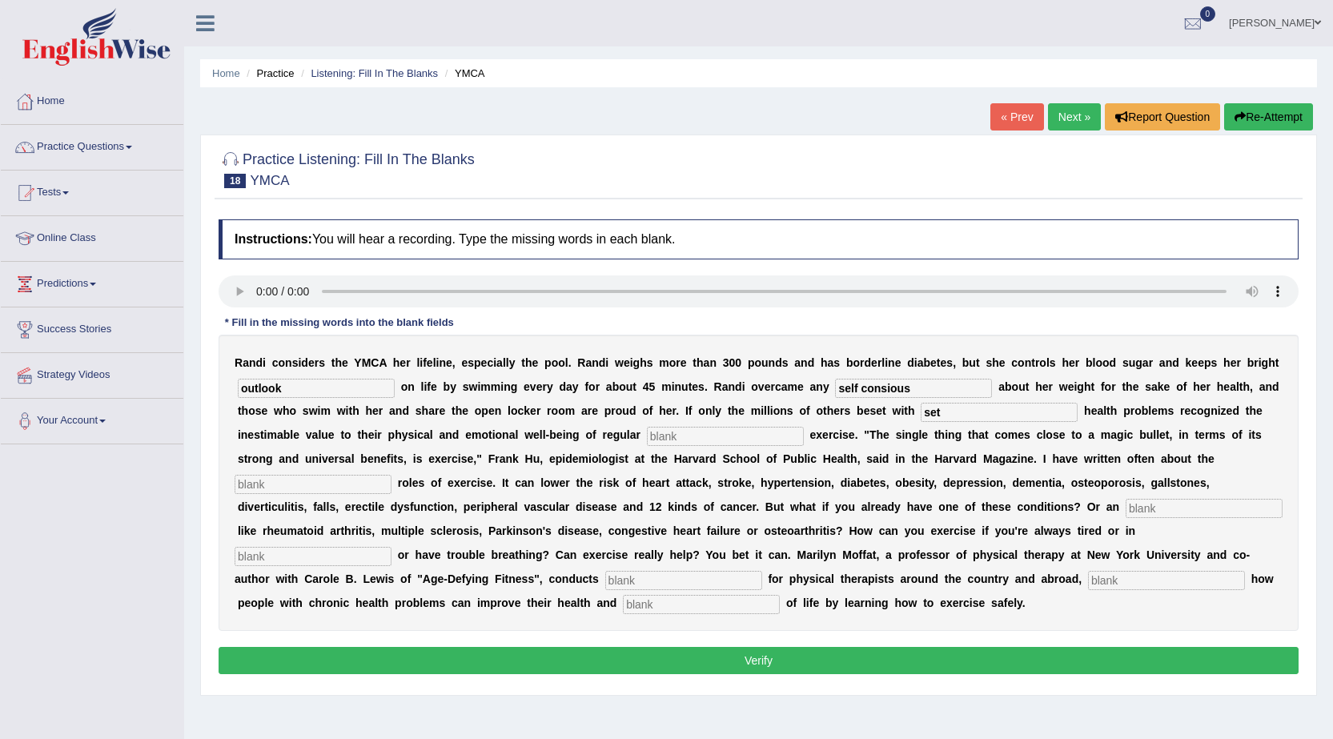
type input "set"
click at [701, 440] on input "text" at bounding box center [725, 436] width 157 height 19
type input "physical"
click at [308, 486] on input "text" at bounding box center [313, 484] width 157 height 19
type input "protective"
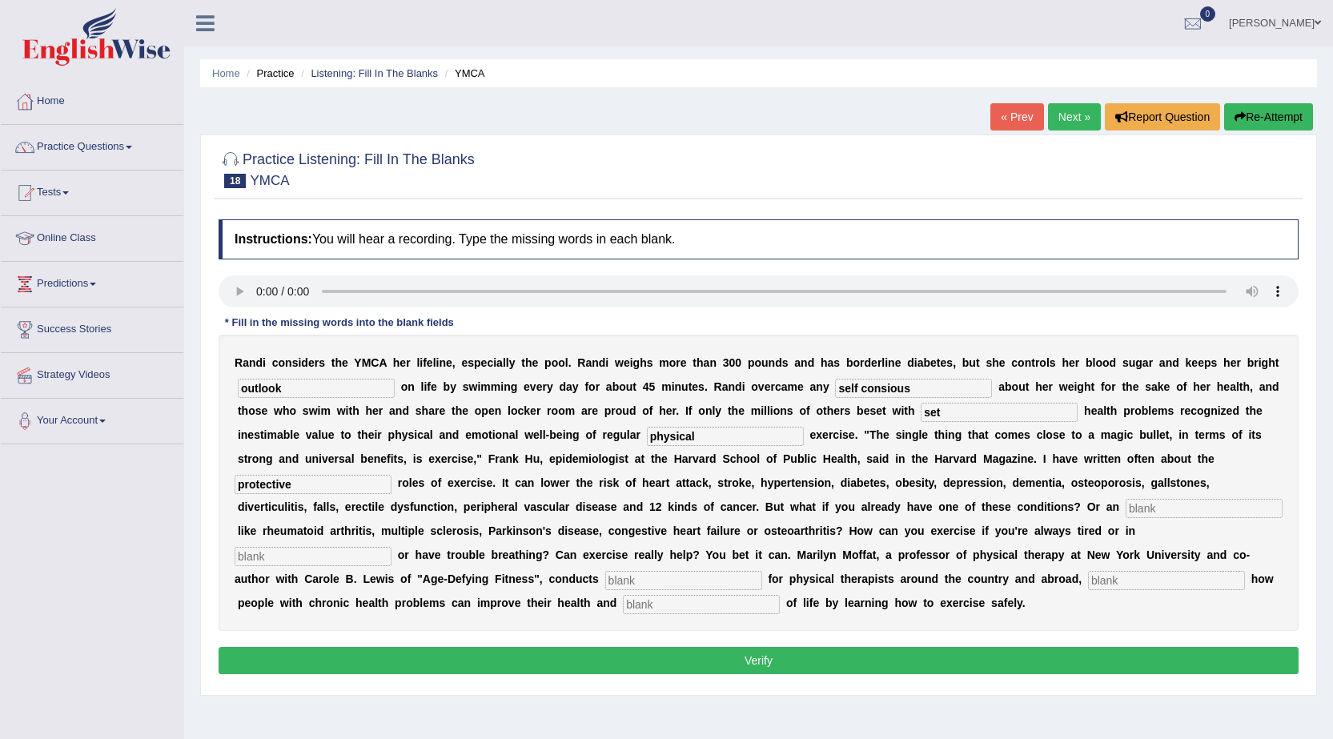
click at [1126, 518] on input "text" at bounding box center [1204, 508] width 157 height 19
type input "element"
click at [312, 556] on input "text" at bounding box center [313, 556] width 157 height 19
type input "pain"
click at [649, 580] on input "text" at bounding box center [683, 580] width 157 height 19
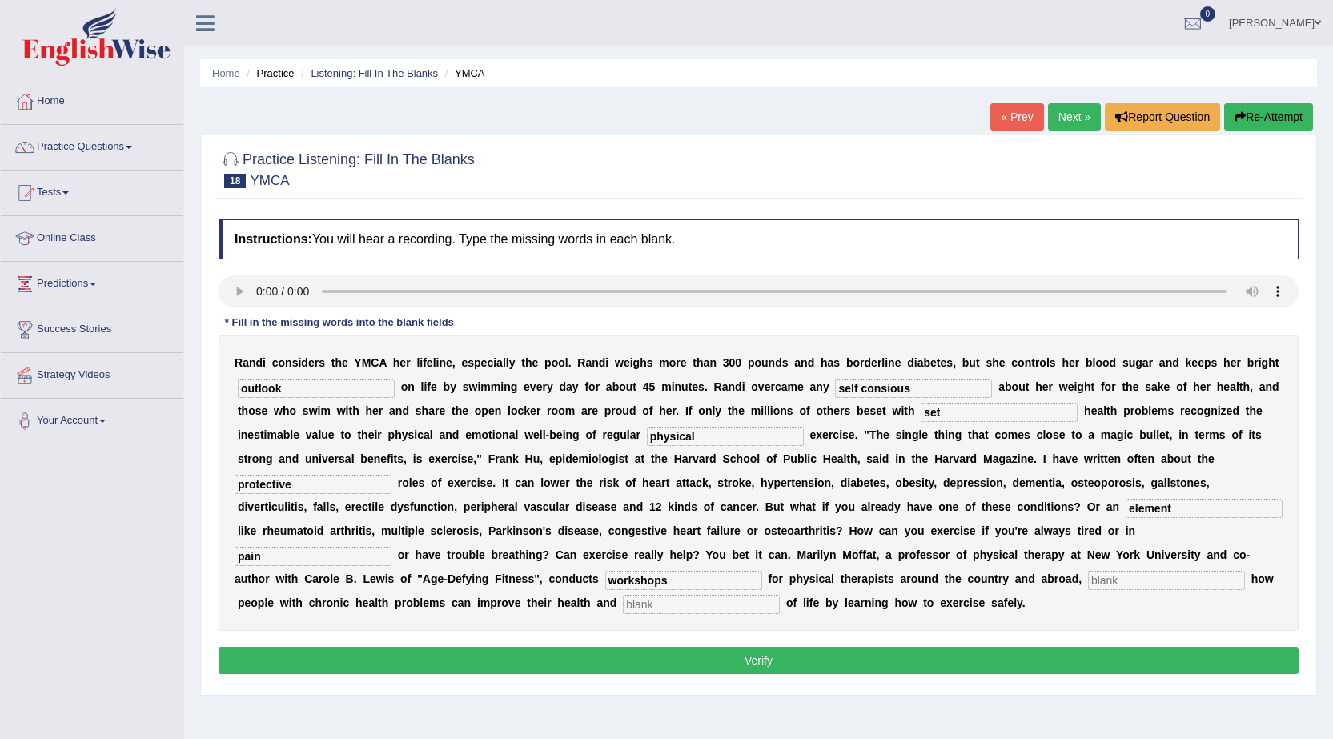
type input "workshops"
click at [1179, 584] on input "text" at bounding box center [1166, 580] width 157 height 19
type input "demostrating"
click at [637, 602] on input "text" at bounding box center [701, 604] width 157 height 19
type input "quality"
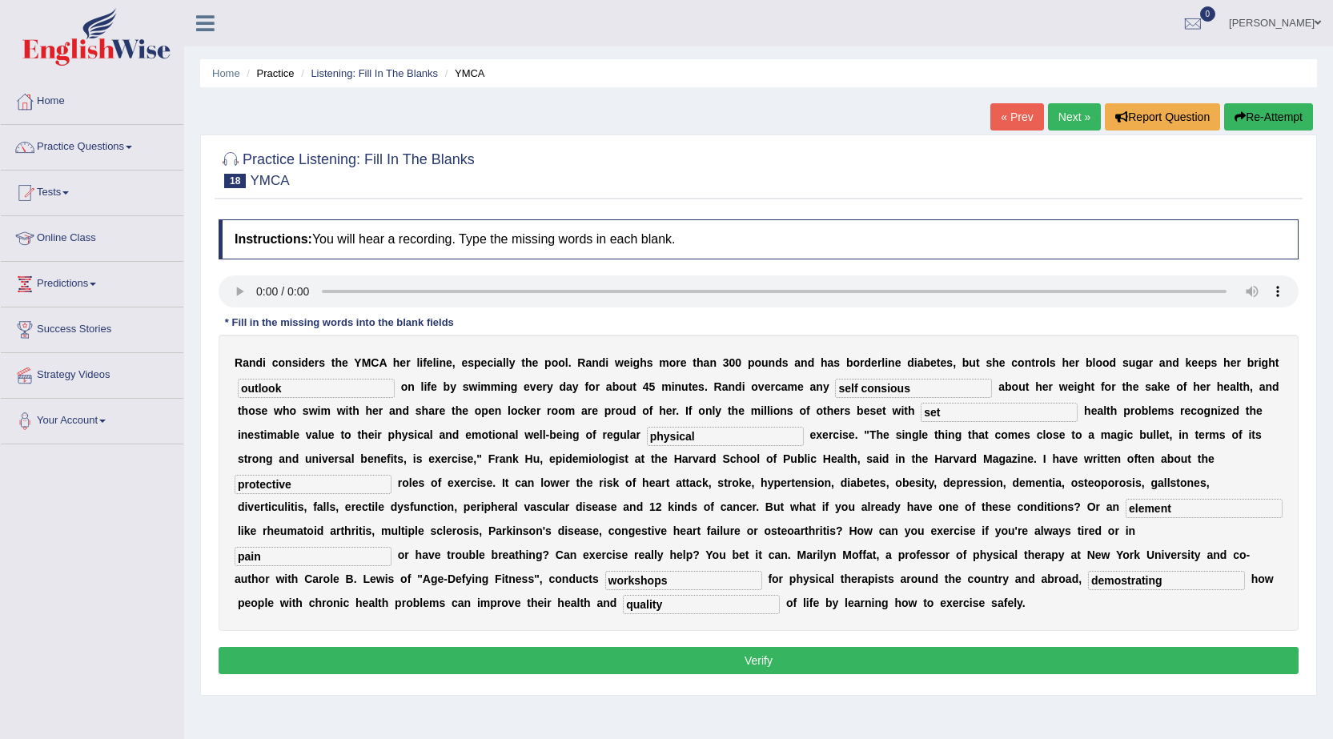
click at [1126, 518] on input "element" at bounding box center [1204, 508] width 157 height 19
type input "elements"
click at [398, 657] on button "Verify" at bounding box center [759, 660] width 1080 height 27
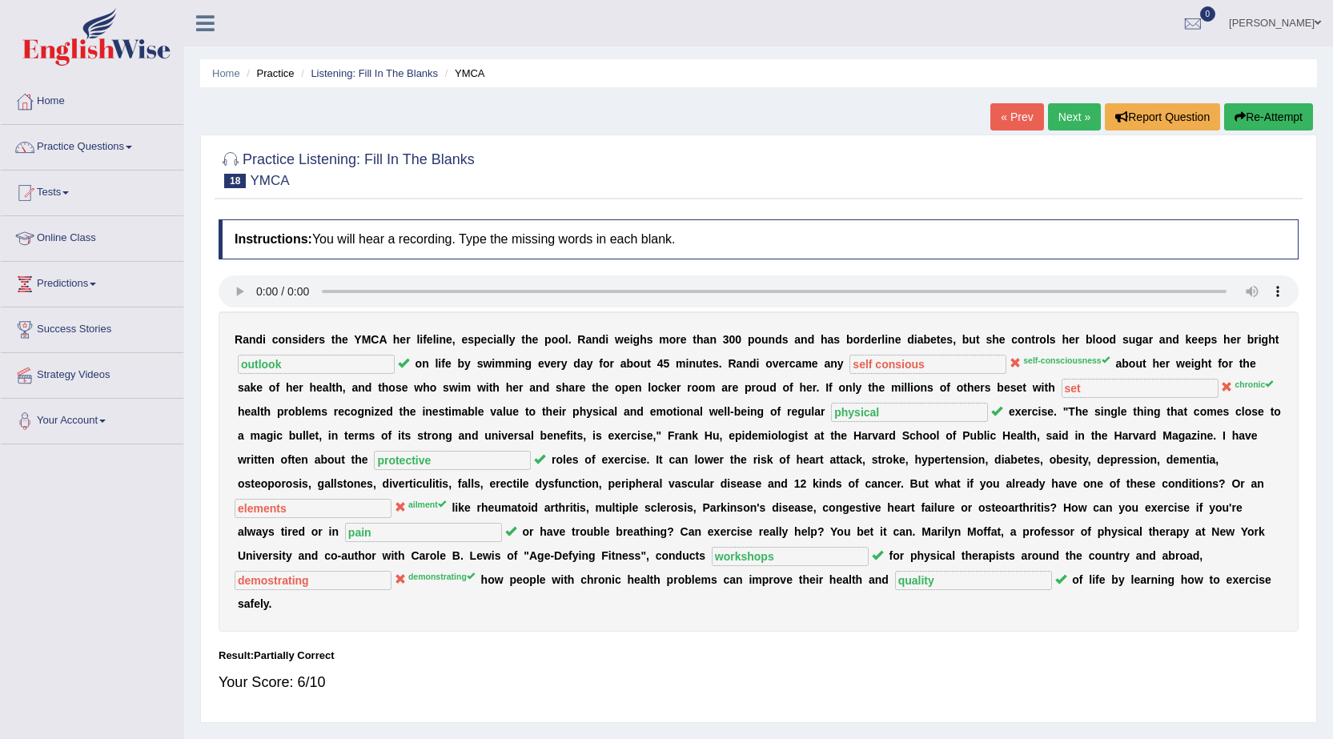
click at [1070, 120] on link "Next »" at bounding box center [1074, 116] width 53 height 27
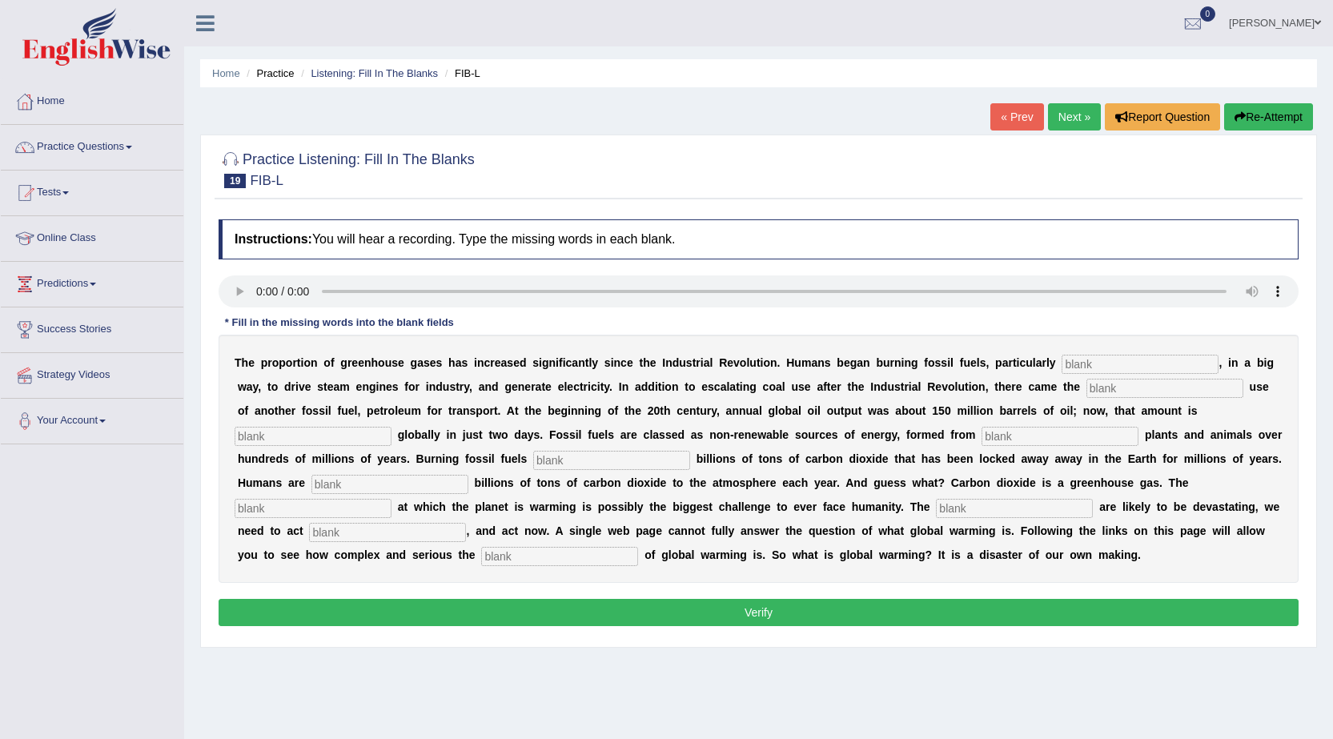
click at [1085, 370] on input "text" at bounding box center [1140, 364] width 157 height 19
click at [1102, 367] on input "text" at bounding box center [1140, 364] width 157 height 19
type input "coal"
click at [1112, 391] on input "text" at bounding box center [1164, 388] width 157 height 19
type input "wide spread"
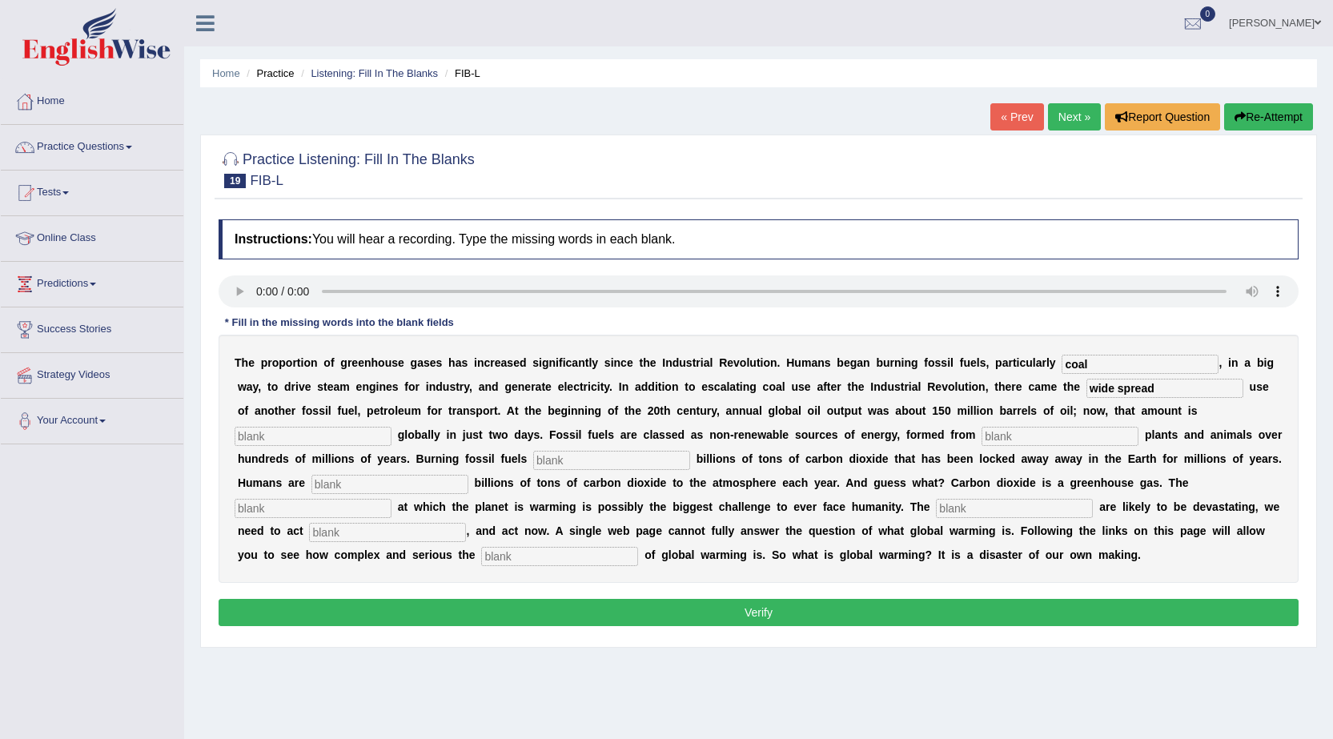
click at [279, 437] on input "text" at bounding box center [313, 436] width 157 height 19
type input "staicsaly"
click at [1029, 436] on input "text" at bounding box center [1060, 436] width 157 height 19
click at [1116, 396] on input "wide spread" at bounding box center [1164, 388] width 157 height 19
type input "wide-spread"
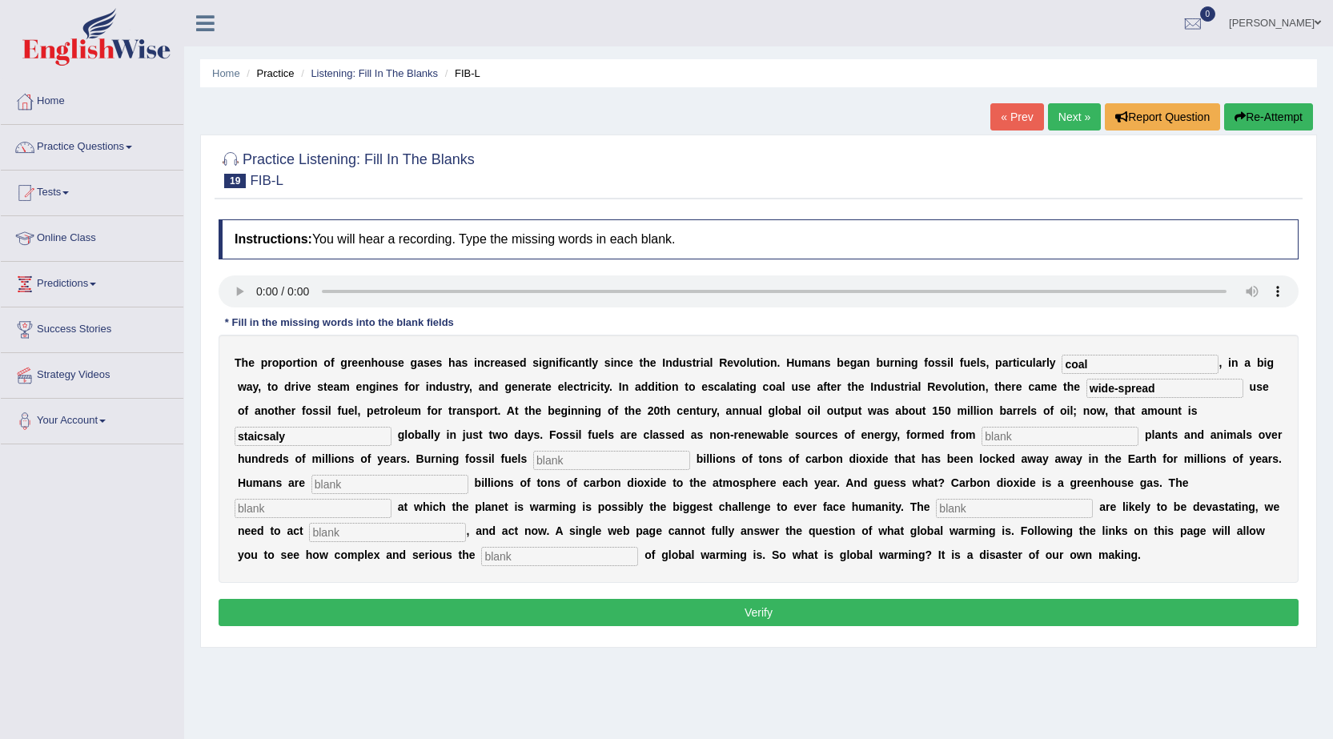
click at [300, 437] on input "staicsaly" at bounding box center [313, 436] width 157 height 19
type input "s"
type input "ec"
click at [1044, 436] on input "text" at bounding box center [1060, 436] width 157 height 19
type input "decades"
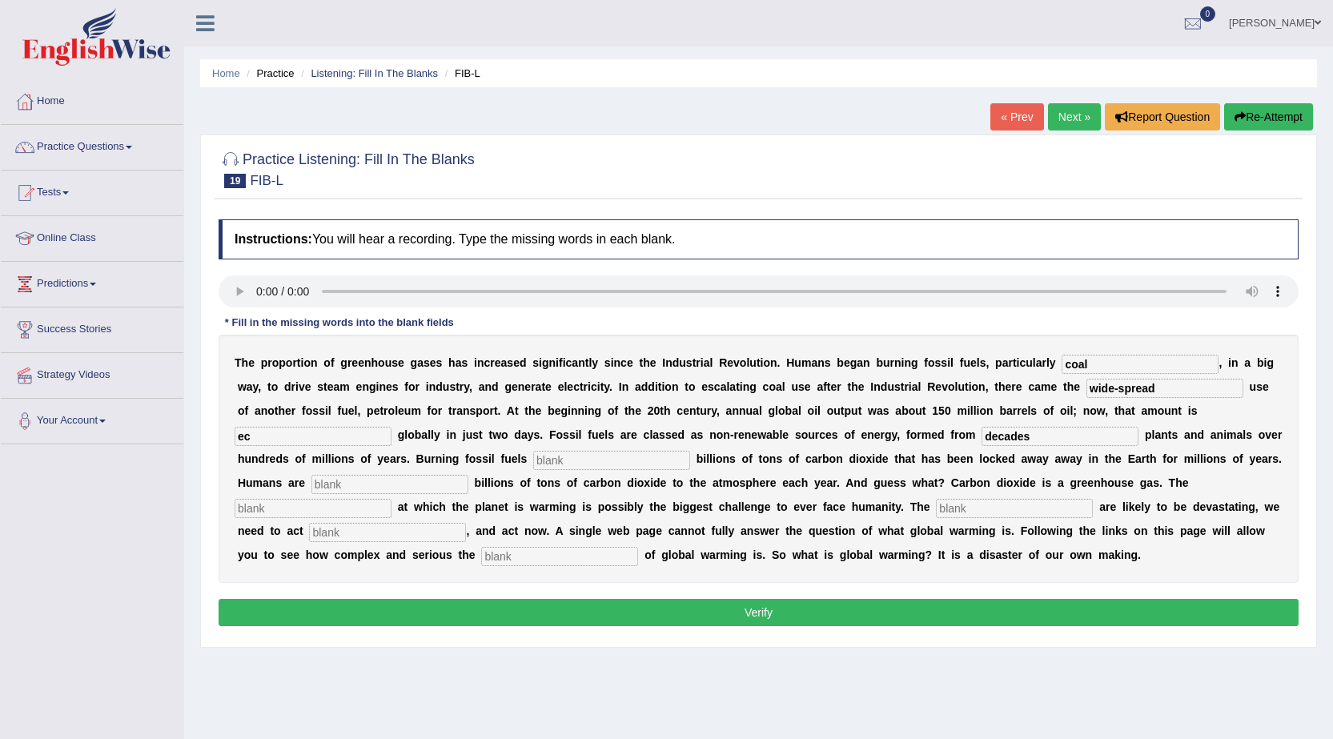
click at [574, 462] on input "text" at bounding box center [611, 460] width 157 height 19
type input "releases"
click at [362, 484] on input "text" at bounding box center [389, 484] width 157 height 19
type input "adding"
click at [318, 510] on input "text" at bounding box center [313, 508] width 157 height 19
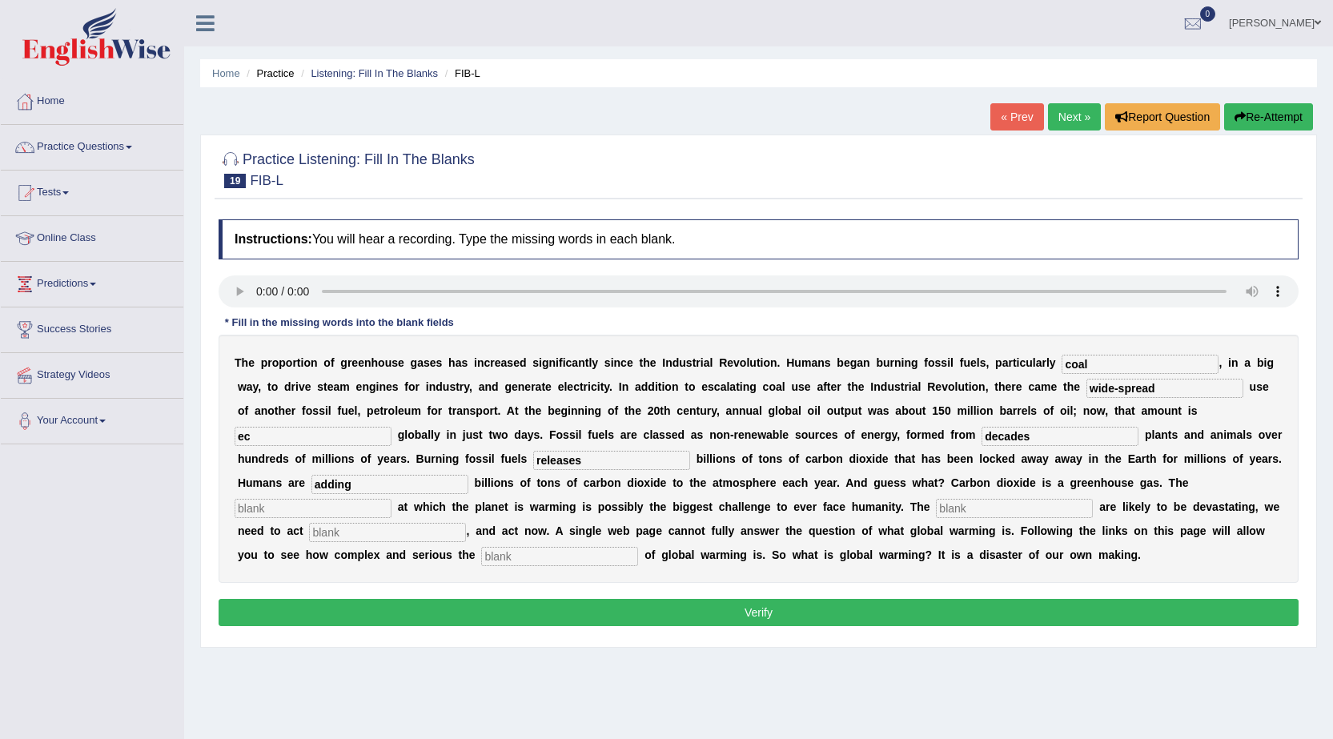
click at [946, 507] on input "text" at bounding box center [1014, 508] width 157 height 19
type input "impact"
click at [380, 530] on input "text" at bounding box center [387, 532] width 157 height 19
click at [492, 564] on input "text" at bounding box center [559, 556] width 157 height 19
type input "issue"
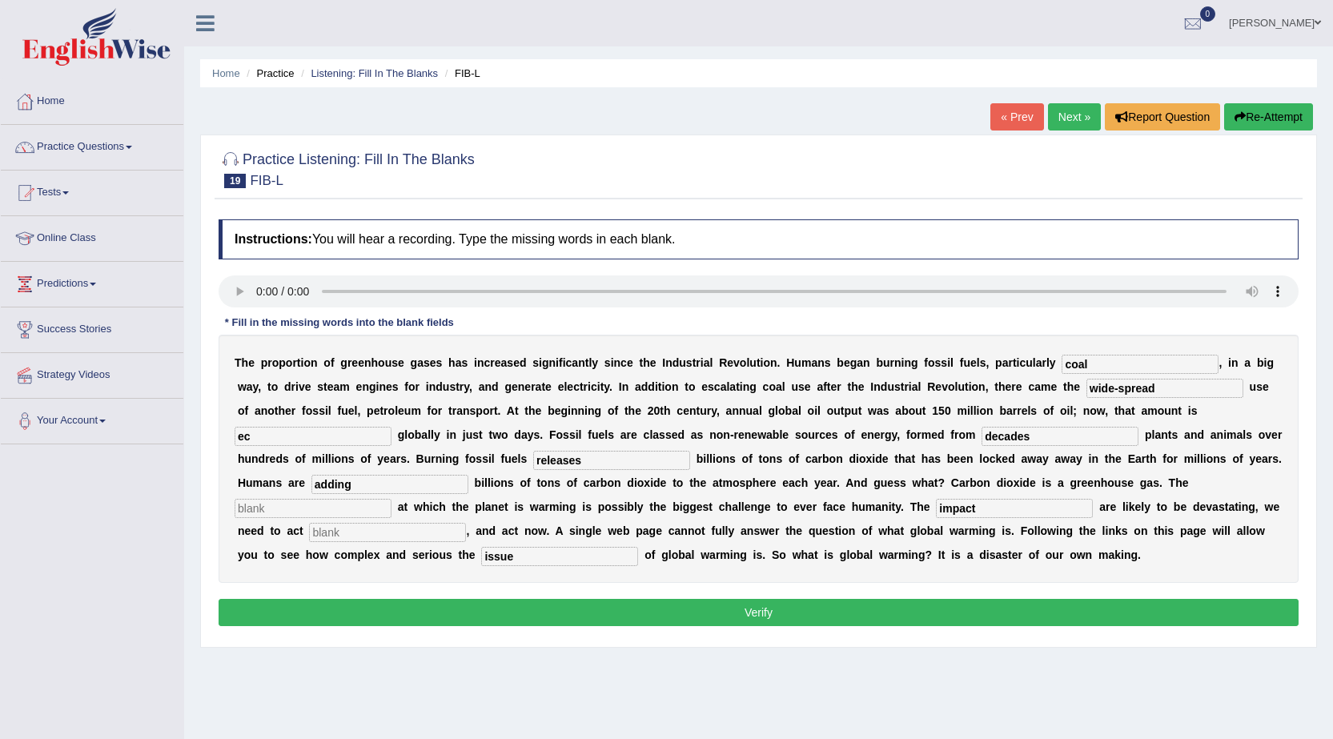
click at [270, 435] on input "ec" at bounding box center [313, 436] width 157 height 19
type input "extract"
click at [978, 508] on input "impact" at bounding box center [1014, 508] width 157 height 19
type input "impacts"
click at [364, 536] on input "text" at bounding box center [387, 532] width 157 height 19
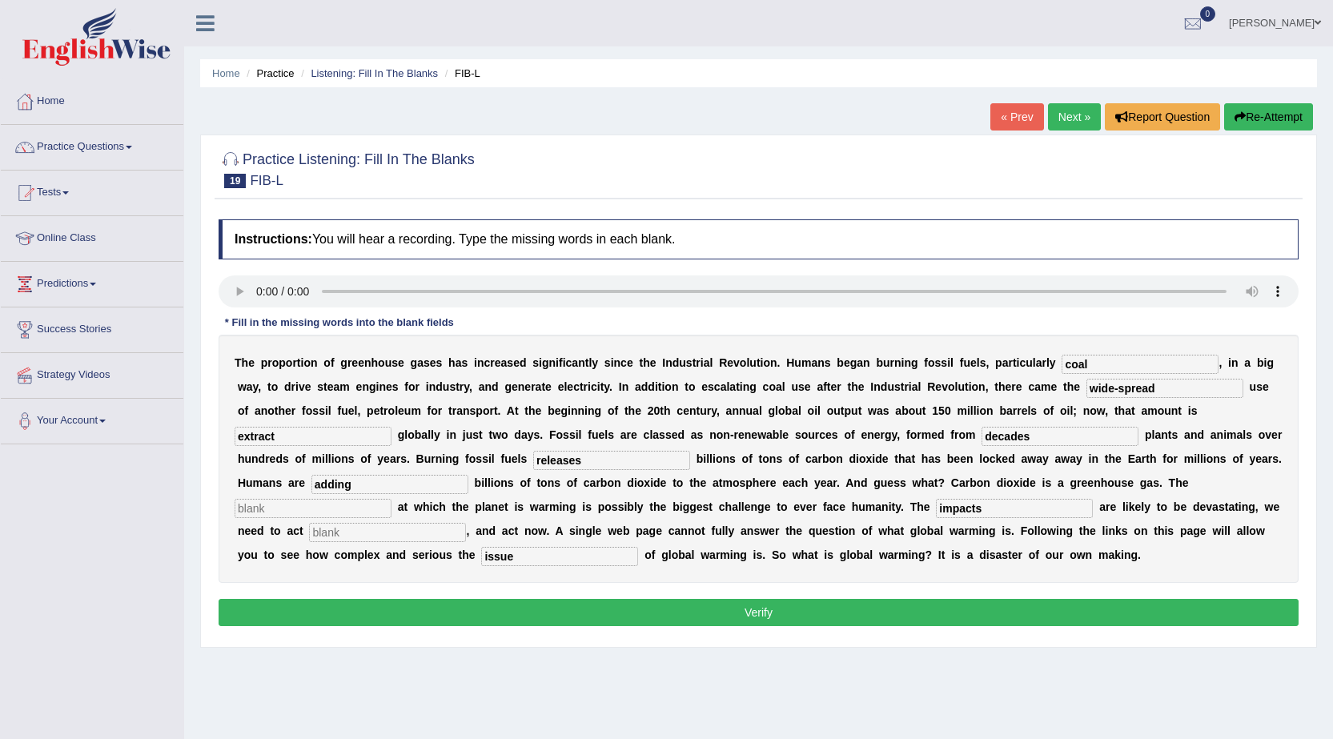
click at [302, 499] on input "text" at bounding box center [313, 508] width 157 height 19
type input "rate"
click at [367, 539] on input "text" at bounding box center [387, 532] width 157 height 19
type input "decicevly"
click at [435, 595] on div "Instructions: You will hear a recording. Type the missing words in each blank. …" at bounding box center [759, 425] width 1088 height 428
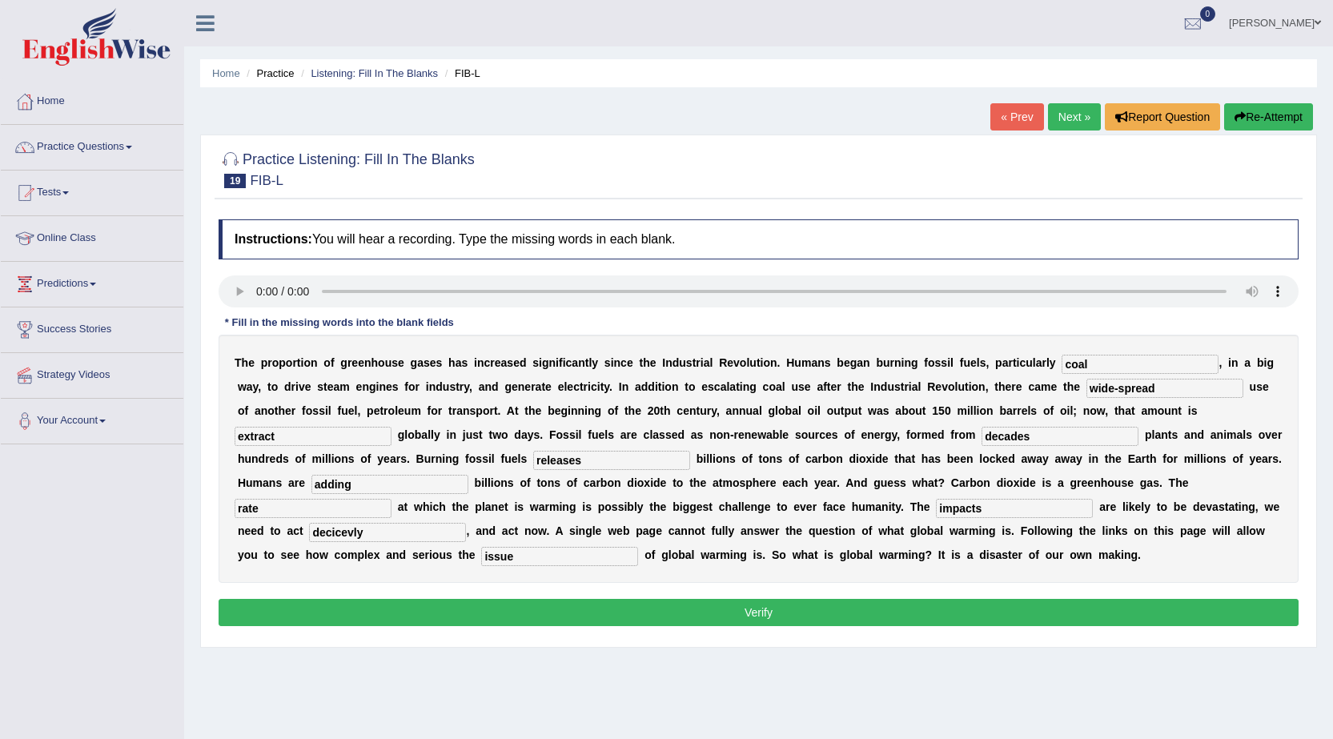
click at [436, 604] on button "Verify" at bounding box center [759, 612] width 1080 height 27
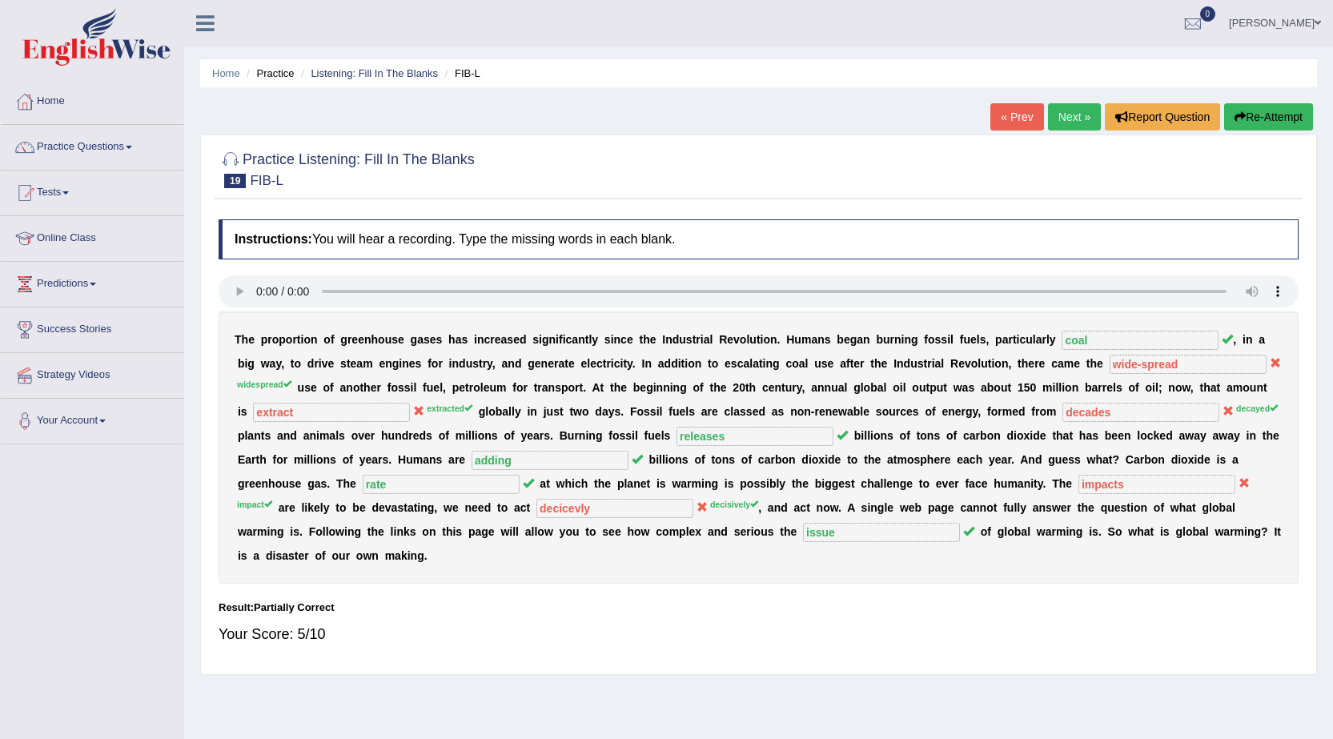
click at [1083, 123] on link "Next »" at bounding box center [1074, 116] width 53 height 27
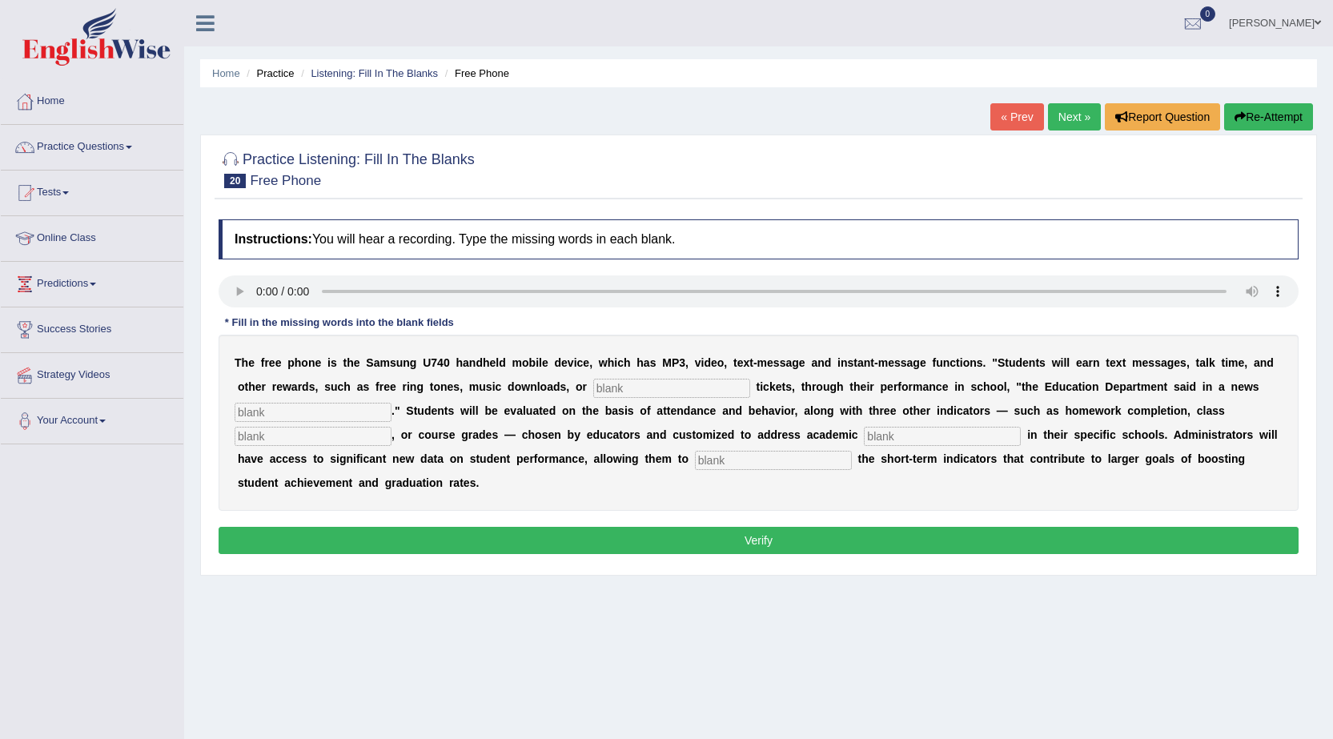
click at [643, 385] on input "text" at bounding box center [671, 388] width 157 height 19
type input "event"
click at [340, 416] on input "text" at bounding box center [313, 412] width 157 height 19
type input "release"
click at [298, 438] on input "text" at bounding box center [313, 436] width 157 height 19
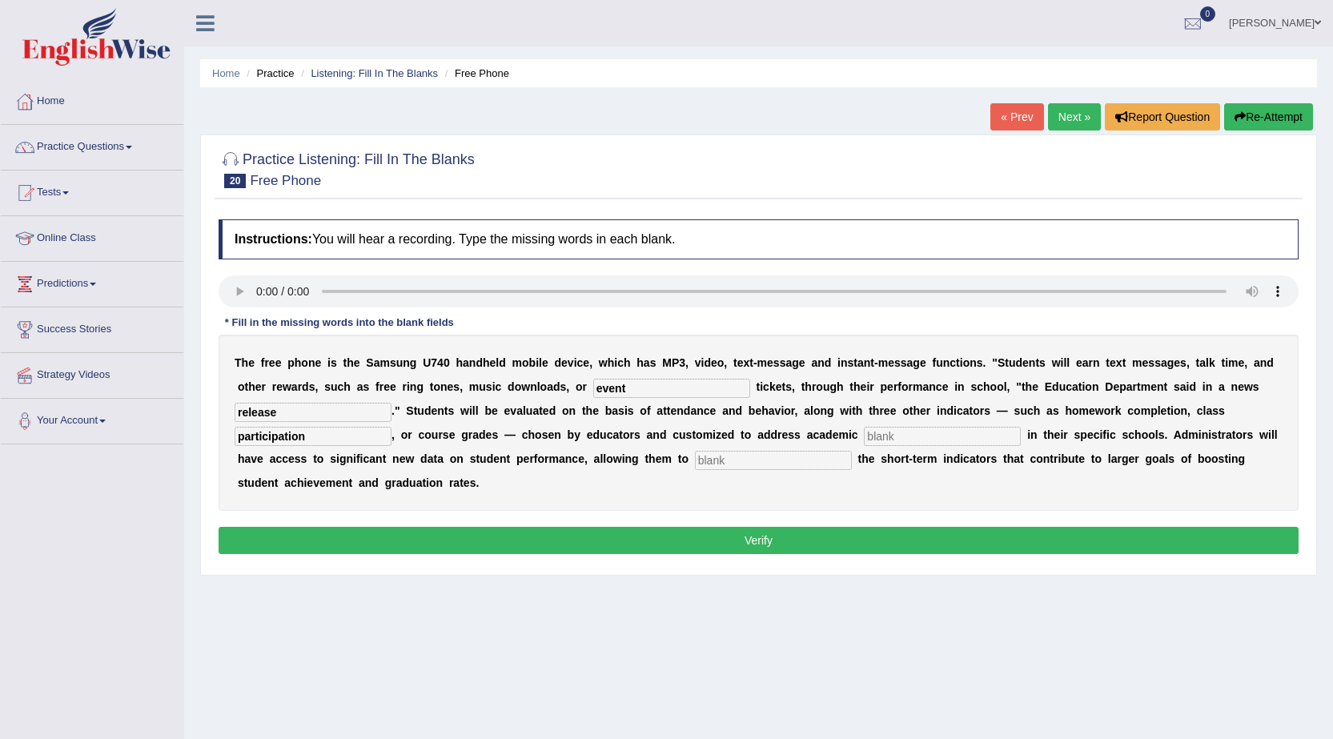
type input "participation"
click at [888, 437] on input "text" at bounding box center [942, 436] width 157 height 19
click at [884, 438] on input "text" at bounding box center [942, 436] width 157 height 19
type input "priority"
click at [727, 460] on input "text" at bounding box center [773, 460] width 157 height 19
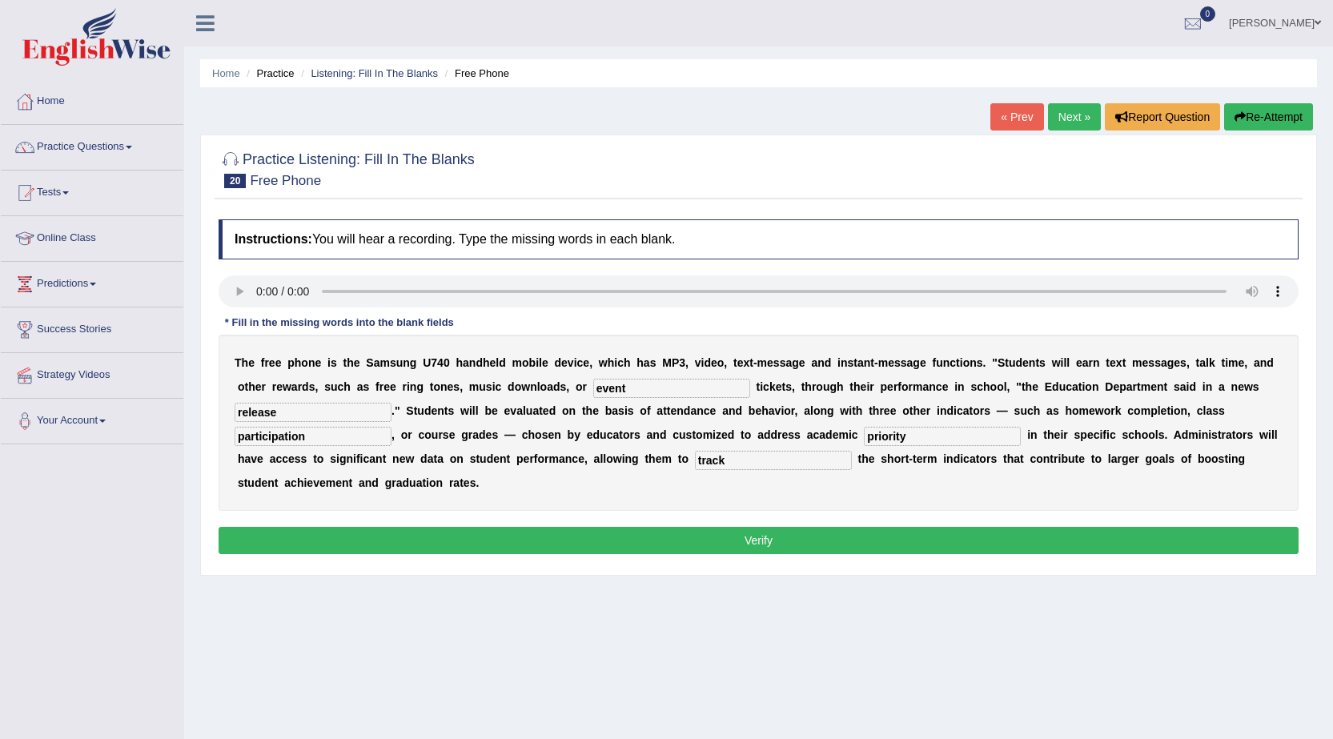
type input "track"
click at [736, 534] on button "Verify" at bounding box center [759, 540] width 1080 height 27
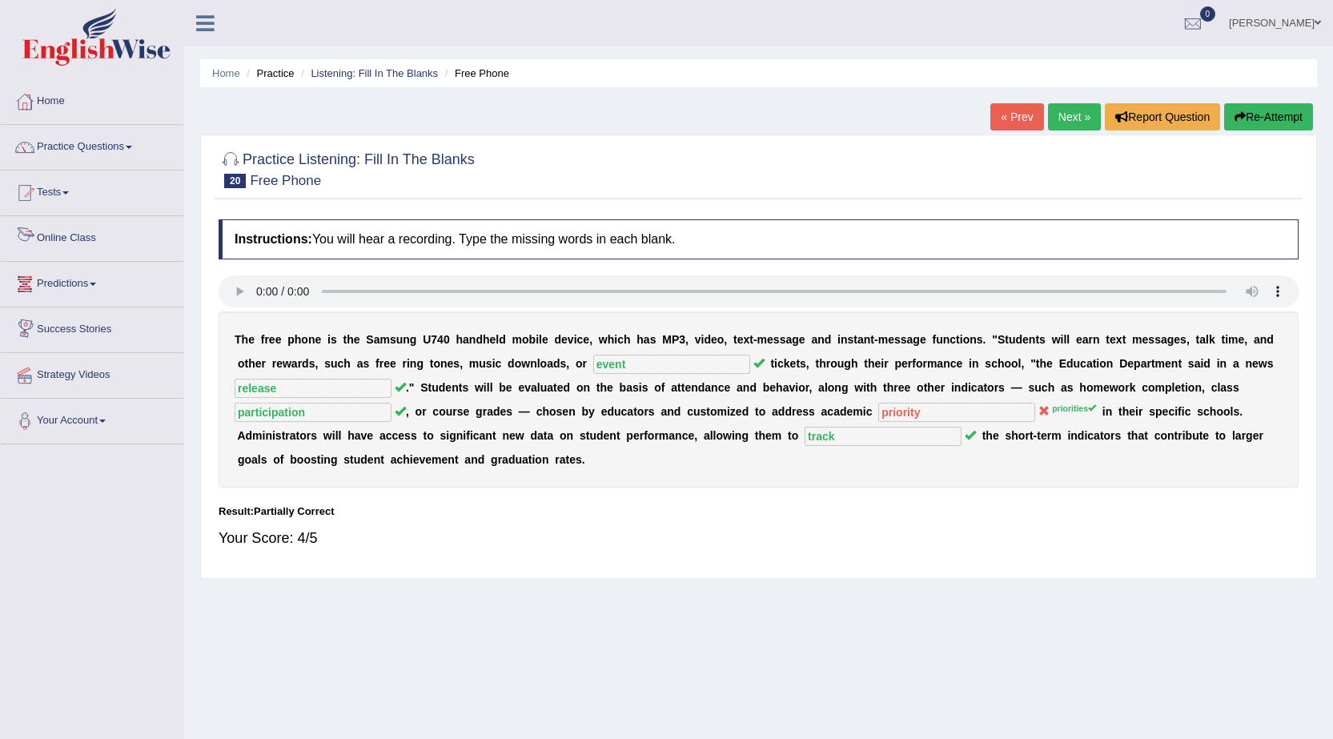
click at [69, 237] on link "Online Class" at bounding box center [92, 236] width 183 height 40
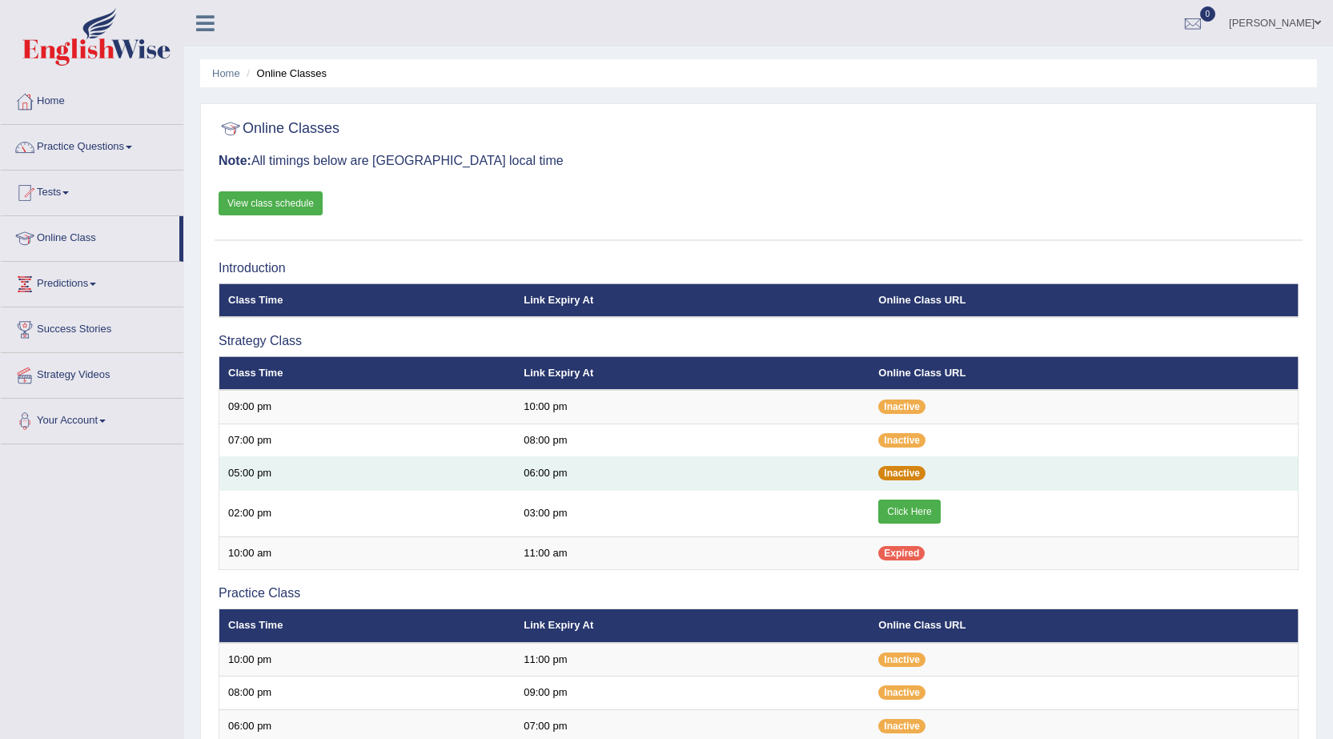
click at [900, 475] on span "Inactive" at bounding box center [901, 473] width 47 height 14
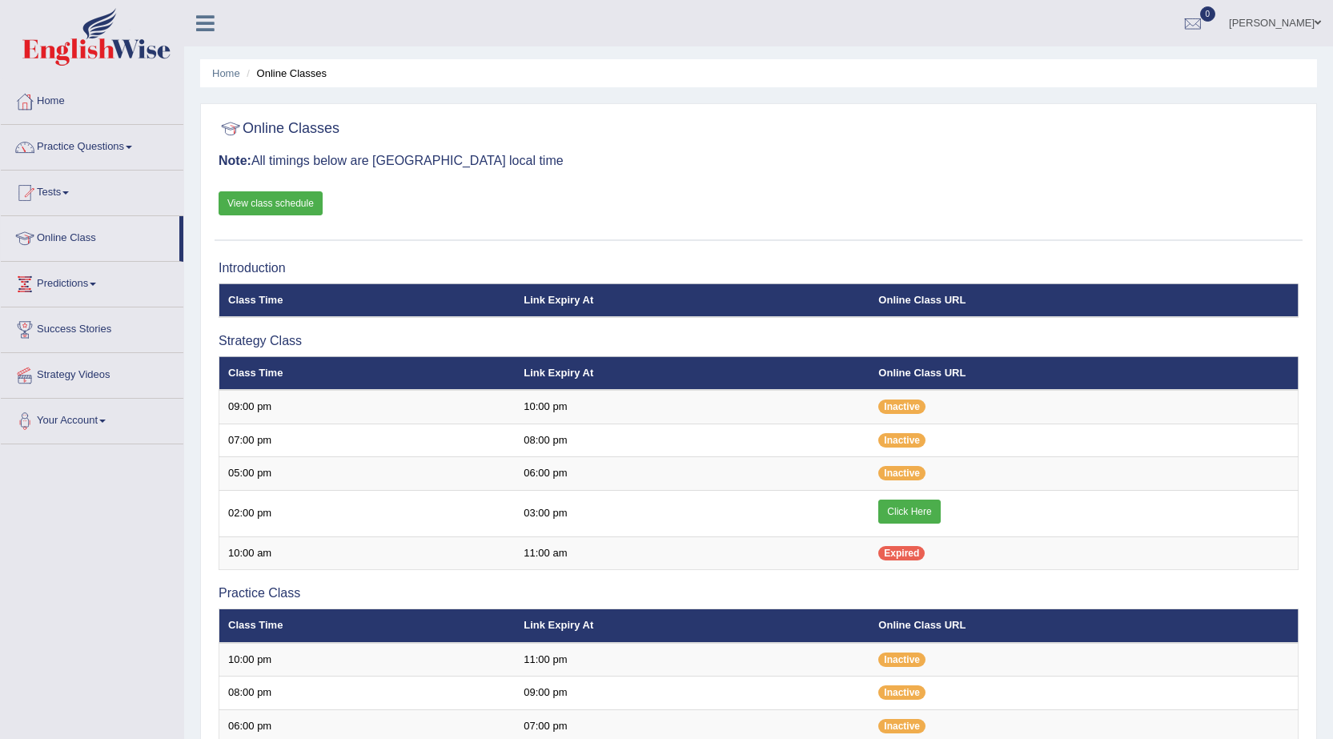
click at [265, 206] on link "View class schedule" at bounding box center [271, 203] width 104 height 24
click at [66, 191] on link "Tests" at bounding box center [92, 191] width 183 height 40
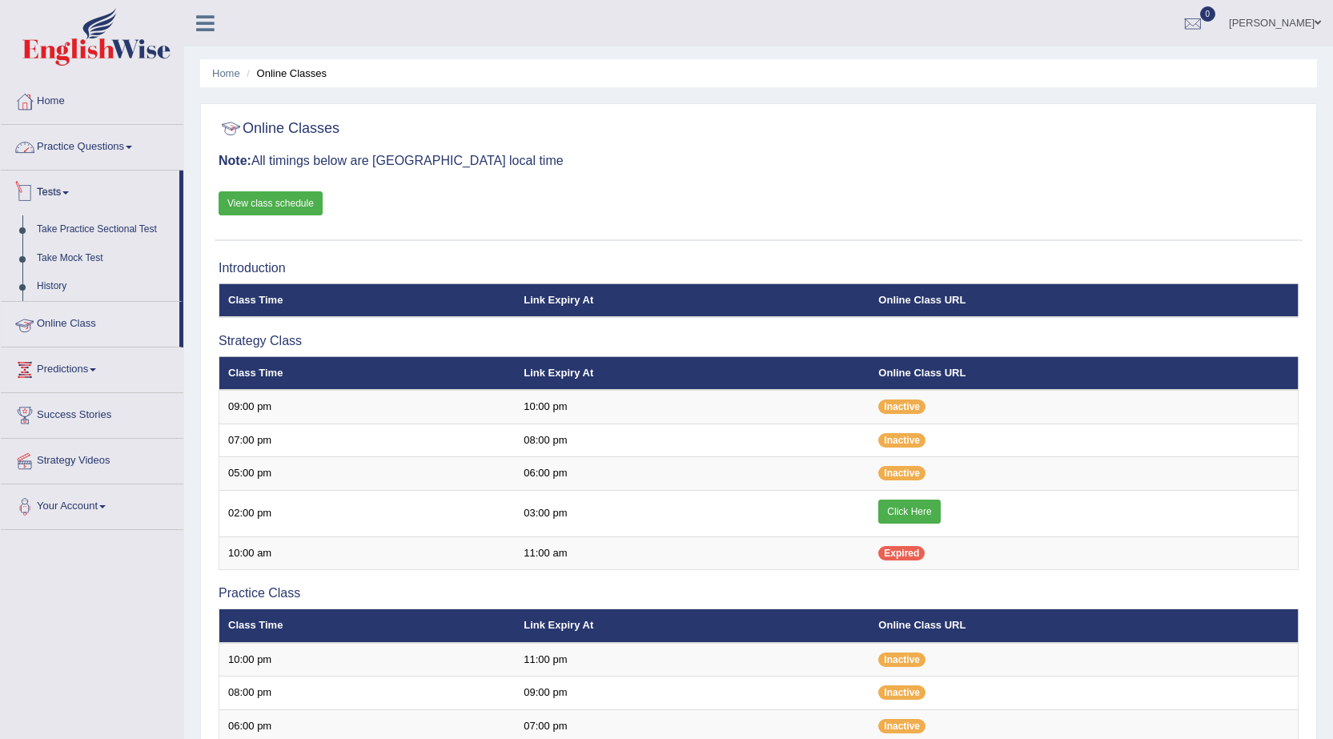
click at [558, 112] on div "Online Classes Note: All timings below are Melbourne local time View class sche…" at bounding box center [759, 176] width 1088 height 129
click at [129, 139] on link "Practice Questions" at bounding box center [92, 145] width 183 height 40
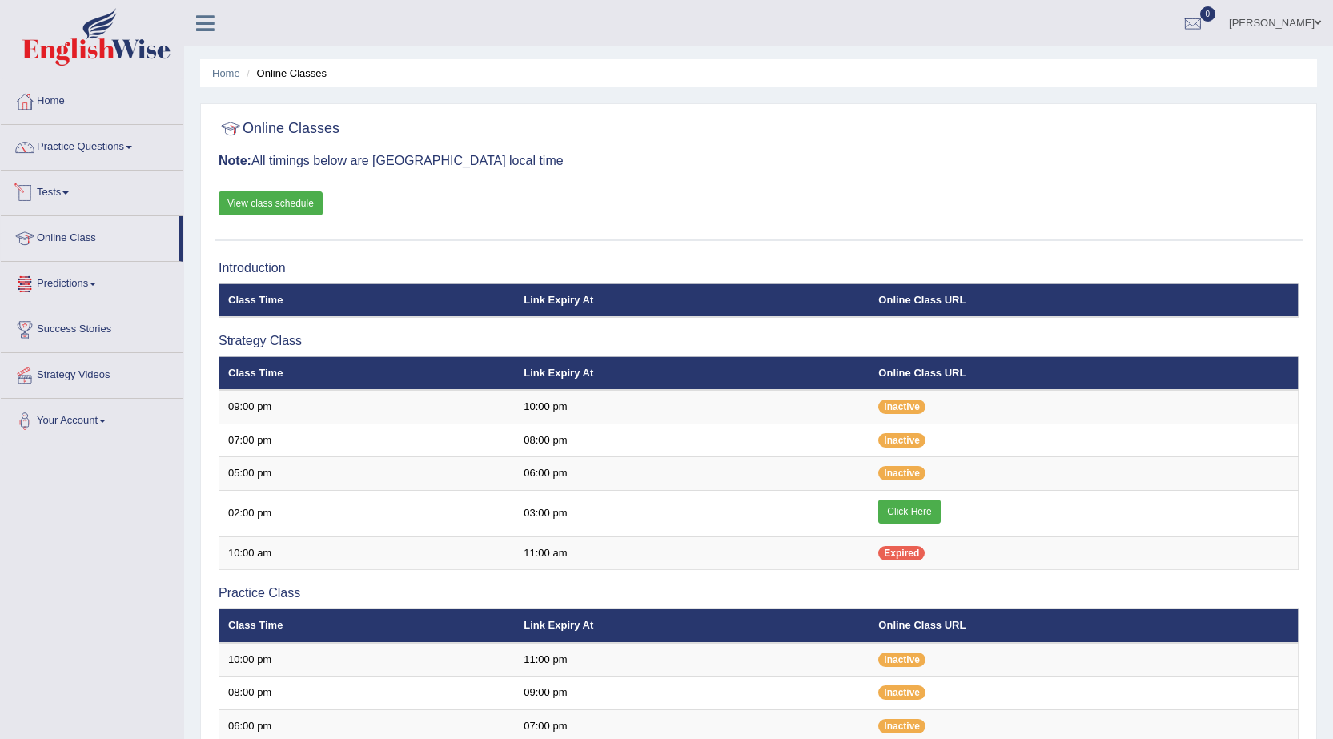
click at [64, 190] on link "Tests" at bounding box center [92, 191] width 183 height 40
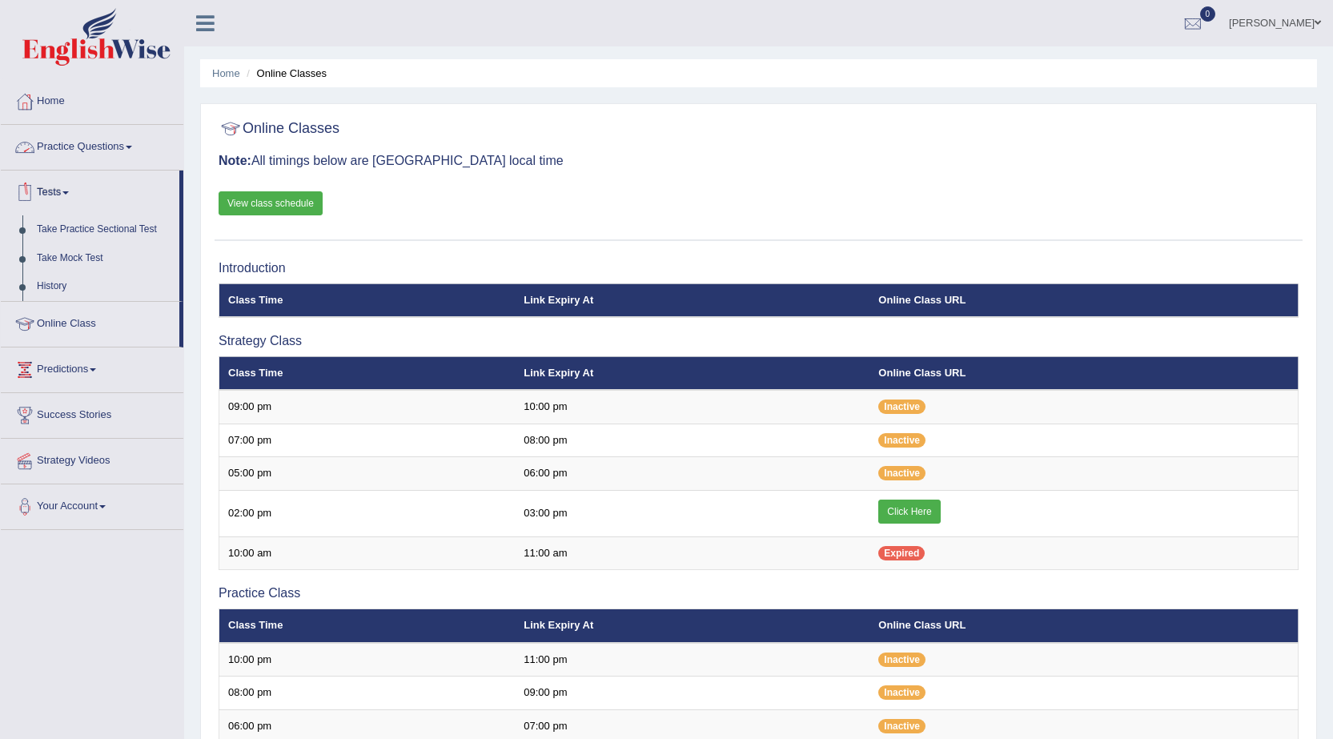
click at [96, 144] on link "Practice Questions" at bounding box center [92, 145] width 183 height 40
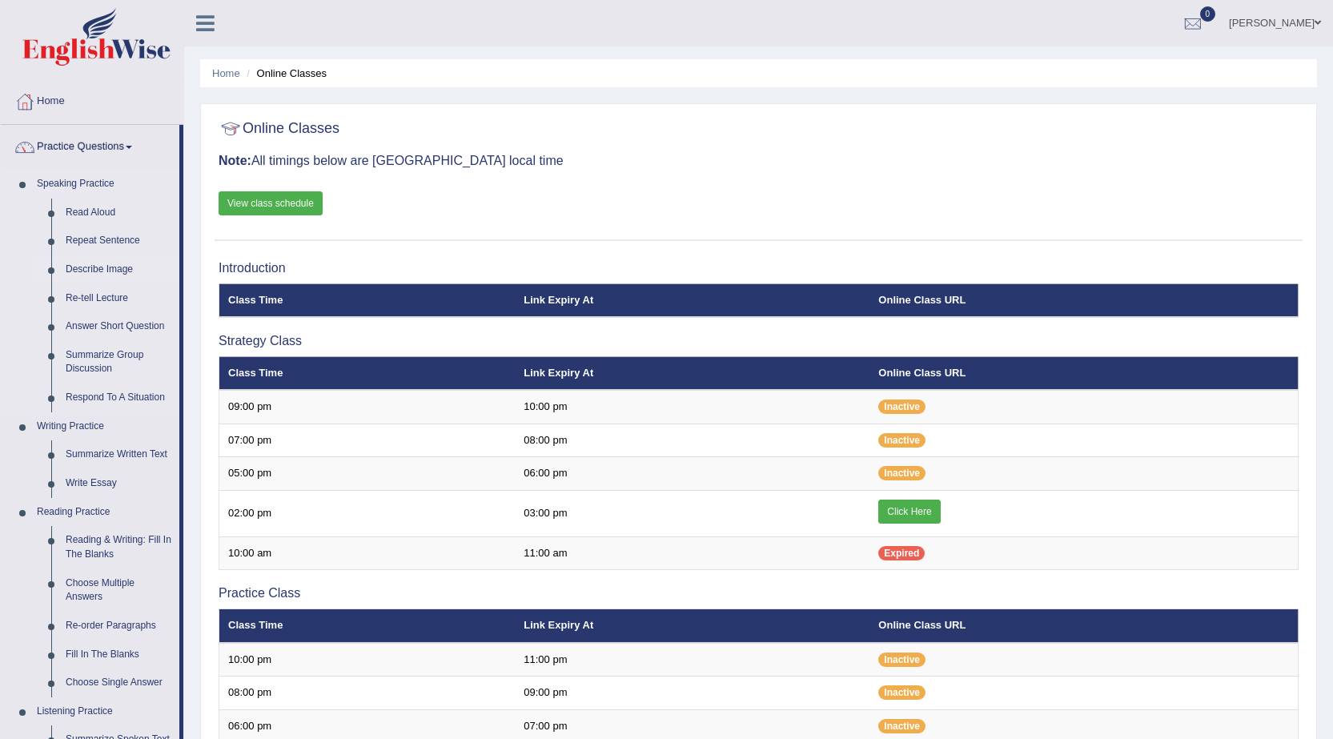
click at [118, 273] on link "Describe Image" at bounding box center [118, 269] width 121 height 29
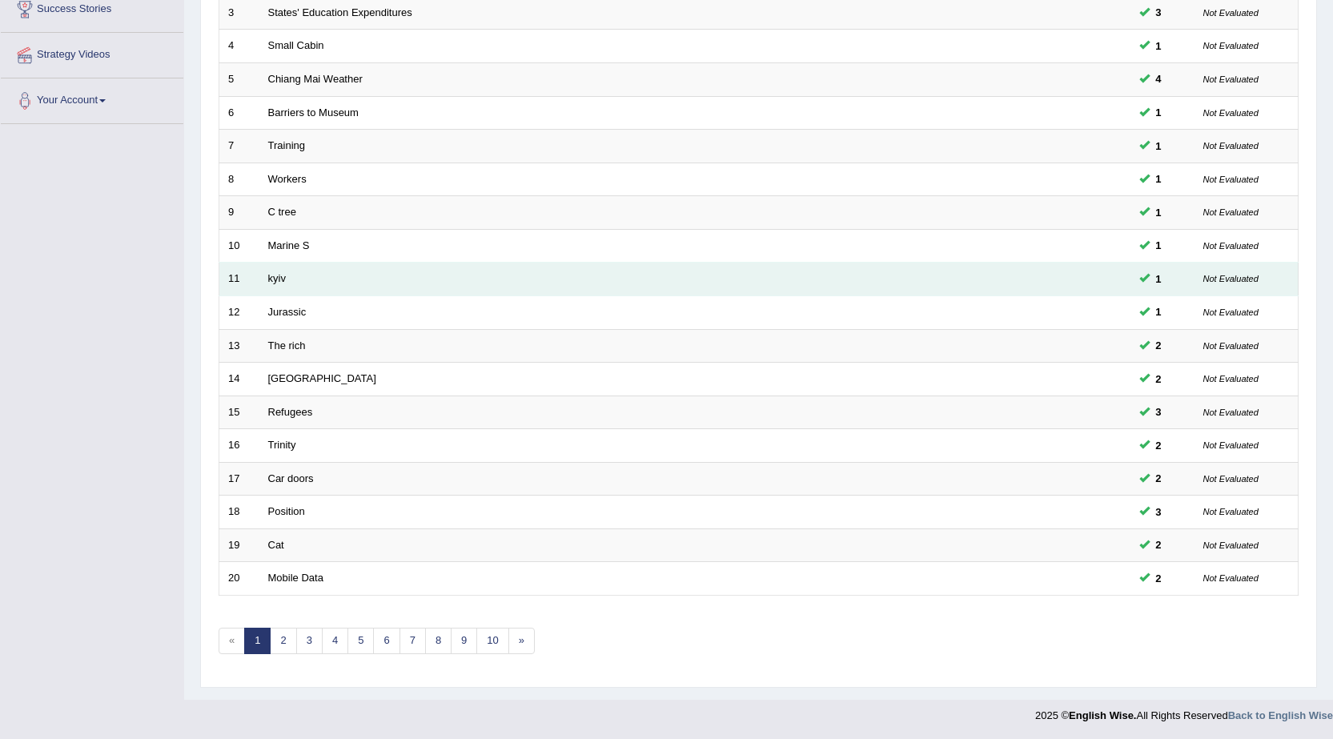
scroll to position [321, 0]
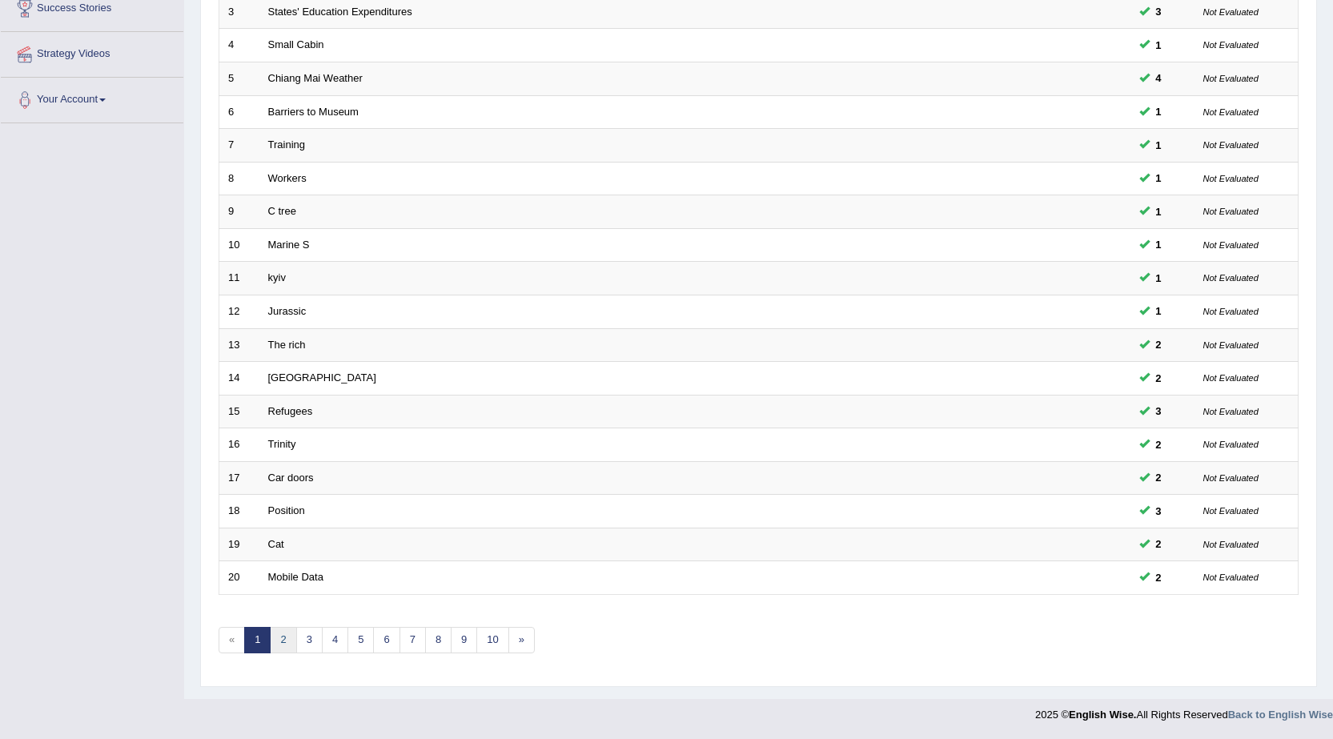
click at [289, 637] on link "2" at bounding box center [283, 640] width 26 height 26
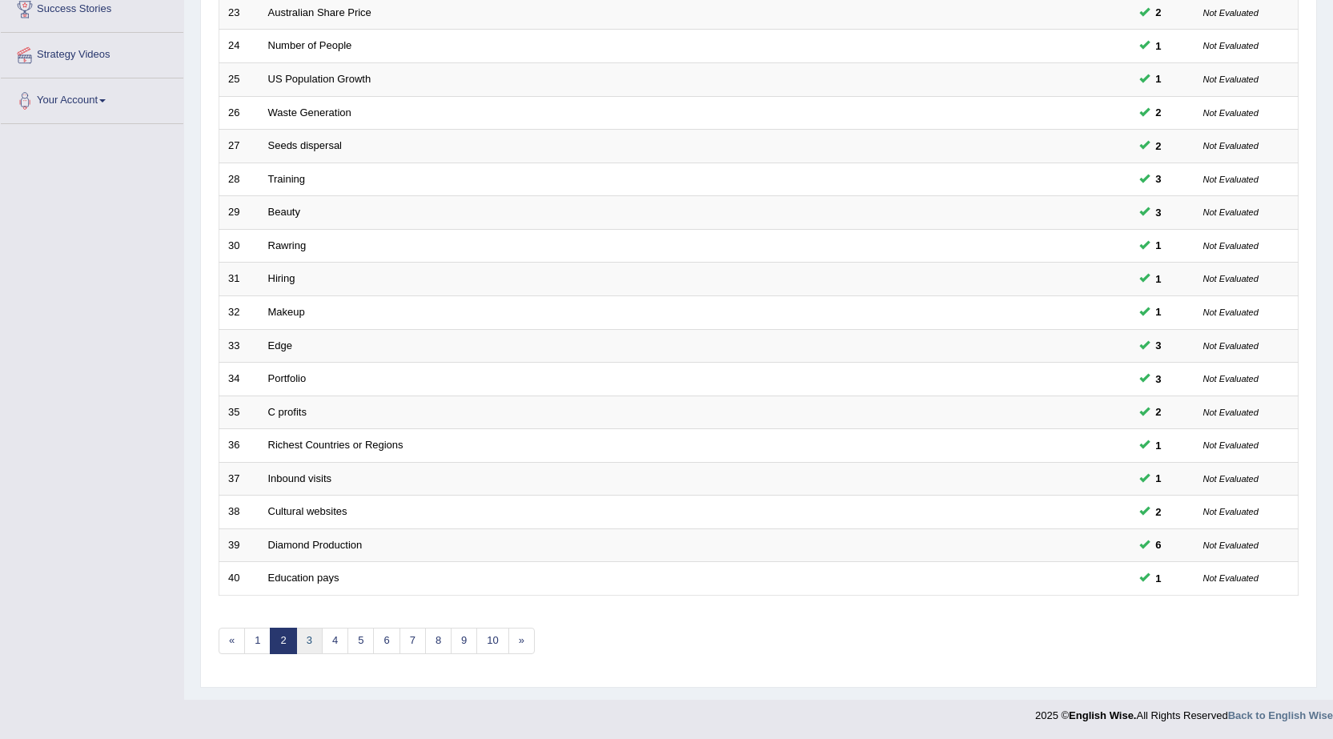
click at [310, 641] on link "3" at bounding box center [309, 641] width 26 height 26
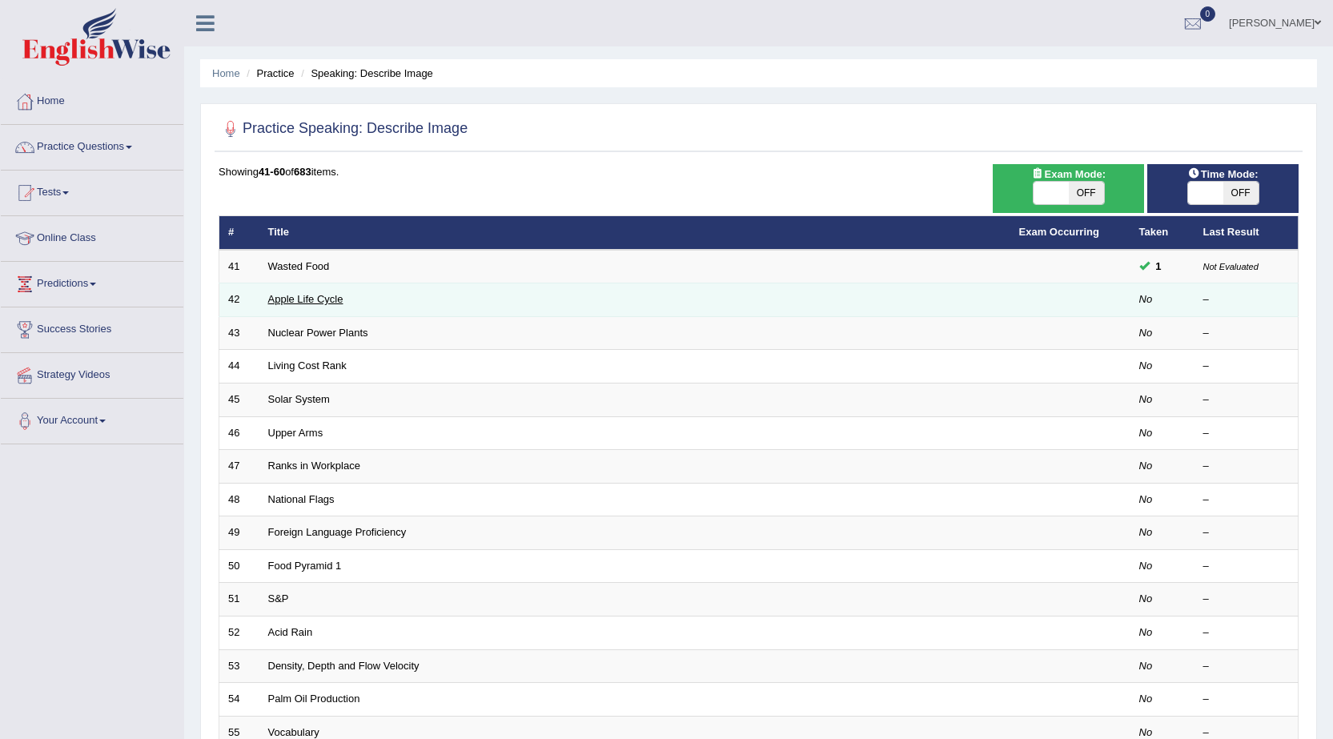
click at [300, 295] on link "Apple Life Cycle" at bounding box center [305, 299] width 75 height 12
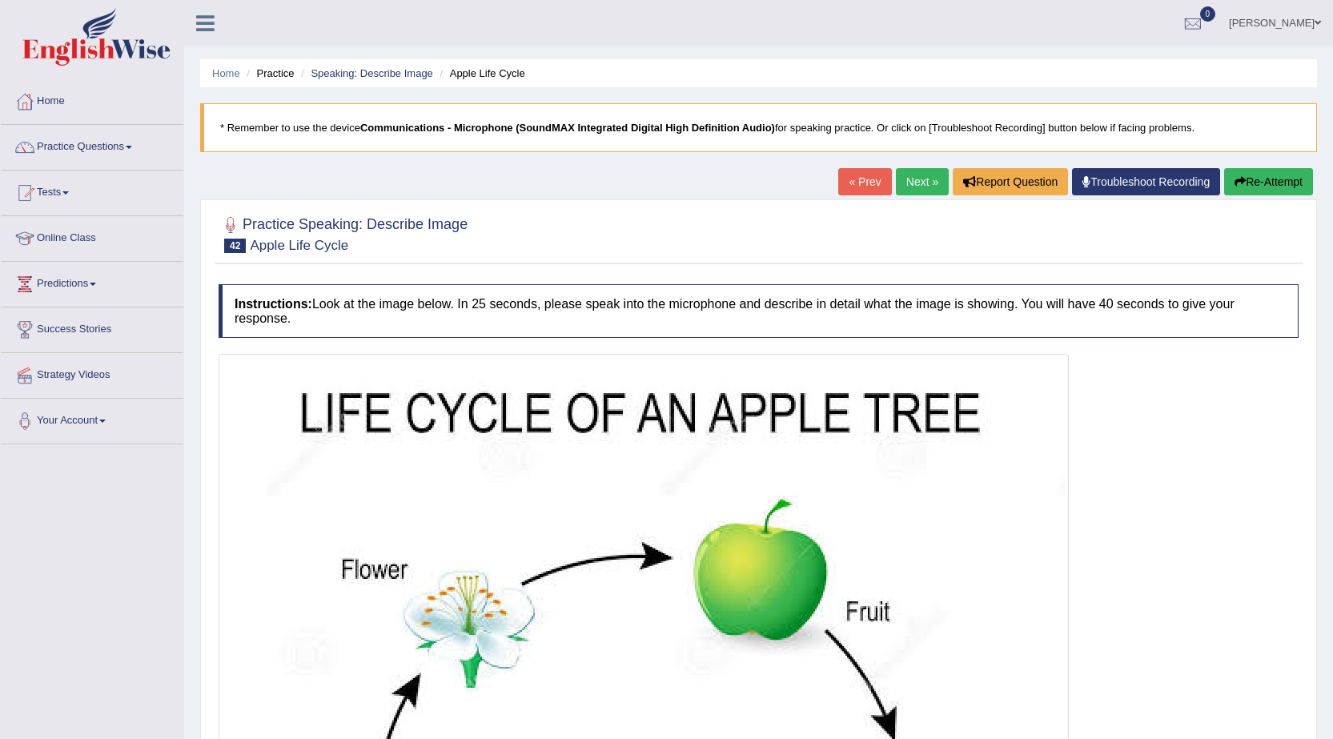
click at [68, 195] on link "Tests" at bounding box center [92, 191] width 183 height 40
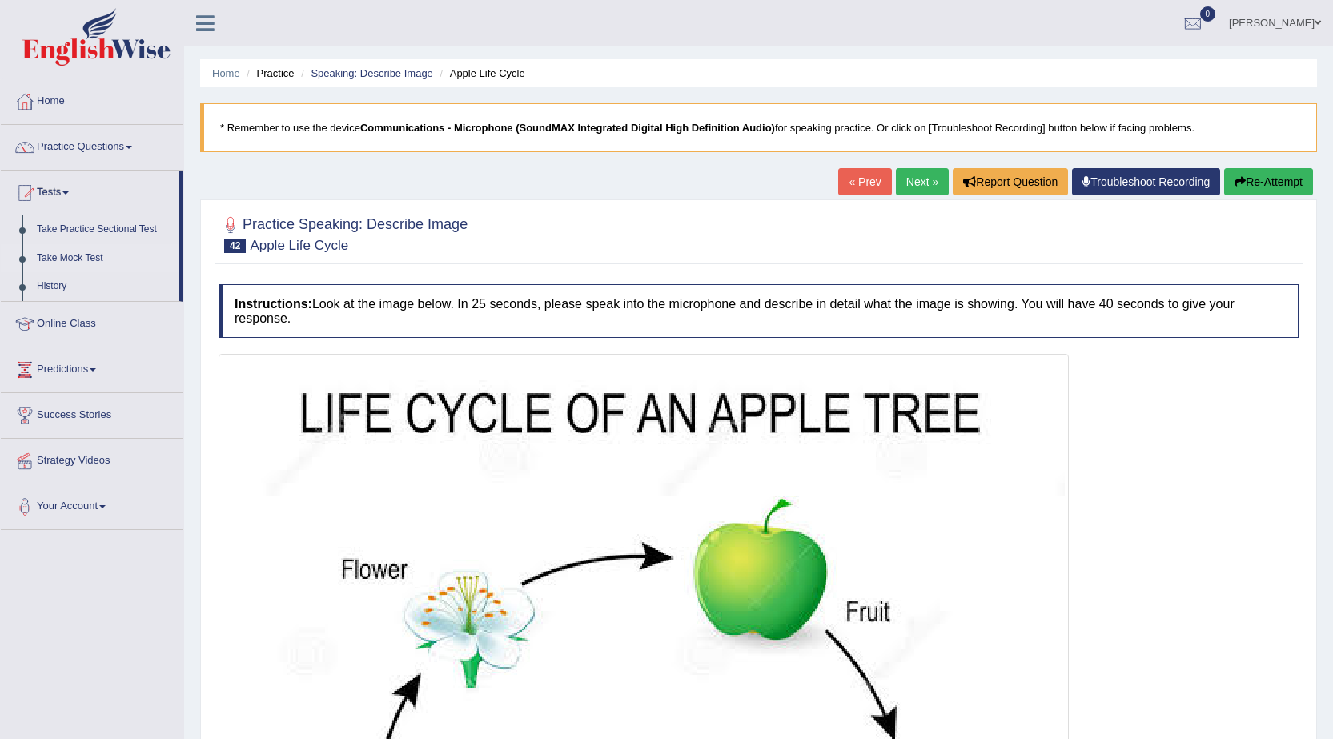
click at [96, 259] on link "Take Mock Test" at bounding box center [105, 258] width 150 height 29
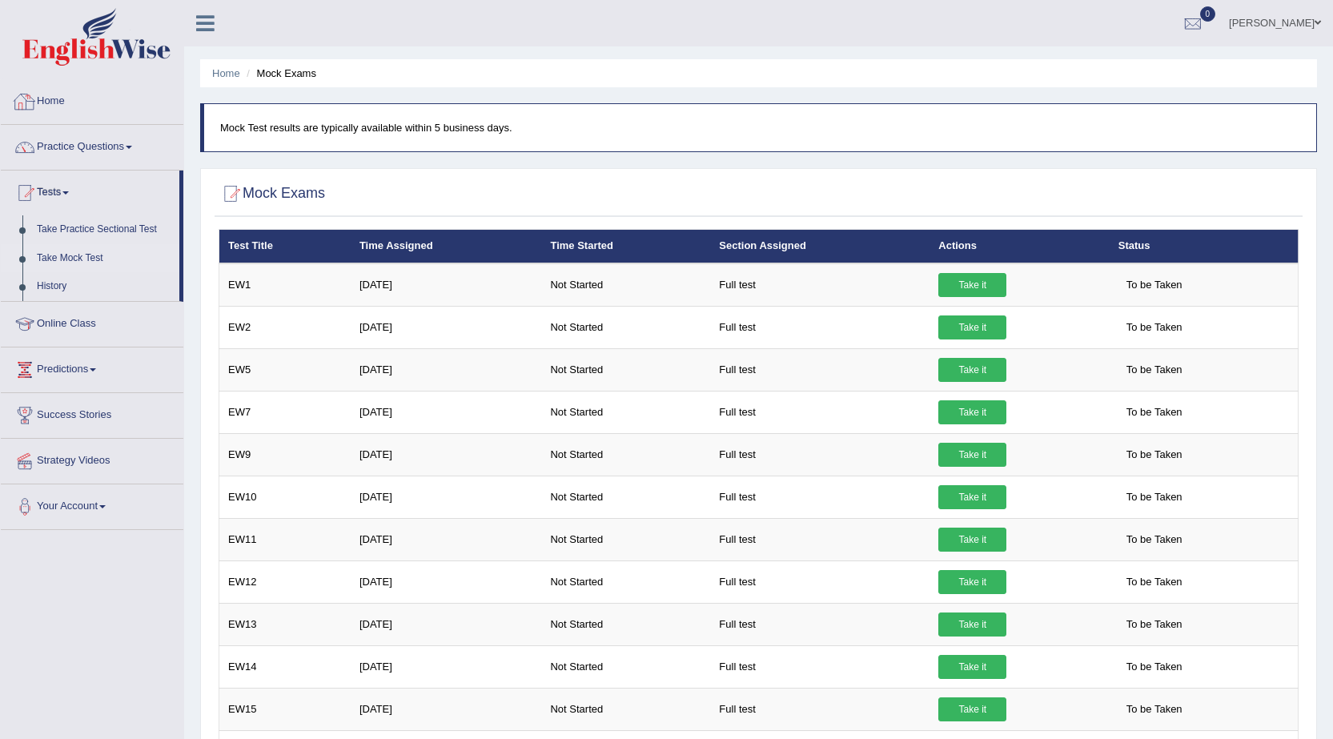
click at [53, 102] on link "Home" at bounding box center [92, 99] width 183 height 40
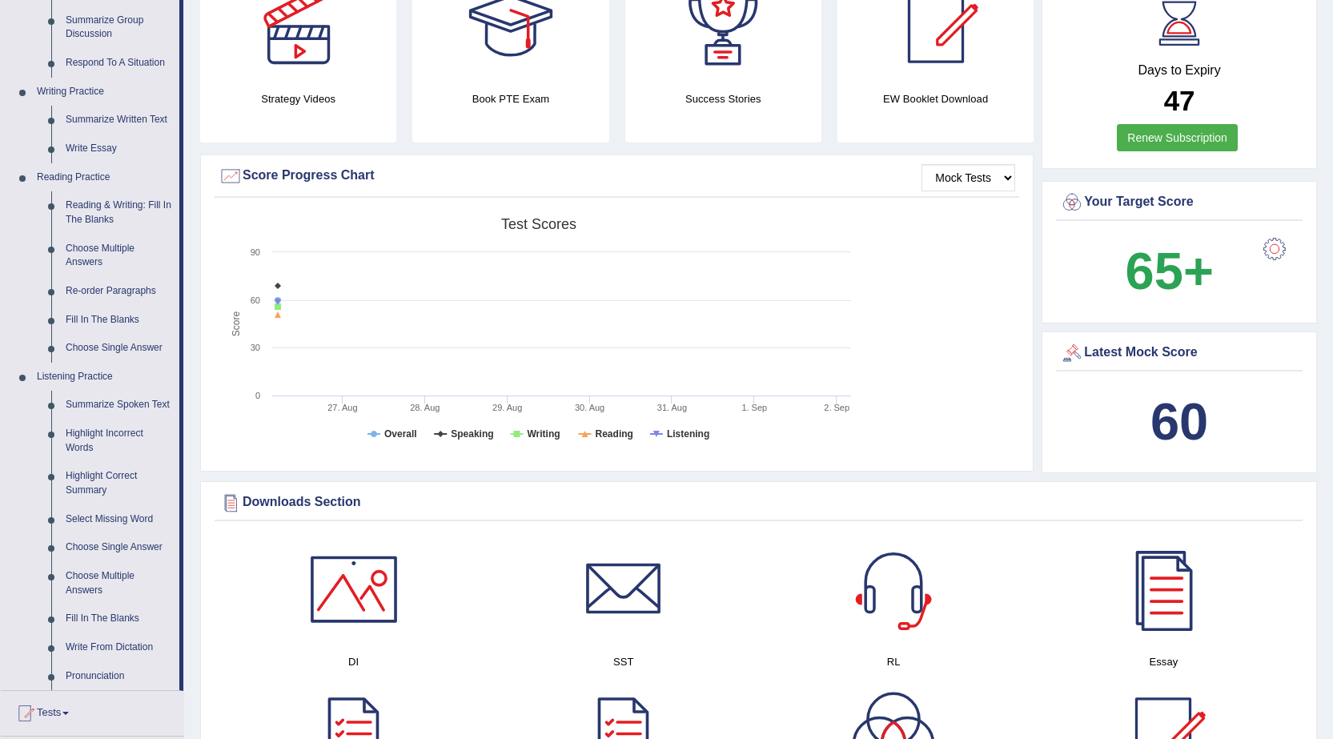
scroll to position [480, 0]
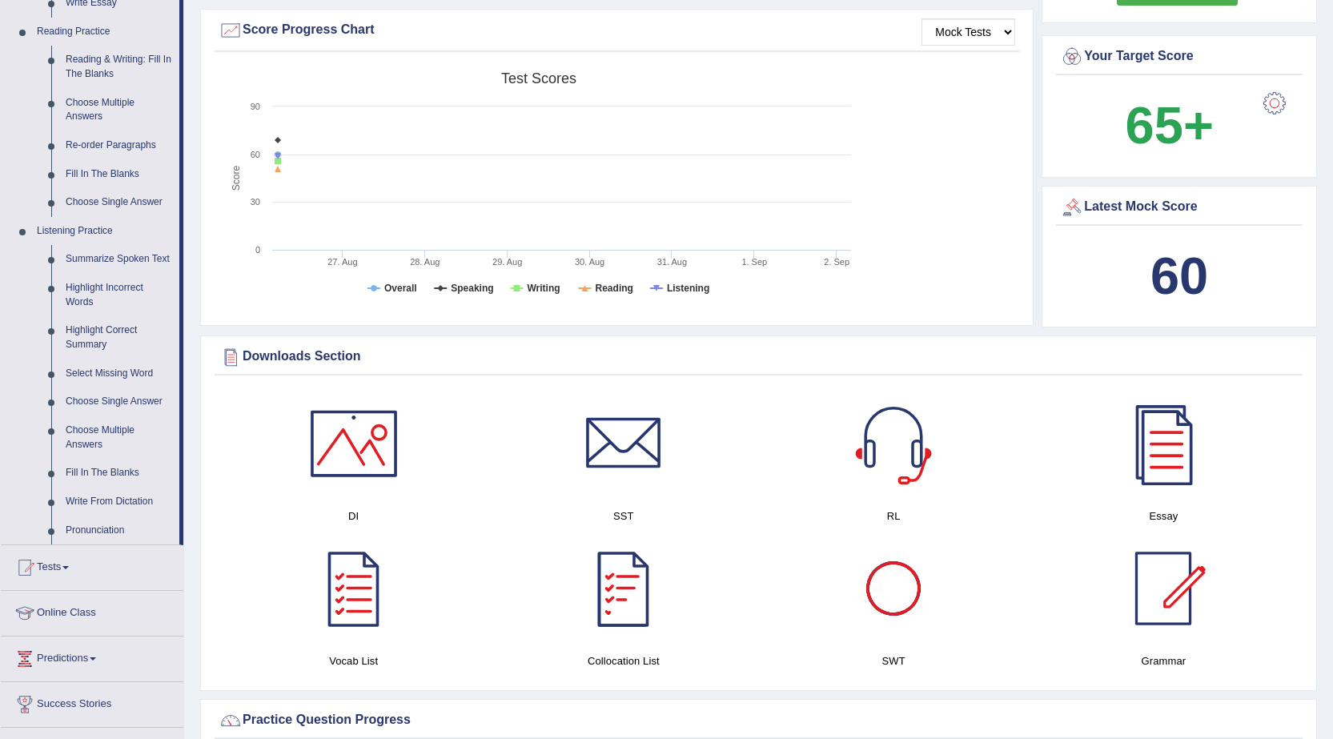
click at [1270, 508] on h4 "Essay" at bounding box center [1164, 516] width 254 height 17
click at [844, 692] on div "Please login from Desktop. If you think this is an error (or logged in from des…" at bounding box center [758, 664] width 1149 height 2288
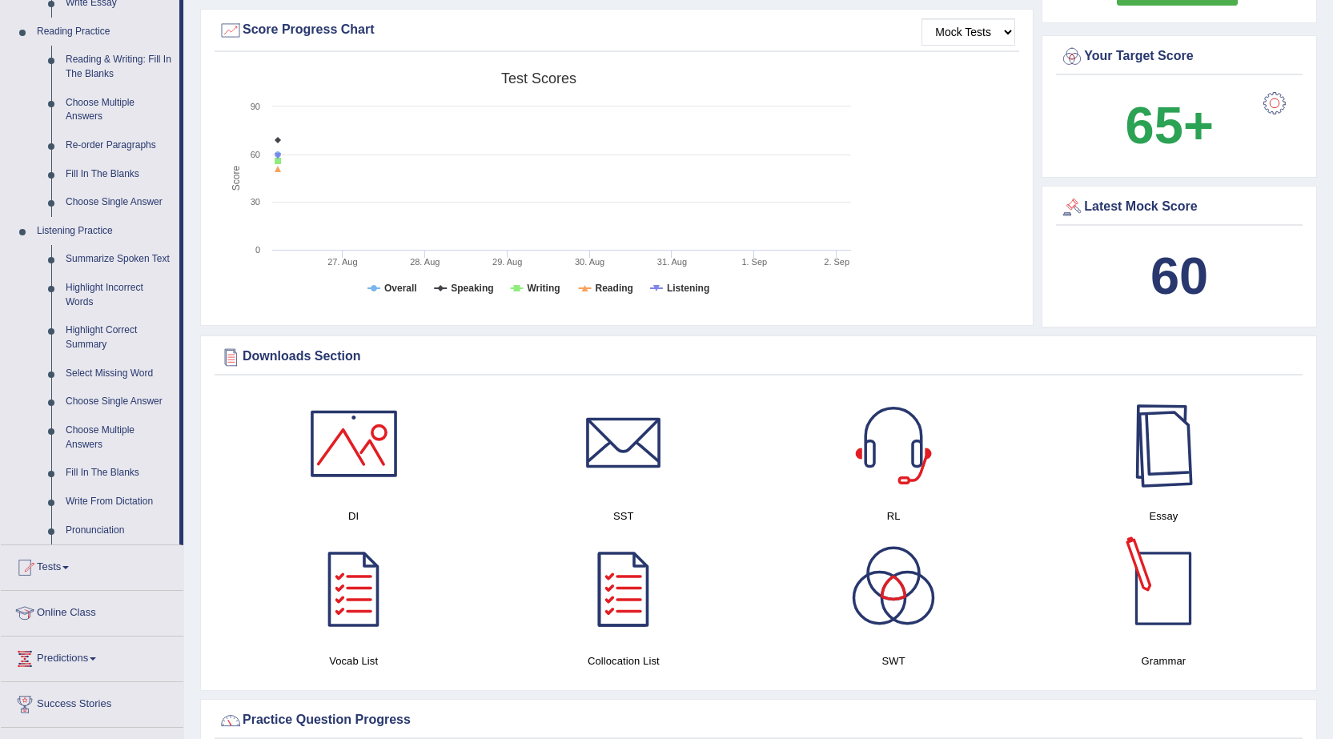
click at [1325, 248] on div "Please login from Desktop. If you think this is an error (or logged in from des…" at bounding box center [758, 664] width 1149 height 2288
click at [101, 466] on link "Fill In The Blanks" at bounding box center [118, 473] width 121 height 29
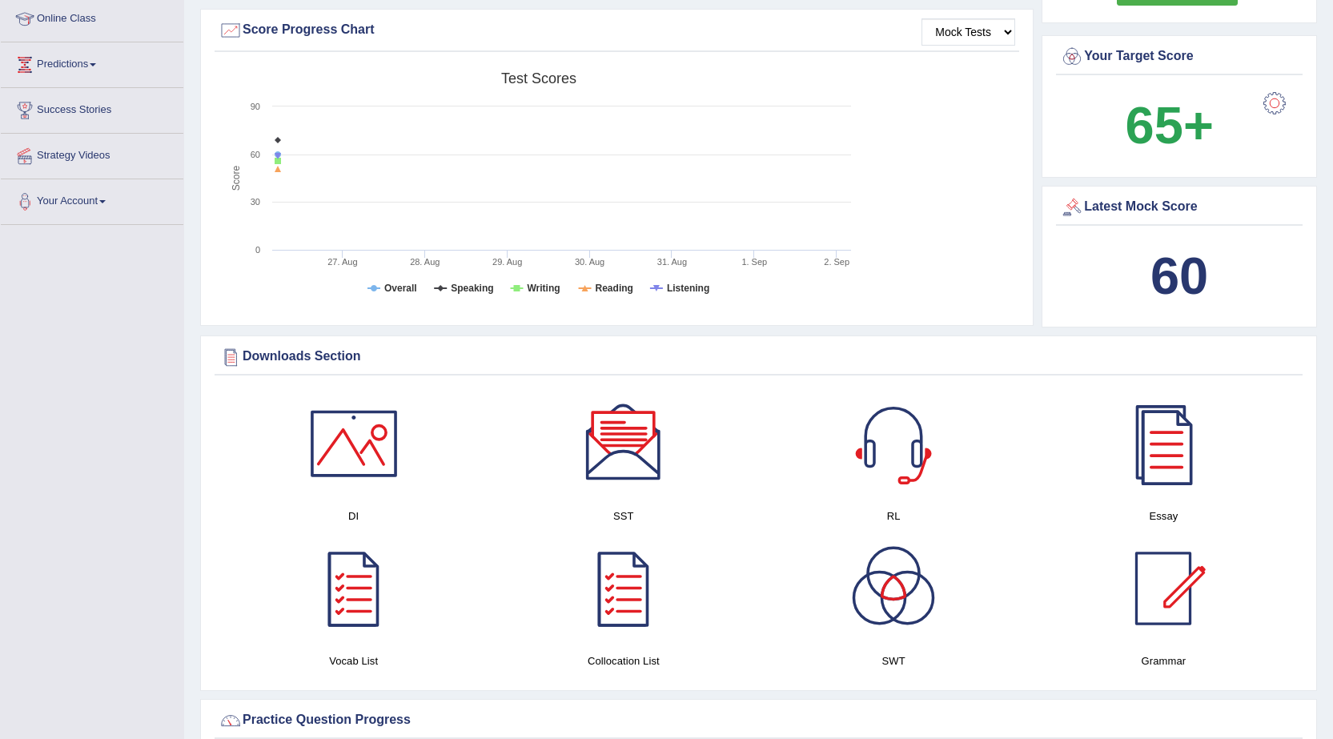
scroll to position [219, 0]
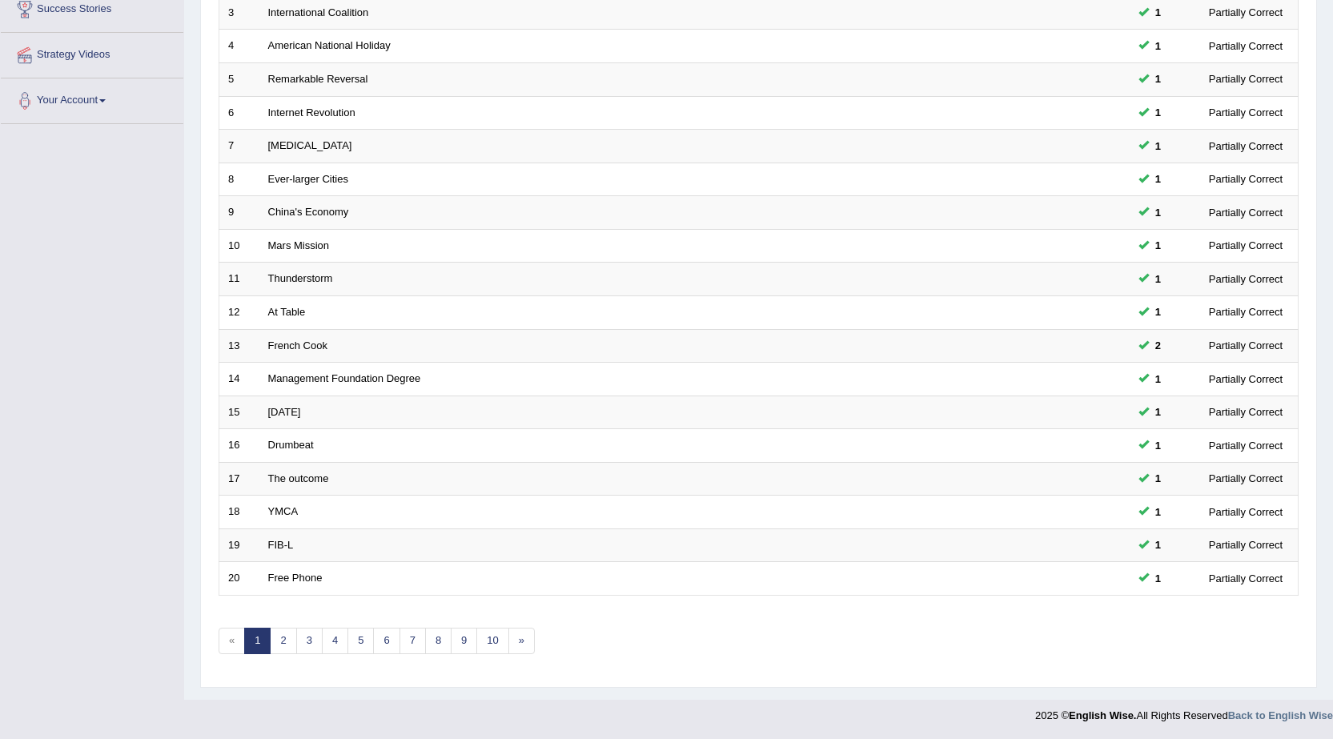
scroll to position [321, 0]
click at [283, 629] on link "2" at bounding box center [283, 640] width 26 height 26
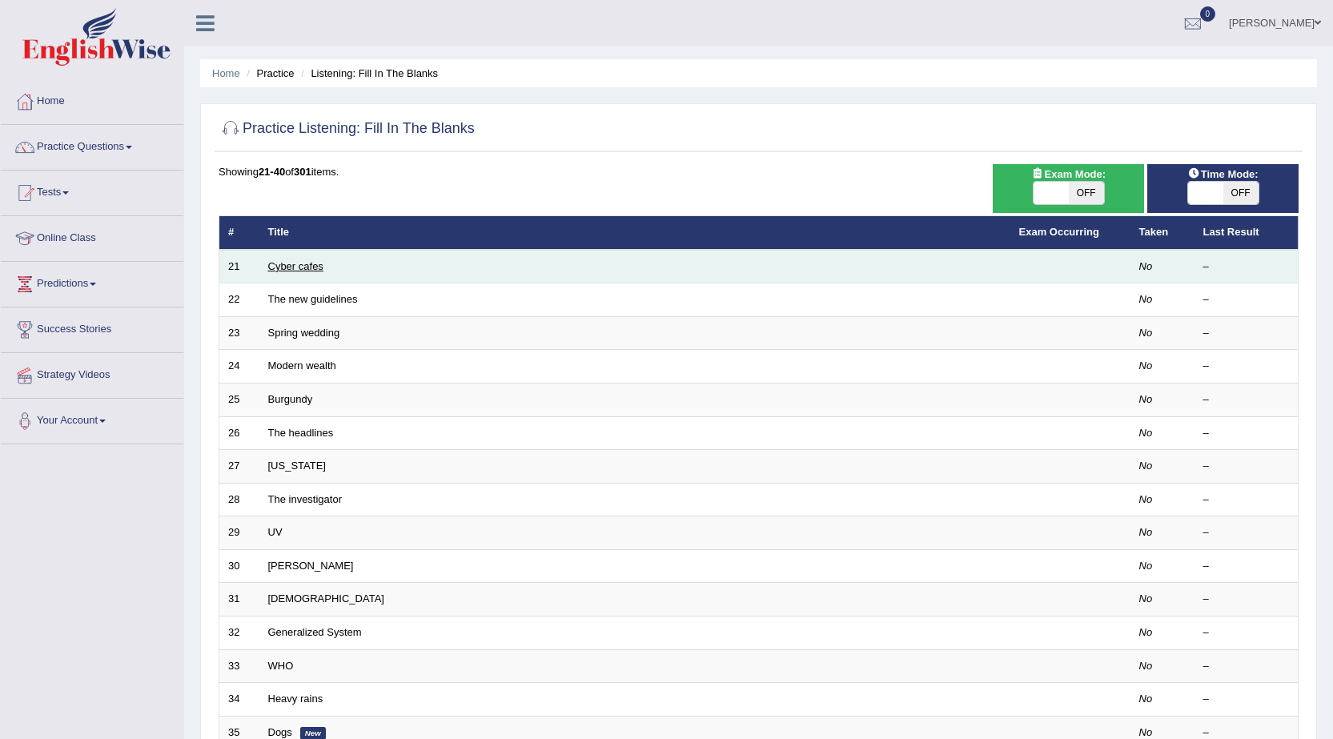
click at [308, 261] on link "Cyber cafes" at bounding box center [295, 266] width 55 height 12
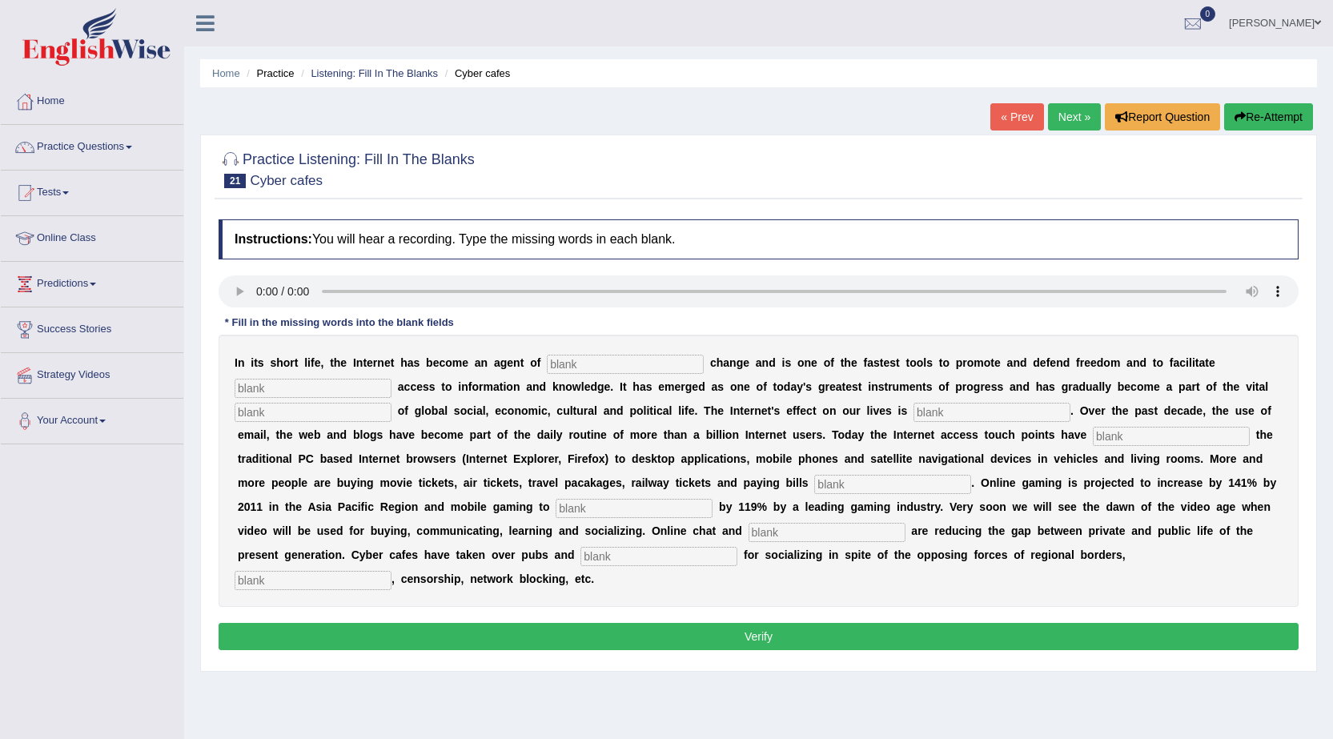
click at [563, 367] on input "text" at bounding box center [625, 364] width 157 height 19
type input "revoulutionary"
click at [247, 389] on input "text" at bounding box center [313, 388] width 157 height 19
type input "democratic"
click at [363, 414] on input "text" at bounding box center [313, 412] width 157 height 19
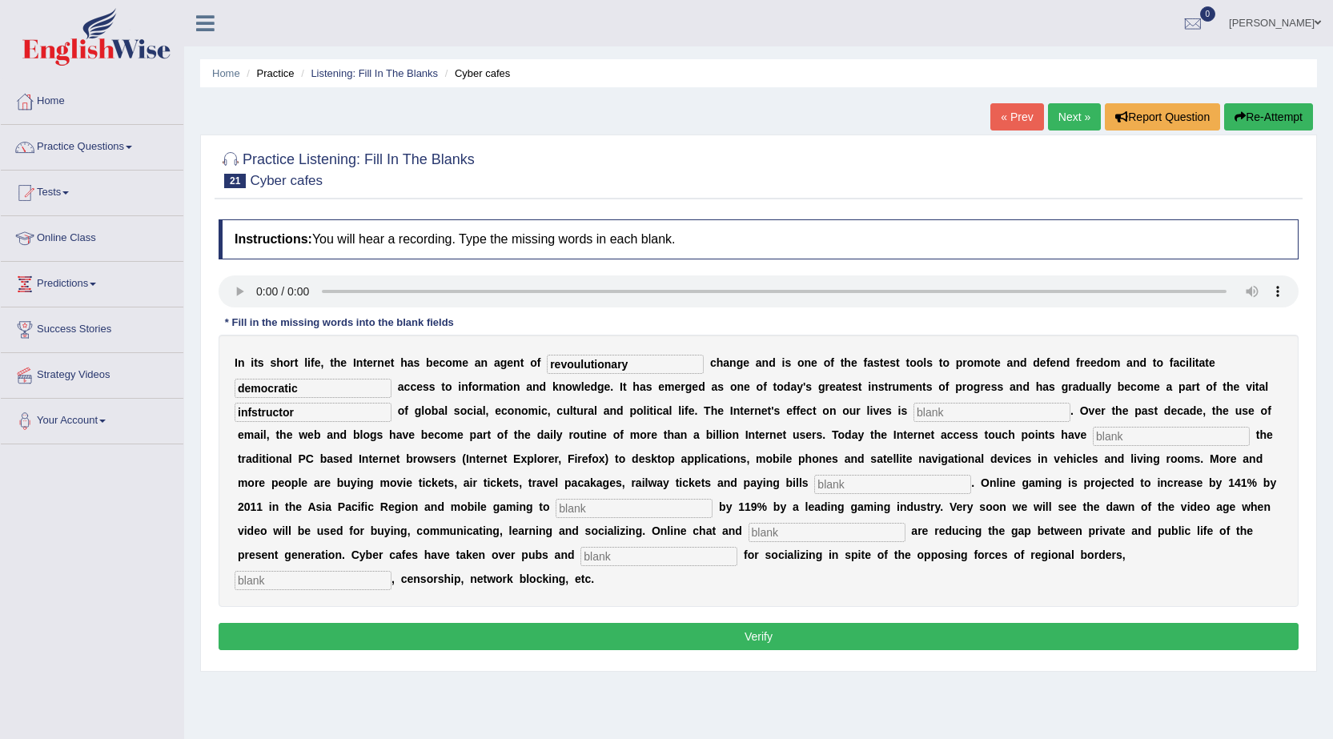
type input "infstructor"
click at [937, 413] on input "text" at bounding box center [992, 412] width 157 height 19
type input "presevisve"
click at [1103, 437] on input "text" at bounding box center [1171, 436] width 157 height 19
type input "outgrown"
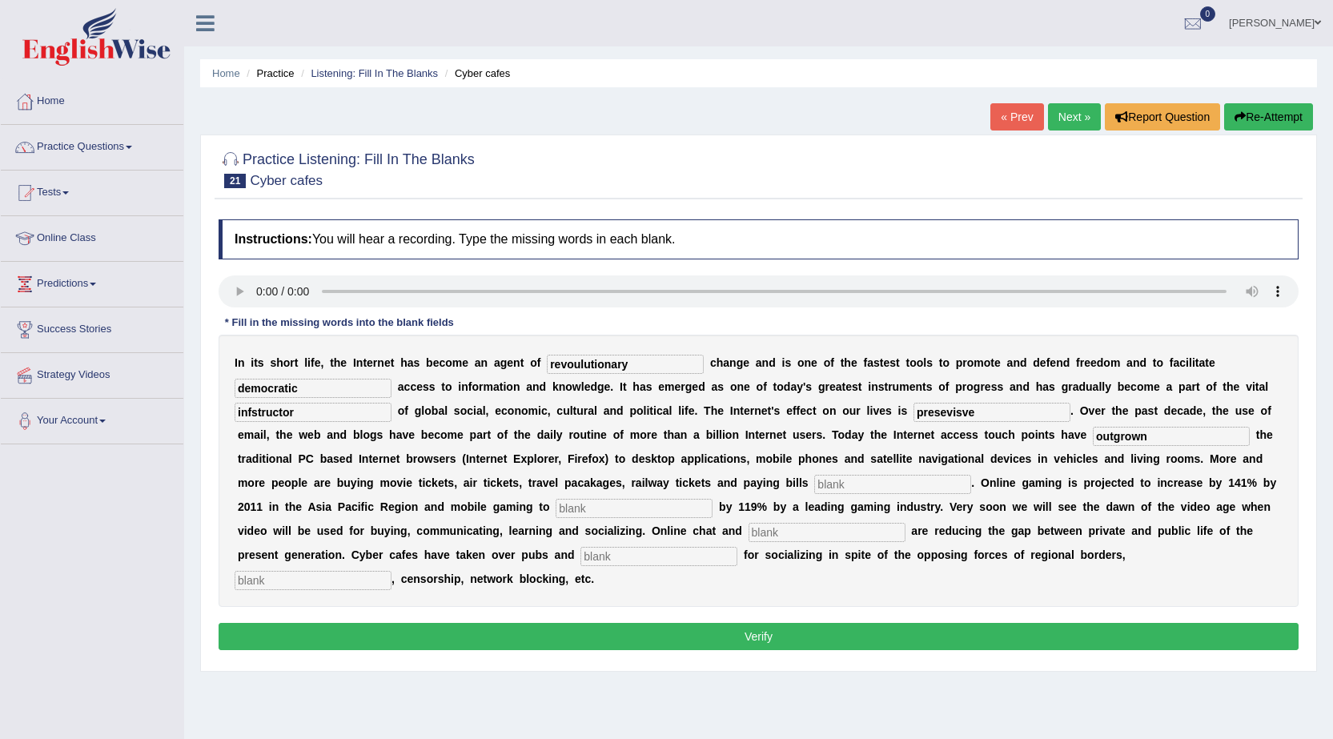
click at [815, 482] on input "text" at bounding box center [892, 484] width 157 height 19
type input "online"
click at [596, 506] on input "text" at bounding box center [634, 508] width 157 height 19
type input "increase"
click at [781, 527] on input "text" at bounding box center [827, 532] width 157 height 19
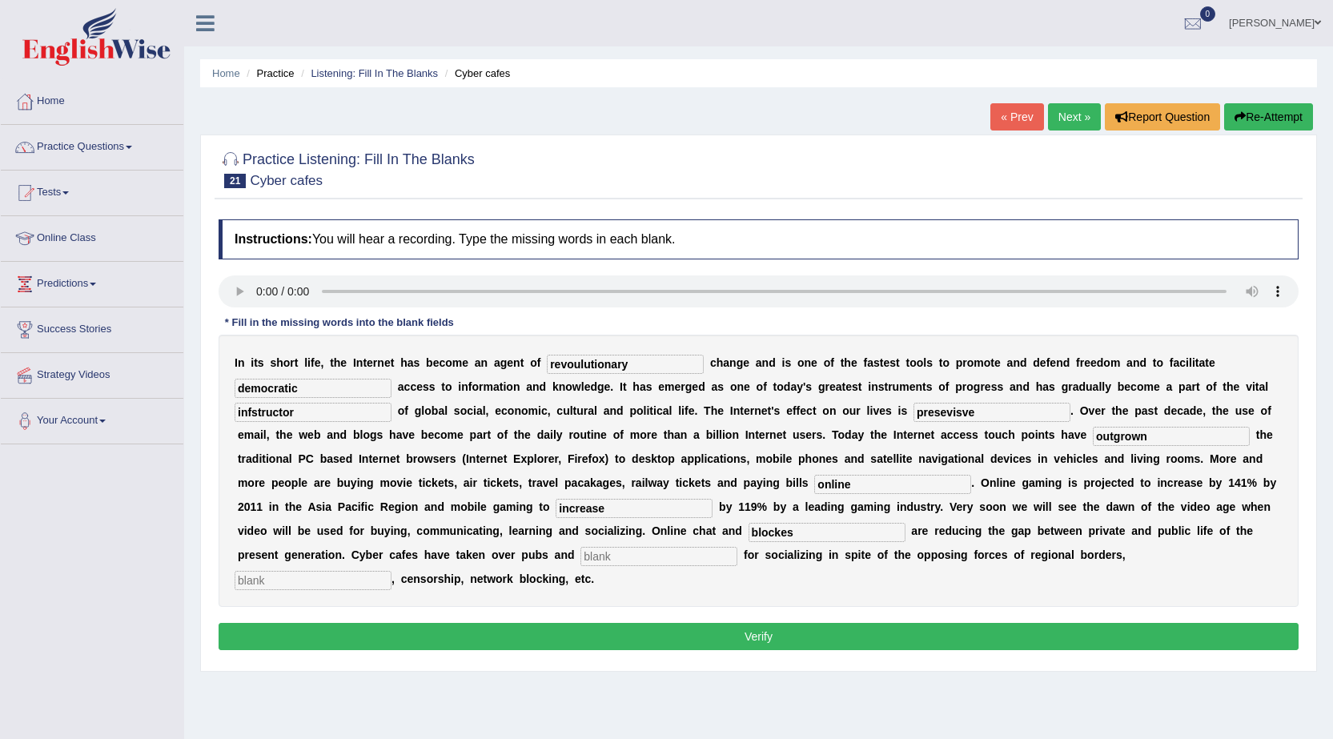
type input "blockes"
click at [633, 558] on input "text" at bounding box center [658, 556] width 157 height 19
type input "bars"
click at [275, 583] on input "text" at bounding box center [313, 580] width 157 height 19
click at [255, 583] on input "coprite" at bounding box center [313, 580] width 157 height 19
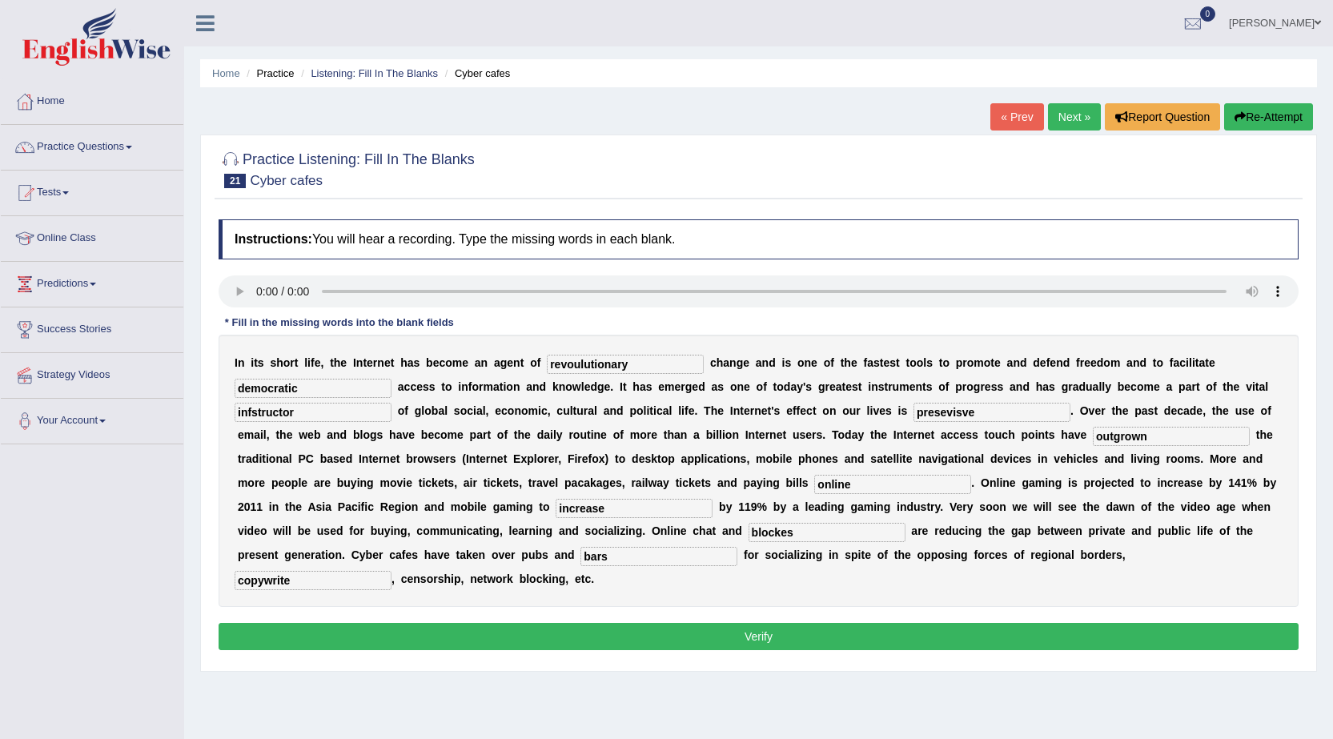
type input "copywrite"
click at [952, 412] on input "presevisve" at bounding box center [992, 412] width 157 height 19
click at [990, 412] on input "presuvaisve" at bounding box center [992, 412] width 157 height 19
type input "presuvasiv"
click at [251, 408] on input "infstructor" at bounding box center [313, 412] width 157 height 19
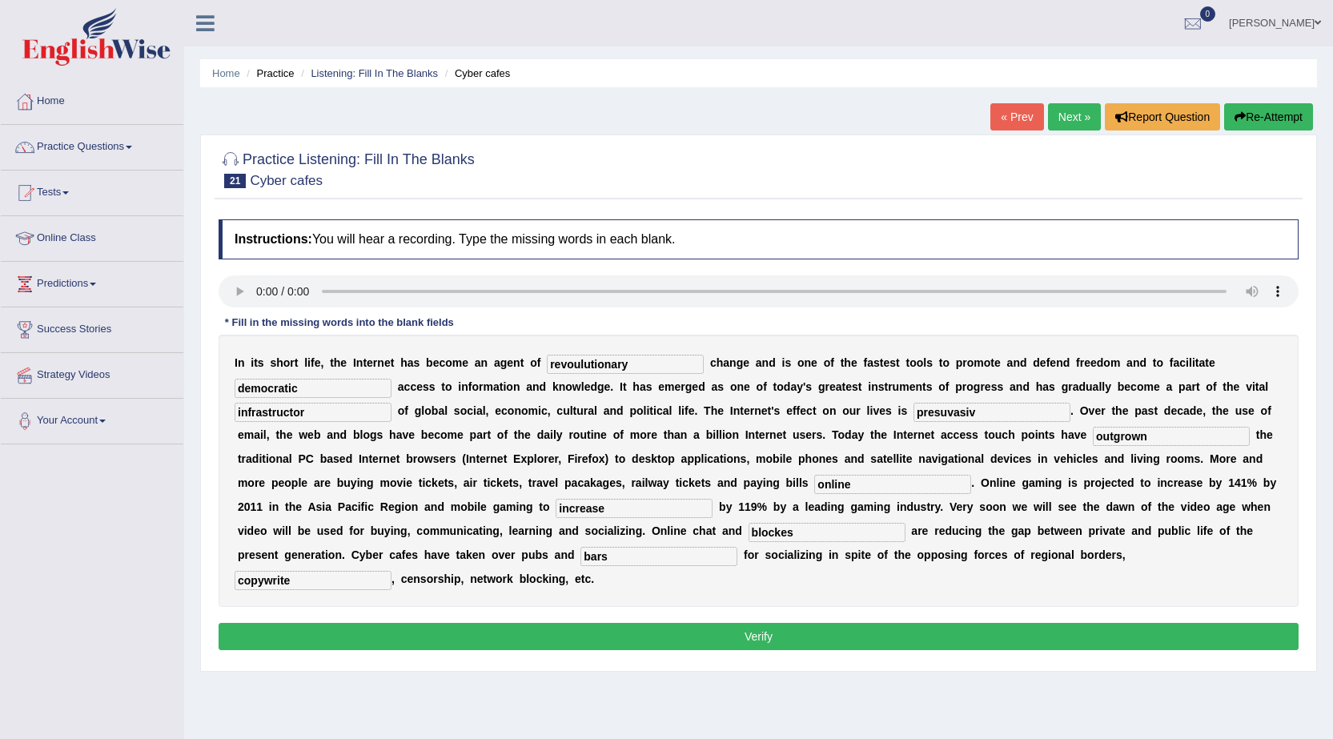
click at [299, 412] on input "infrastructor" at bounding box center [313, 412] width 157 height 19
type input "infrastructur"
click at [806, 535] on input "blockes" at bounding box center [827, 532] width 157 height 19
type input "b"
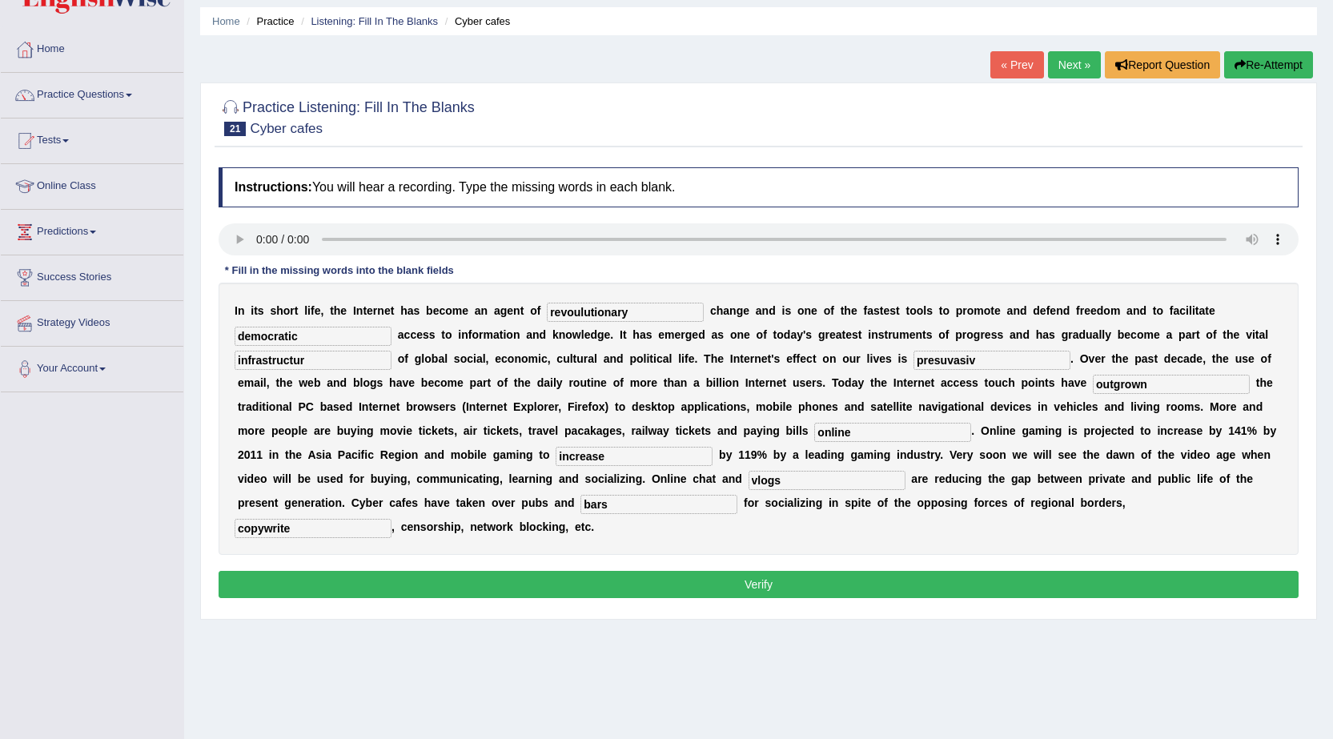
scroll to position [80, 0]
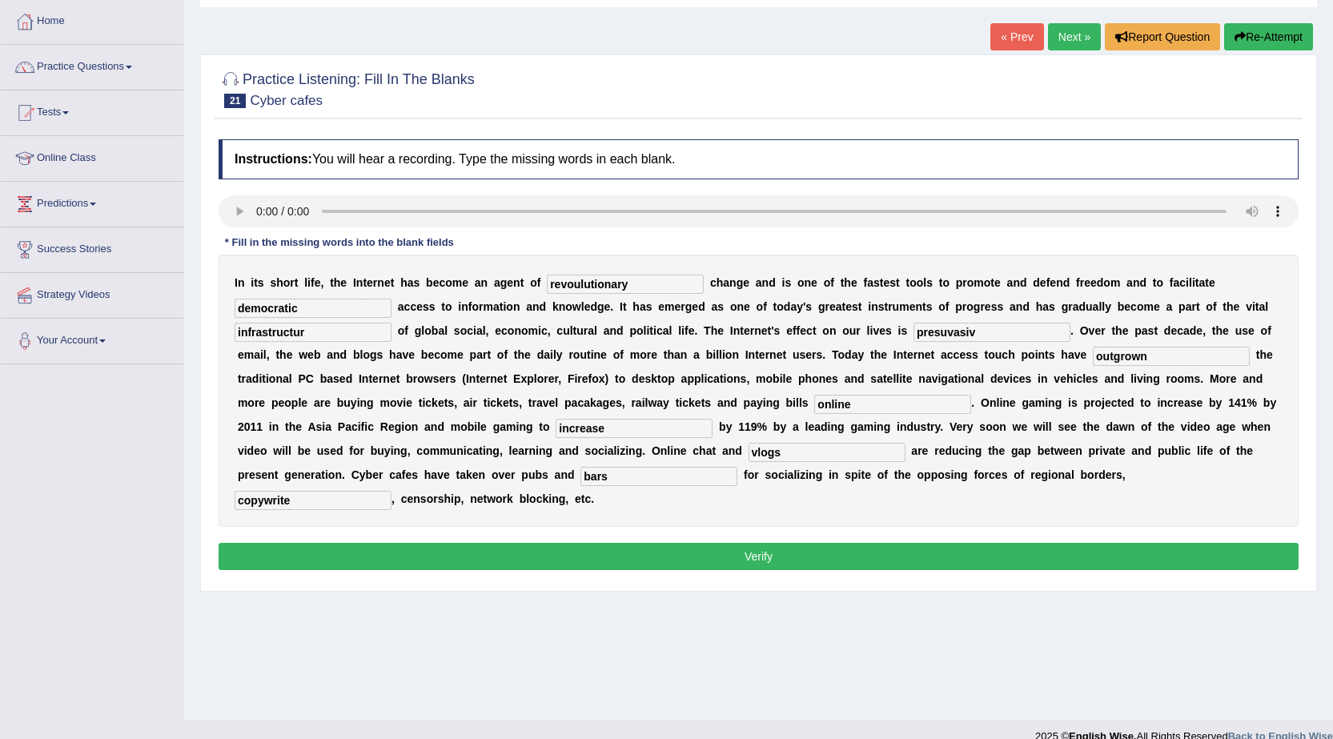
type input "vlogs"
click at [626, 560] on button "Verify" at bounding box center [759, 556] width 1080 height 27
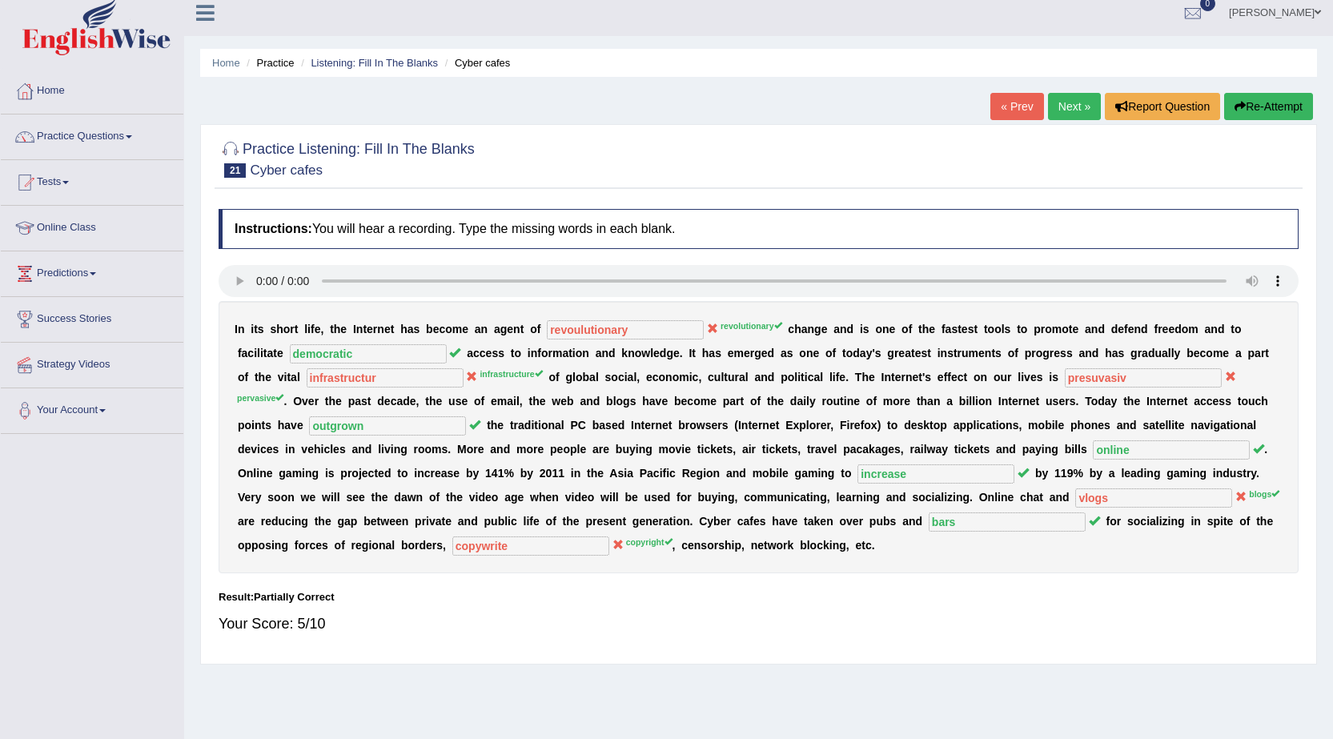
scroll to position [0, 0]
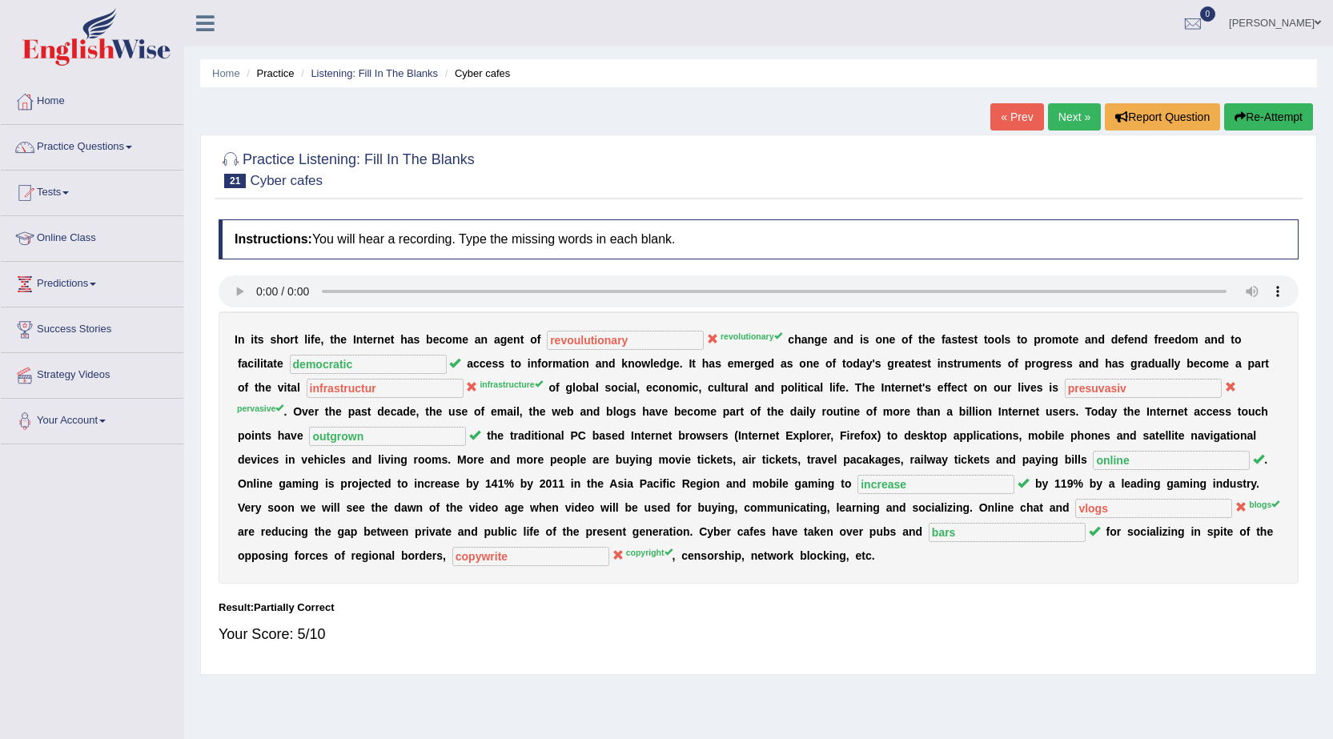
click at [1064, 113] on link "Next »" at bounding box center [1074, 116] width 53 height 27
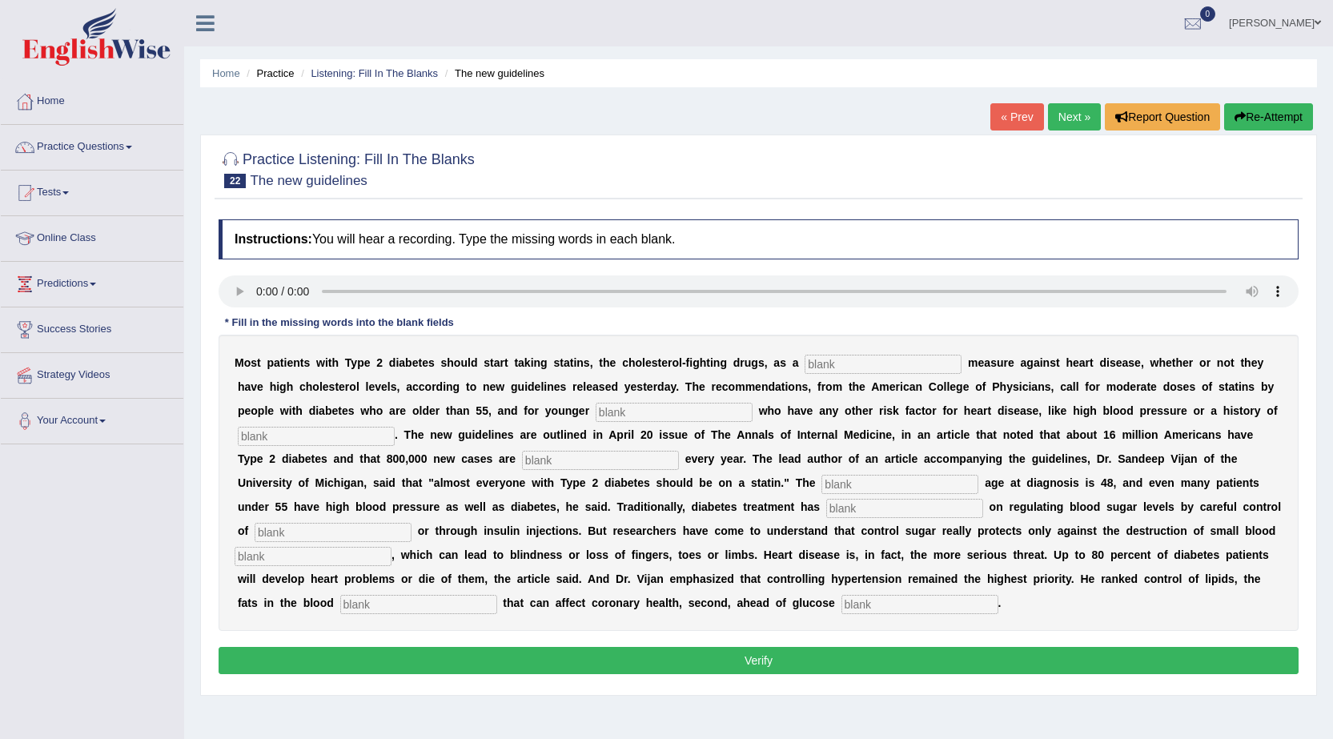
click at [887, 368] on input "text" at bounding box center [883, 364] width 157 height 19
type input "preventative"
click at [652, 412] on input "text" at bounding box center [674, 412] width 157 height 19
type input "patients"
click at [369, 433] on input "text" at bounding box center [316, 436] width 157 height 19
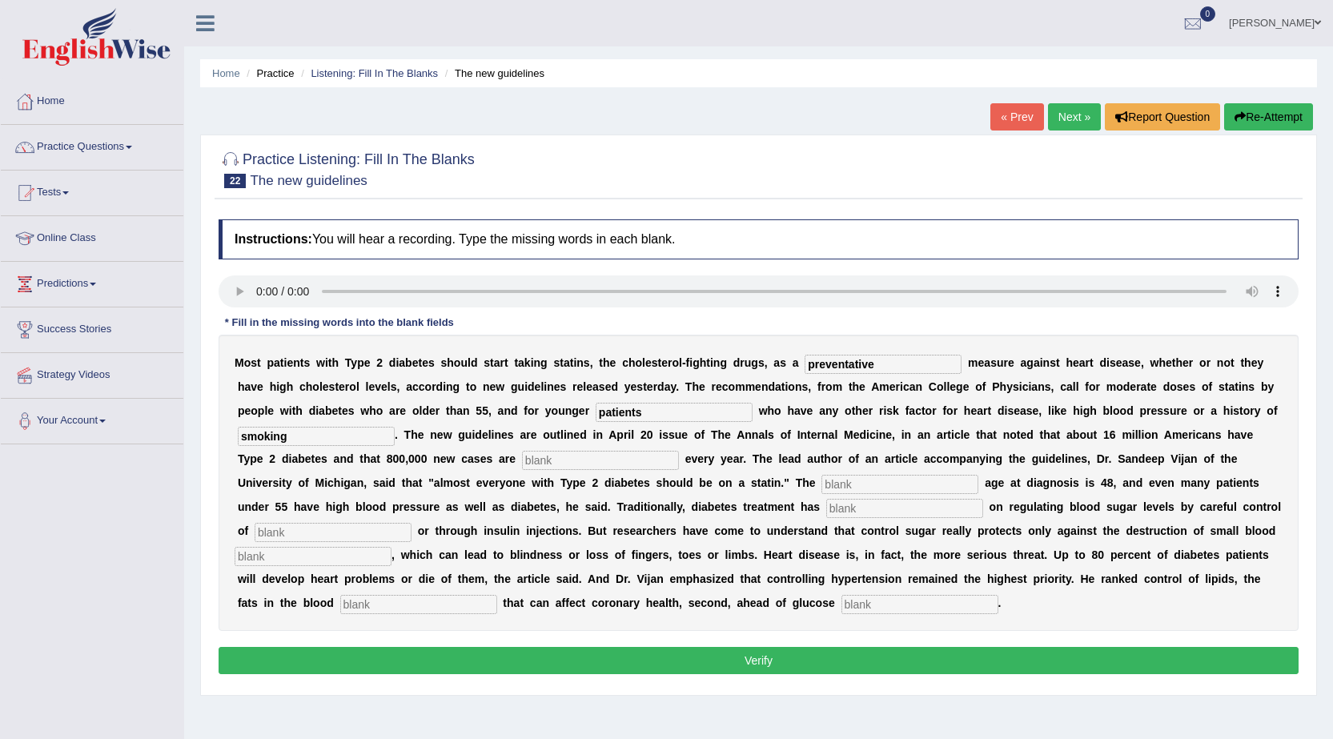
type input "smoking"
click at [546, 459] on input "text" at bounding box center [600, 460] width 157 height 19
type input "diagnosed"
click at [839, 488] on input "text" at bounding box center [899, 484] width 157 height 19
type input "average"
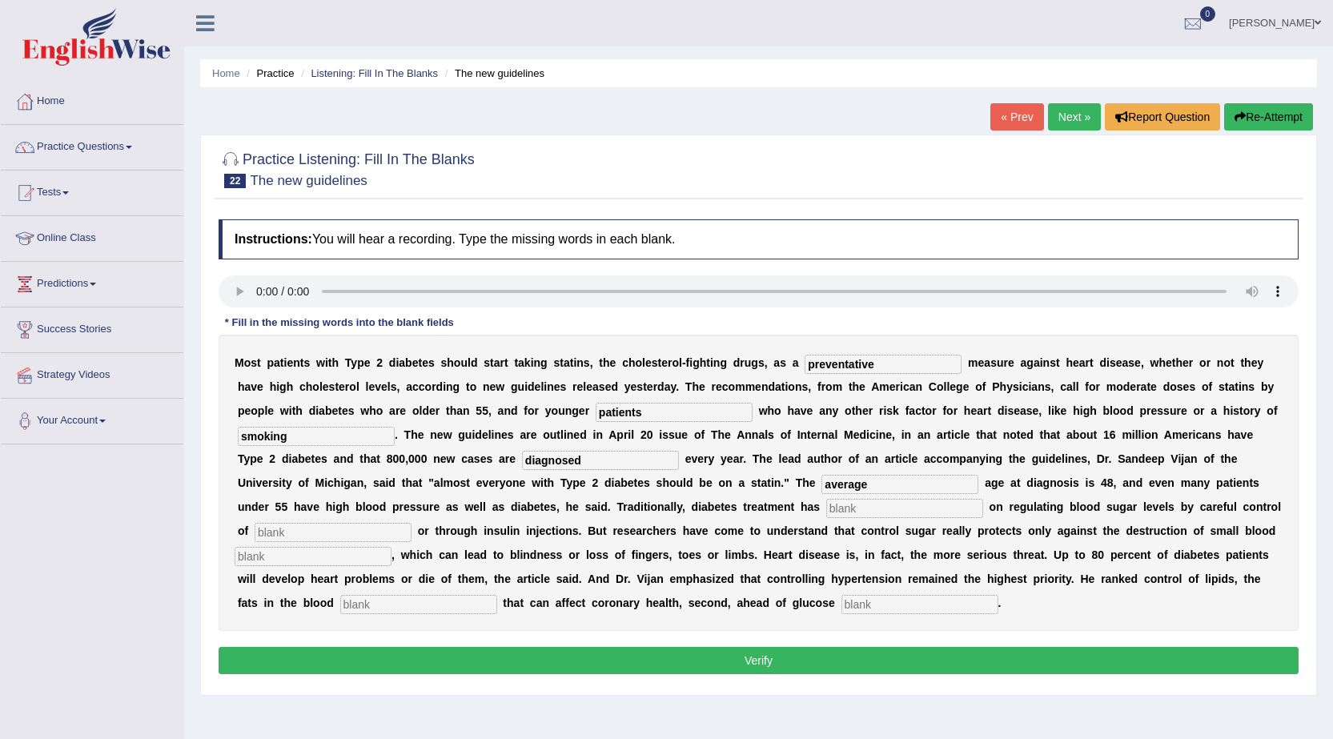
click at [830, 505] on input "text" at bounding box center [904, 508] width 157 height 19
type input "focus"
click at [343, 536] on input "text" at bounding box center [333, 532] width 157 height 19
type input "diet"
click at [366, 556] on input "text" at bounding box center [313, 556] width 157 height 19
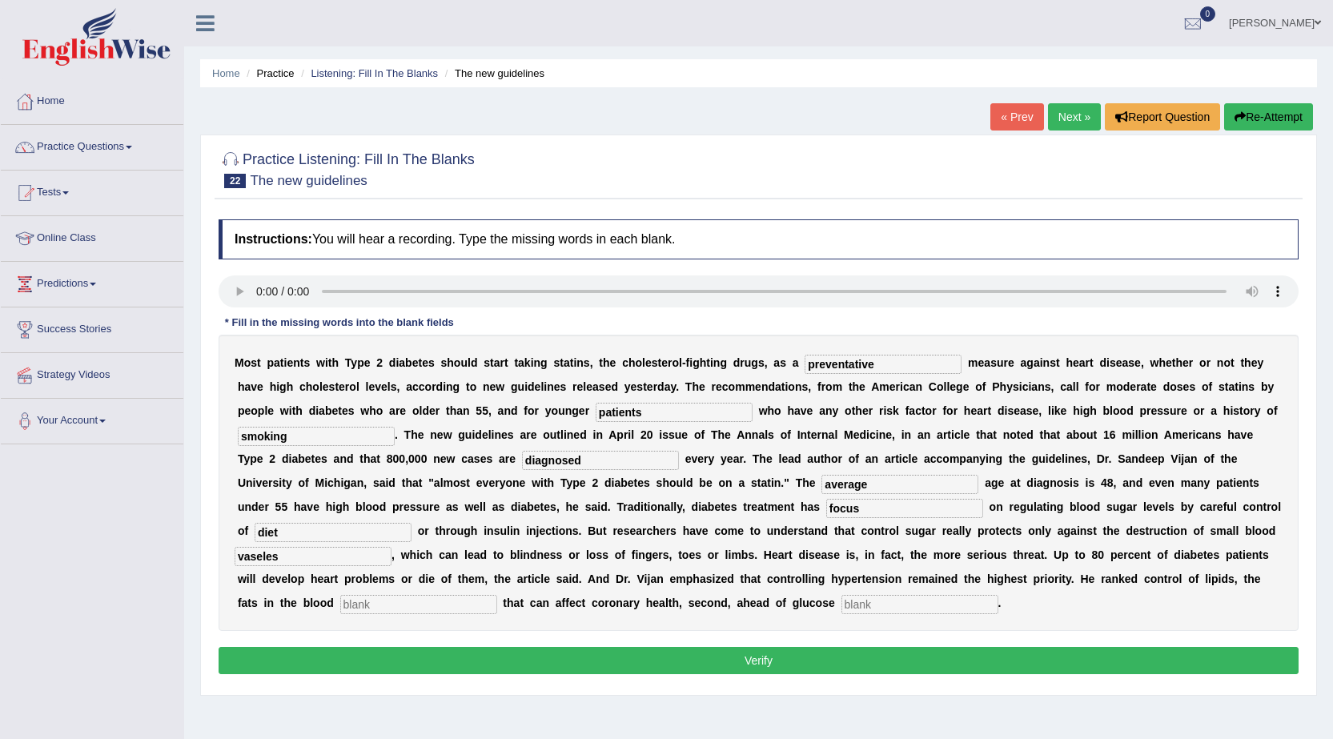
type input "vaseles"
click at [392, 598] on input "text" at bounding box center [418, 604] width 157 height 19
type input "strain"
click at [870, 607] on input "text" at bounding box center [919, 604] width 157 height 19
type input "regulation"
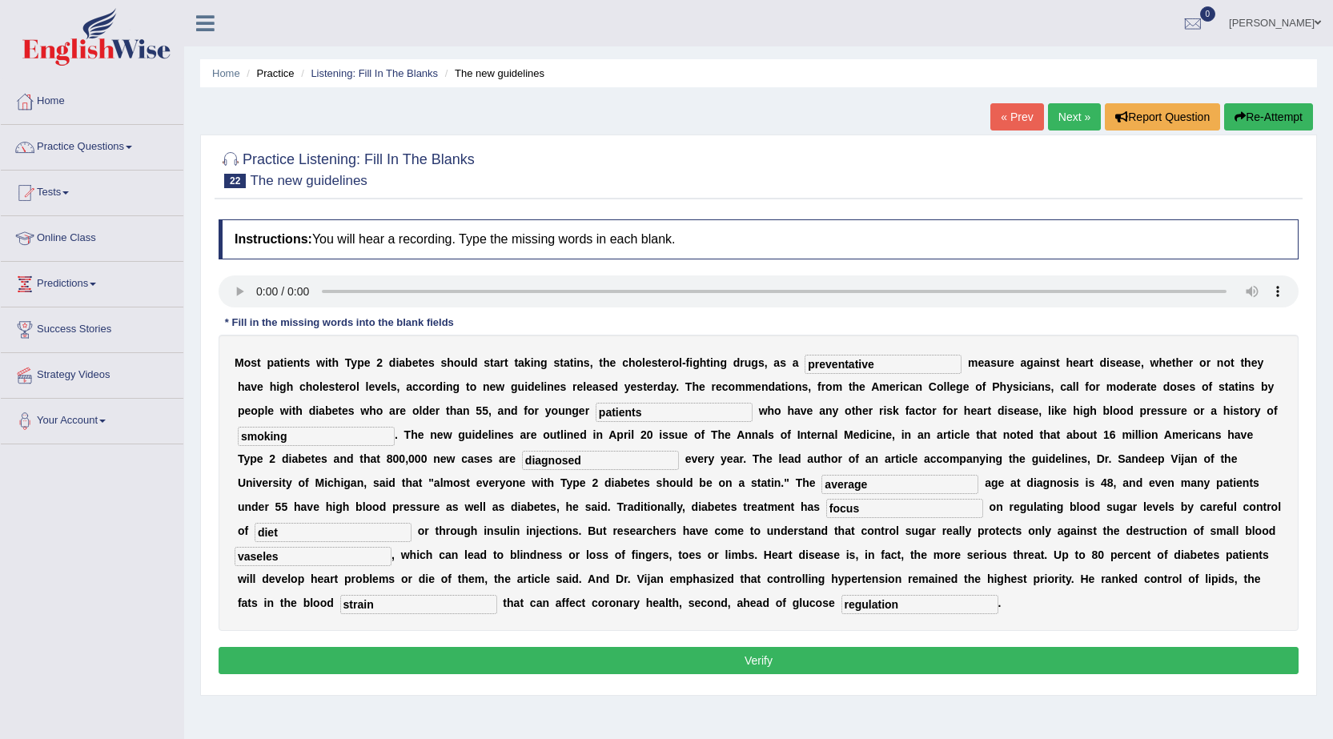
click at [741, 658] on button "Verify" at bounding box center [759, 660] width 1080 height 27
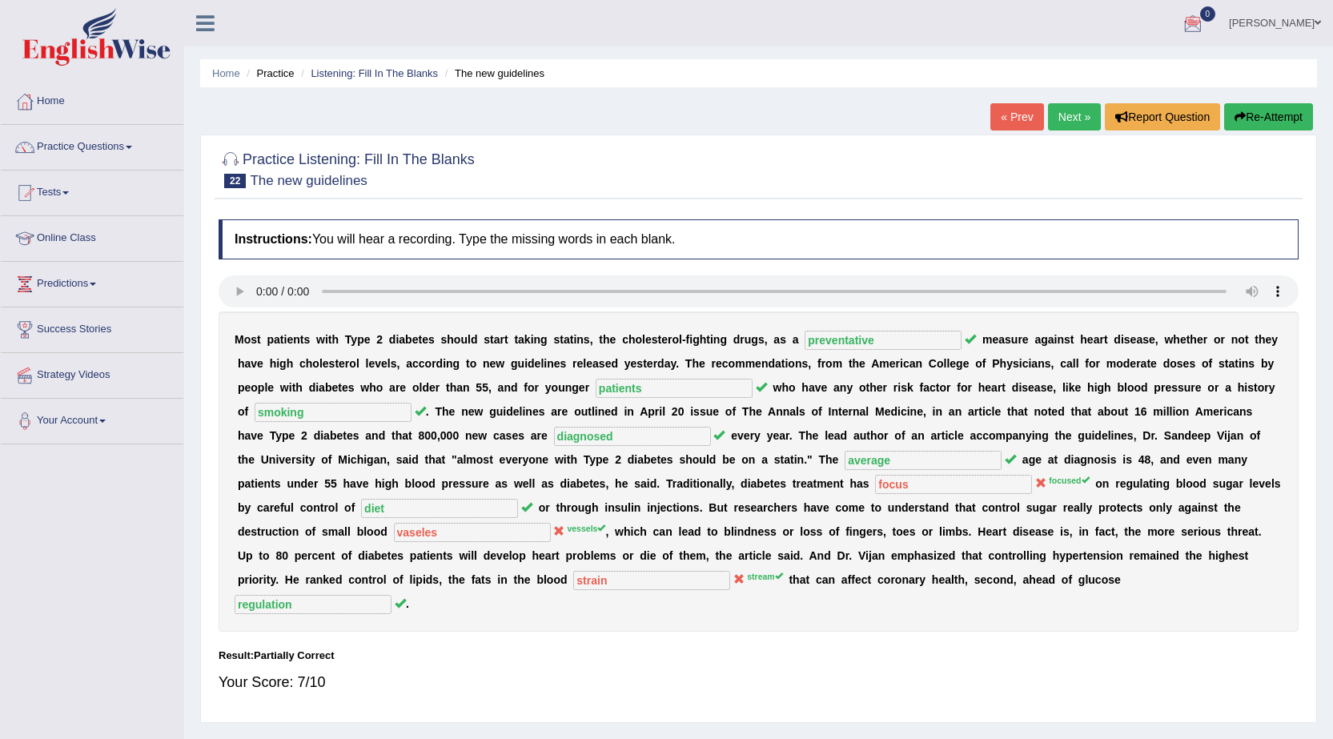
click at [1319, 23] on span at bounding box center [1318, 23] width 6 height 10
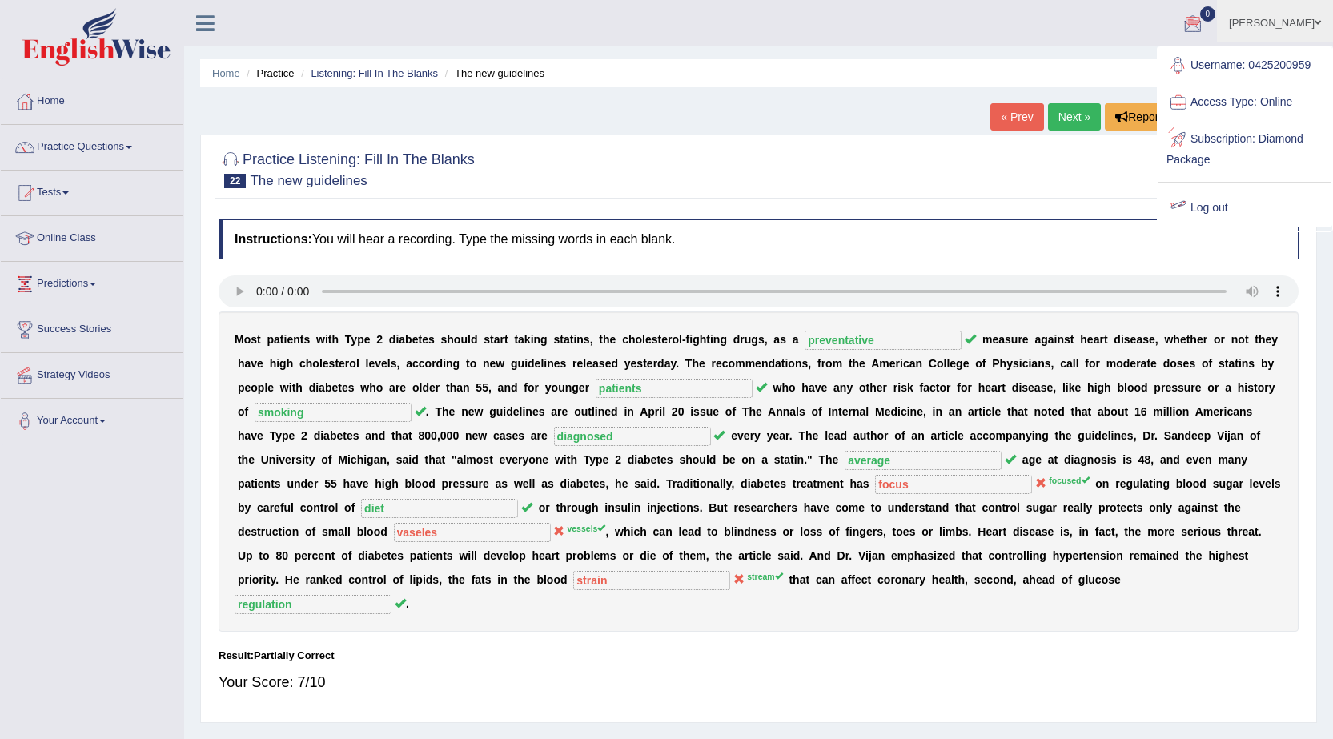
click at [1224, 202] on link "Log out" at bounding box center [1245, 208] width 173 height 37
